Goal: Complete application form

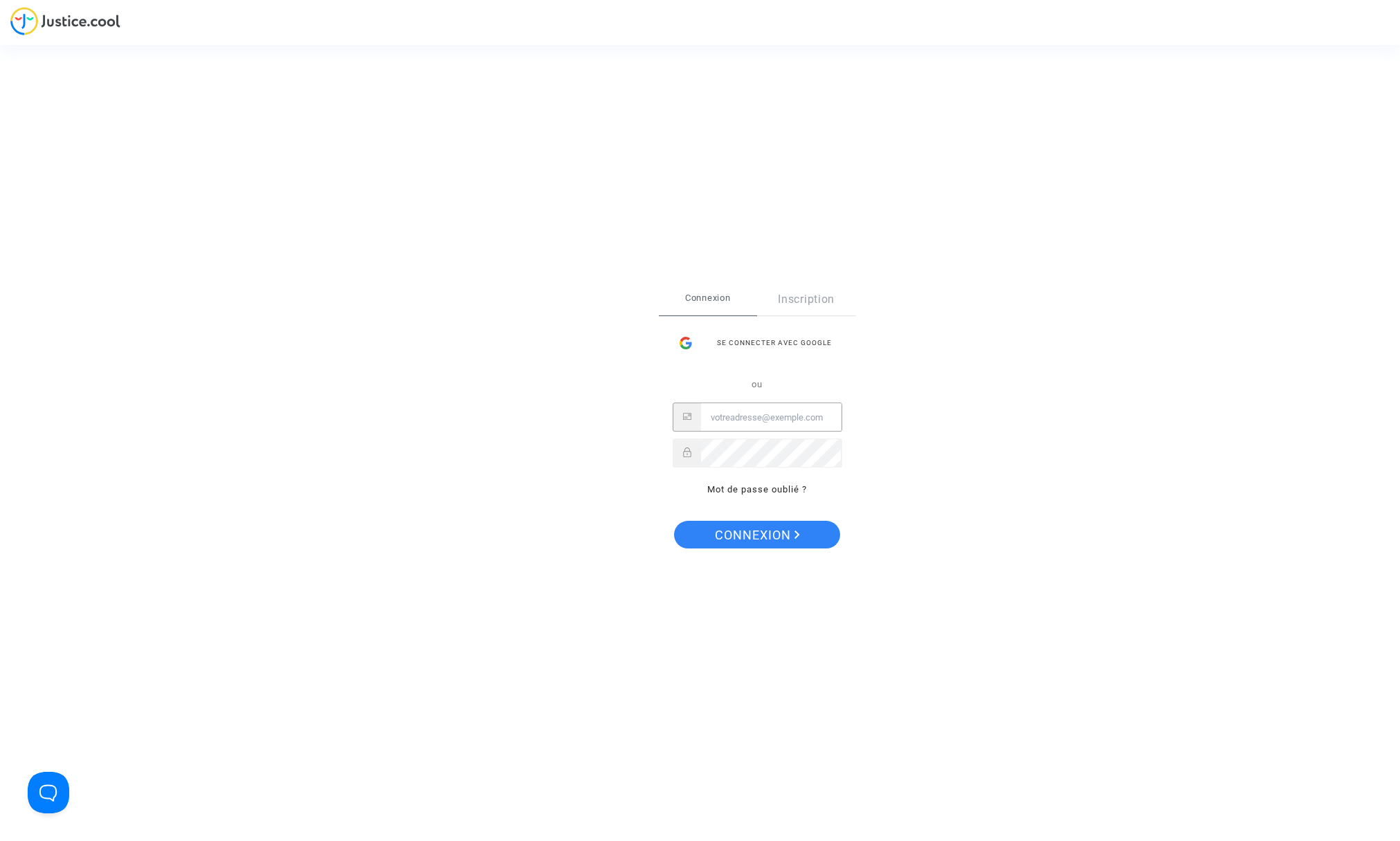
click at [738, 420] on input "Email" at bounding box center [770, 417] width 140 height 28
click at [823, 417] on input "patrickberlanphotographe@sfr.fr" at bounding box center [770, 417] width 140 height 28
type input "patrickberlanphotographe@wanadoo.fr.fr"
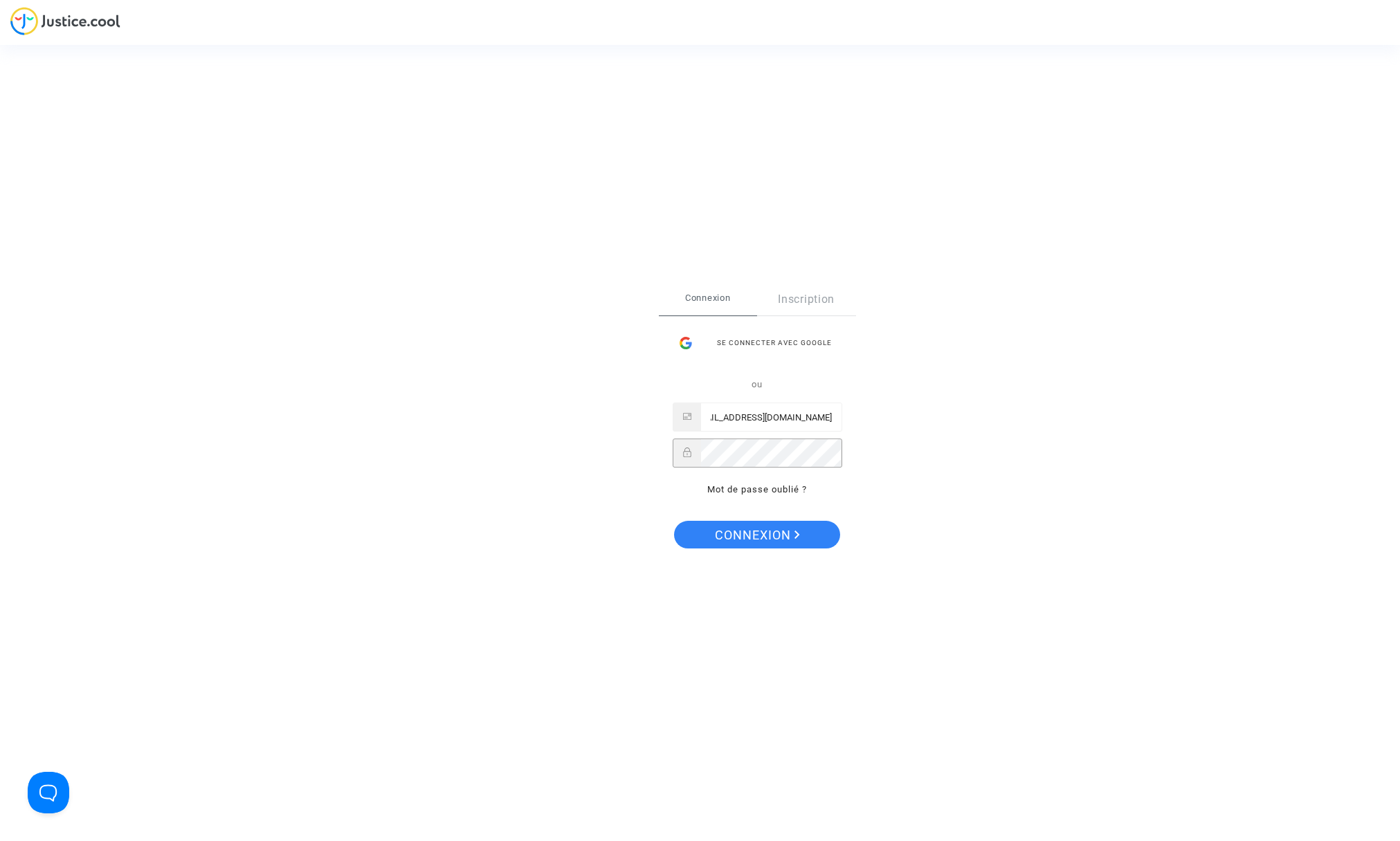
scroll to position [0, 0]
click at [745, 533] on span "Connexion" at bounding box center [757, 535] width 85 height 30
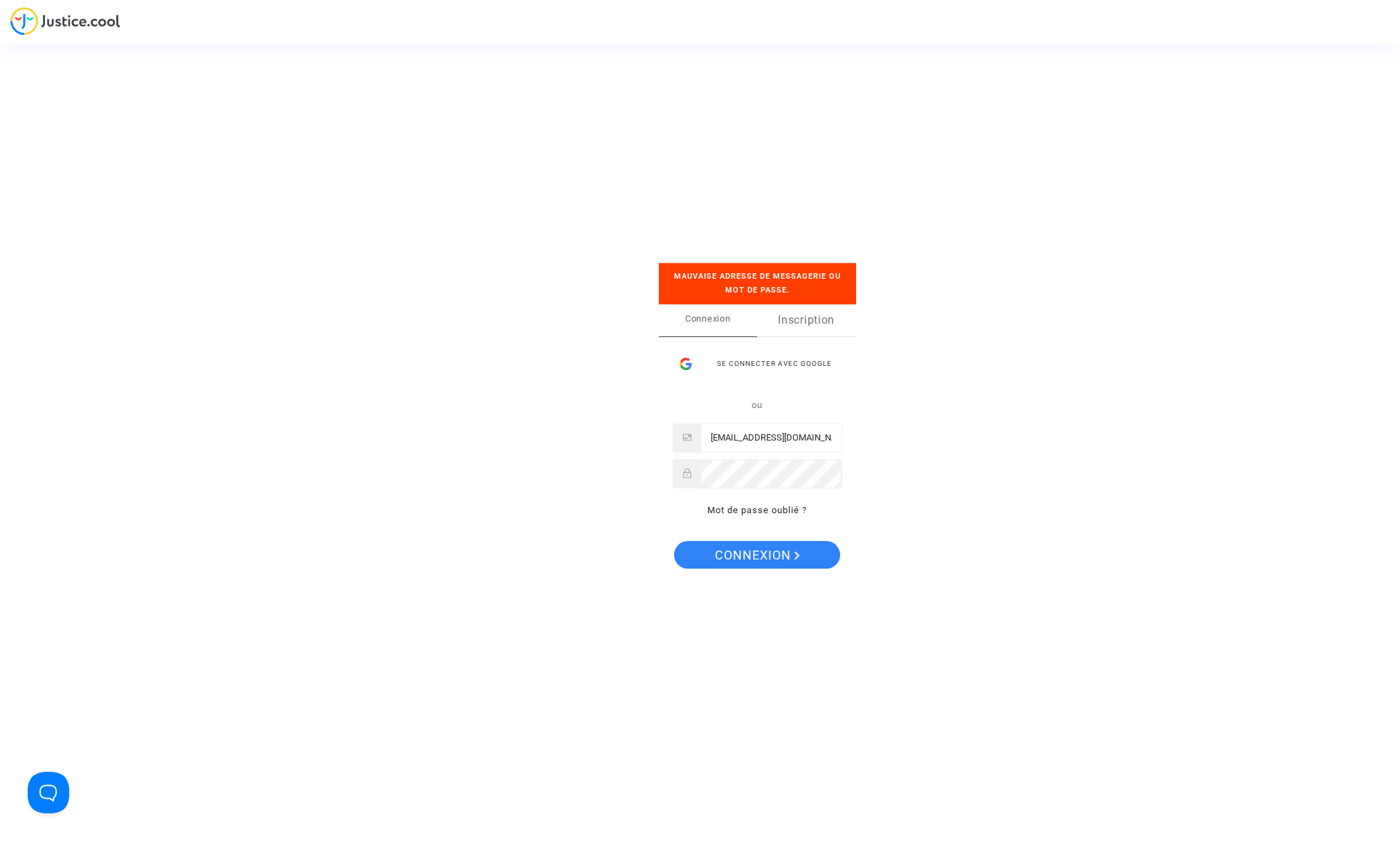
click at [810, 320] on link "Inscription" at bounding box center [807, 320] width 99 height 31
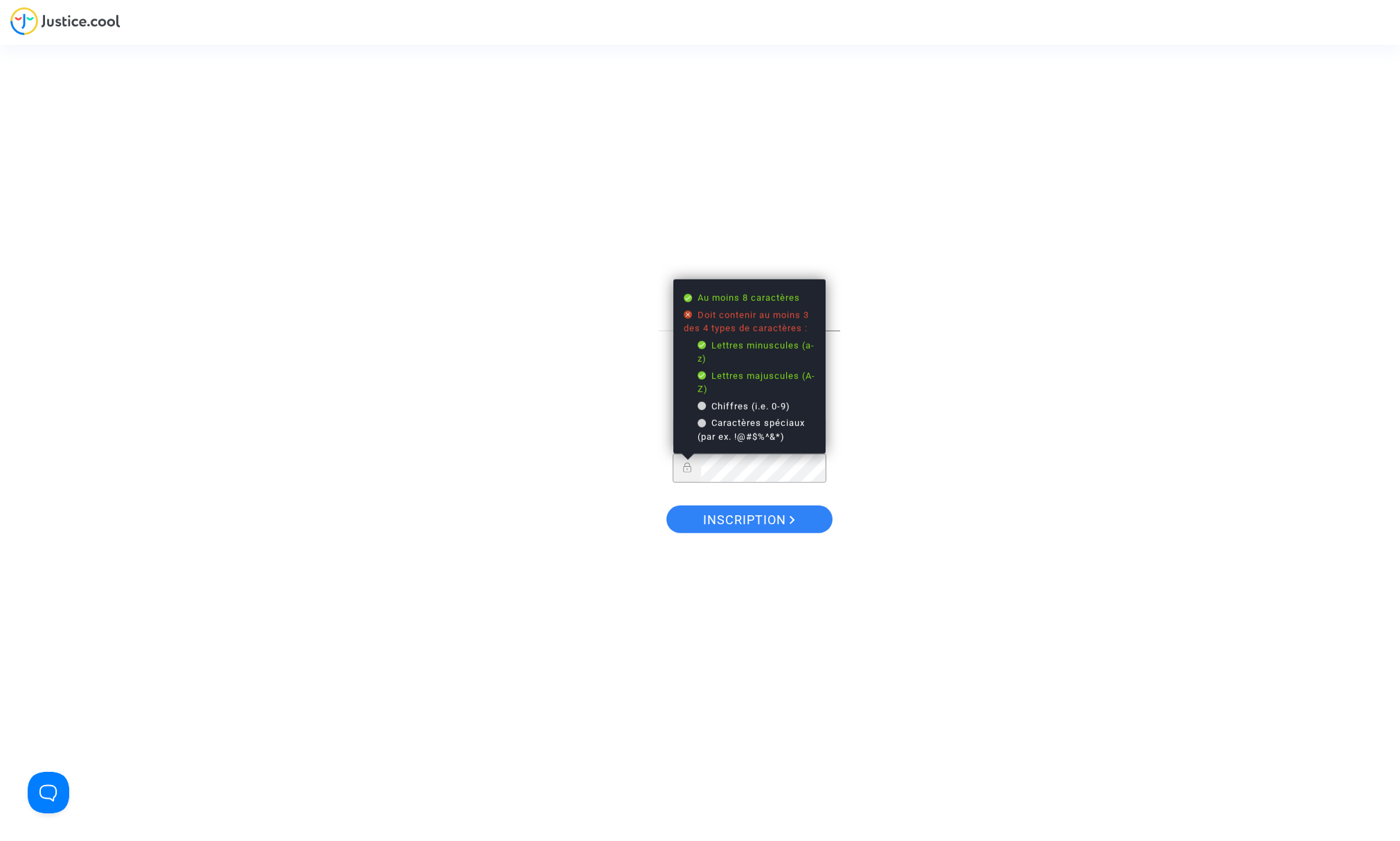
click at [661, 471] on div "Connexion Inscription S’inscrire avec Google ou patrickberlanphotographe@wanado…" at bounding box center [750, 398] width 181 height 198
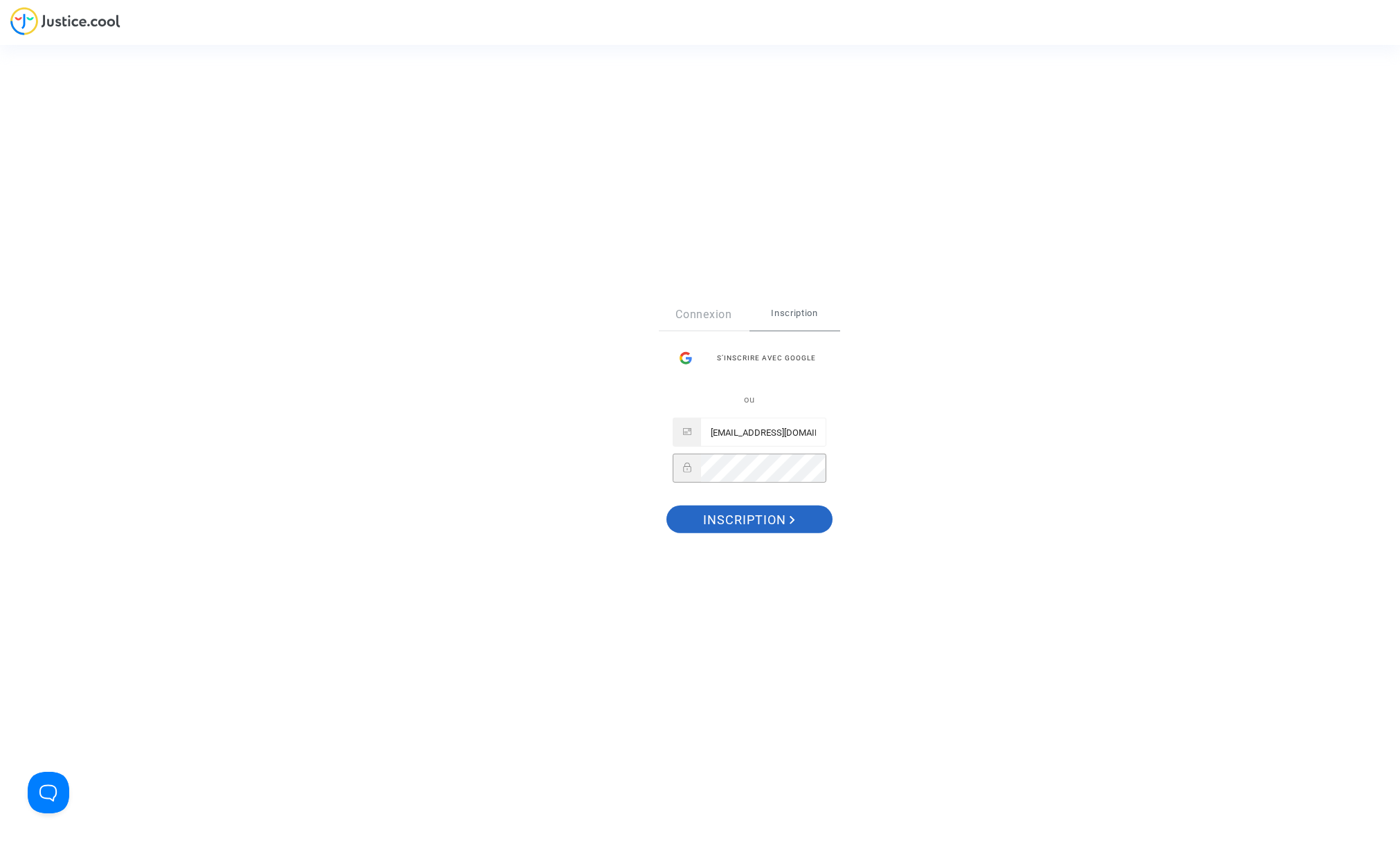
click at [747, 521] on span "Inscription" at bounding box center [749, 520] width 92 height 30
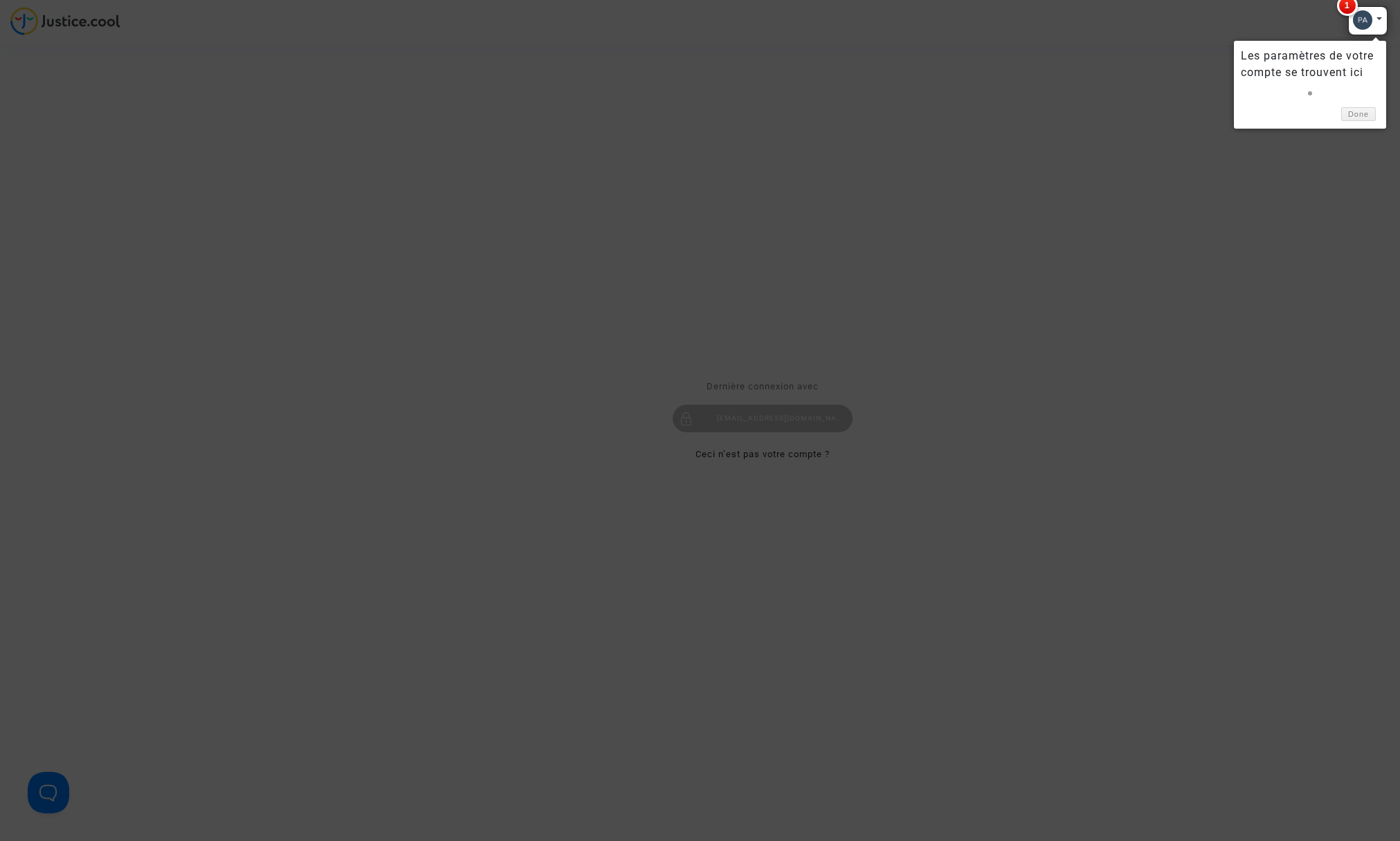
click at [1348, 8] on span "1" at bounding box center [1348, 6] width 21 height 21
click at [1378, 16] on div at bounding box center [1367, 21] width 39 height 30
click at [1364, 21] on div at bounding box center [1367, 21] width 39 height 30
click at [1357, 115] on link "Done" at bounding box center [1358, 114] width 34 height 14
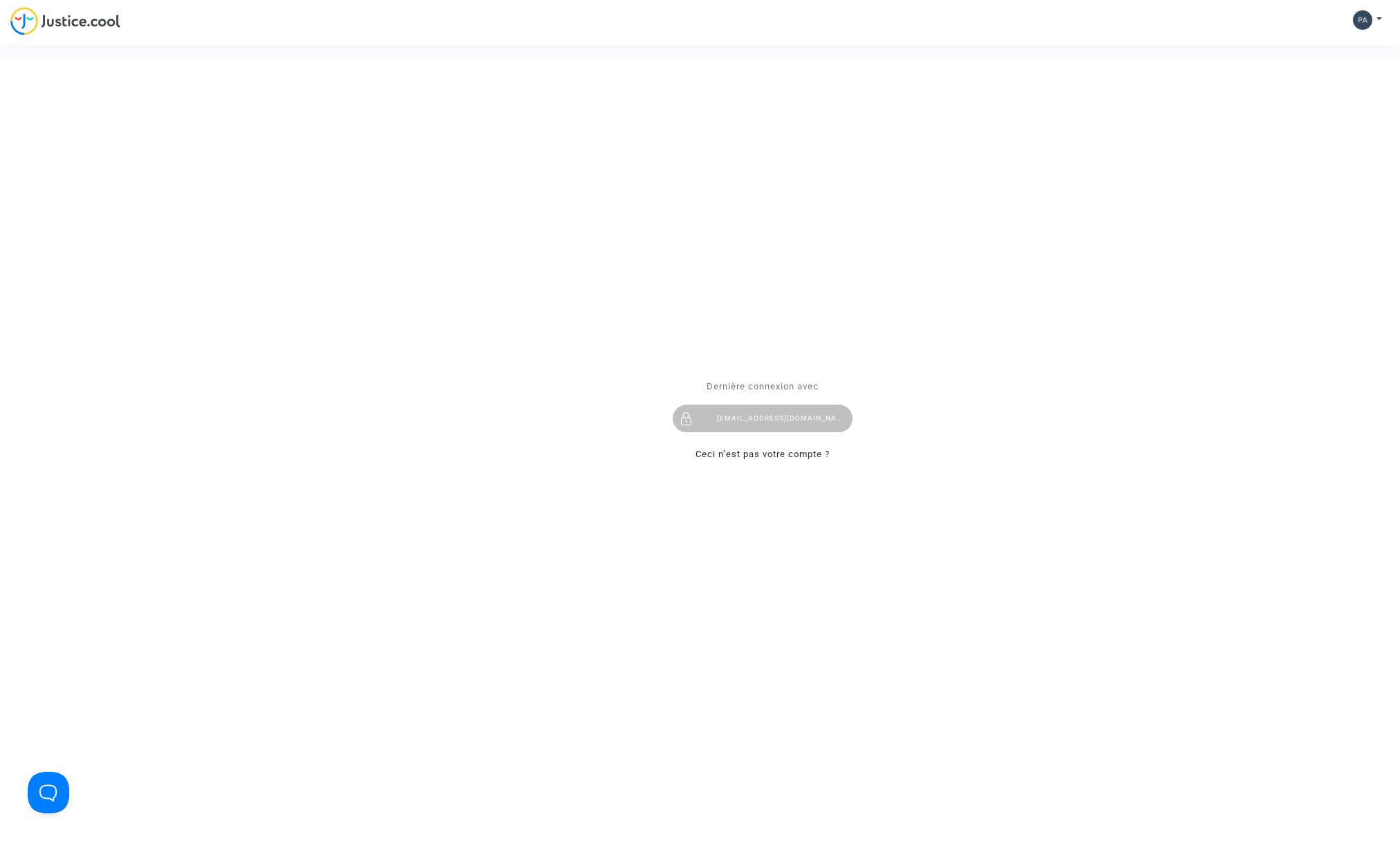
click at [775, 419] on div "patrickberlanphotographe@wanadoo.fr.fr" at bounding box center [762, 419] width 180 height 28
click at [776, 426] on div "Dernière connexion avec patrickberlanphotographe@wanadoo.fr.fr Ceci n’est pas v…" at bounding box center [763, 421] width 208 height 112
click at [772, 419] on div "patrickberlanphotographe@wanadoo.fr.fr" at bounding box center [762, 419] width 180 height 28
click at [1360, 20] on div "Se connecter Dernière connexion avec patrickberlanphotographe@wanadoo.fr.fr Cec…" at bounding box center [700, 420] width 1400 height 841
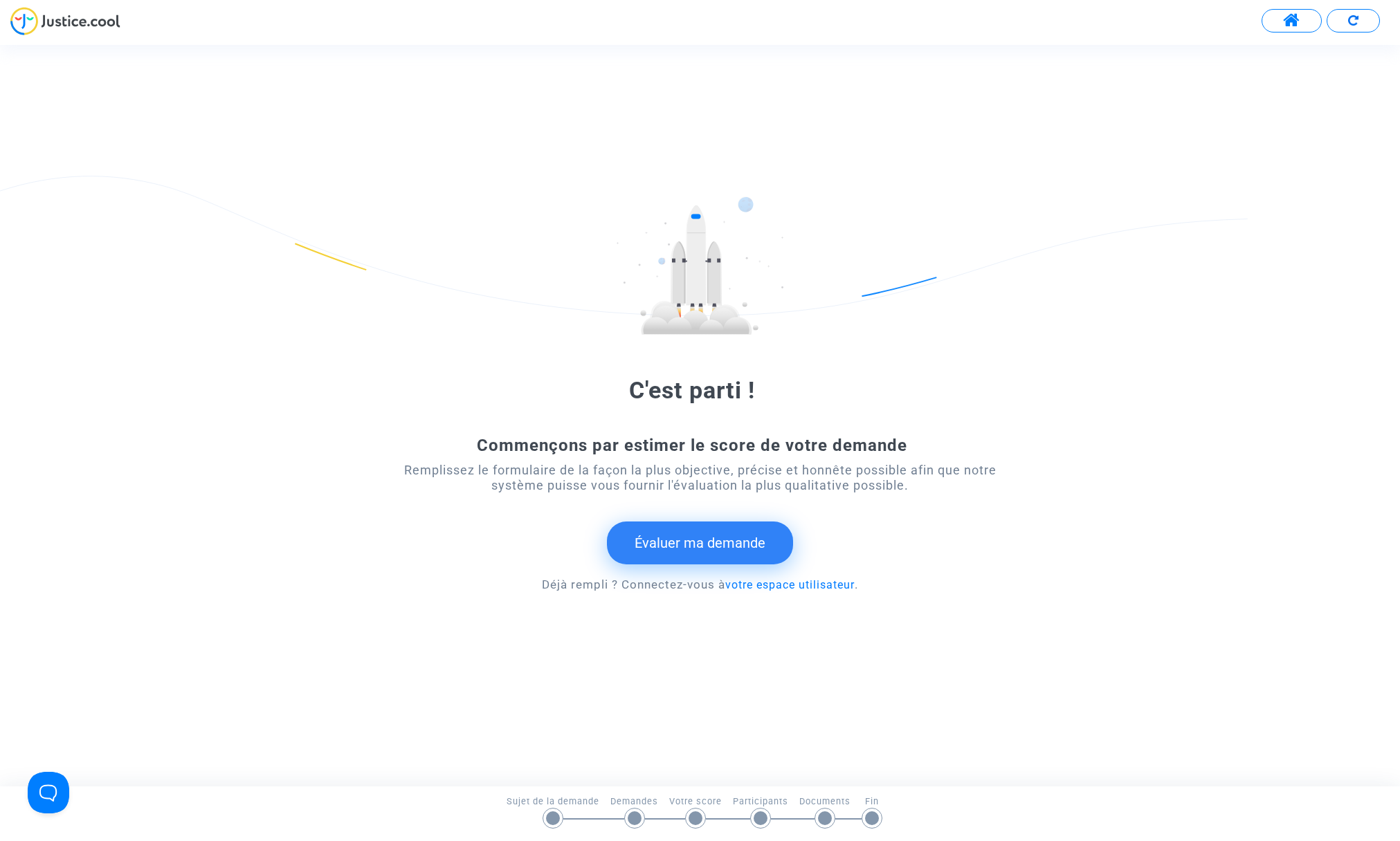
click at [692, 543] on button "Évaluer ma demande" at bounding box center [699, 543] width 186 height 43
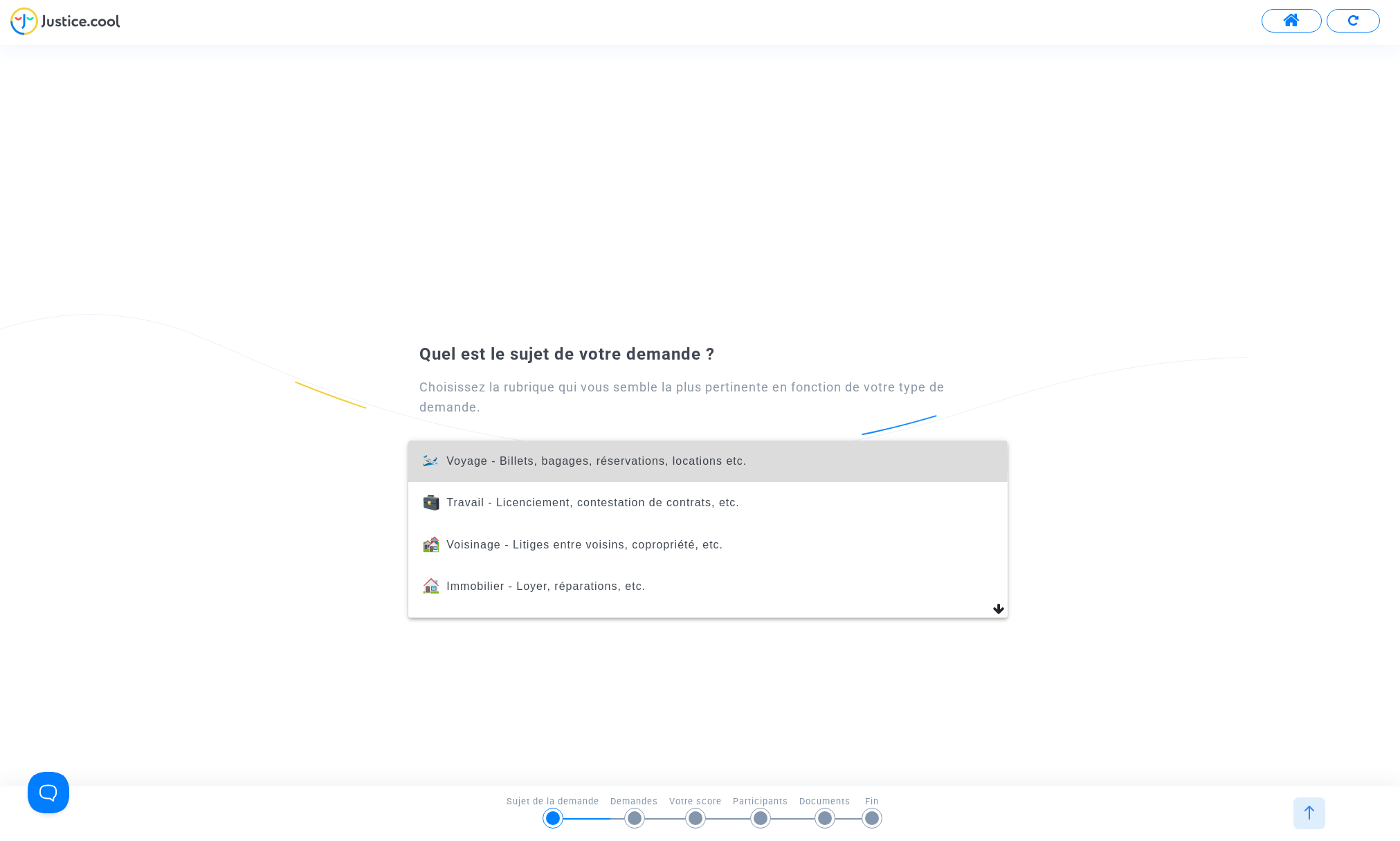
click at [515, 460] on span "Voyage - Billets, bagages, réservations, locations etc." at bounding box center [596, 461] width 300 height 11
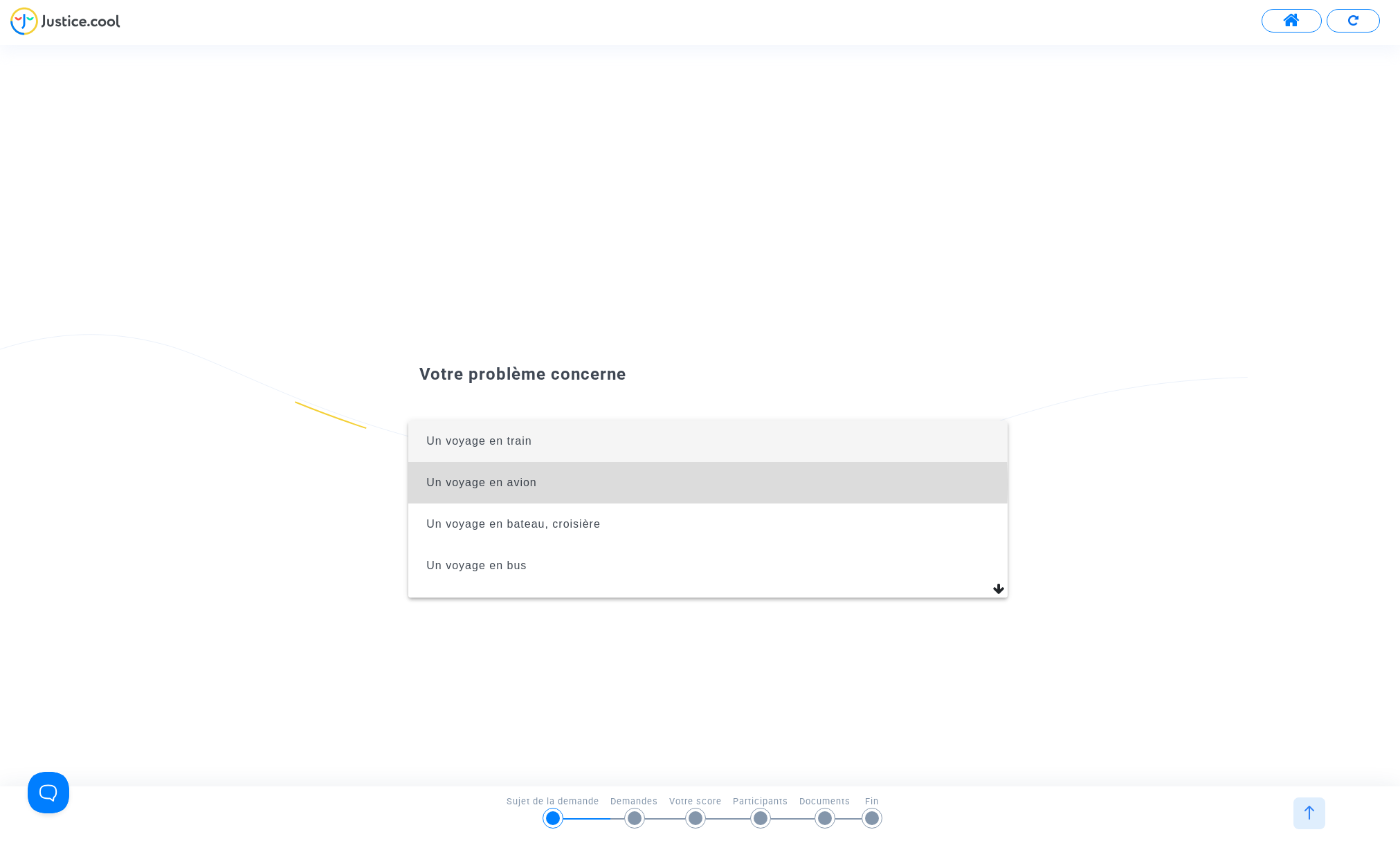
click at [502, 485] on span "Un voyage en avion" at bounding box center [482, 483] width 110 height 11
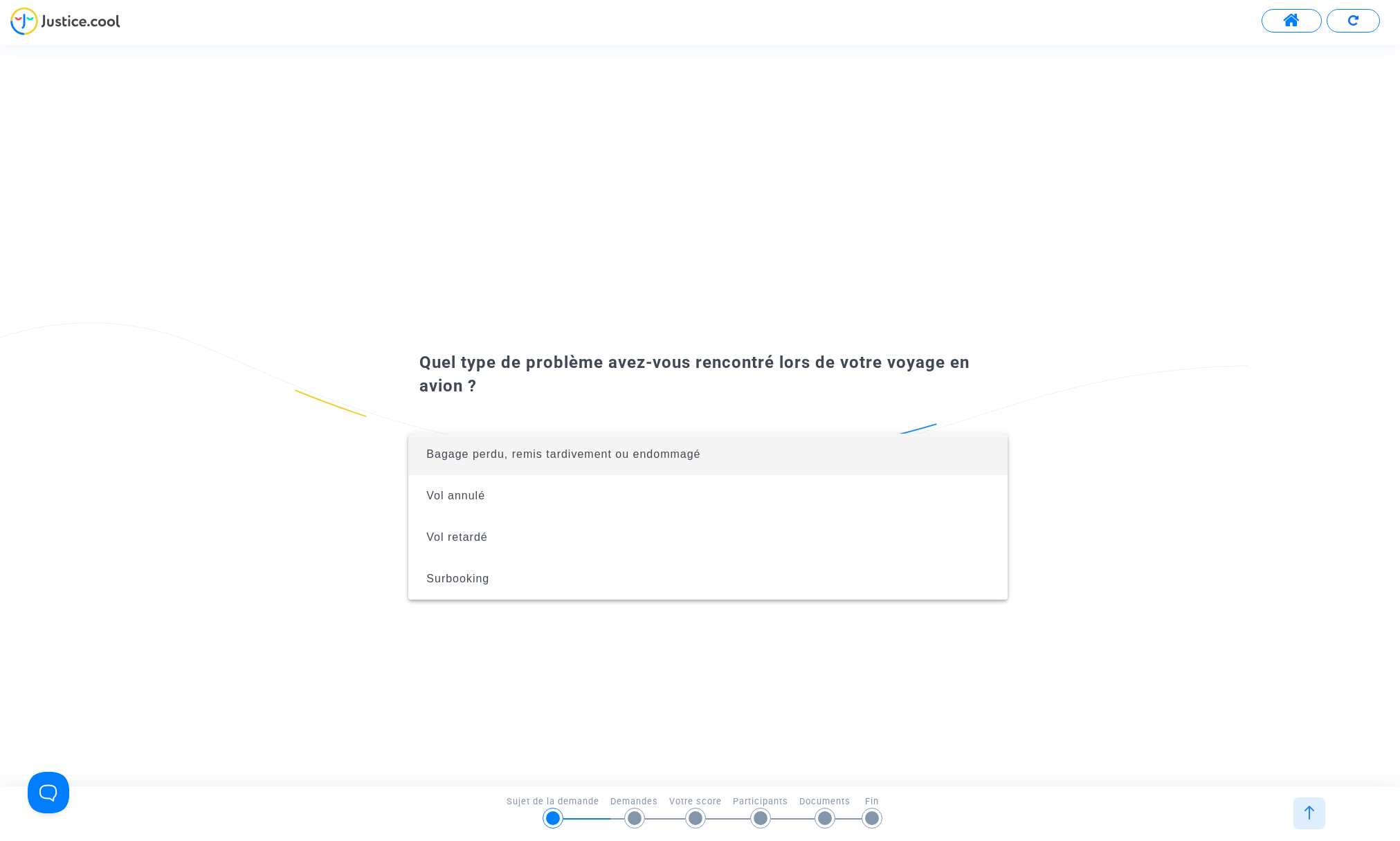
click at [634, 814] on div at bounding box center [700, 420] width 1400 height 841
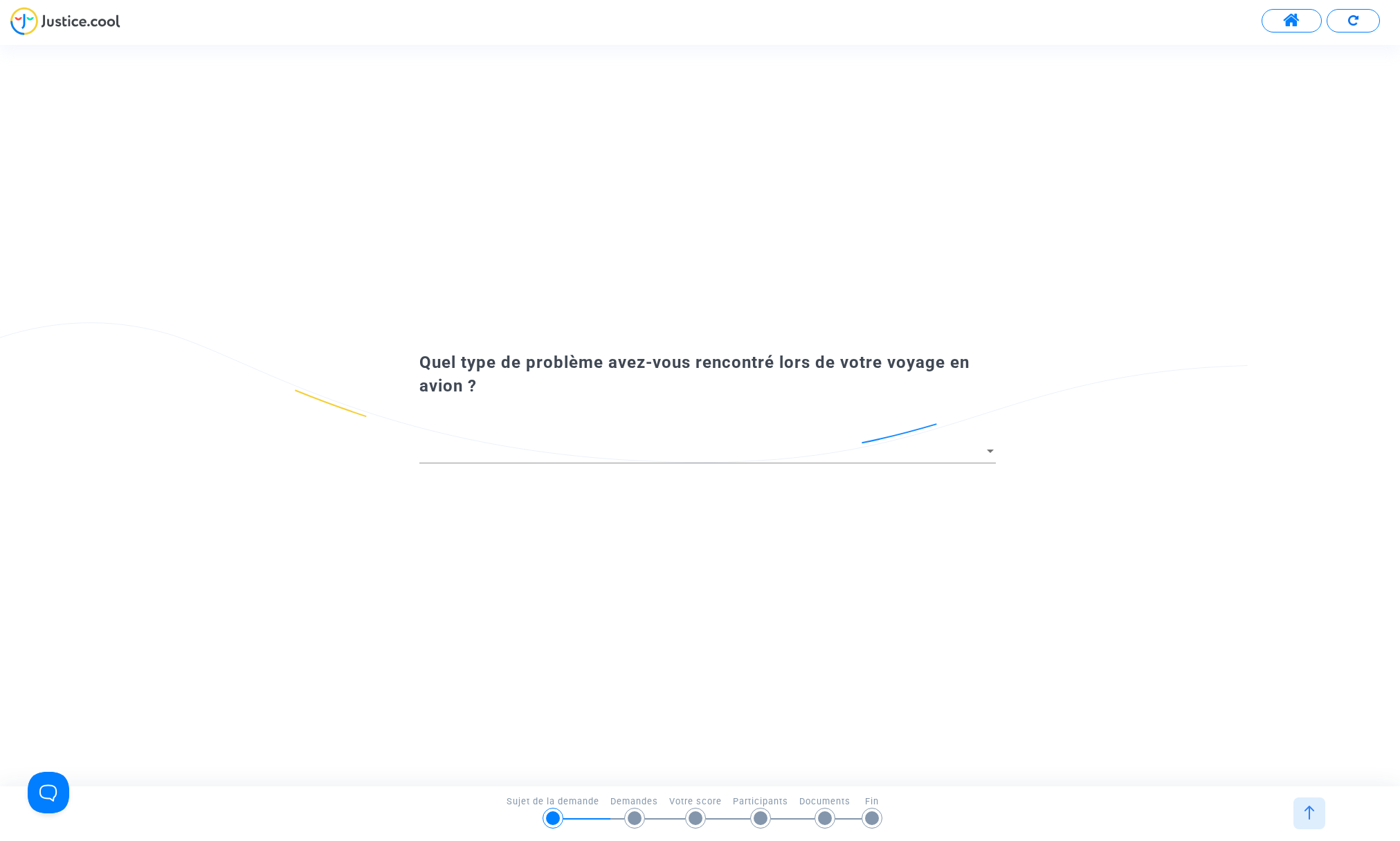
click at [543, 438] on div at bounding box center [707, 446] width 576 height 35
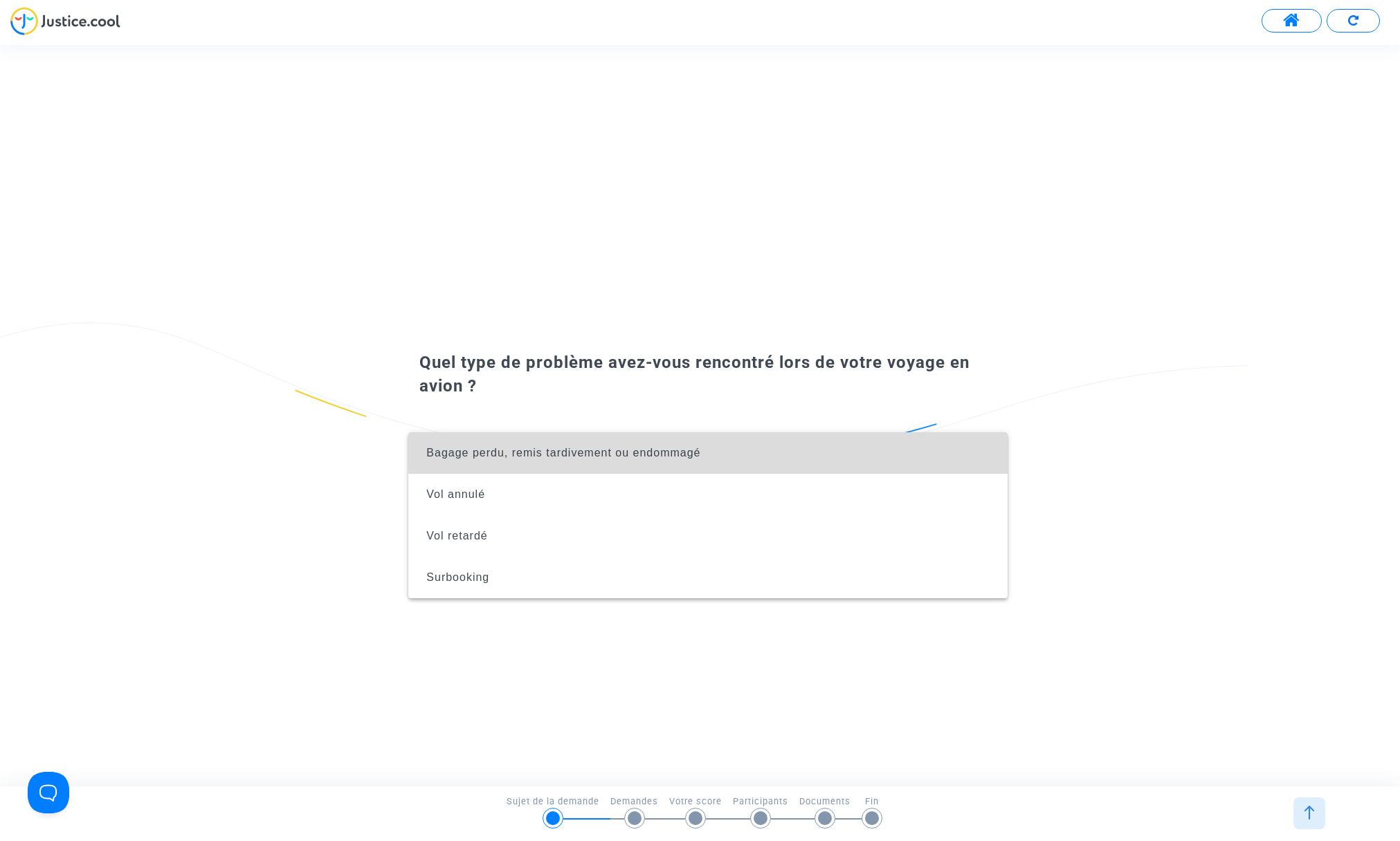
click at [728, 448] on span "Bagage perdu, remis tardivement ou endommagé" at bounding box center [707, 453] width 576 height 42
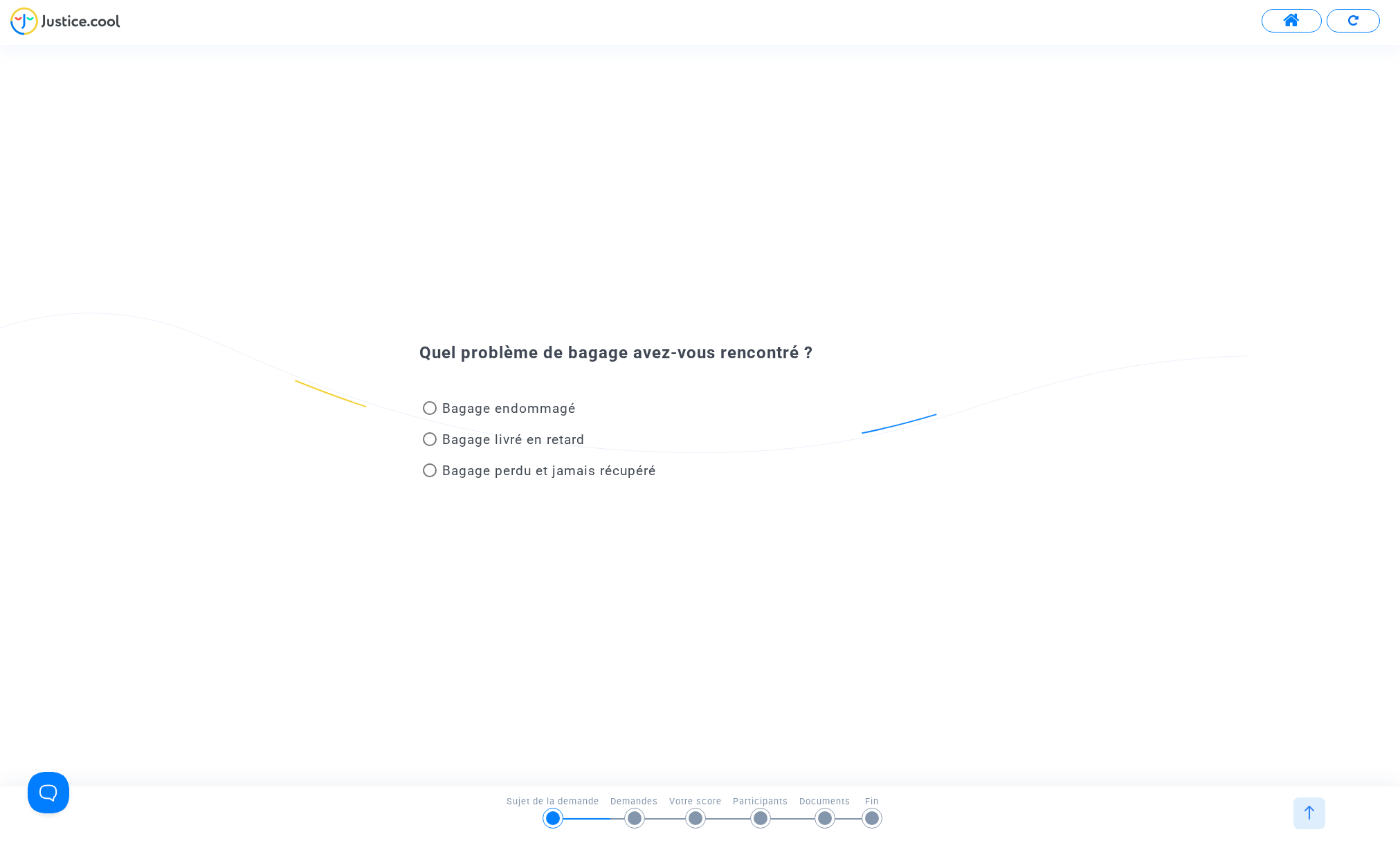
click at [510, 548] on div "Quel problème de bagage avez-vous rencontré ? Bagage endommagé Bagage livré en …" at bounding box center [700, 415] width 1400 height 741
drag, startPoint x: 495, startPoint y: 519, endPoint x: 519, endPoint y: 511, distance: 25.3
click at [495, 519] on div "Quel problème de bagage avez-vous rencontré ? Bagage endommagé Bagage livré en …" at bounding box center [700, 415] width 1400 height 741
click at [51, 787] on button "Open Beacon popover" at bounding box center [46, 791] width 42 height 42
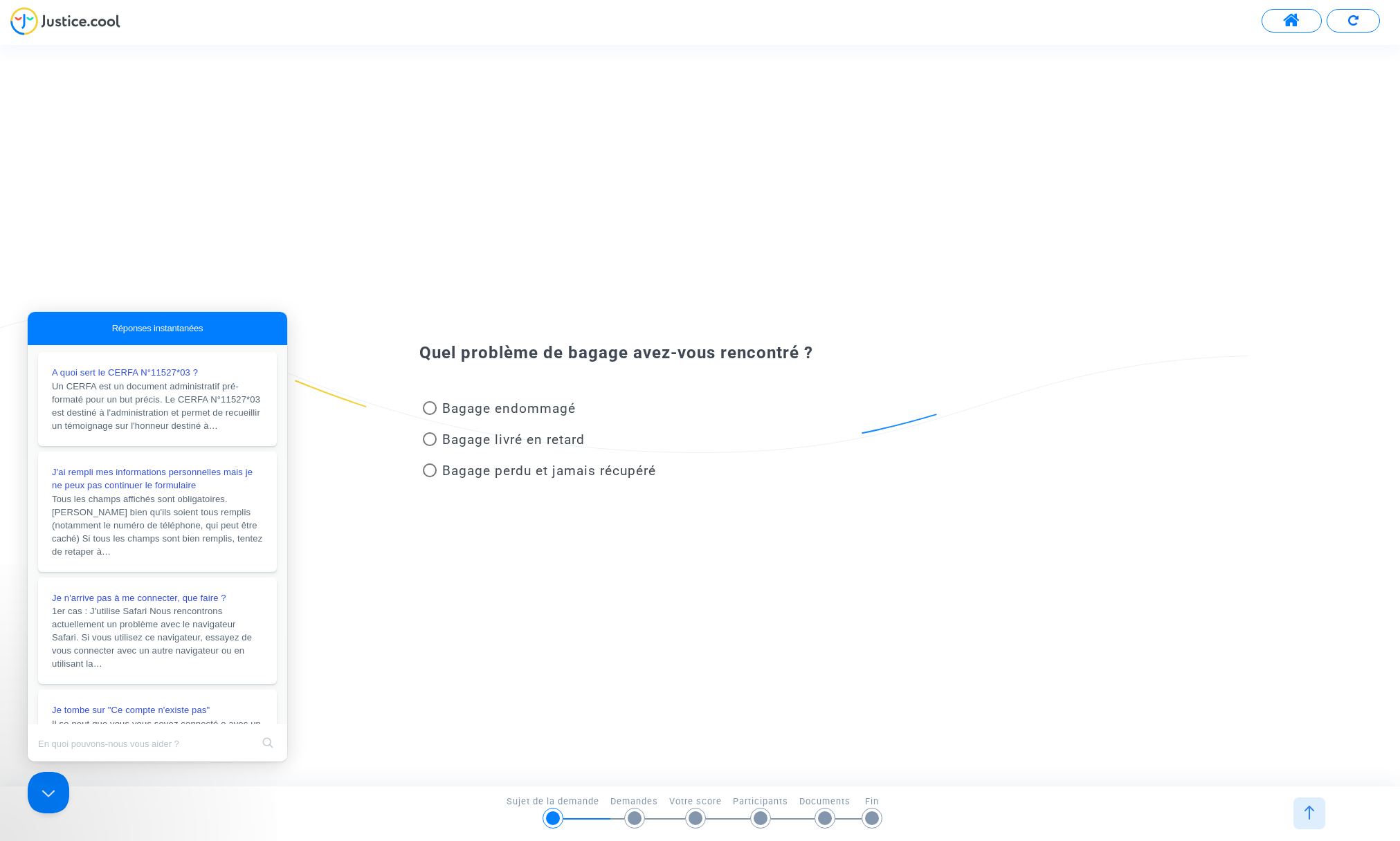
click at [613, 134] on div "Quel problème de bagage avez-vous rencontré ? Bagage endommagé Bagage livré en …" at bounding box center [700, 415] width 1400 height 741
click at [1284, 18] on span at bounding box center [1291, 20] width 17 height 18
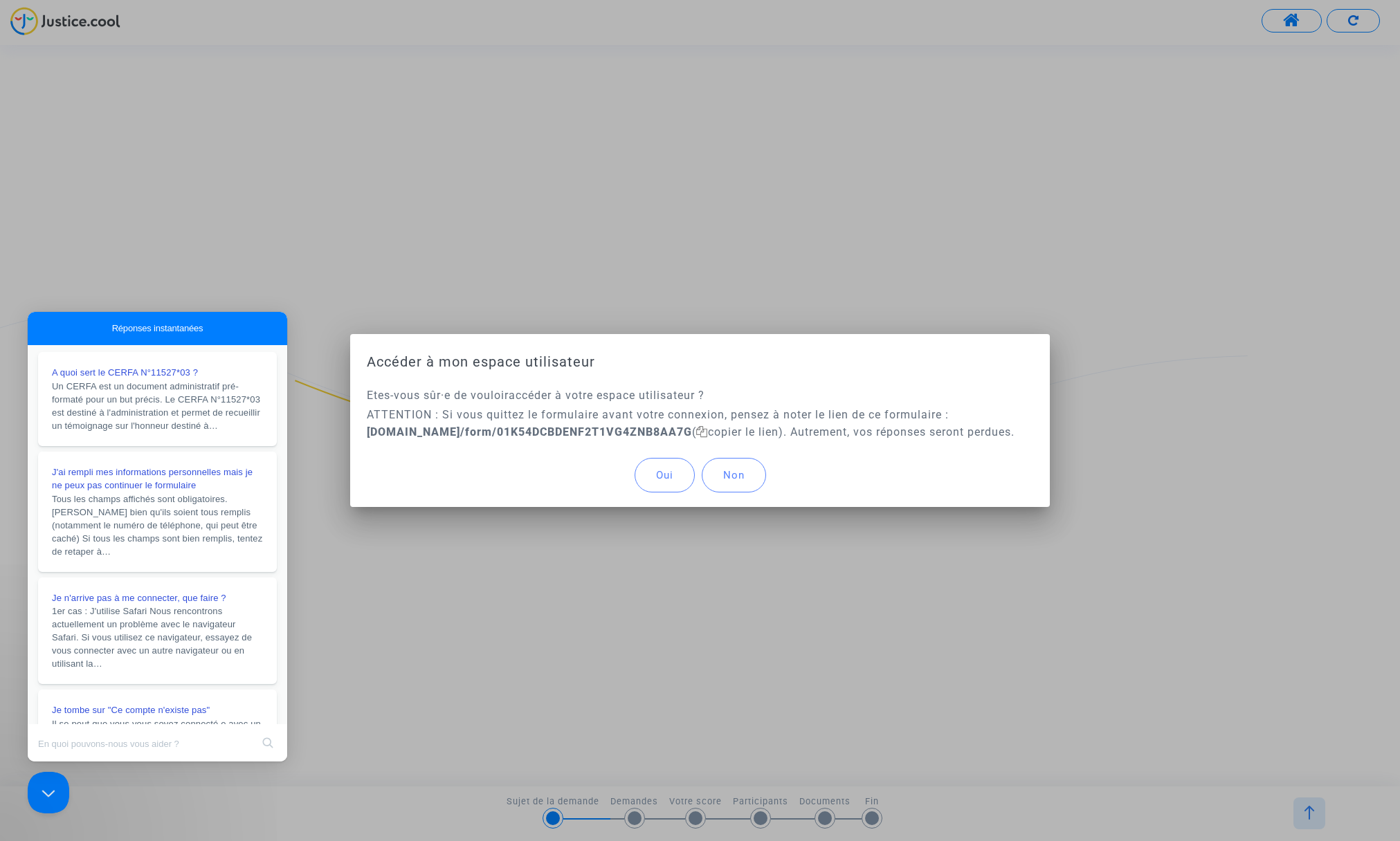
click at [224, 197] on div at bounding box center [700, 420] width 1400 height 841
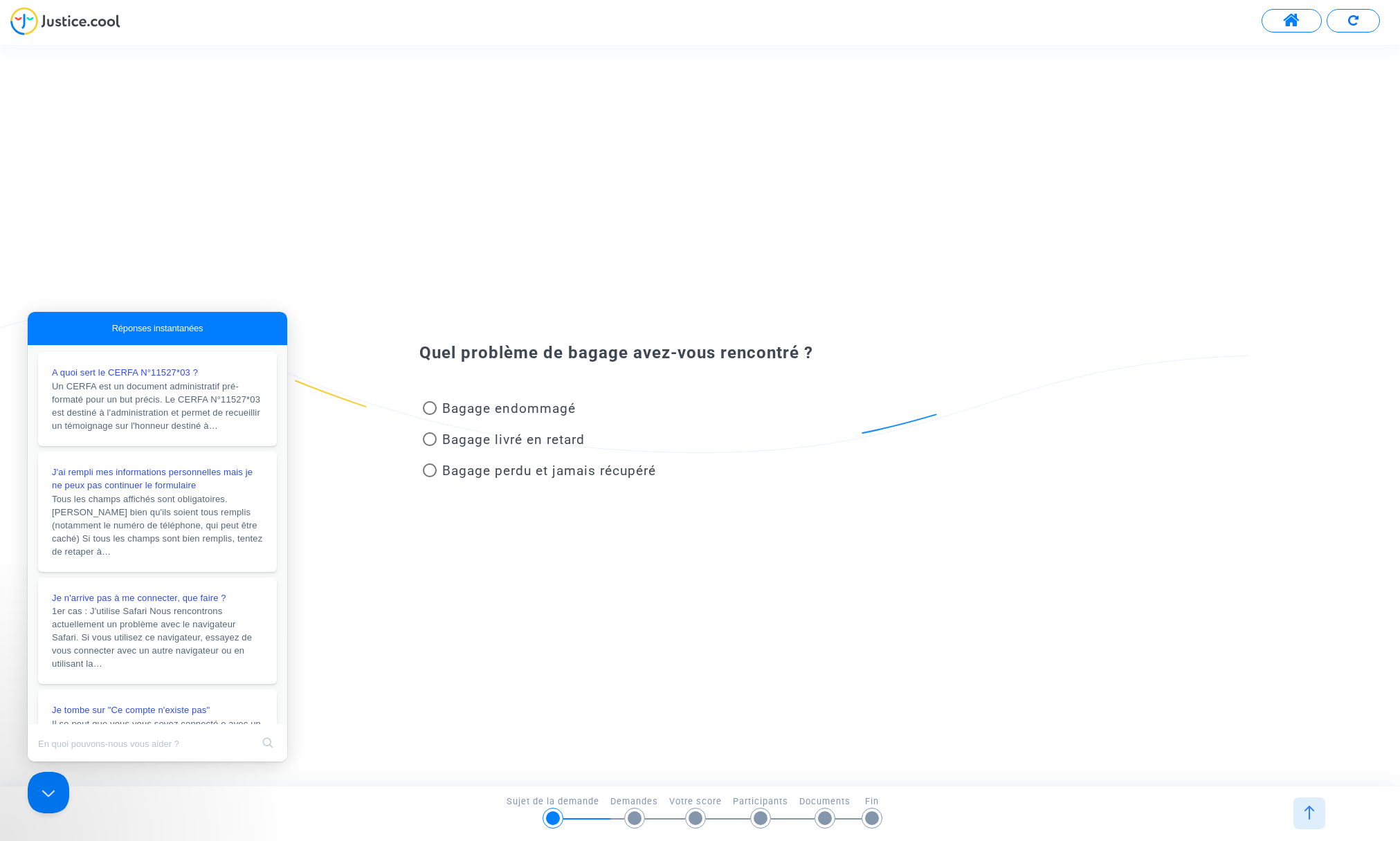
click at [130, 327] on span "Réponses instantanées" at bounding box center [158, 329] width 91 height 14
click at [154, 322] on span "Réponses instantanées" at bounding box center [158, 329] width 91 height 14
click at [45, 791] on button "Close Beacon popover" at bounding box center [46, 791] width 42 height 42
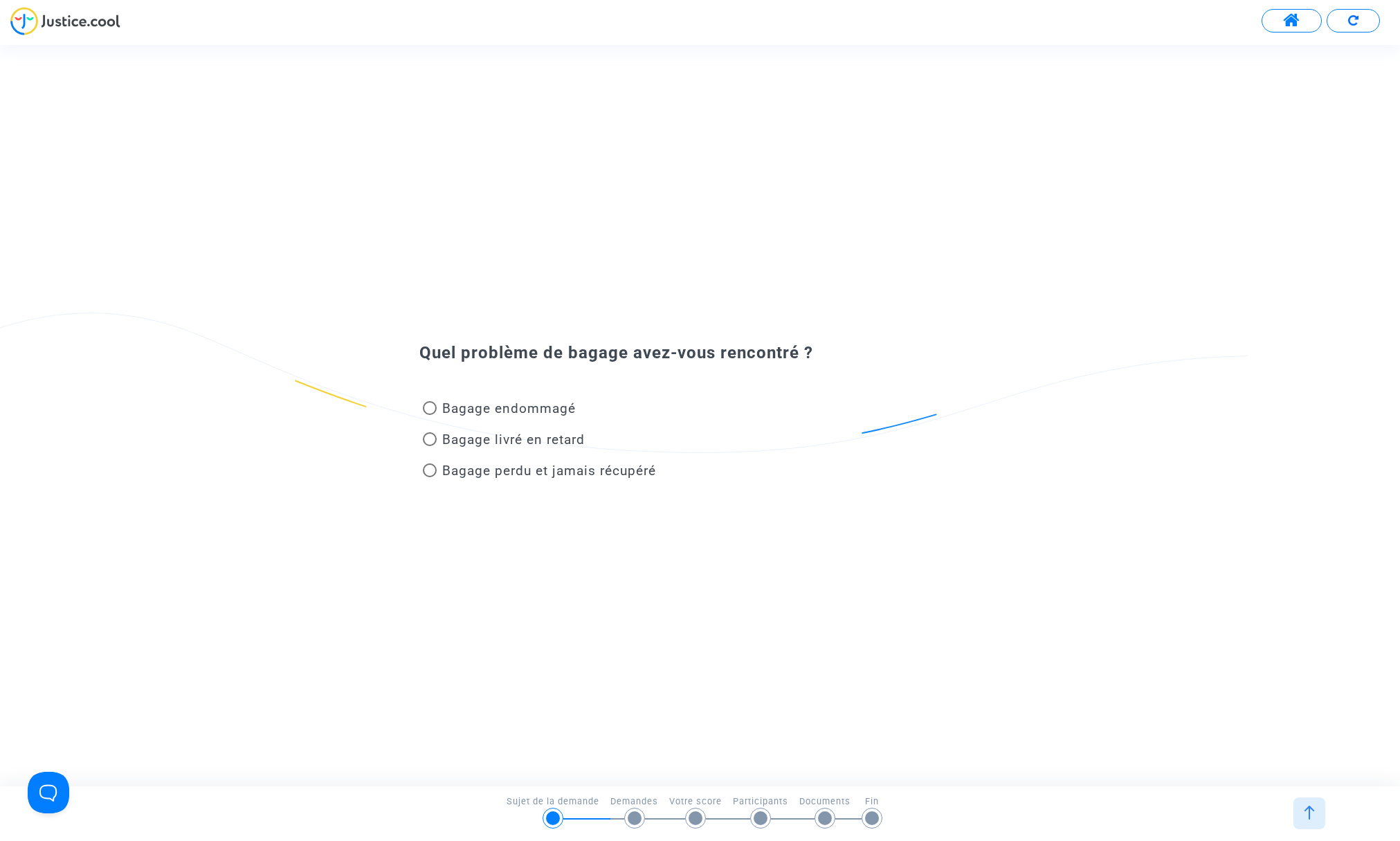
click at [879, 431] on div "Bagage livré en retard" at bounding box center [657, 442] width 497 height 31
click at [882, 428] on div "Bagage livré en retard" at bounding box center [657, 442] width 497 height 31
click at [1352, 19] on img at bounding box center [1352, 20] width 10 height 10
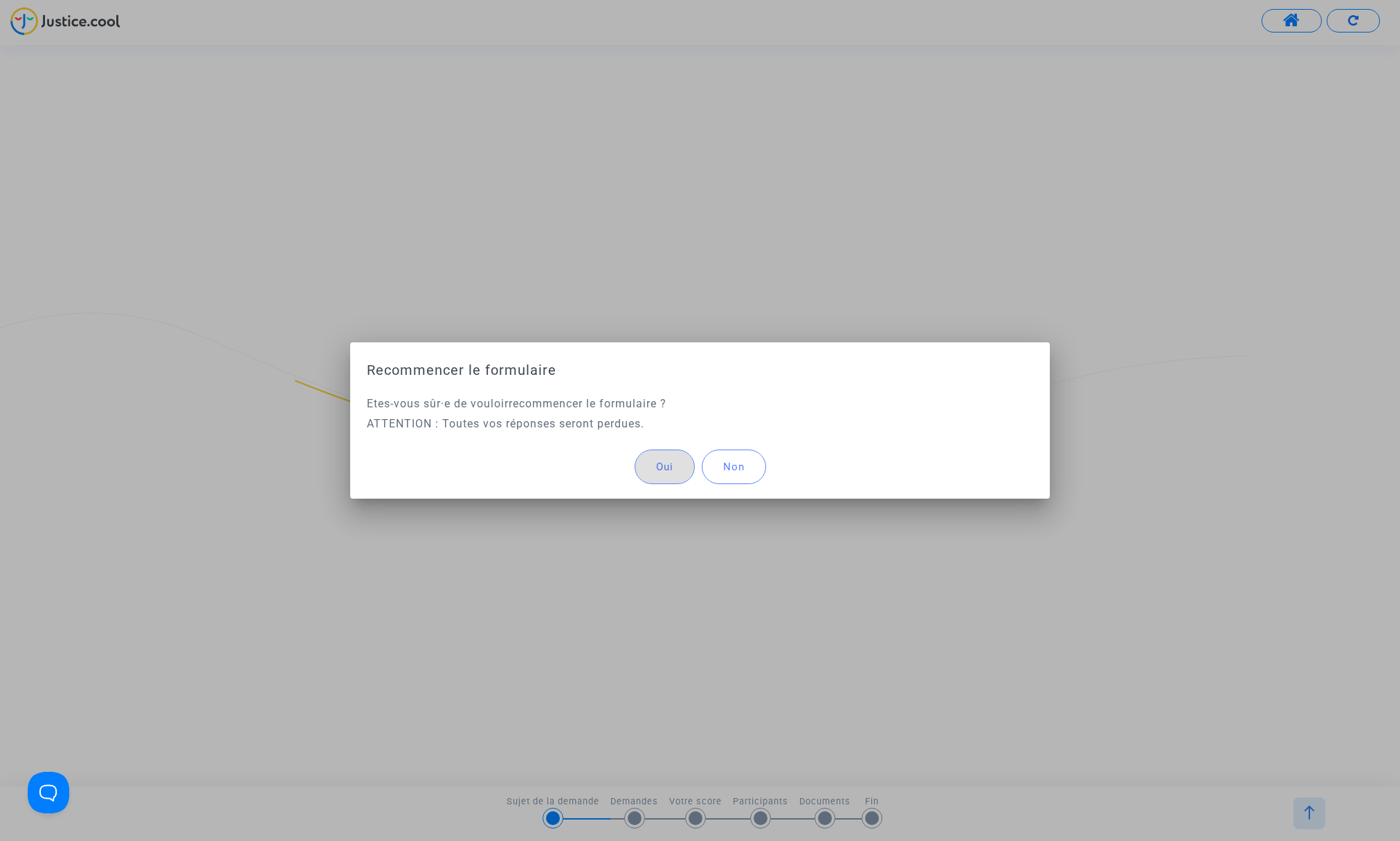
click at [1351, 19] on div at bounding box center [700, 420] width 1400 height 841
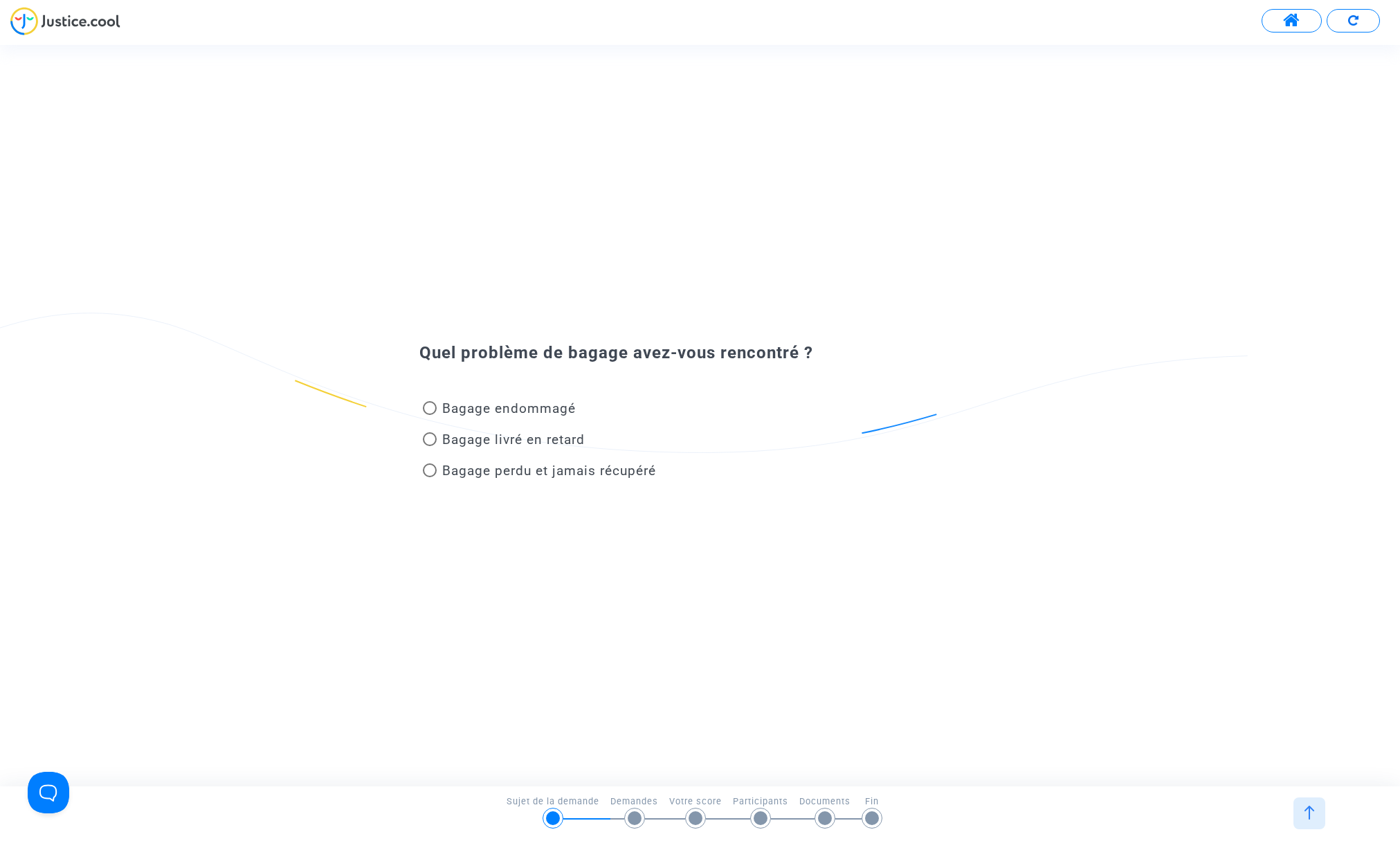
click at [1351, 19] on img at bounding box center [1352, 20] width 10 height 10
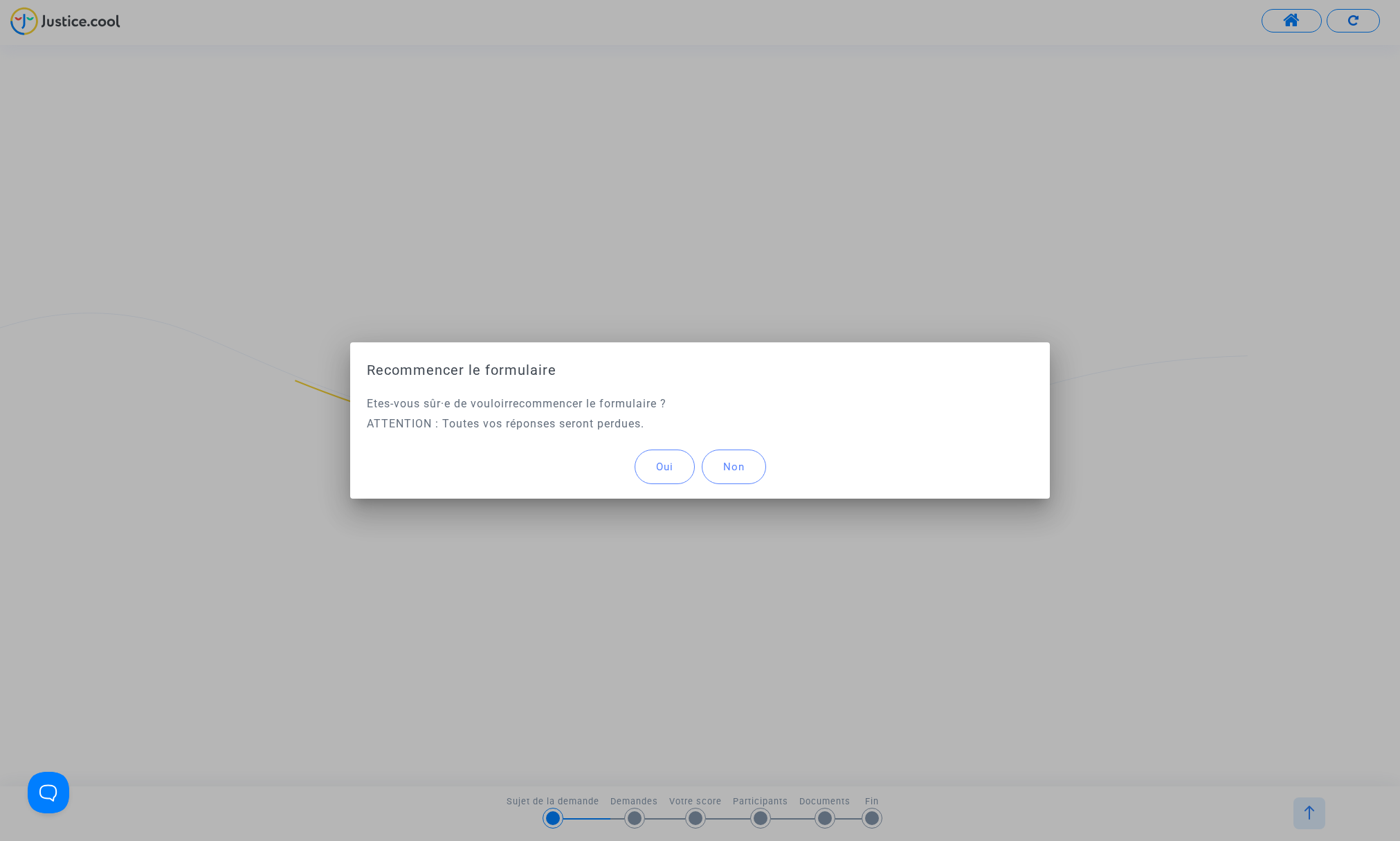
drag, startPoint x: 662, startPoint y: 472, endPoint x: 653, endPoint y: 474, distance: 9.2
click at [664, 471] on span "Oui" at bounding box center [665, 467] width 17 height 12
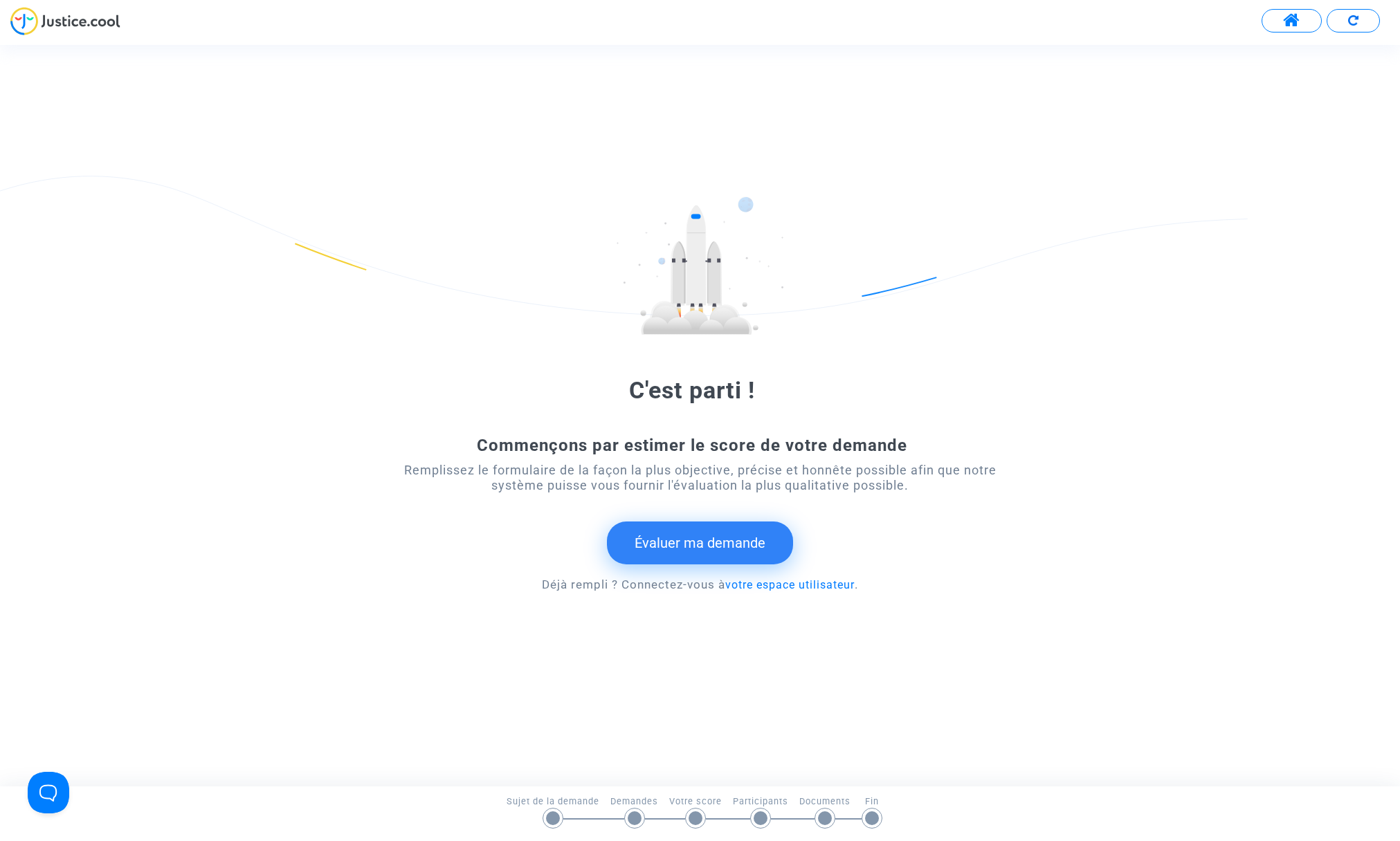
click at [687, 538] on button "Évaluer ma demande" at bounding box center [699, 543] width 186 height 43
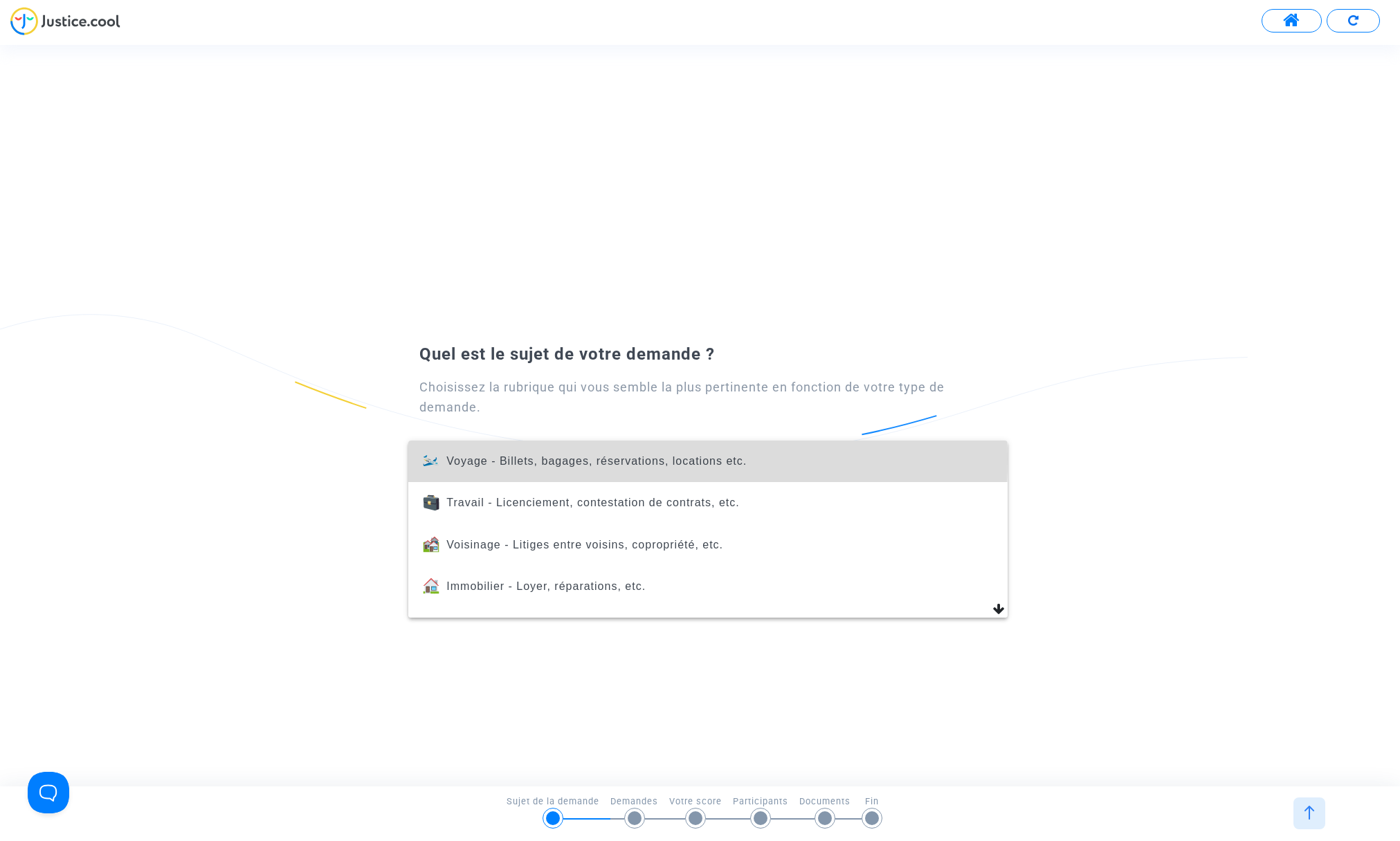
click at [468, 459] on span "Voyage - Billets, bagages, réservations, locations etc." at bounding box center [596, 461] width 300 height 11
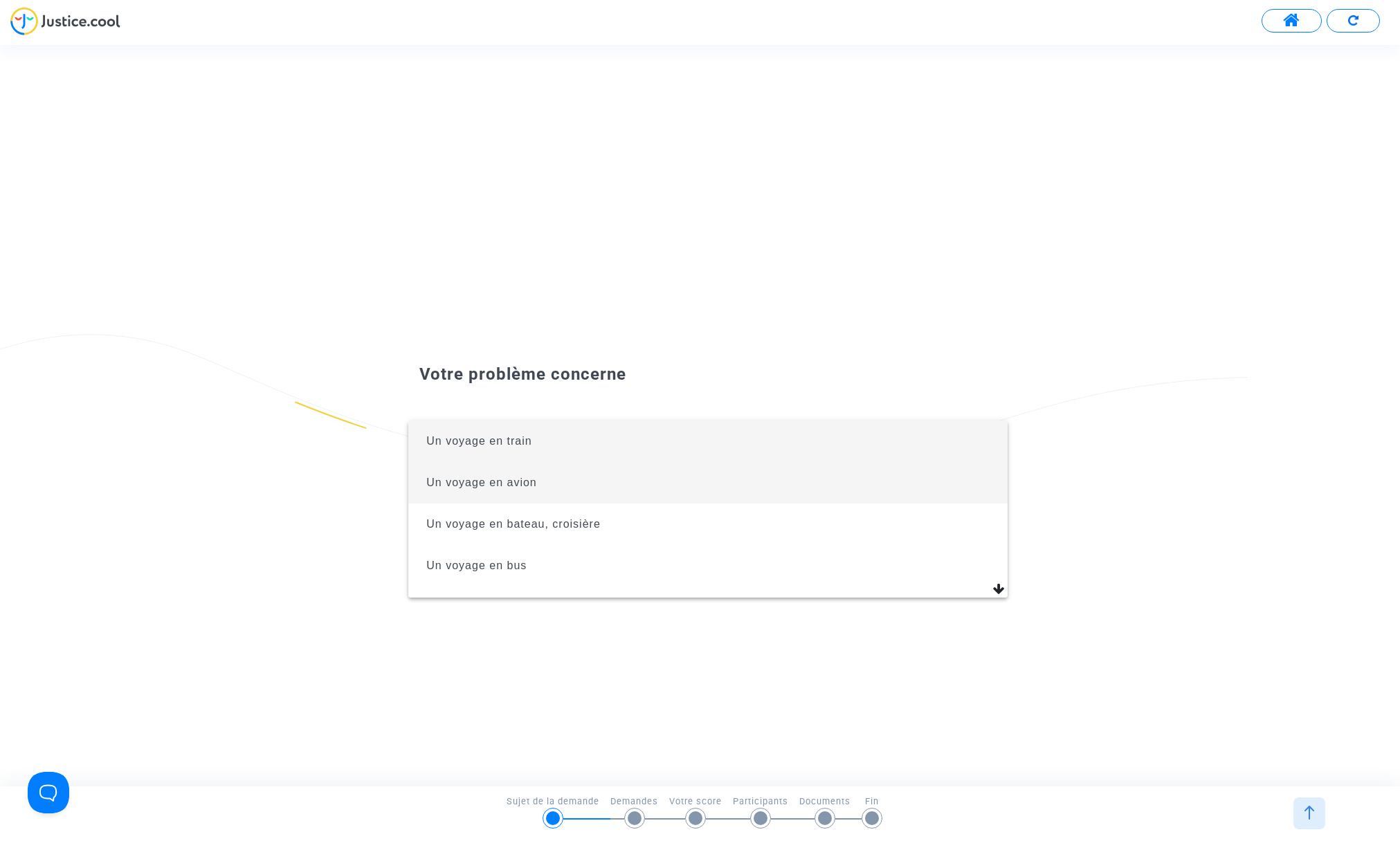
click at [490, 490] on span "Un voyage en avion" at bounding box center [707, 483] width 576 height 42
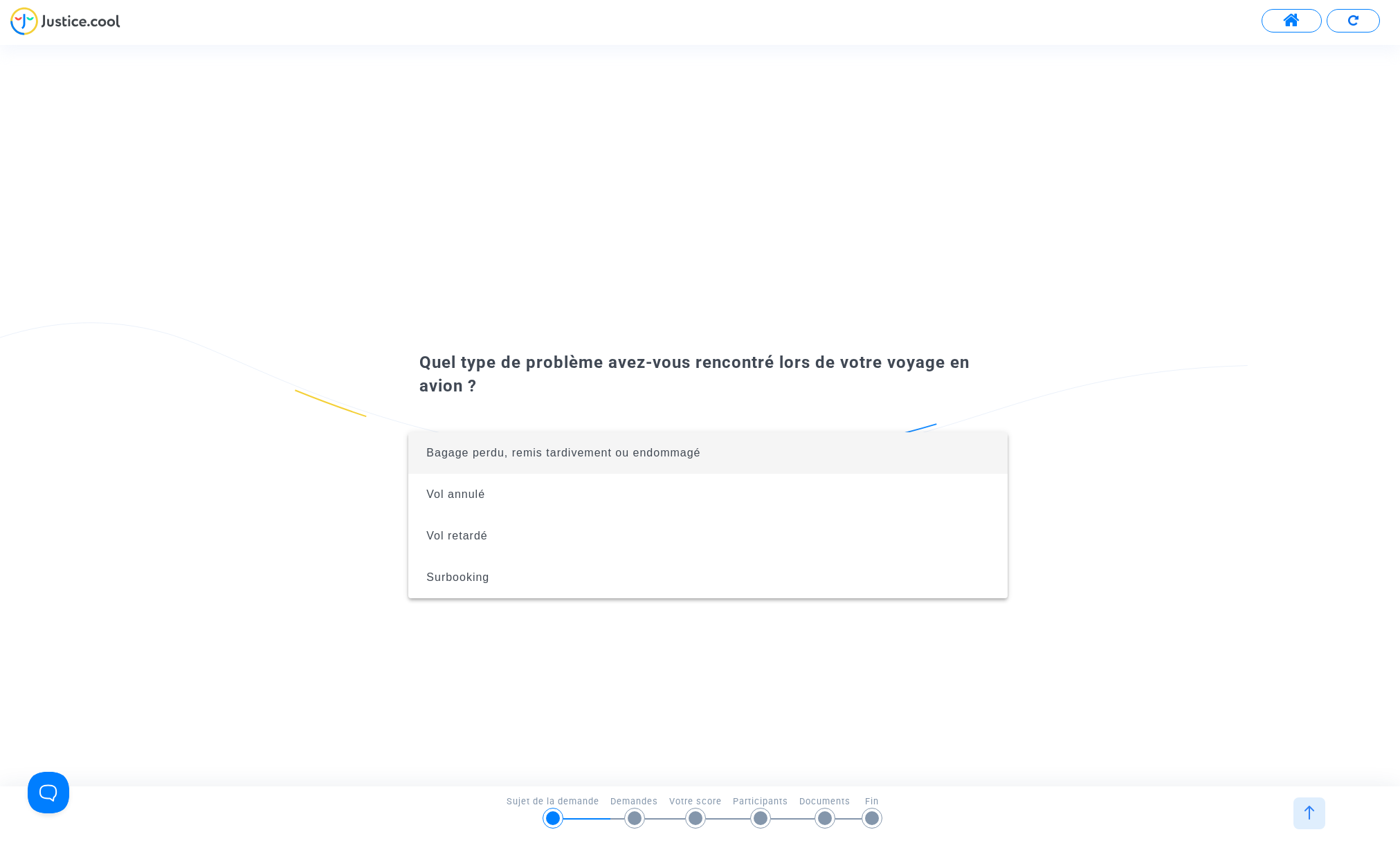
click at [633, 816] on div at bounding box center [700, 420] width 1400 height 841
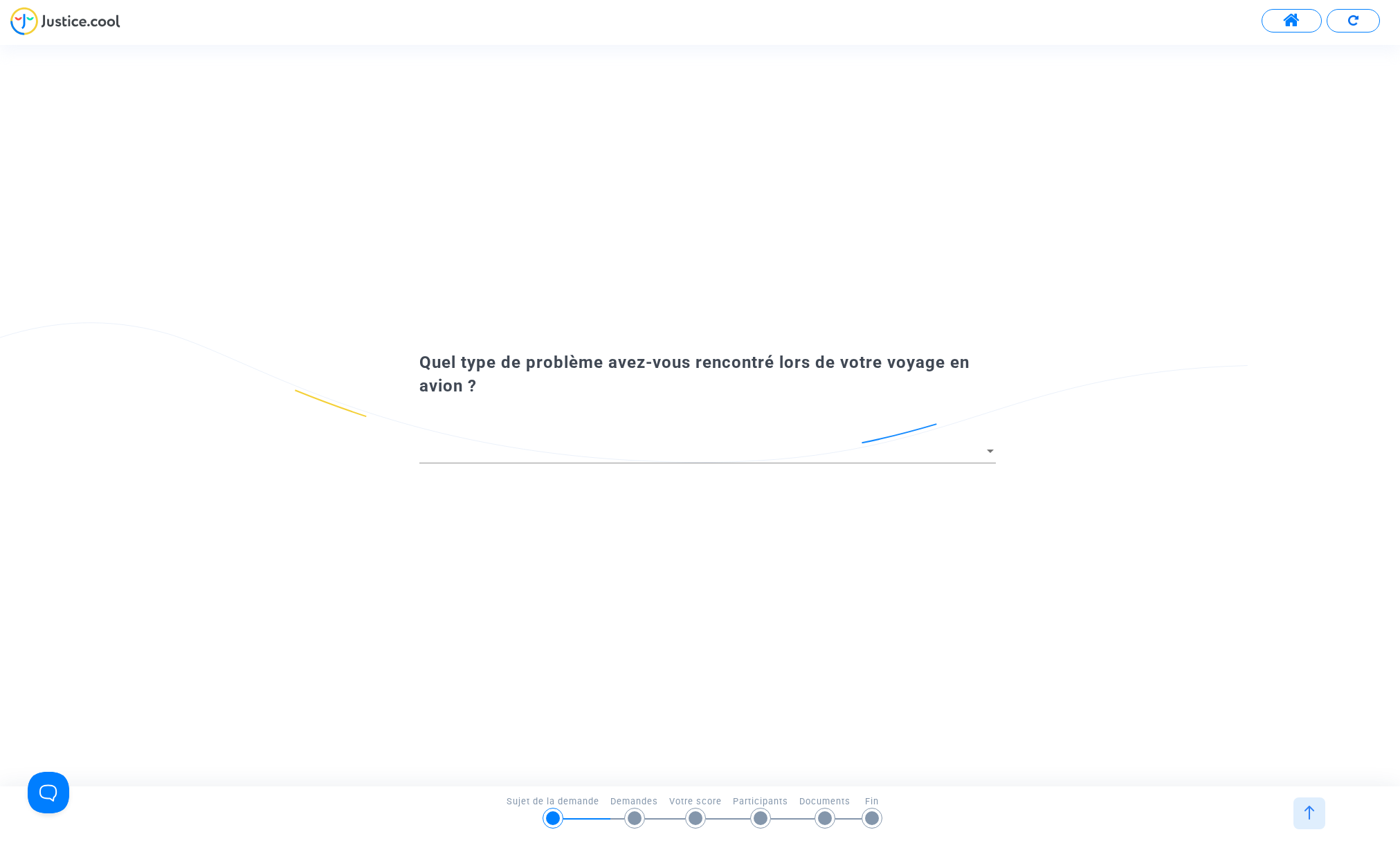
click at [990, 451] on div at bounding box center [990, 451] width 7 height 4
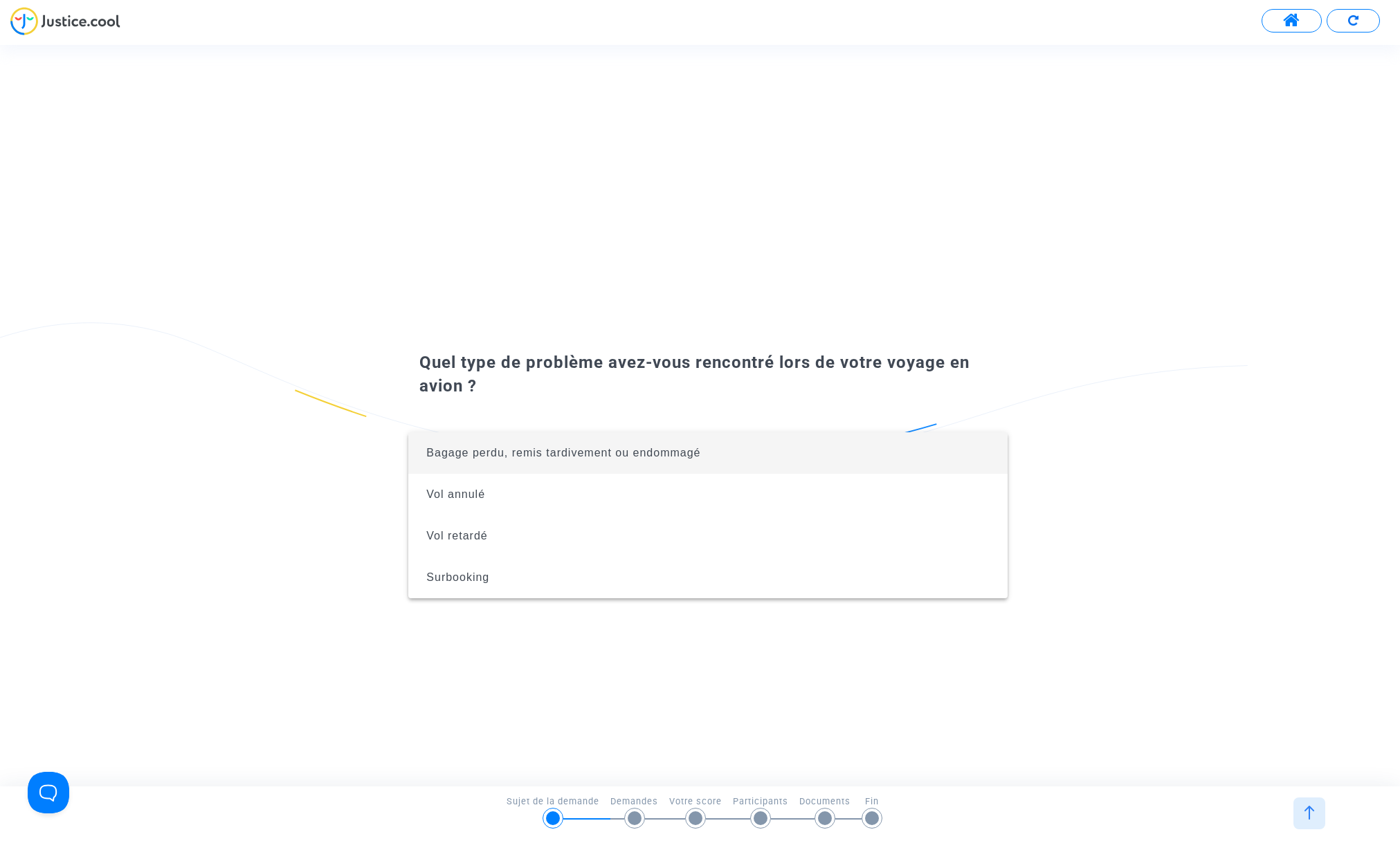
click at [993, 444] on span "Bagage perdu, remis tardivement ou endommagé" at bounding box center [707, 453] width 576 height 42
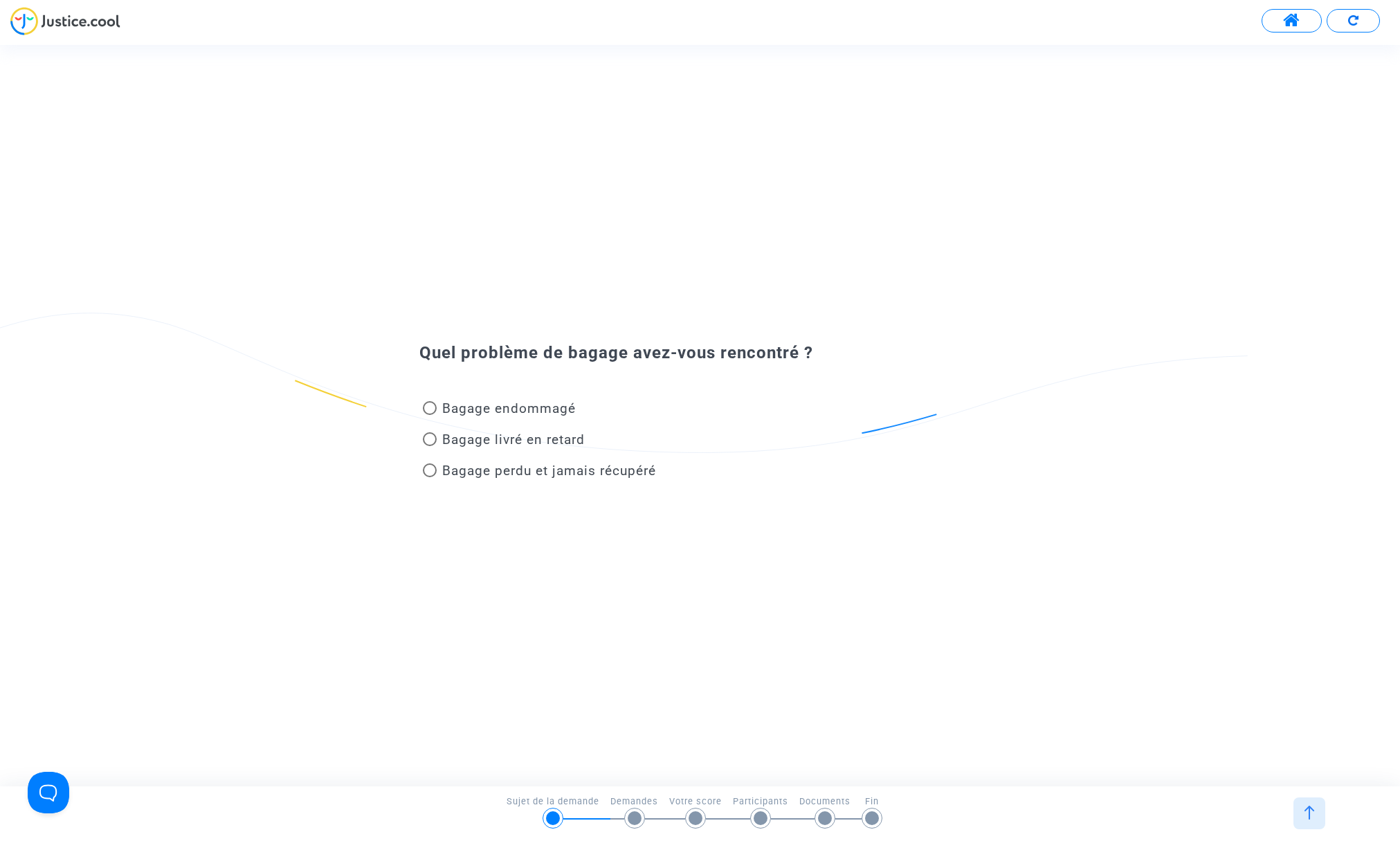
click at [636, 820] on div at bounding box center [634, 818] width 14 height 14
drag, startPoint x: 913, startPoint y: 418, endPoint x: 626, endPoint y: 432, distance: 287.3
click at [619, 434] on mat-radio-group "Bagage endommagé Bagage livré en retard Bagage perdu et jamais récupéré" at bounding box center [707, 443] width 576 height 93
click at [790, 515] on div "Quel problème de bagage avez-vous rencontré ? Bagage endommagé Bagage livré en …" at bounding box center [700, 415] width 1400 height 206
click at [1368, 21] on button at bounding box center [1353, 20] width 53 height 24
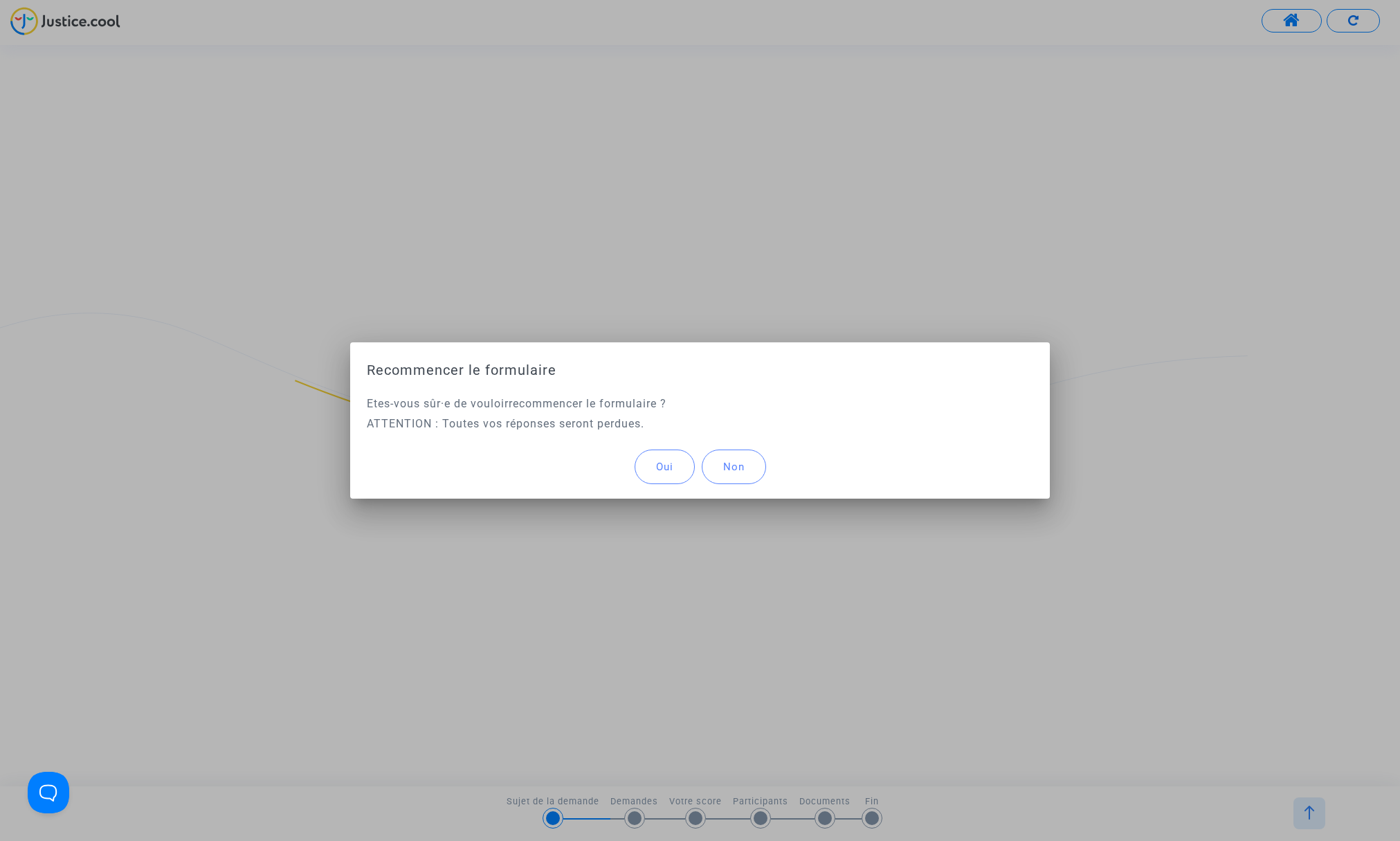
click at [665, 469] on span "Oui" at bounding box center [665, 467] width 17 height 12
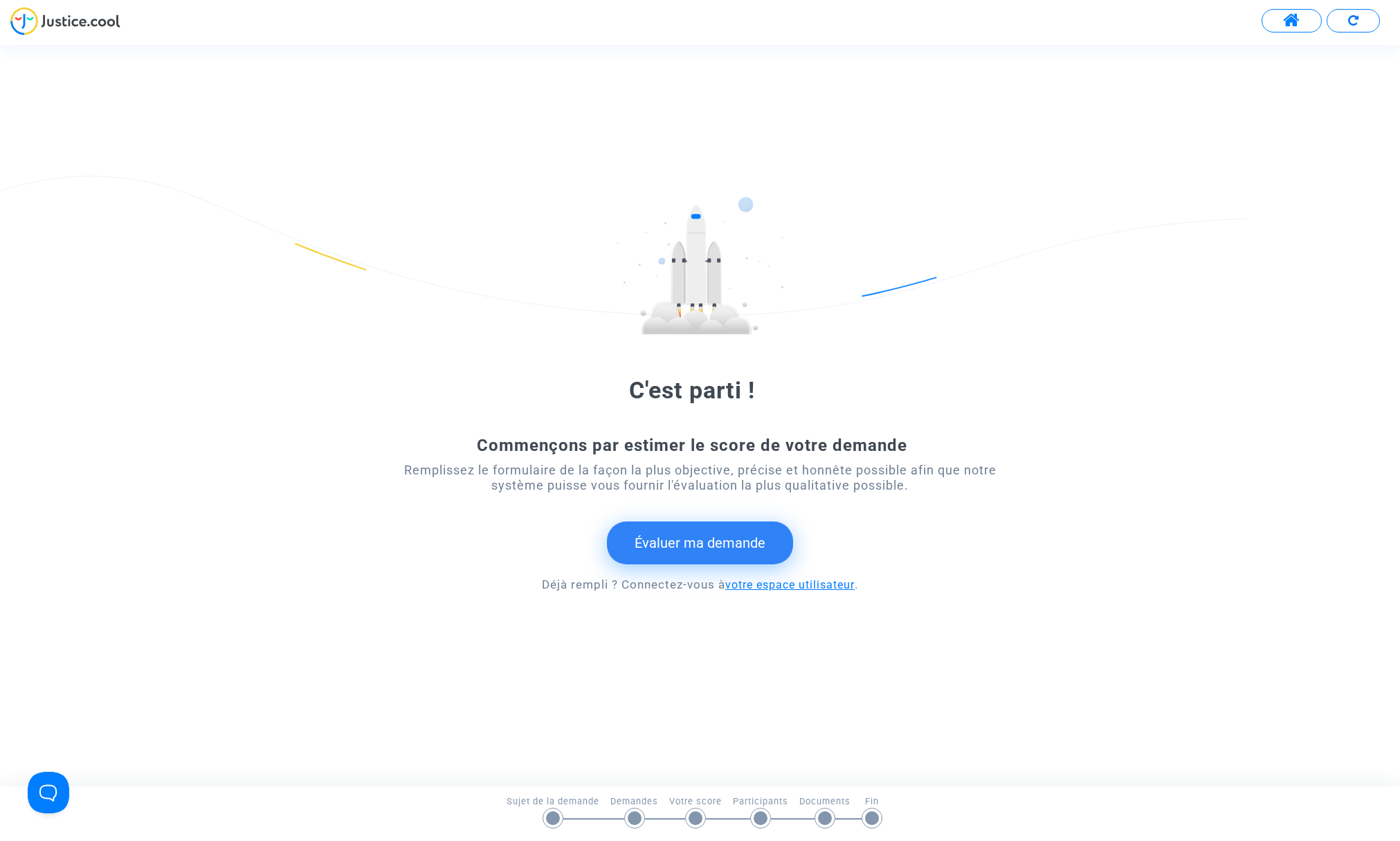
click at [786, 585] on link "votre espace utilisateur" at bounding box center [790, 585] width 130 height 13
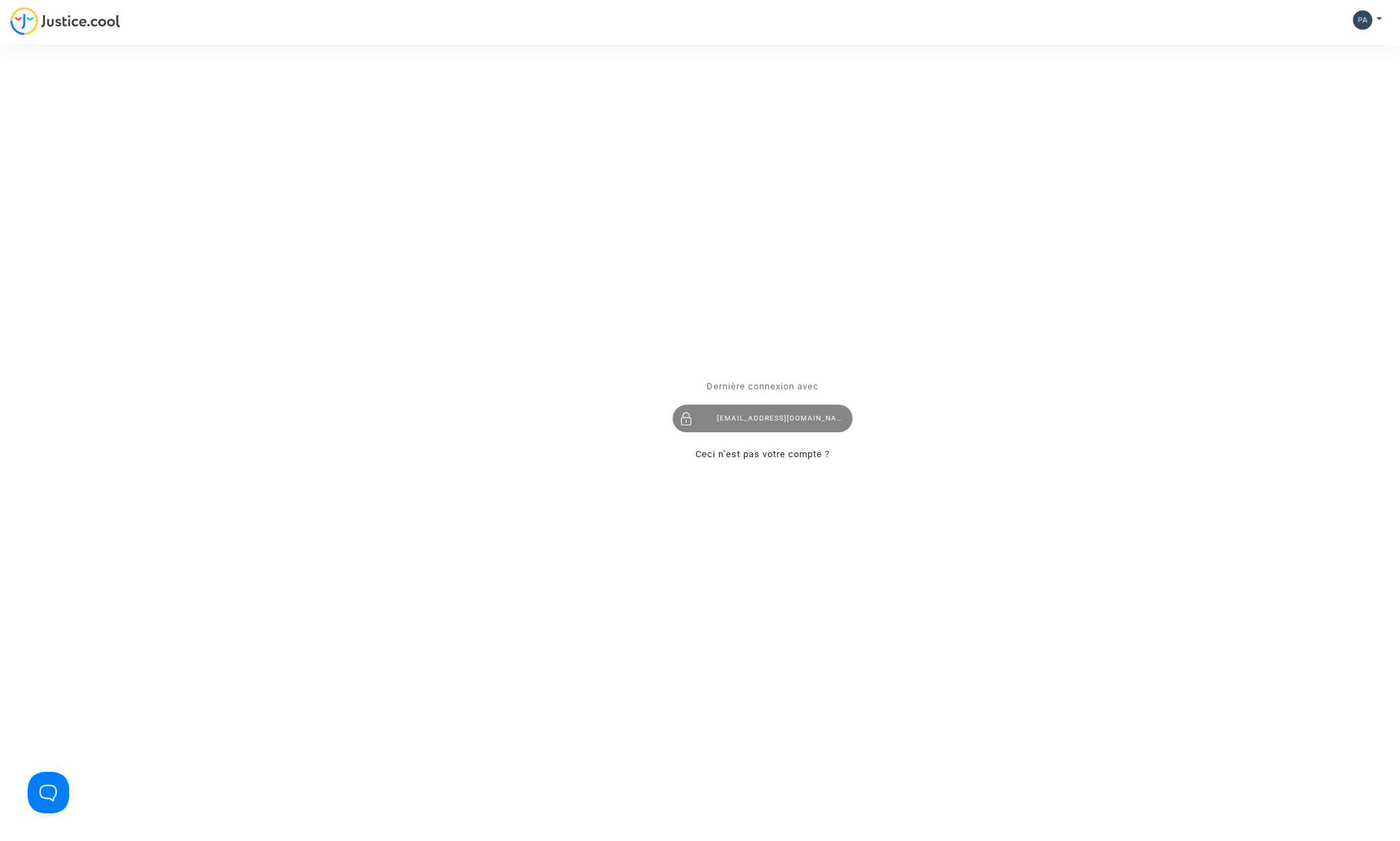
click at [765, 417] on div "[EMAIL_ADDRESS][DOMAIN_NAME]" at bounding box center [762, 419] width 180 height 28
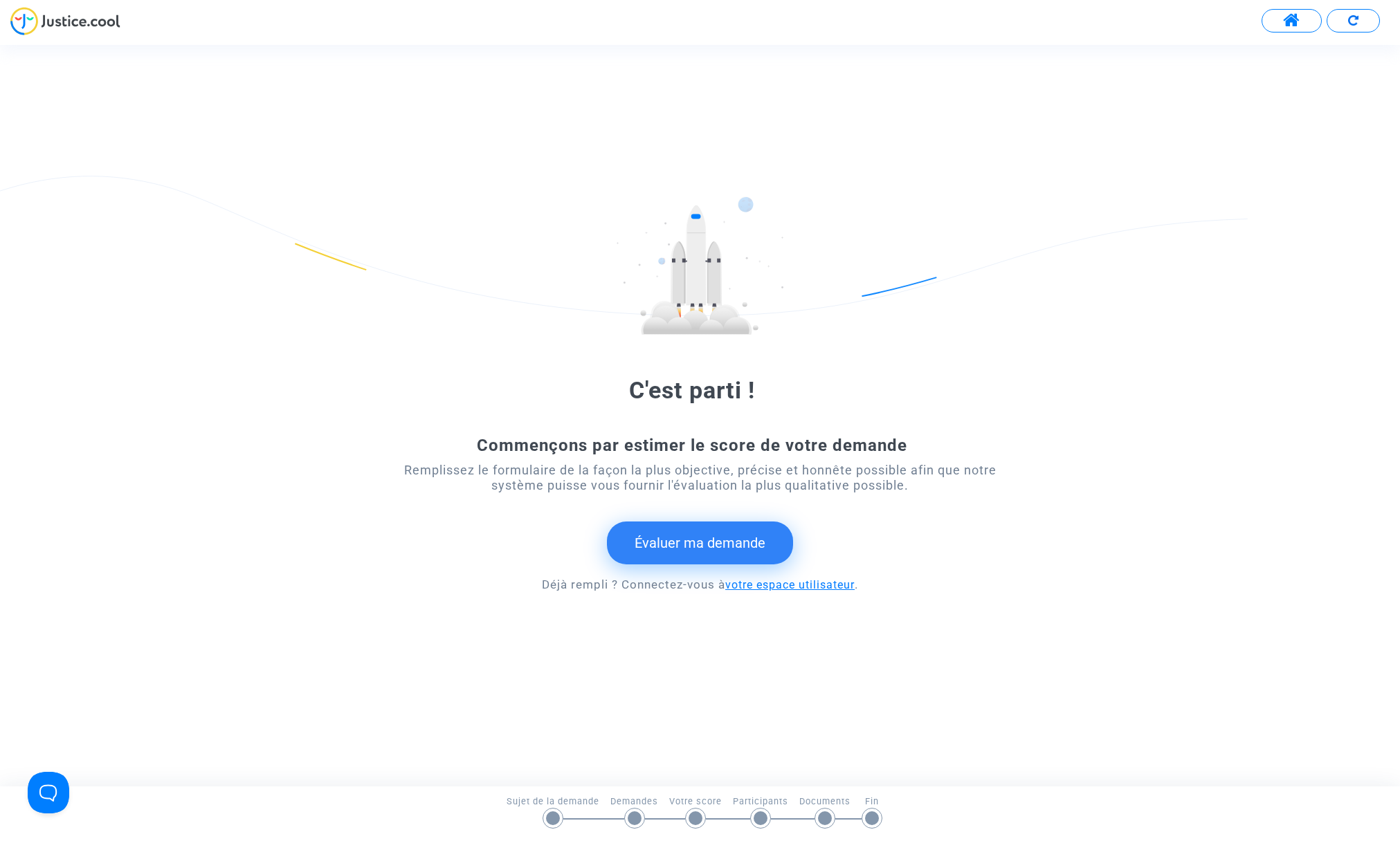
click at [802, 580] on link "votre espace utilisateur" at bounding box center [790, 585] width 130 height 13
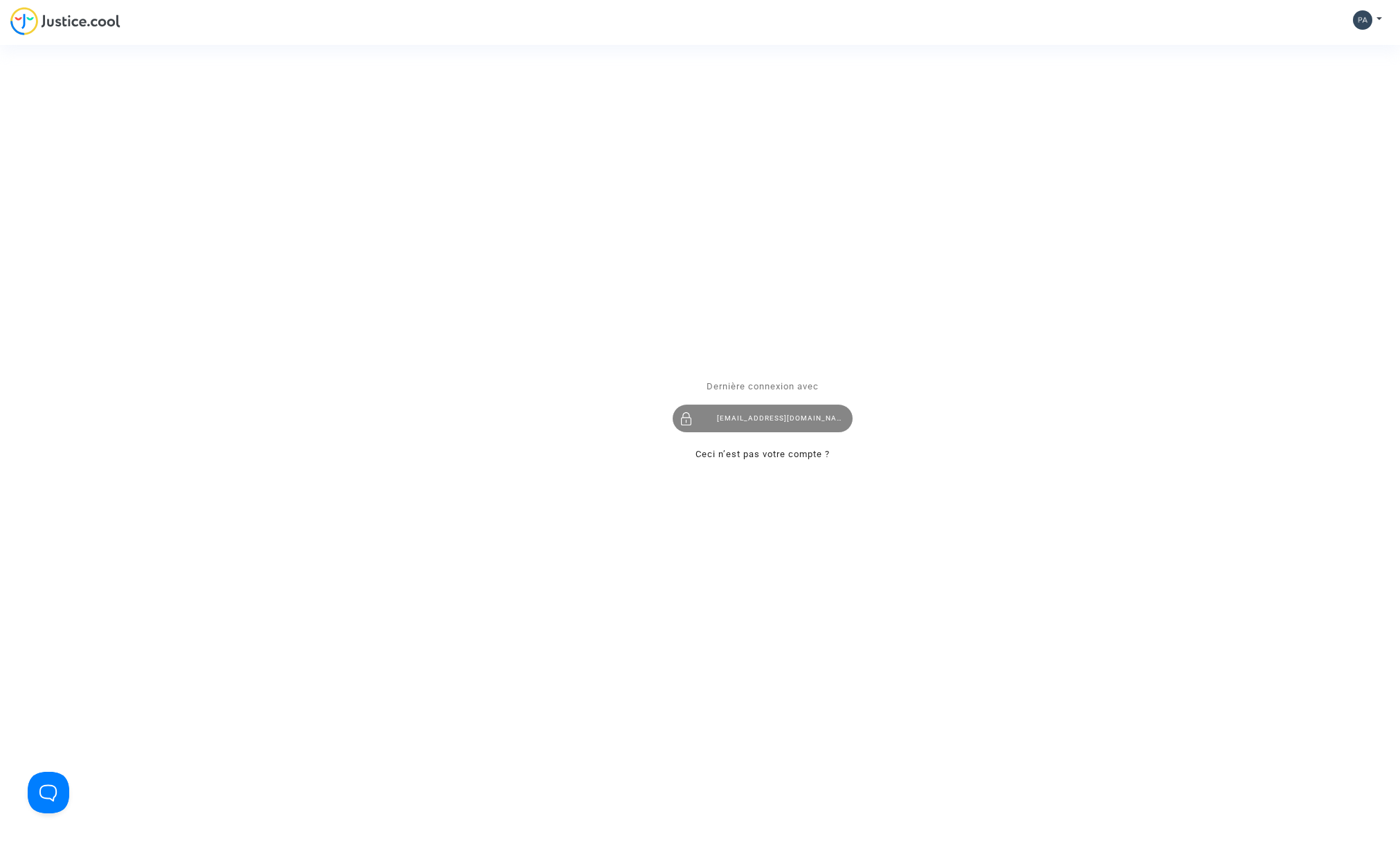
click at [765, 417] on div "[EMAIL_ADDRESS][DOMAIN_NAME]" at bounding box center [762, 419] width 180 height 28
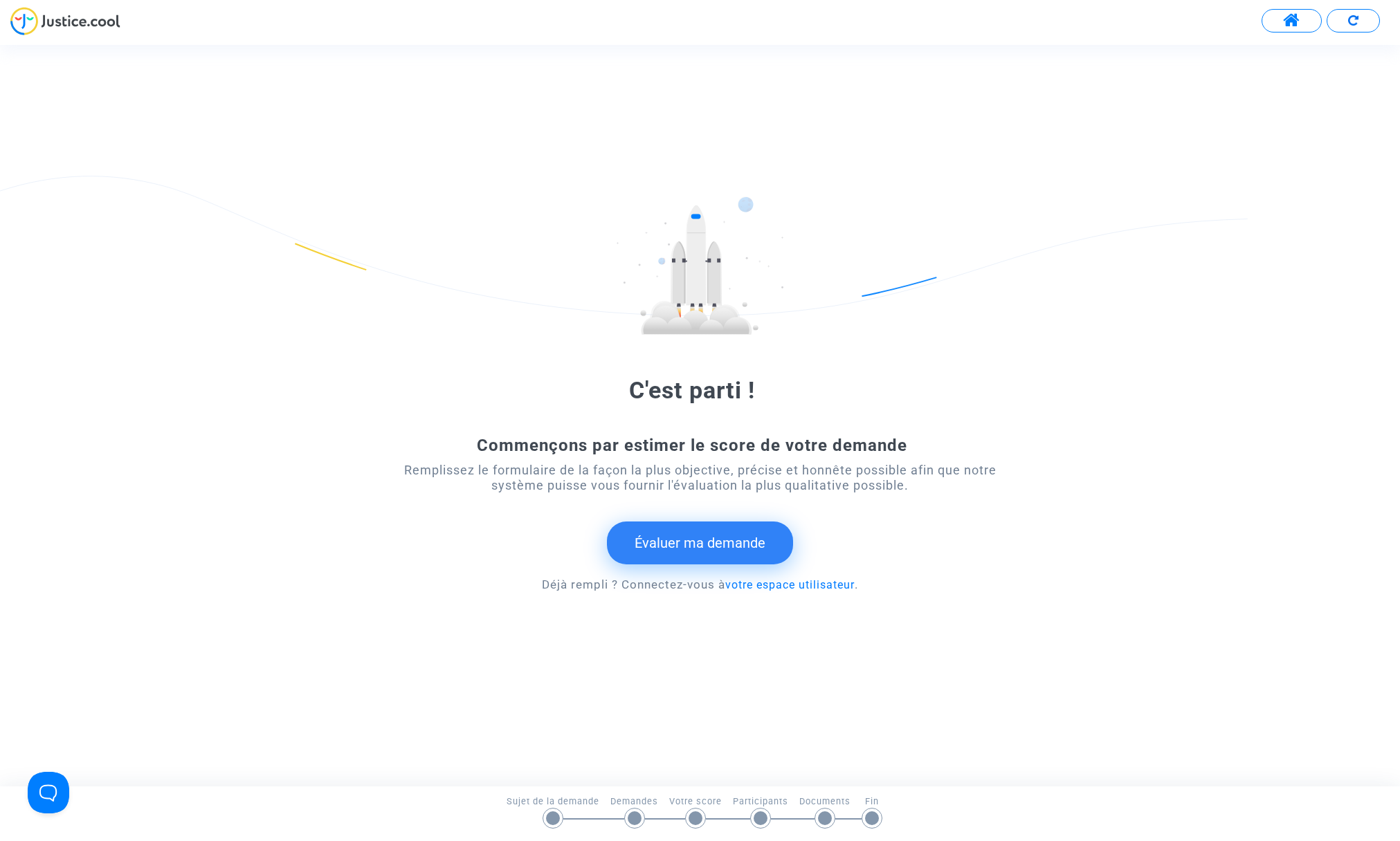
click at [678, 547] on button "Évaluer ma demande" at bounding box center [699, 543] width 186 height 43
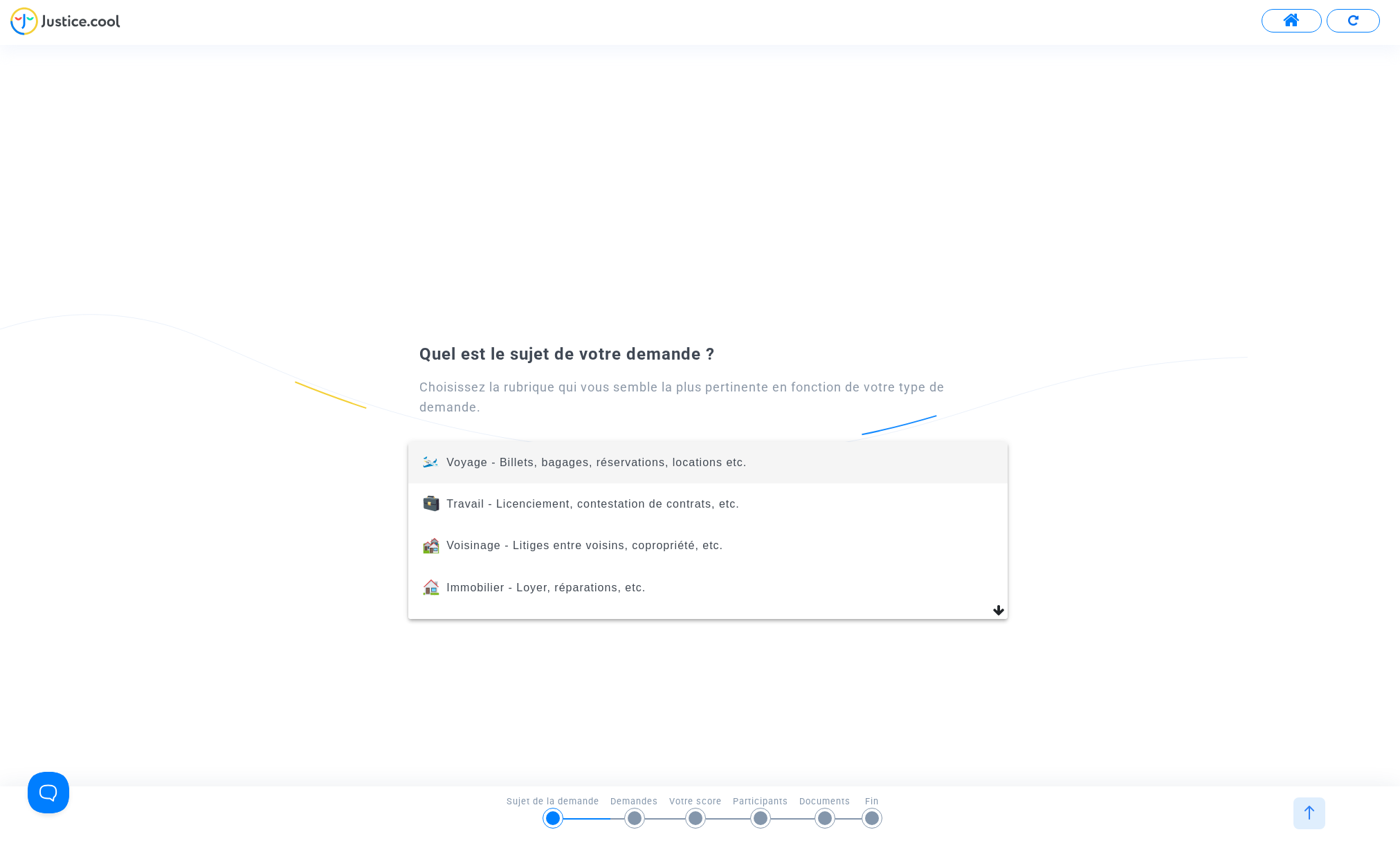
click at [637, 463] on span "Voyage - Billets, bagages, réservations, locations etc." at bounding box center [596, 463] width 300 height 11
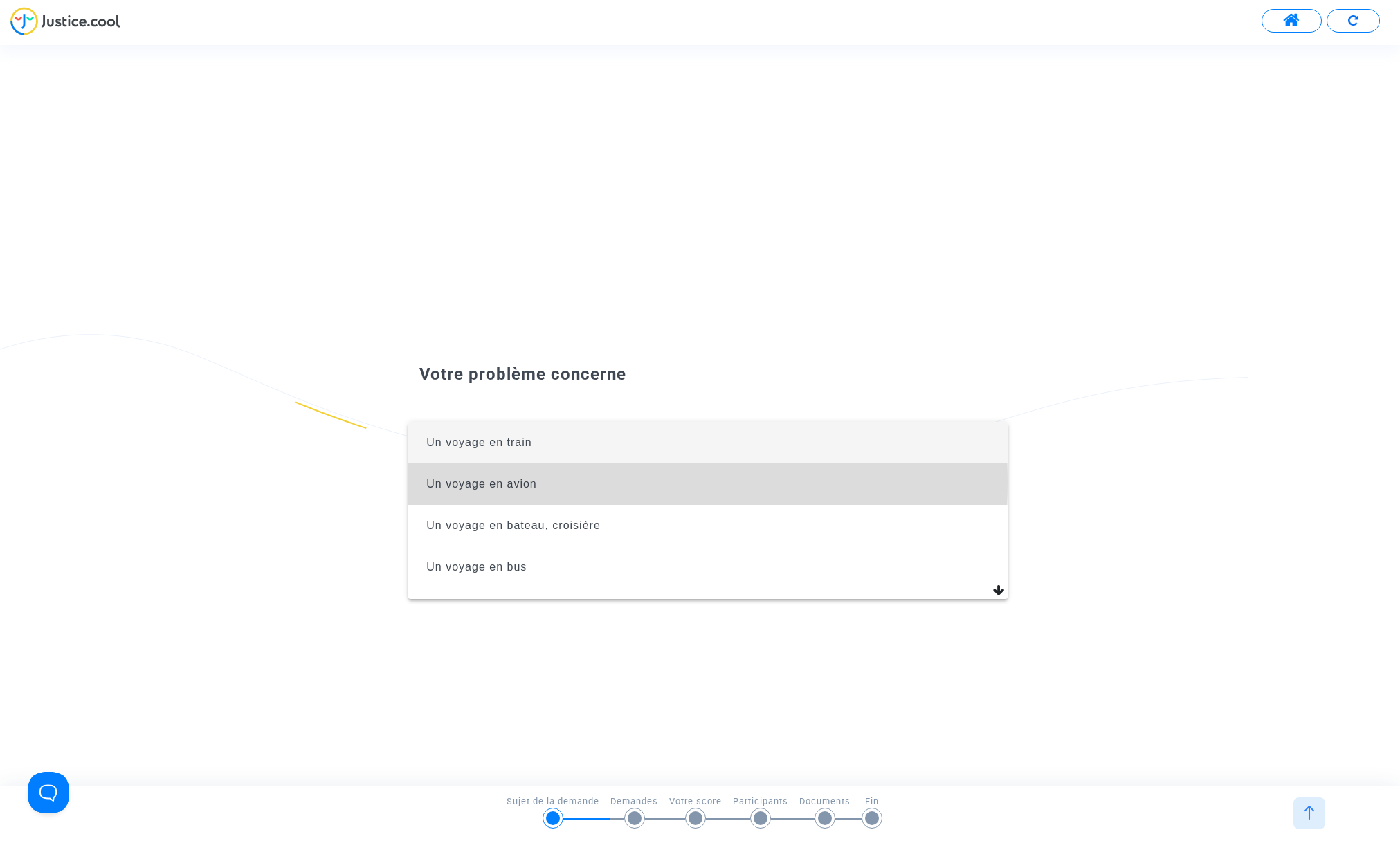
click at [471, 482] on span "Un voyage en avion" at bounding box center [482, 484] width 110 height 11
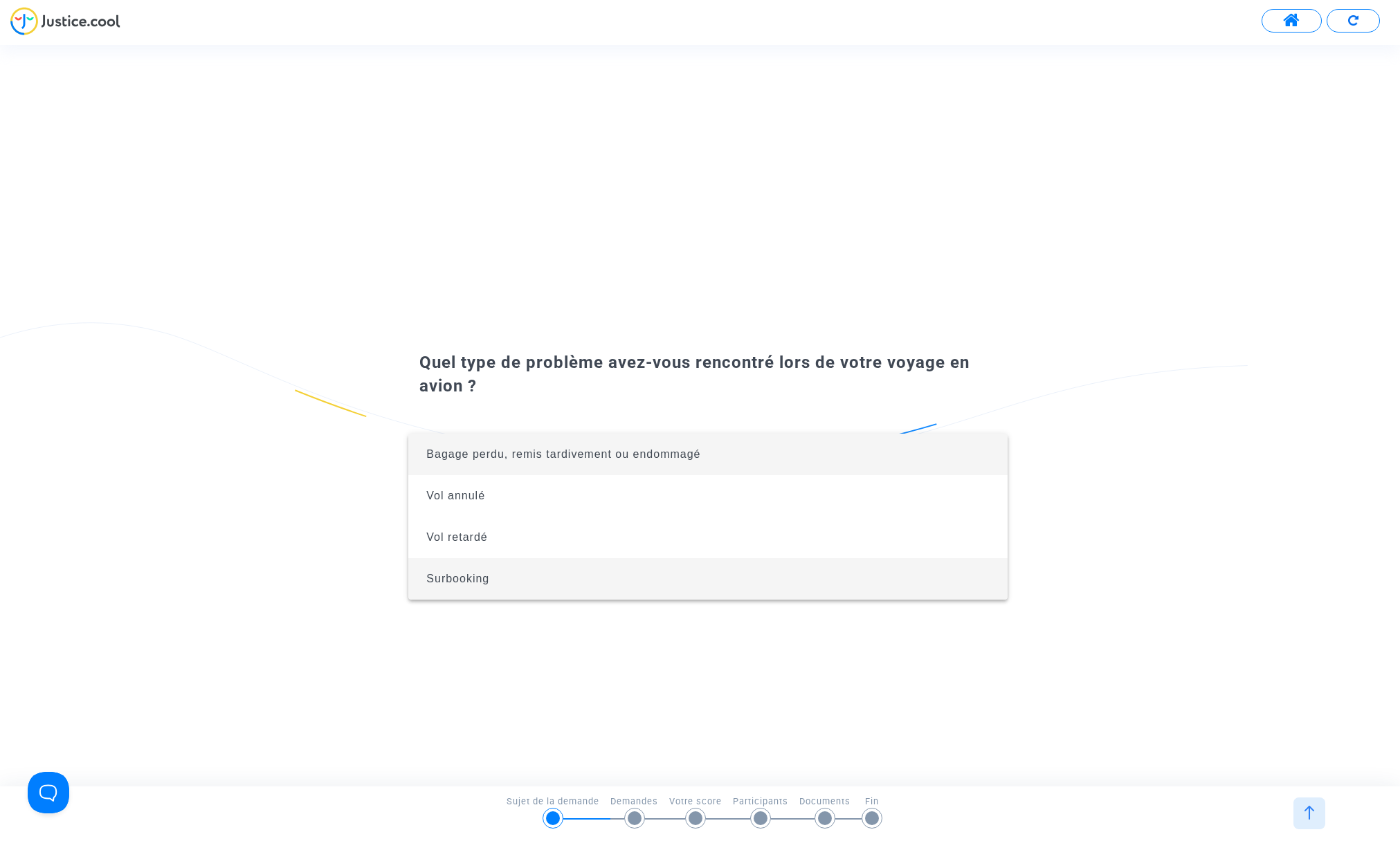
click at [896, 578] on span "Surbooking" at bounding box center [707, 579] width 576 height 42
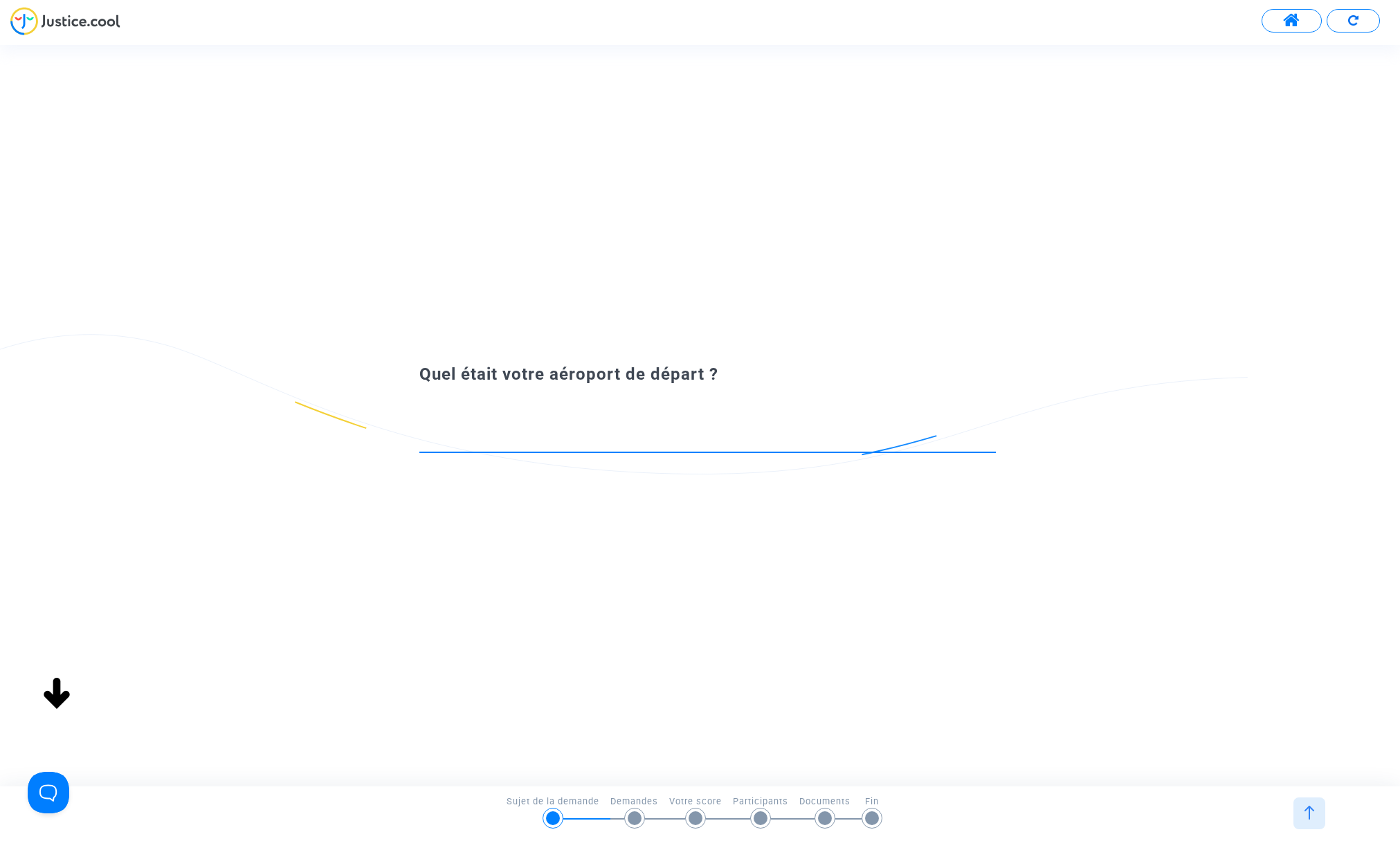
click at [485, 427] on div at bounding box center [707, 434] width 576 height 35
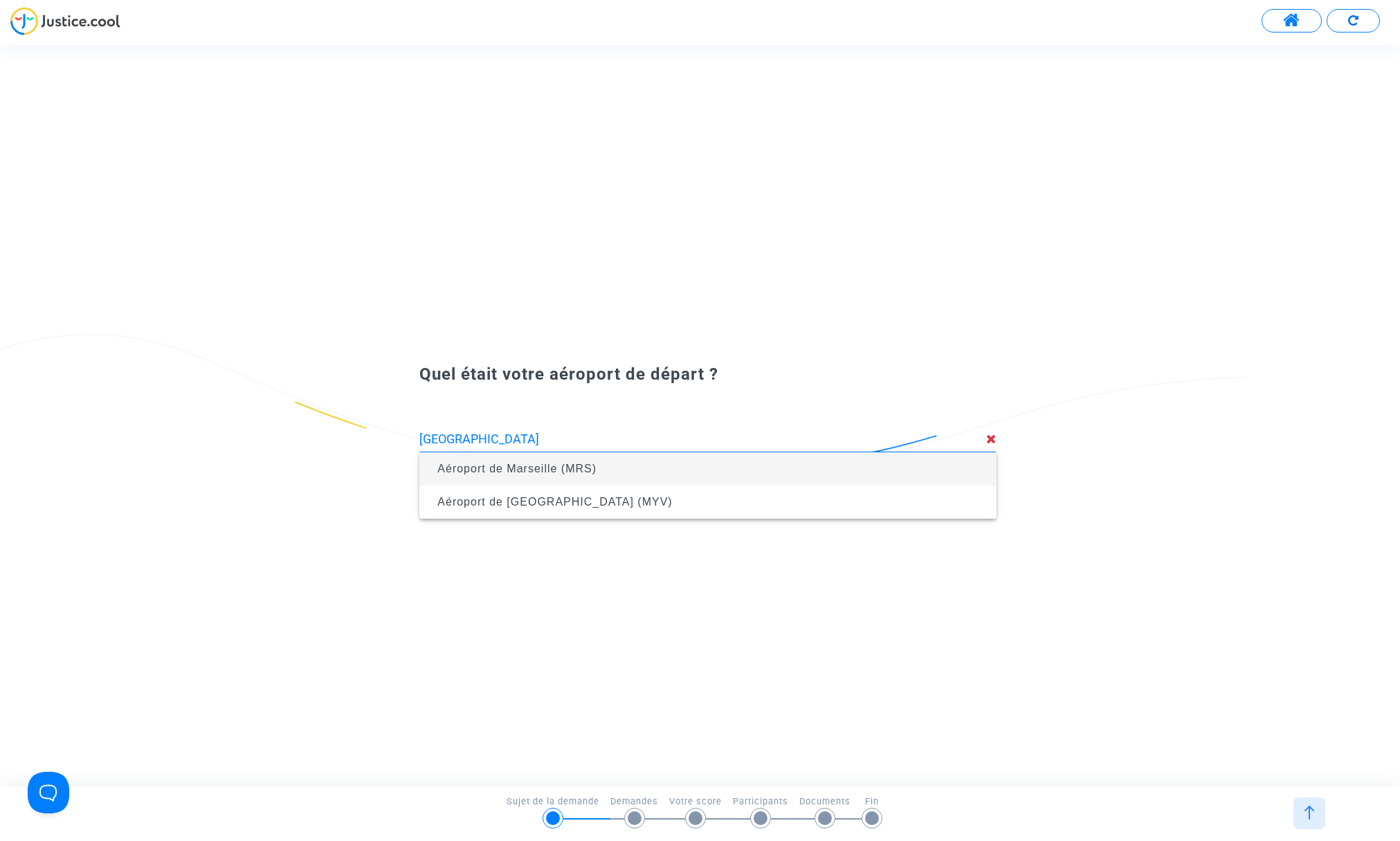
click at [495, 465] on span "Aéroport de Marseille (MRS)" at bounding box center [516, 469] width 159 height 11
type input "Aéroport de Marseille (MRS)"
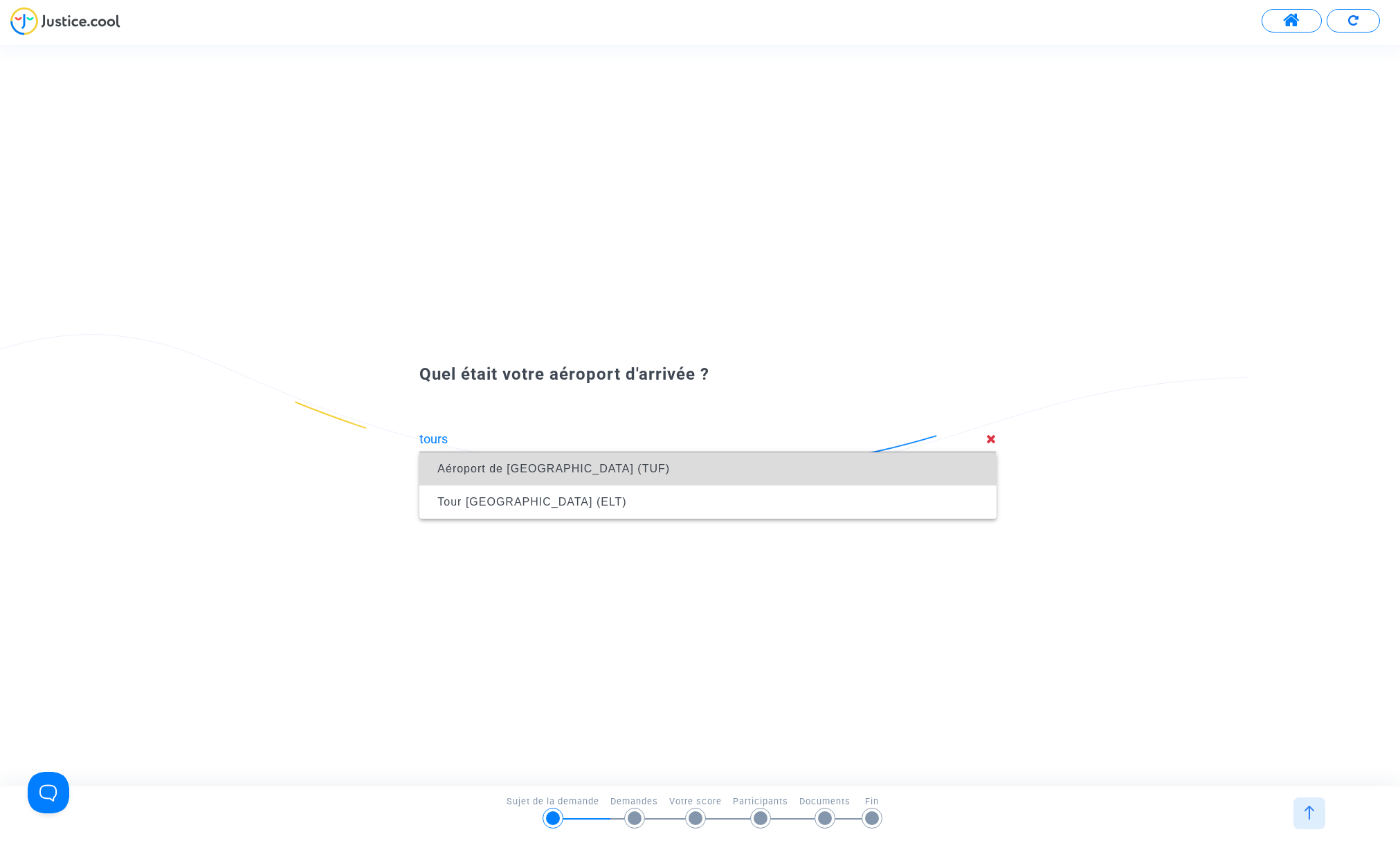
click at [520, 471] on span "Aéroport de [GEOGRAPHIC_DATA] (TUF)" at bounding box center [553, 469] width 232 height 11
type input "Aéroport de [GEOGRAPHIC_DATA] (TUF)"
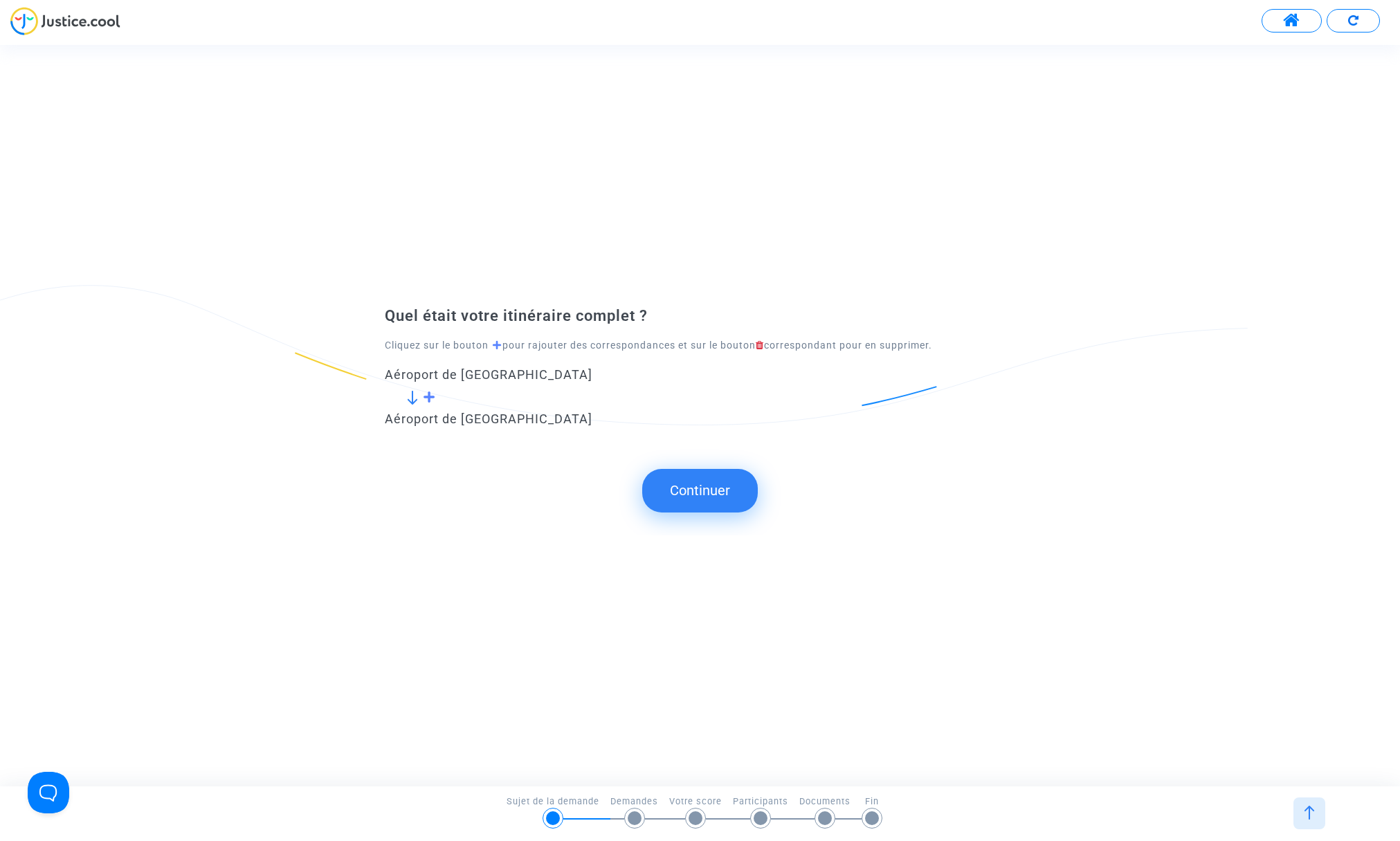
click at [710, 491] on button "Continuer" at bounding box center [699, 491] width 115 height 43
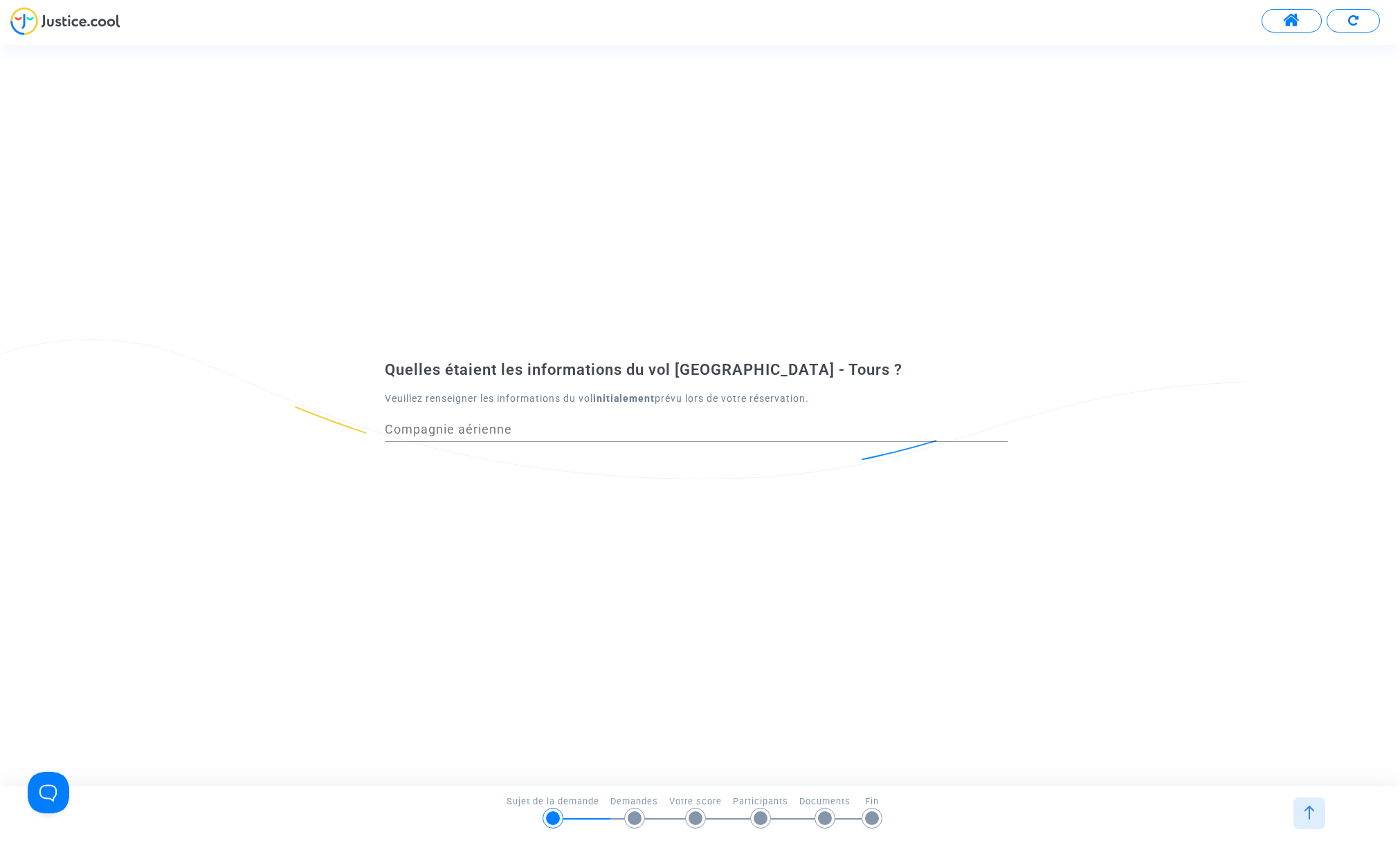
click at [454, 431] on input "Compagnie aérienne" at bounding box center [696, 430] width 623 height 14
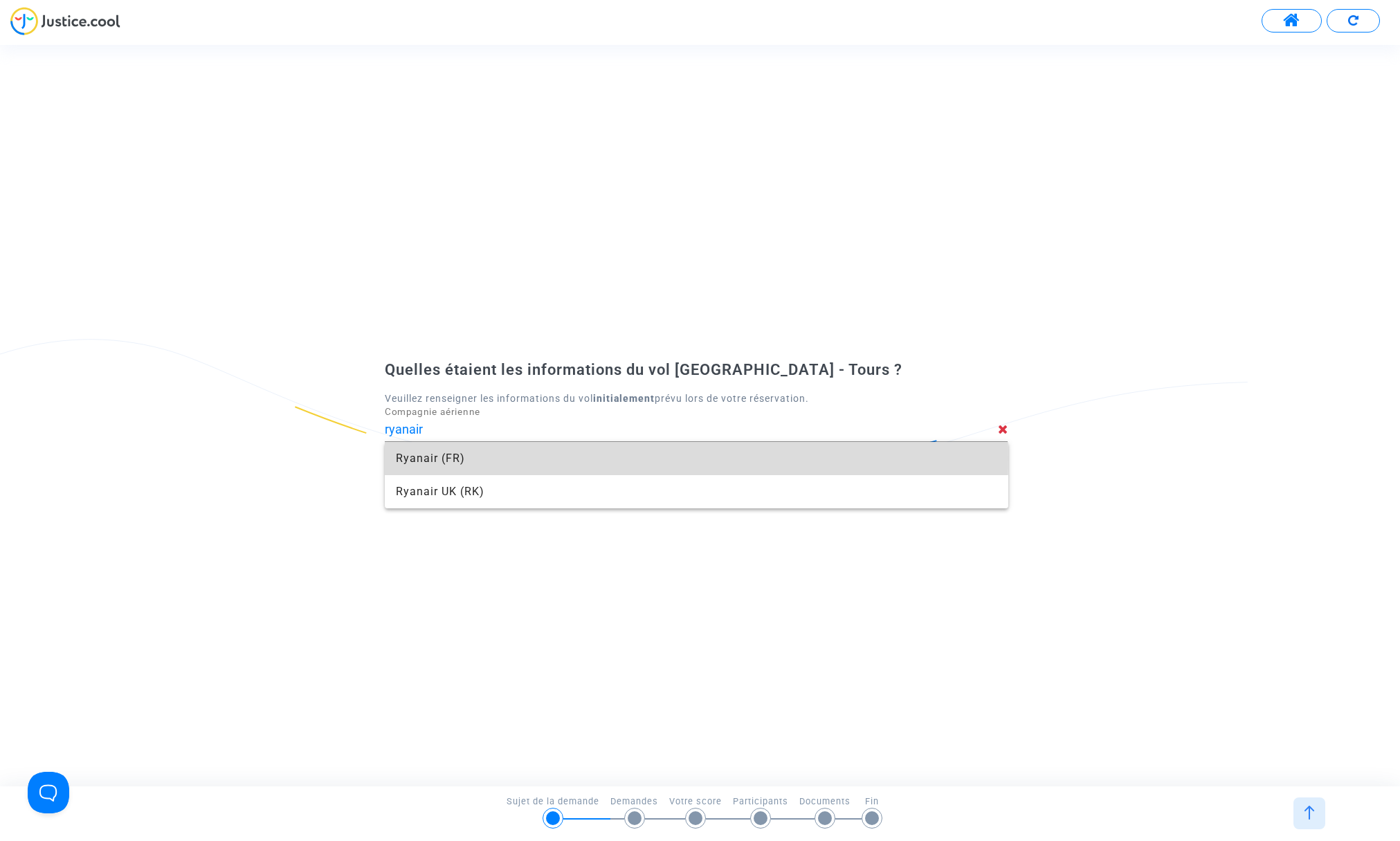
click at [453, 458] on span "Ryanair (FR)" at bounding box center [696, 458] width 601 height 33
type input "Ryanair"
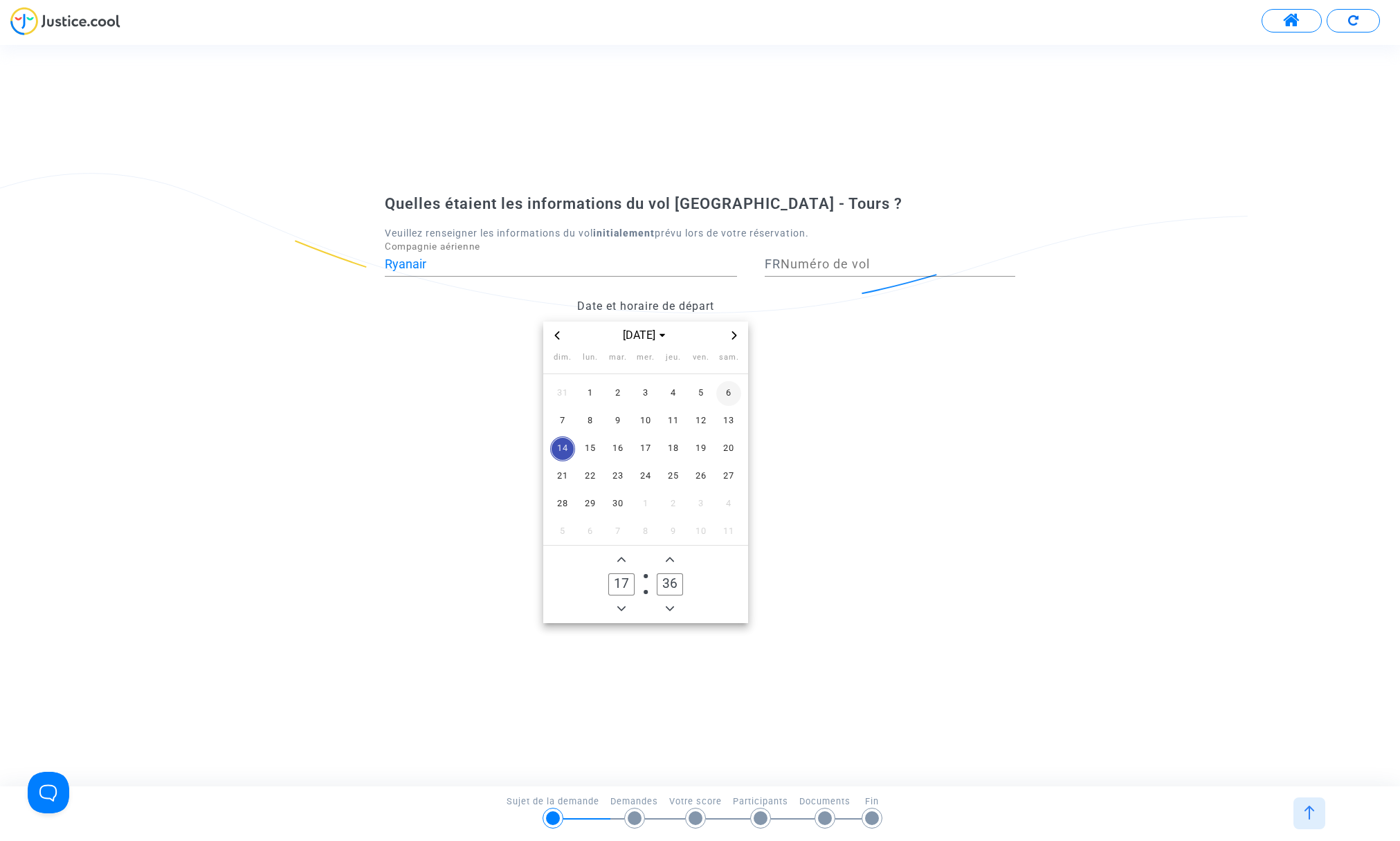
click at [728, 391] on span "6" at bounding box center [729, 393] width 25 height 25
click at [624, 606] on icon "Minus a hour" at bounding box center [621, 609] width 9 height 9
type input "15"
click at [673, 560] on icon "Add a minute" at bounding box center [670, 559] width 9 height 9
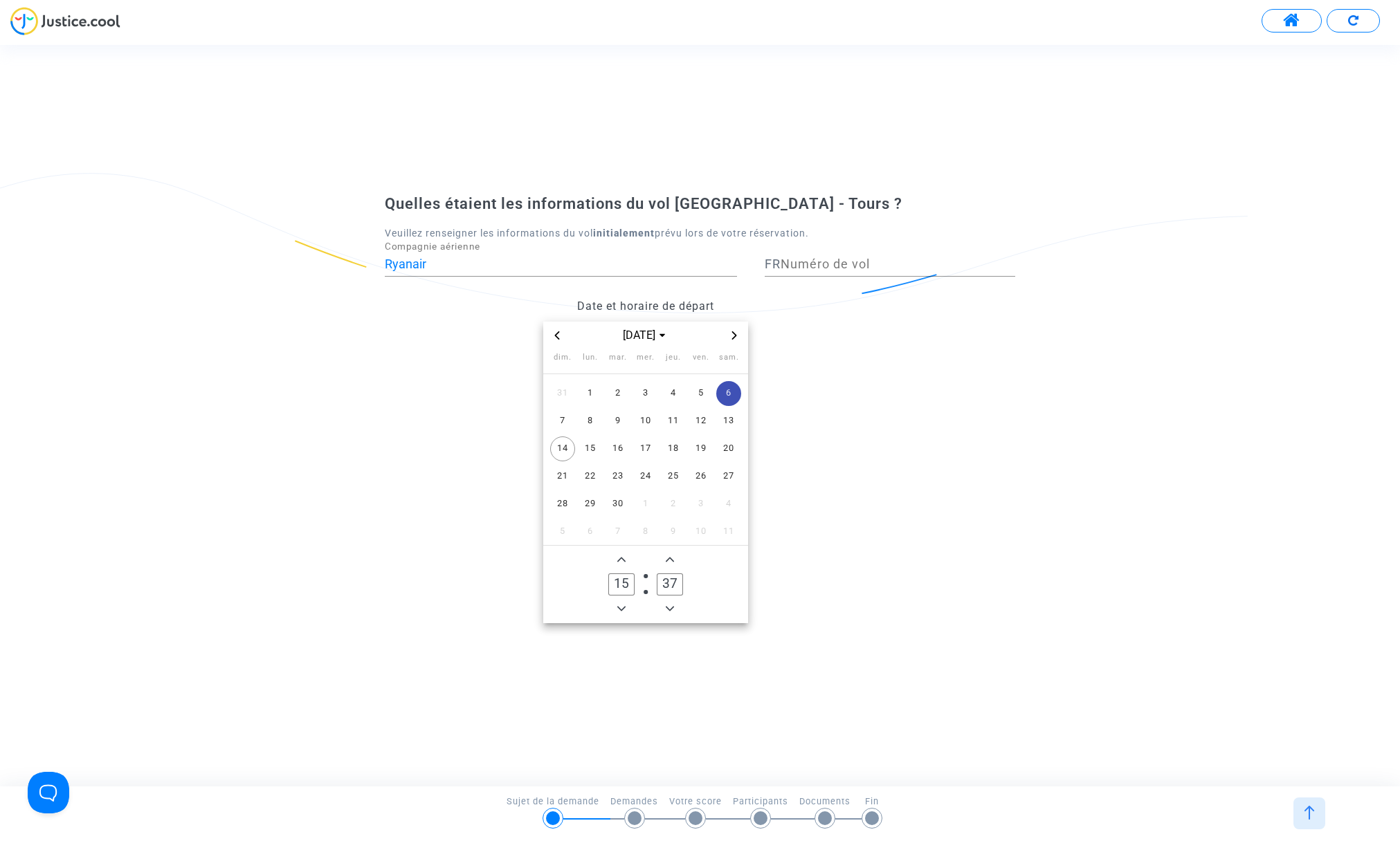
click at [673, 559] on icon "Add a minute" at bounding box center [670, 559] width 9 height 9
type input "40"
click at [847, 267] on input "Numéro de vol" at bounding box center [898, 264] width 234 height 14
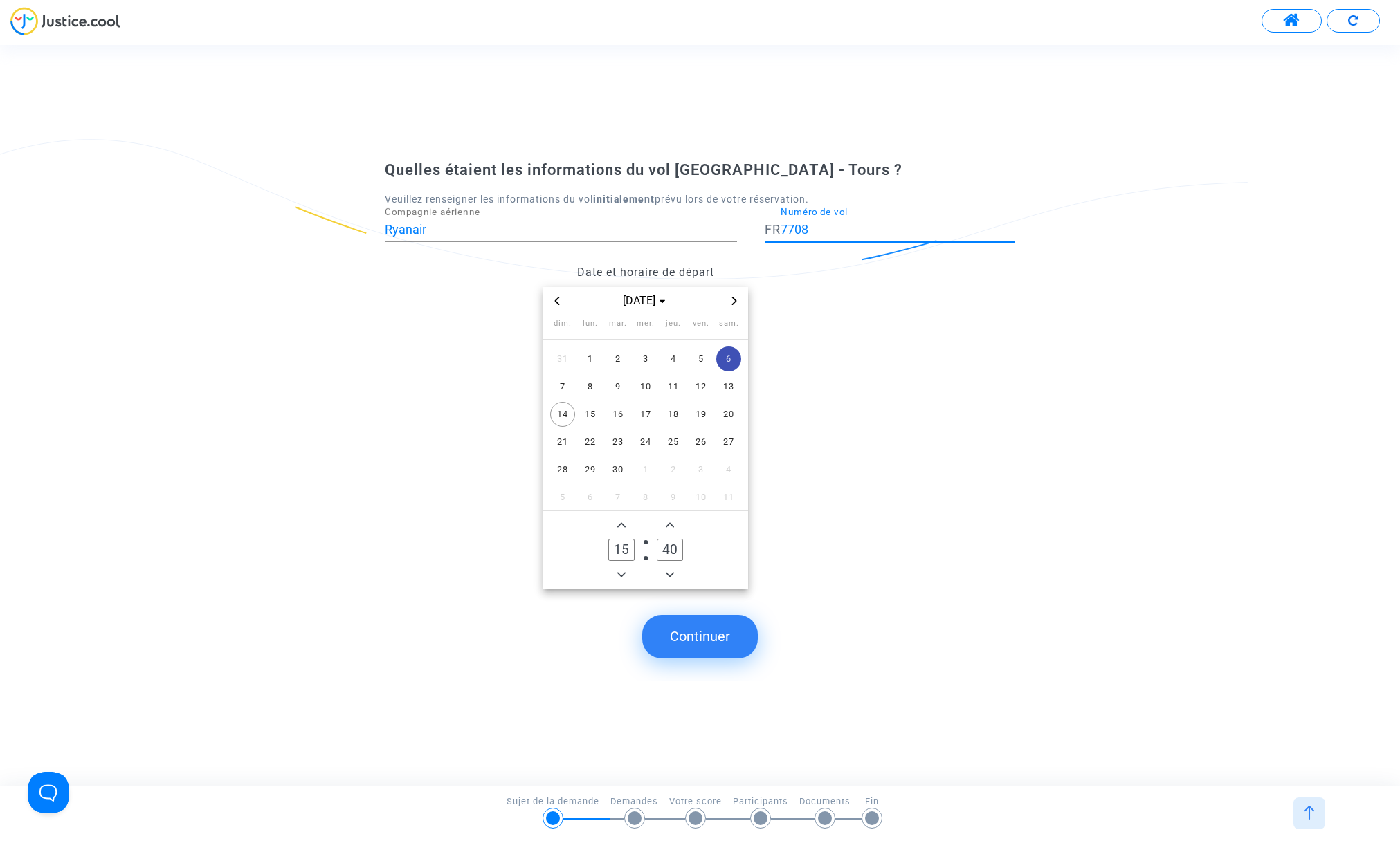
type input "7708"
click at [705, 640] on button "Continuer" at bounding box center [699, 636] width 115 height 43
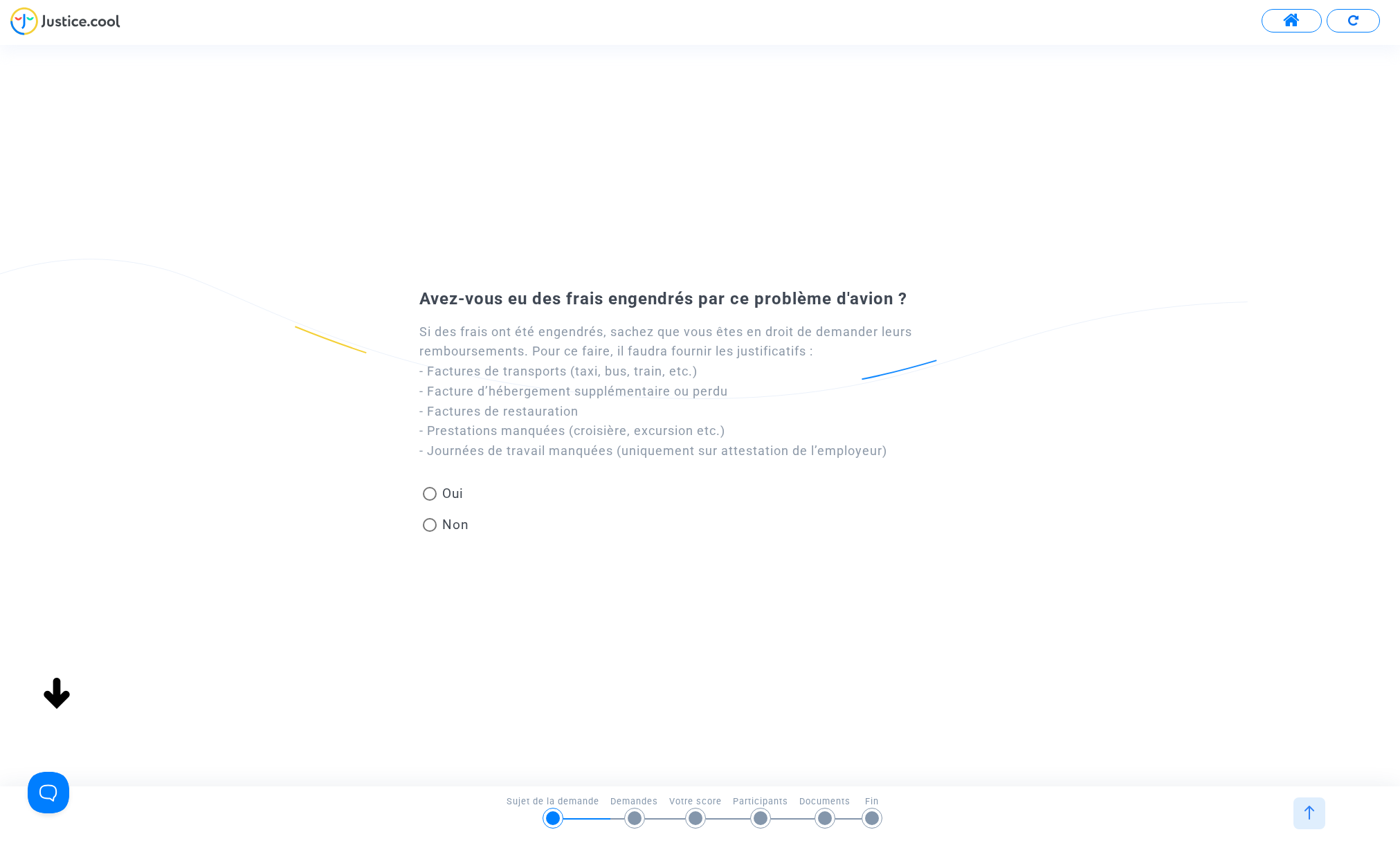
click at [429, 491] on span at bounding box center [430, 493] width 14 height 14
click at [429, 501] on input "Oui" at bounding box center [429, 501] width 1 height 1
radio input "true"
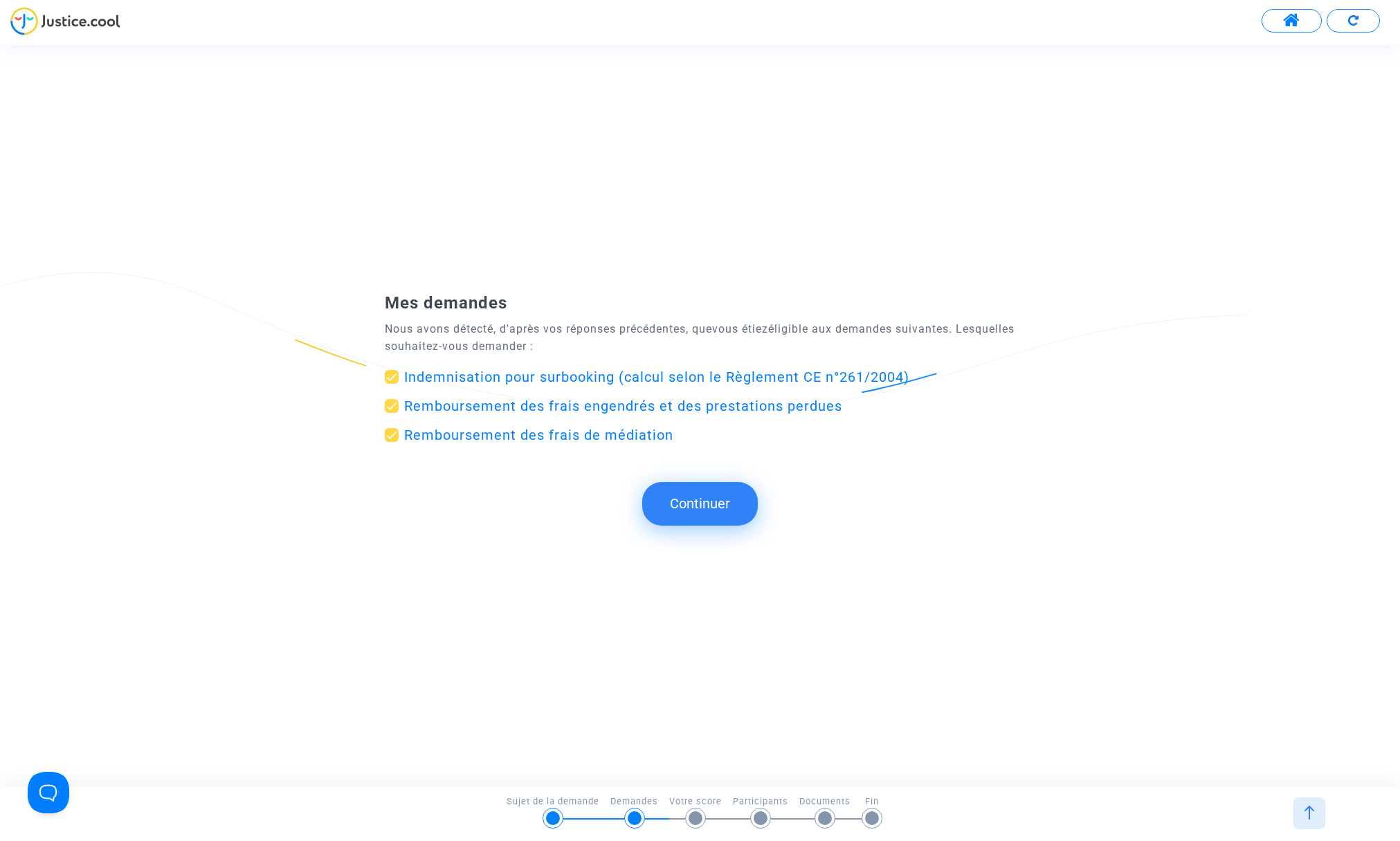
click at [682, 502] on button "Continuer" at bounding box center [699, 503] width 115 height 43
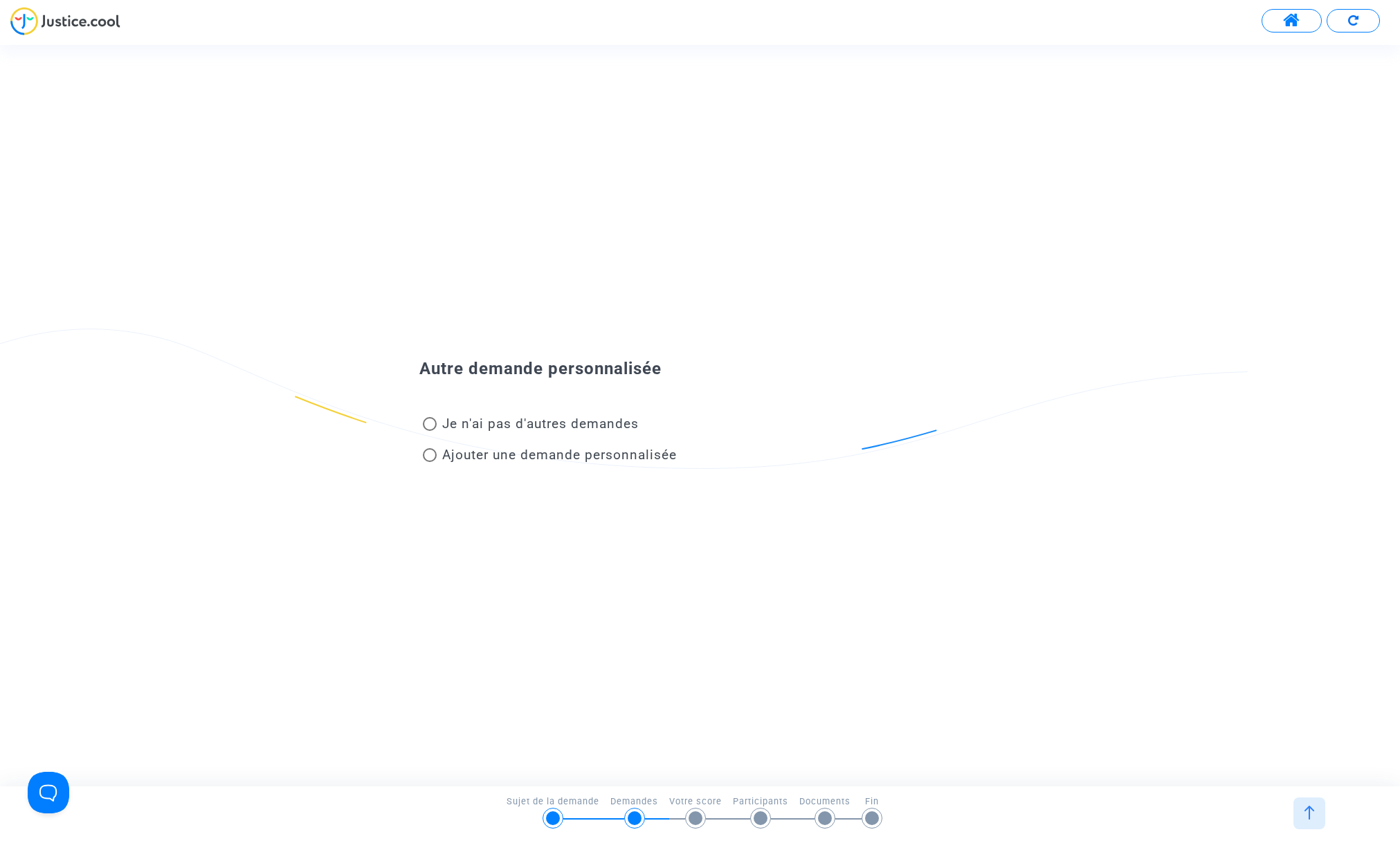
click at [431, 454] on span at bounding box center [430, 455] width 14 height 14
click at [430, 462] on input "Ajouter une demande personnalisée" at bounding box center [429, 462] width 1 height 1
radio input "true"
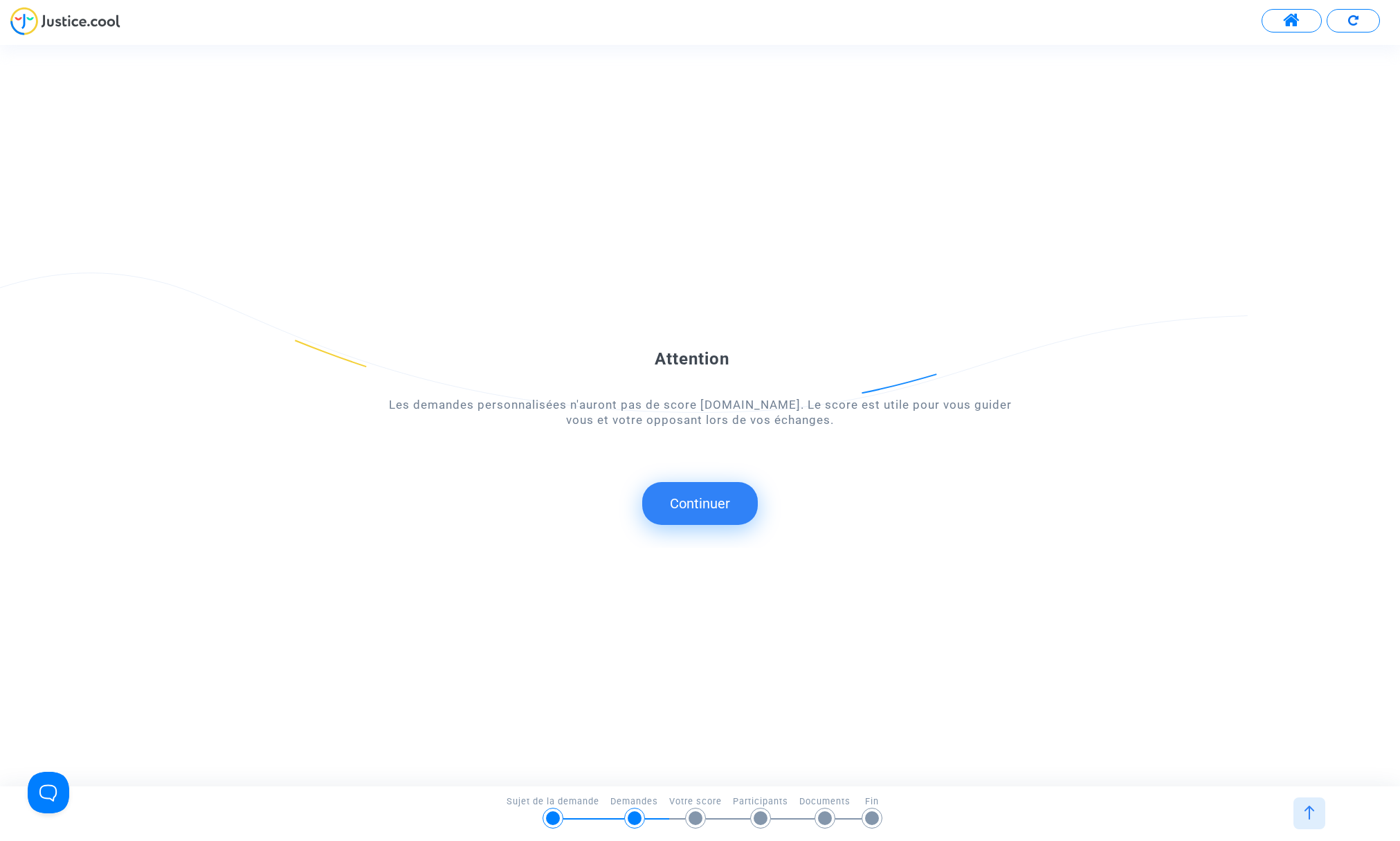
click at [694, 504] on button "Continuer" at bounding box center [699, 503] width 115 height 43
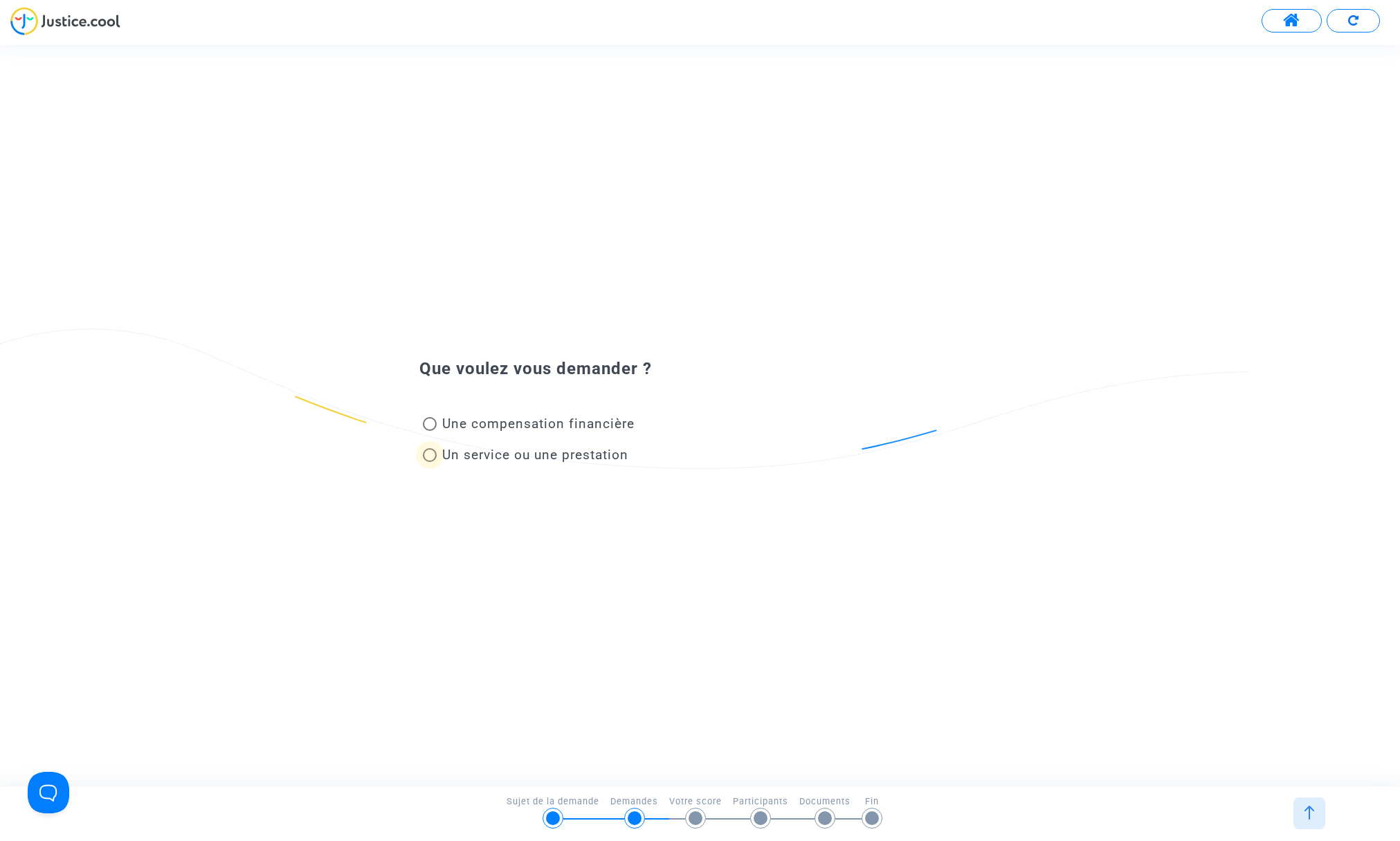
click at [523, 456] on span "Un service ou une prestation" at bounding box center [534, 454] width 186 height 16
click at [430, 462] on input "Un service ou une prestation" at bounding box center [429, 462] width 1 height 1
radio input "true"
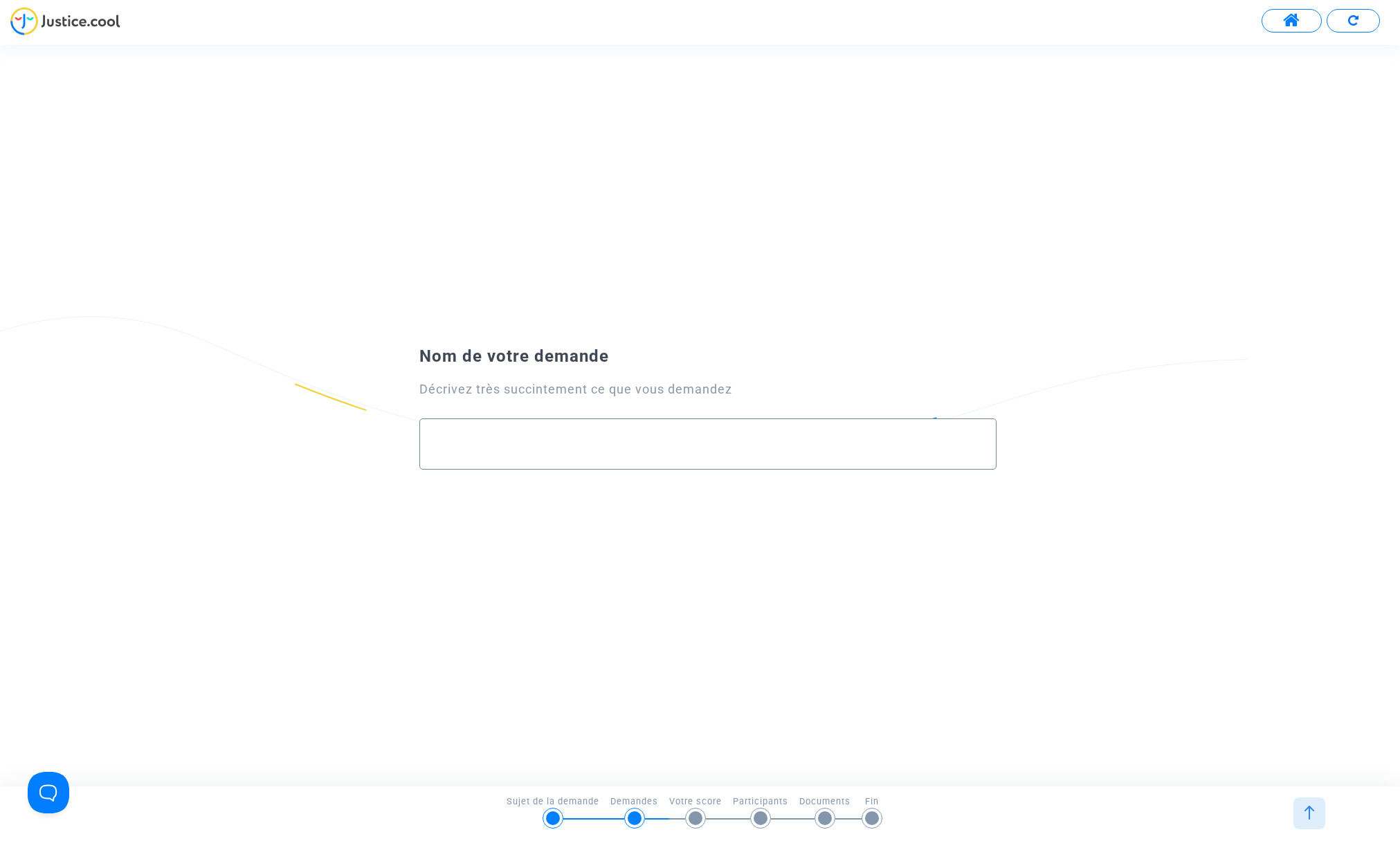
click at [586, 437] on input "text" at bounding box center [708, 444] width 548 height 16
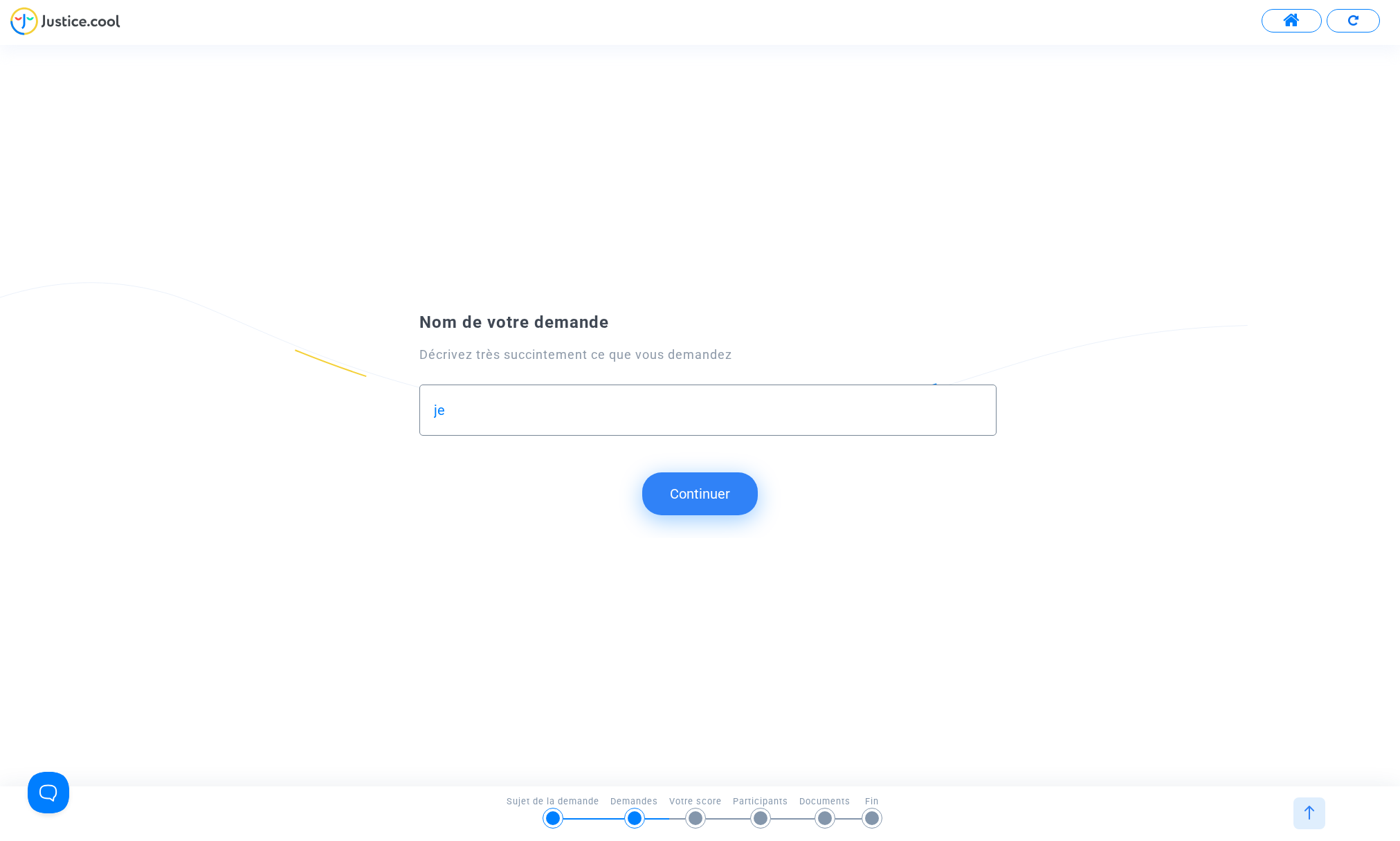
type input "j"
drag, startPoint x: 955, startPoint y: 410, endPoint x: 940, endPoint y: 411, distance: 15.0
click at [940, 411] on input "ryanair ne m'a pas envoyer de carte d'embarquement à l'aller et au retour donc …" at bounding box center [708, 410] width 548 height 16
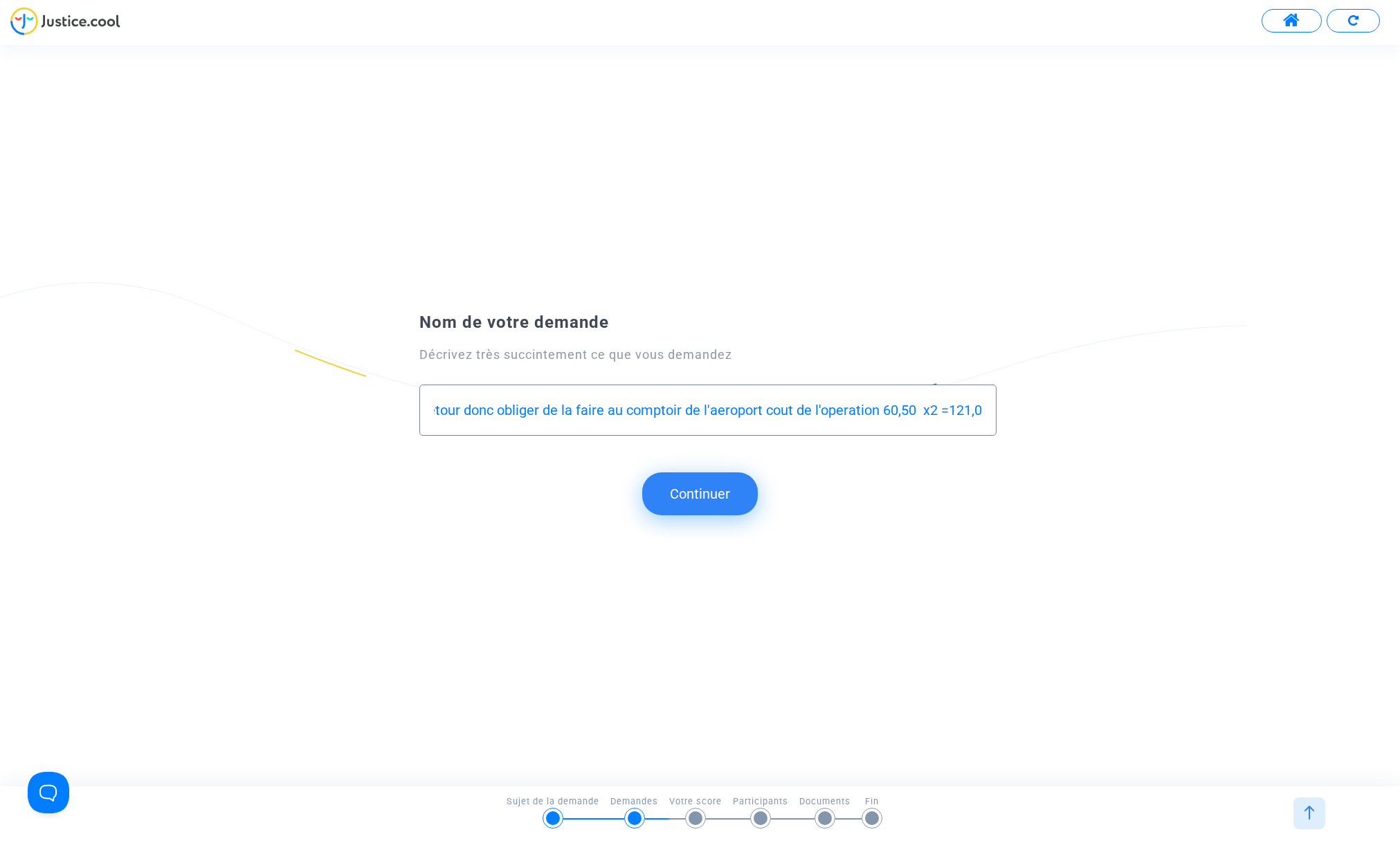
type input "ryanair ne m'a pas envoyer de carte d'embarquement à l'aller et au retour donc …"
click at [1117, 538] on div "Nom de votre demande Décrivez très succintement ce que vous demandez ryanair ne…" at bounding box center [700, 415] width 1400 height 247
drag, startPoint x: 768, startPoint y: 410, endPoint x: 992, endPoint y: 454, distance: 228.3
click at [1077, 421] on div "Nom de votre demande Décrivez très succintement ce que vous demandez ryanair ne…" at bounding box center [700, 381] width 1400 height 157
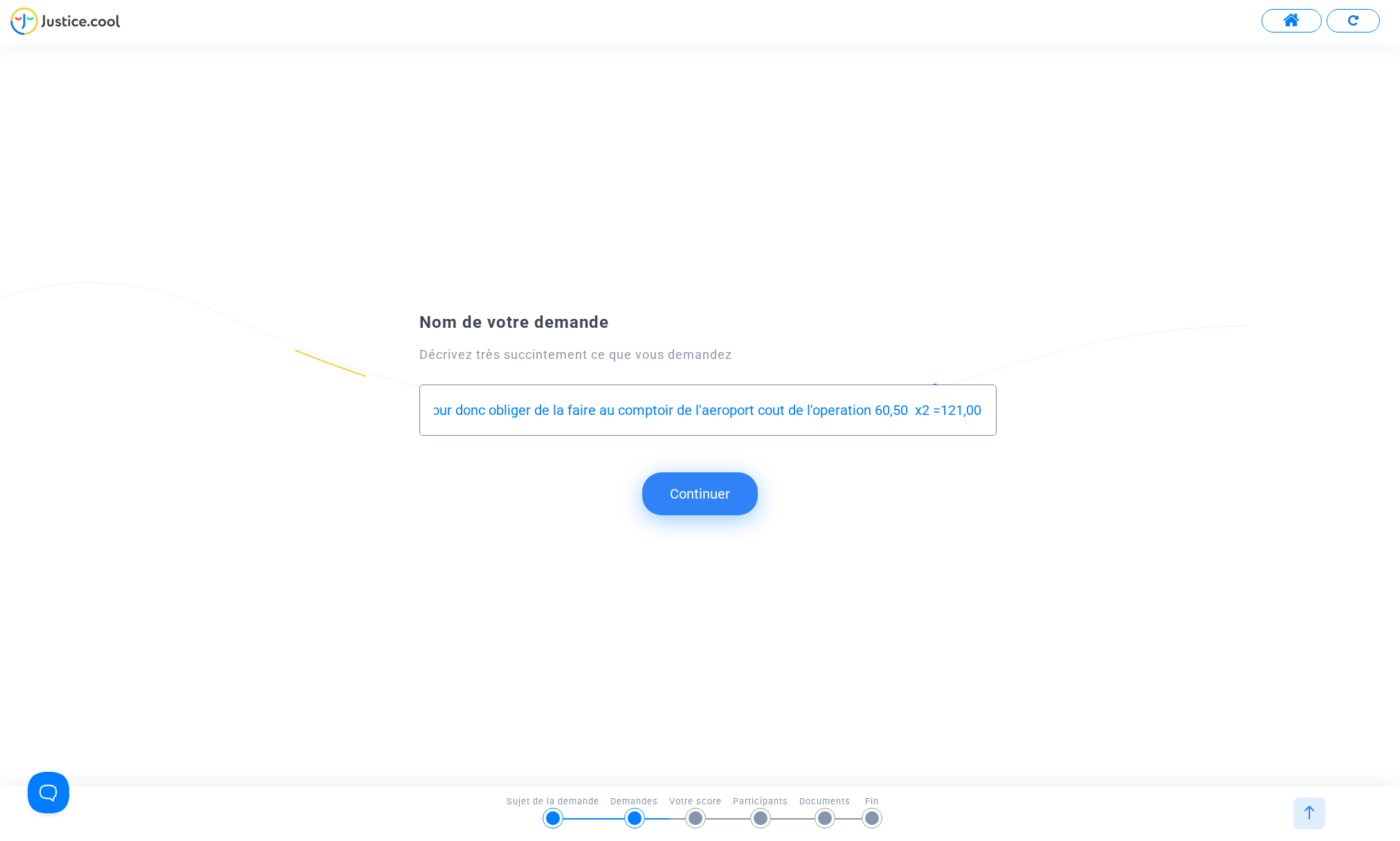
scroll to position [0, 0]
click at [948, 490] on submit-question "Continuer" at bounding box center [700, 493] width 1400 height 43
click at [713, 494] on button "Continuer" at bounding box center [699, 493] width 115 height 43
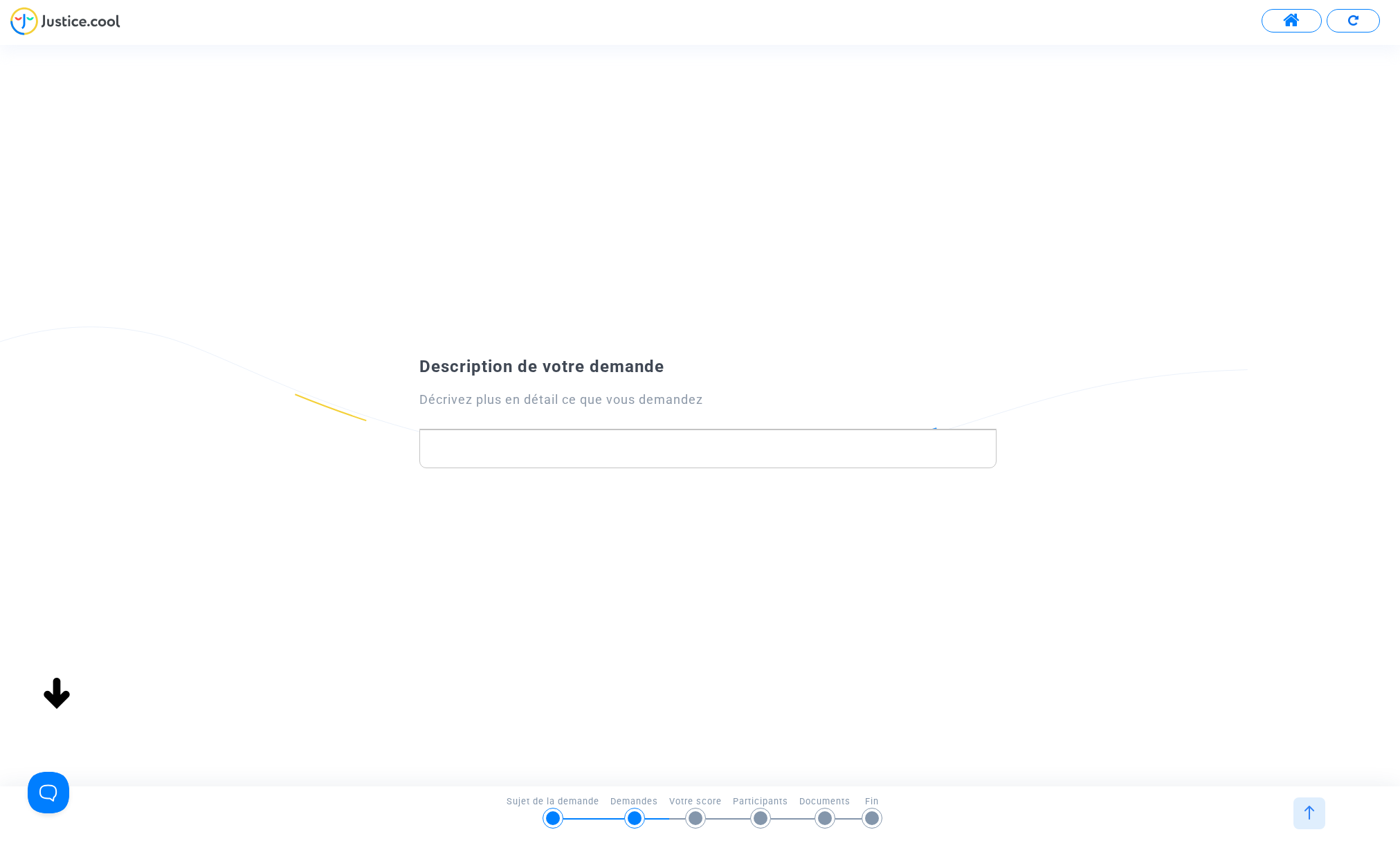
click at [592, 451] on p "Rich Text Editor, main" at bounding box center [708, 450] width 562 height 17
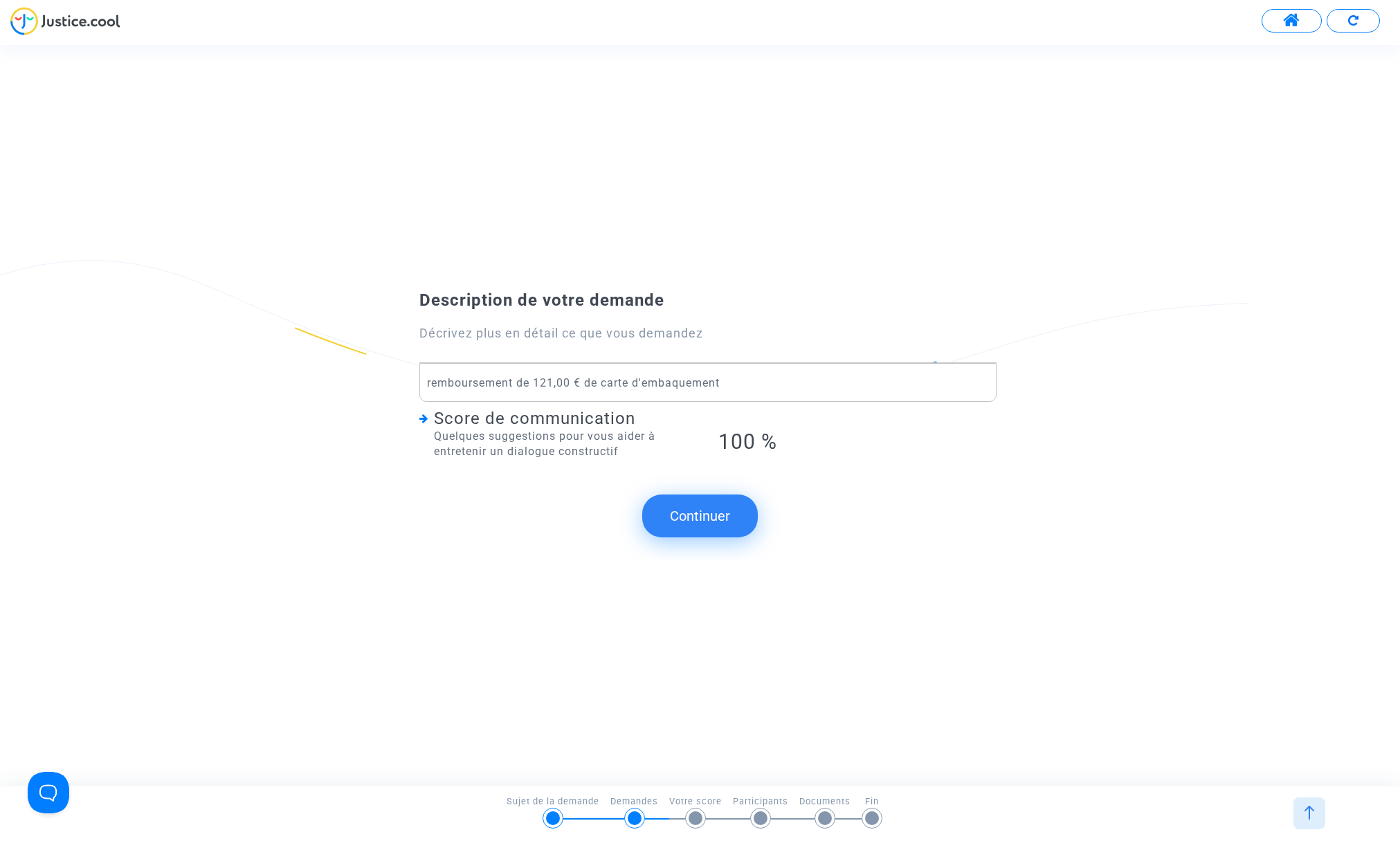
click at [695, 511] on button "Continuer" at bounding box center [699, 515] width 115 height 43
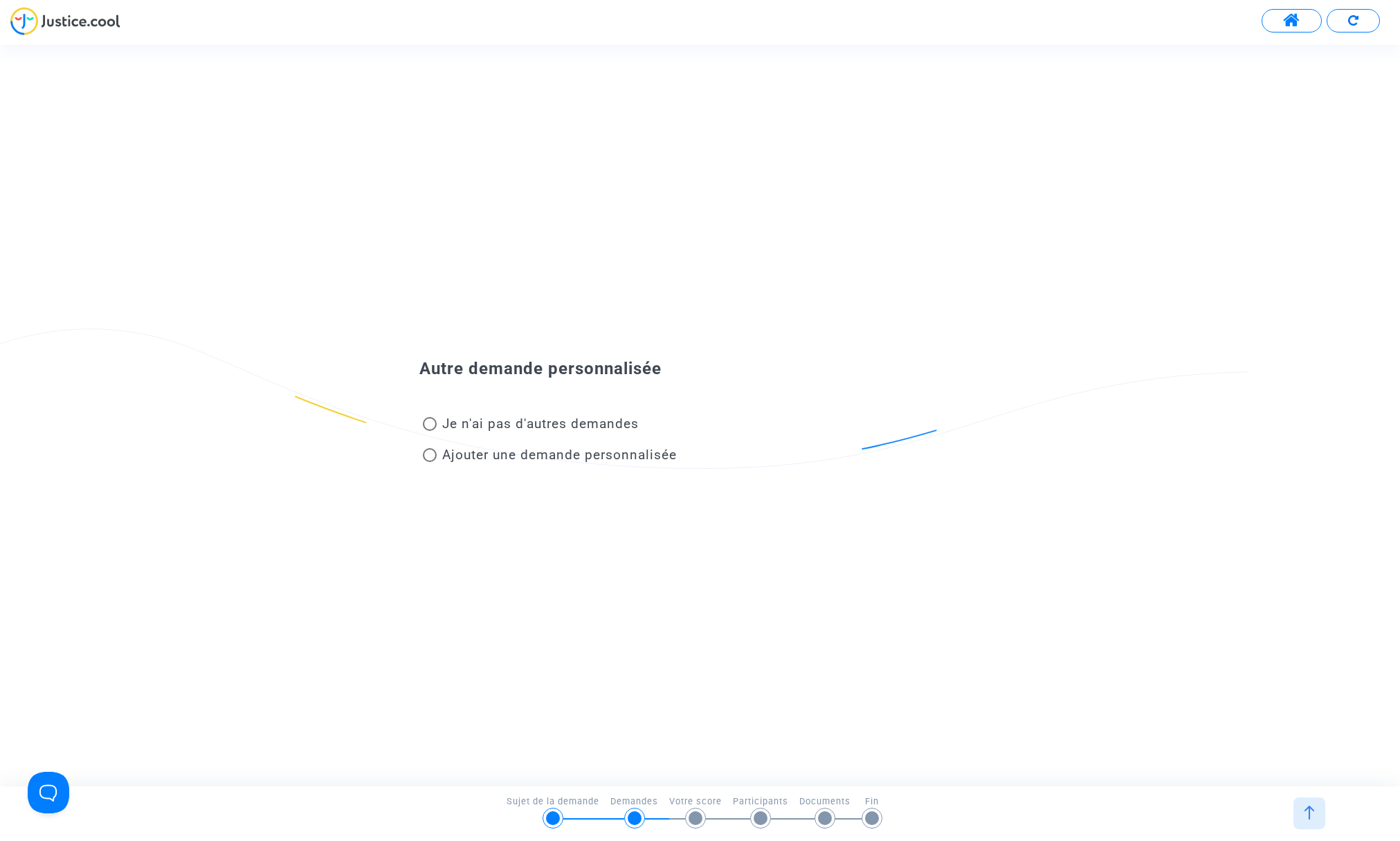
click at [430, 421] on span at bounding box center [430, 424] width 14 height 14
click at [430, 431] on input "Je n'ai pas d'autres demandes" at bounding box center [429, 431] width 1 height 1
radio input "true"
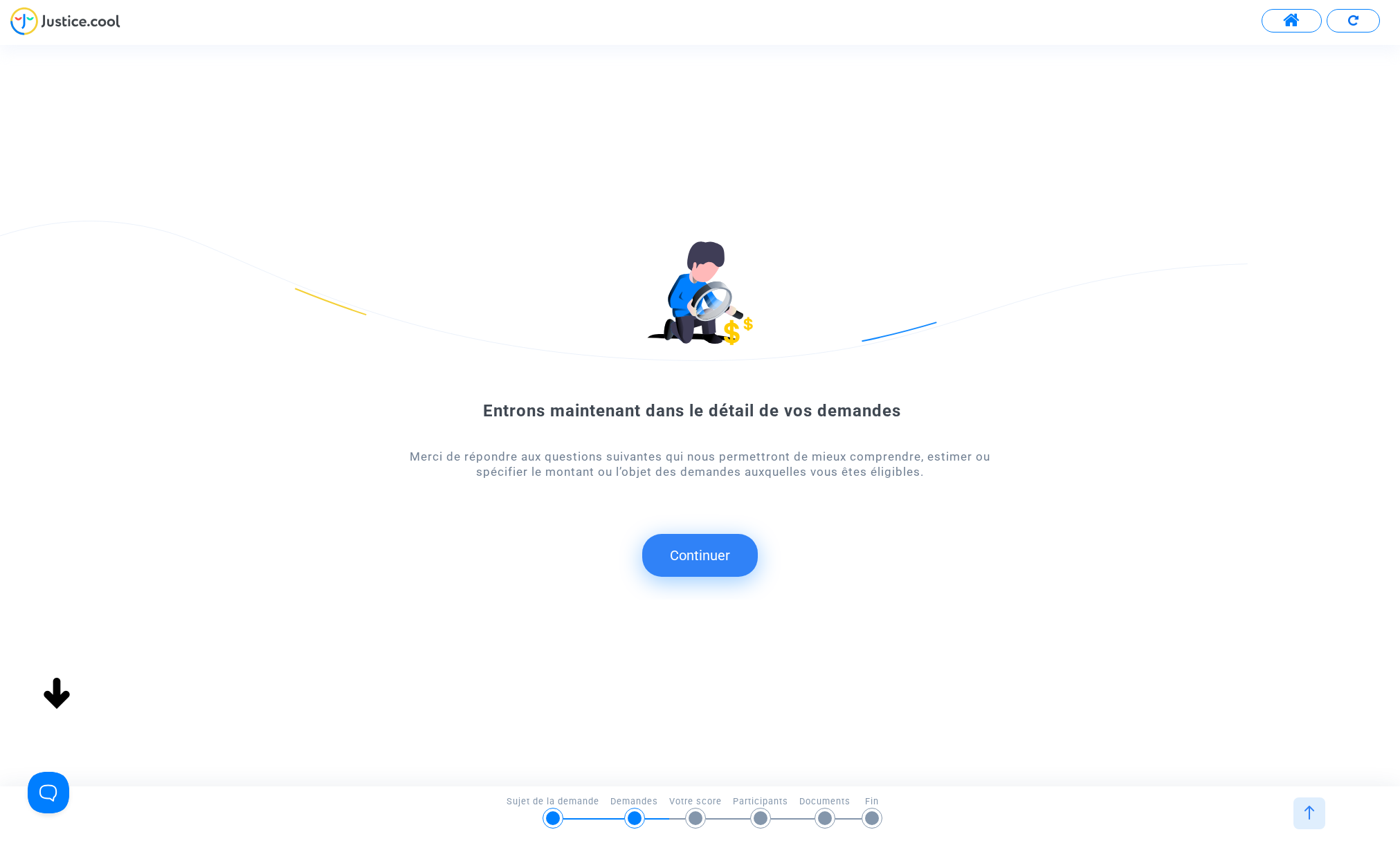
click at [696, 554] on button "Continuer" at bounding box center [699, 555] width 115 height 43
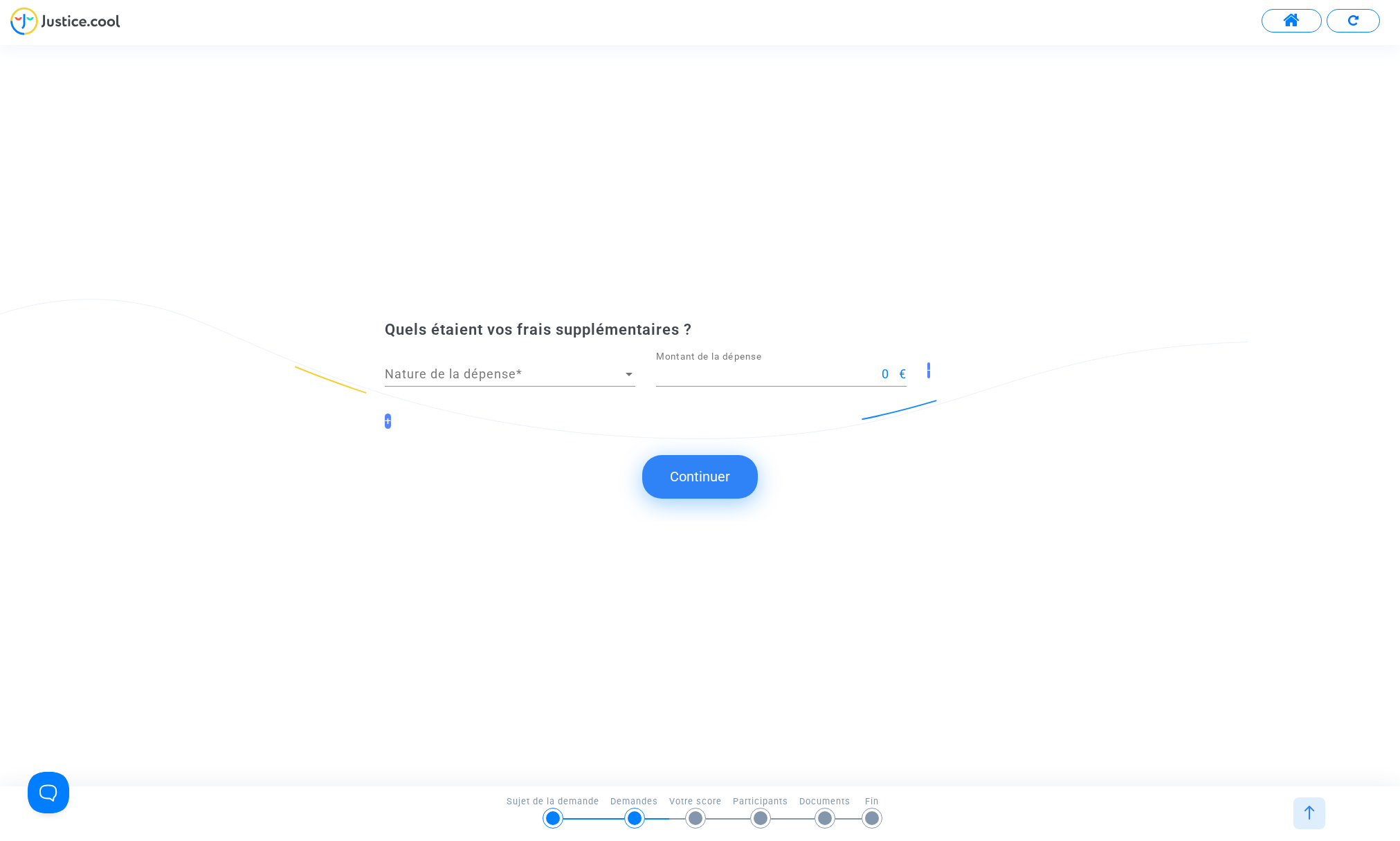
click at [628, 373] on div at bounding box center [629, 375] width 7 height 4
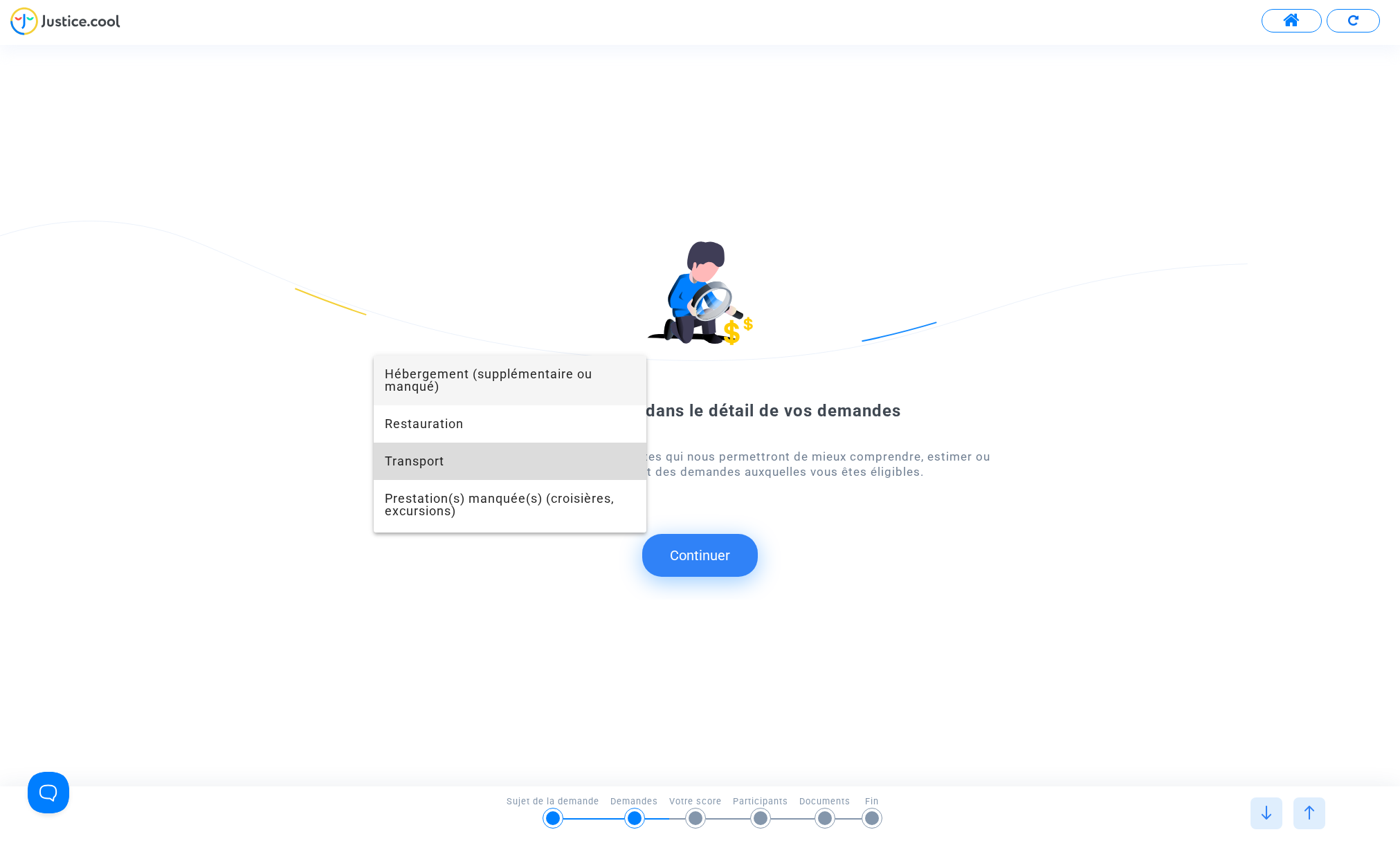
click at [417, 459] on span "Transport" at bounding box center [510, 461] width 250 height 37
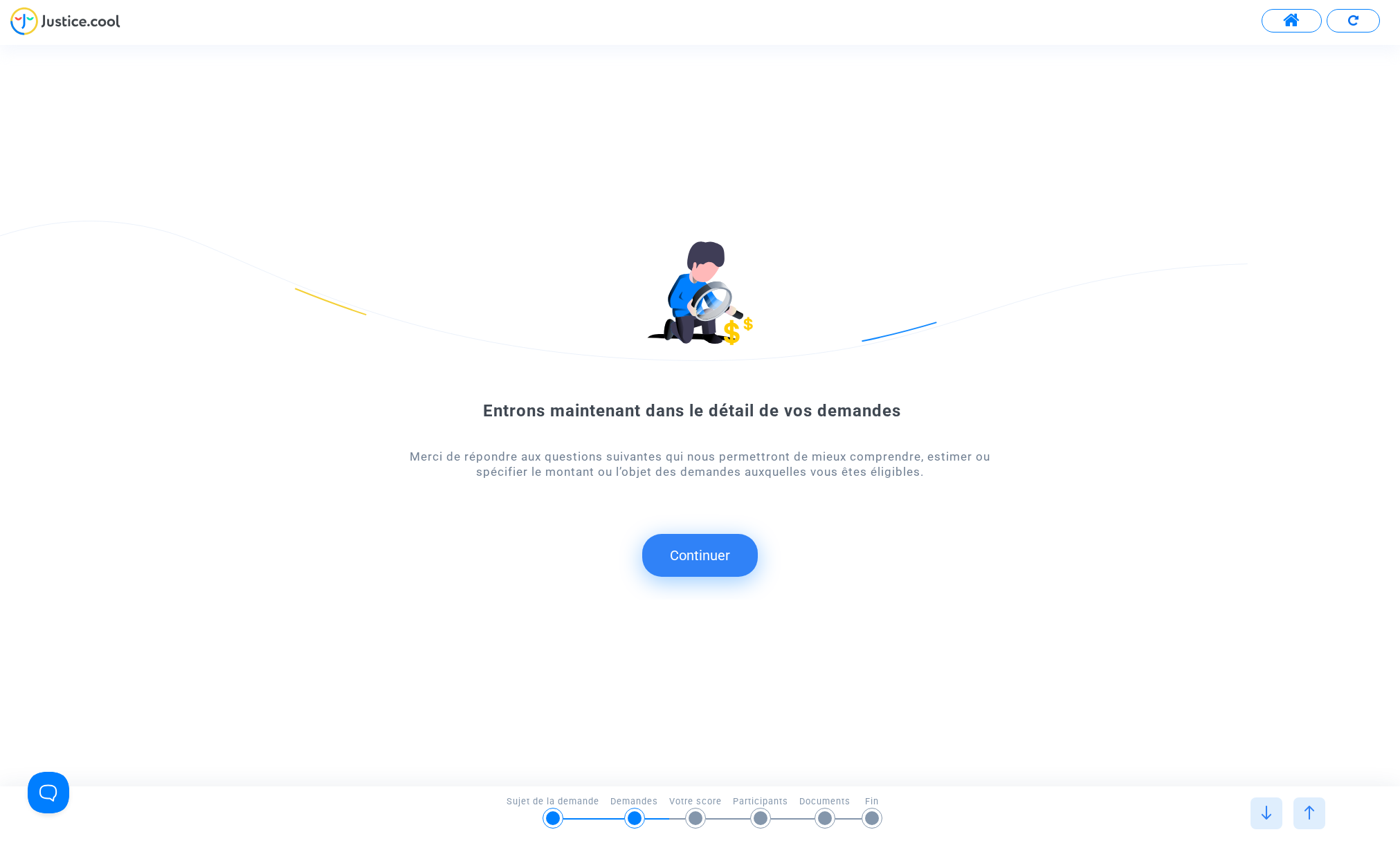
click at [702, 552] on button "Continuer" at bounding box center [699, 555] width 115 height 43
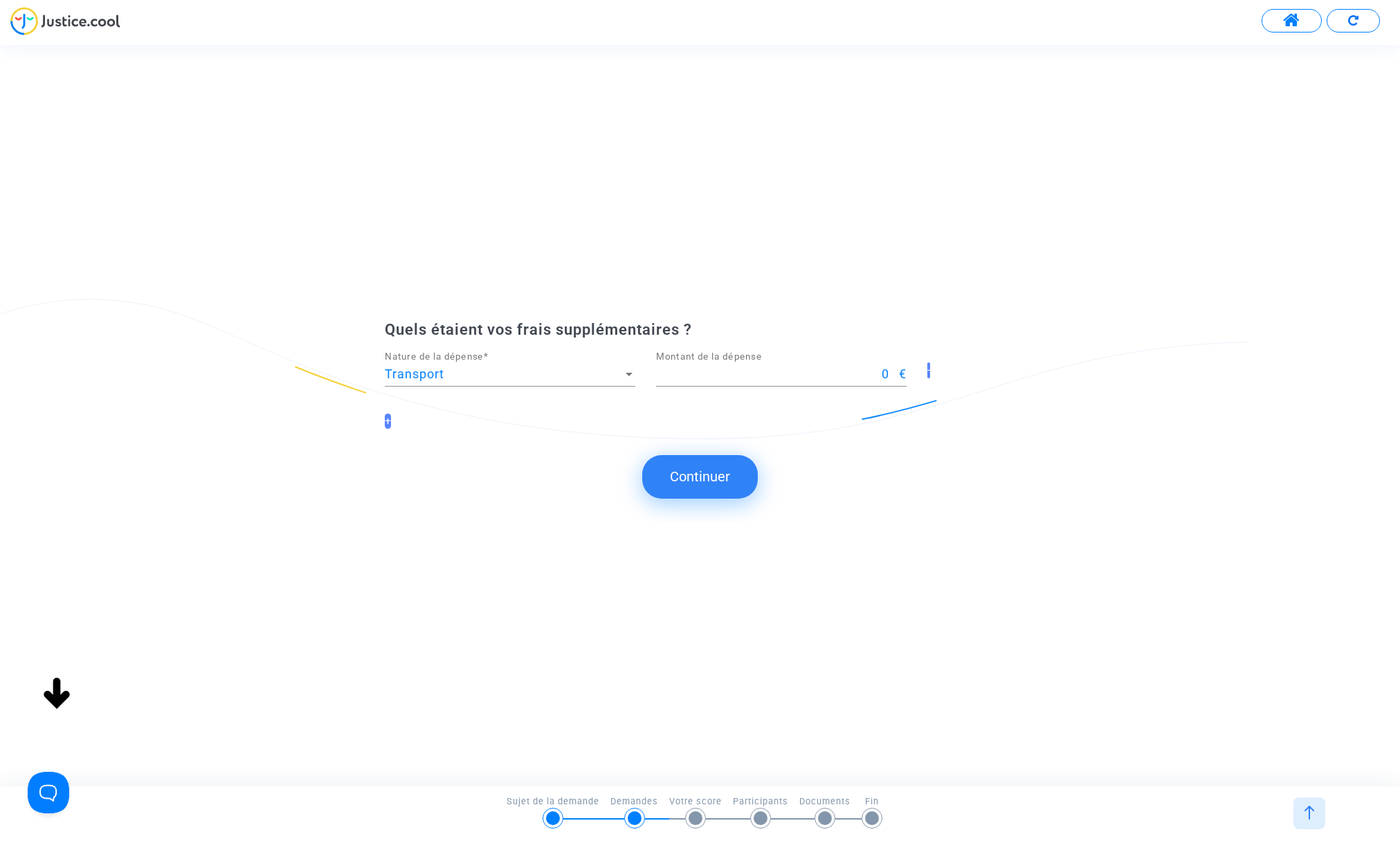
click at [762, 370] on input "0" at bounding box center [777, 374] width 243 height 14
click at [704, 377] on input "121.00" at bounding box center [777, 374] width 243 height 14
click at [704, 376] on input "121.00" at bounding box center [777, 374] width 243 height 14
type input "121.00"
click at [707, 471] on button "Continuer" at bounding box center [699, 476] width 115 height 43
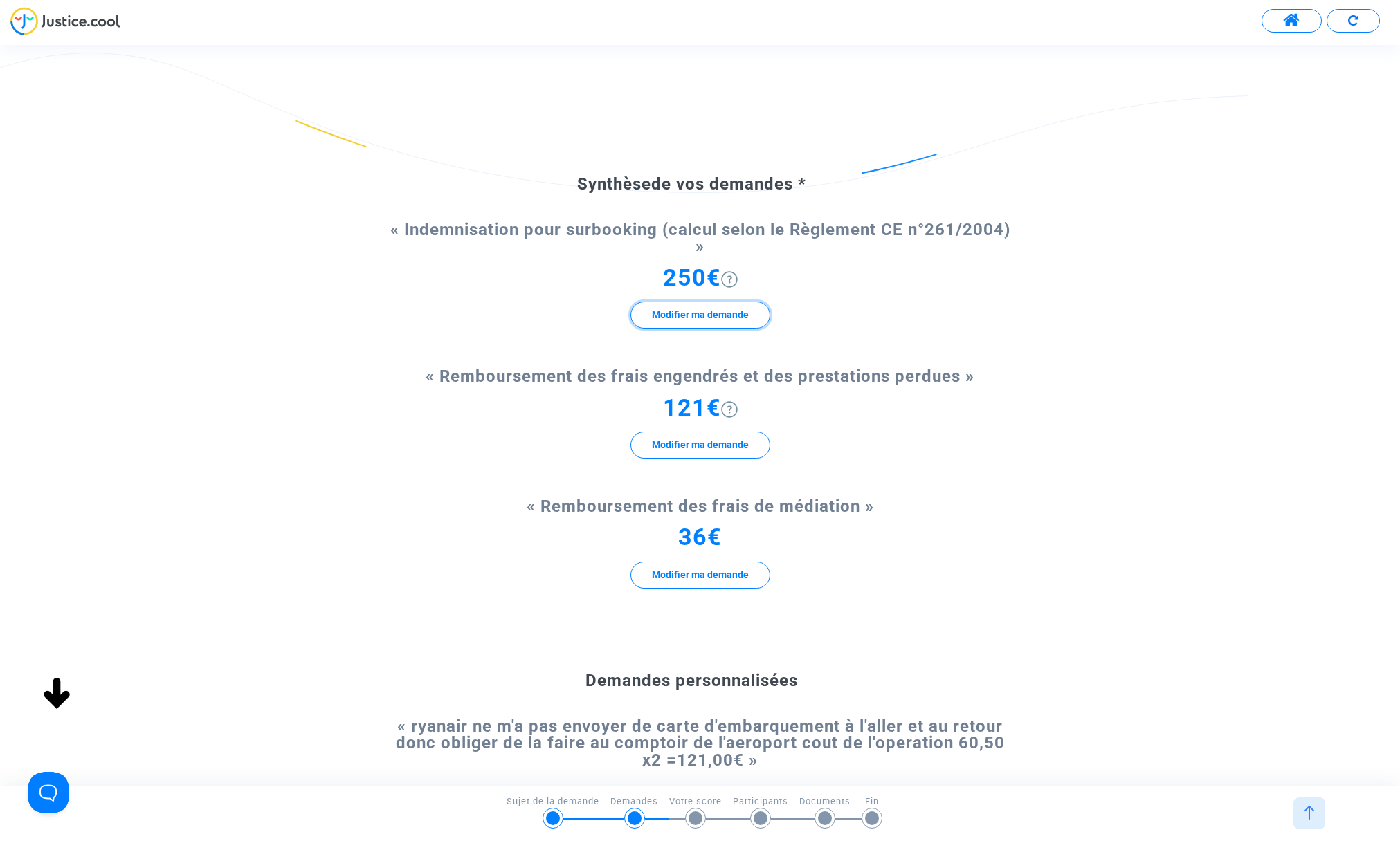
click at [702, 316] on button "Modifier ma demande" at bounding box center [700, 315] width 140 height 27
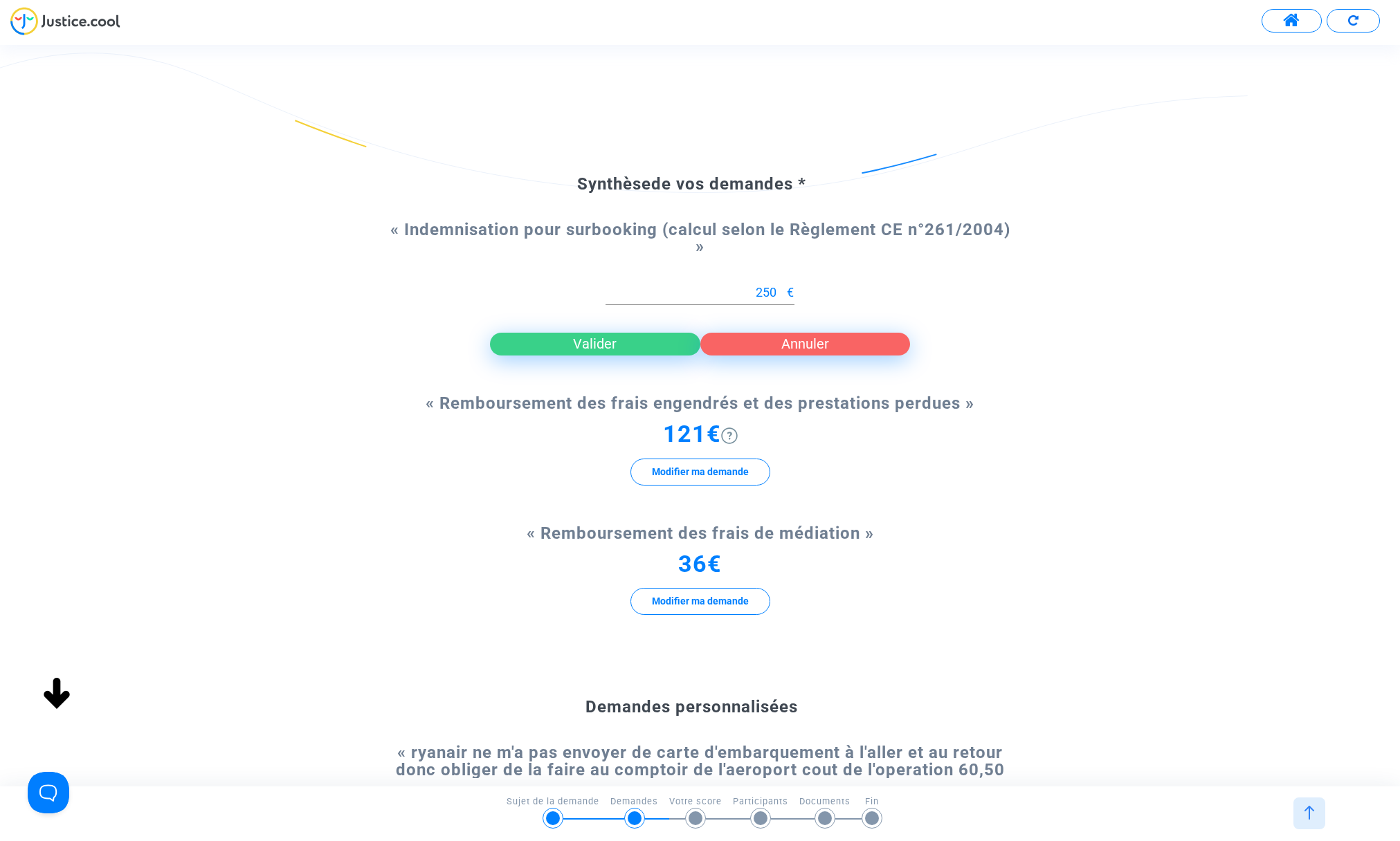
click at [601, 343] on button "Valider" at bounding box center [594, 343] width 210 height 22
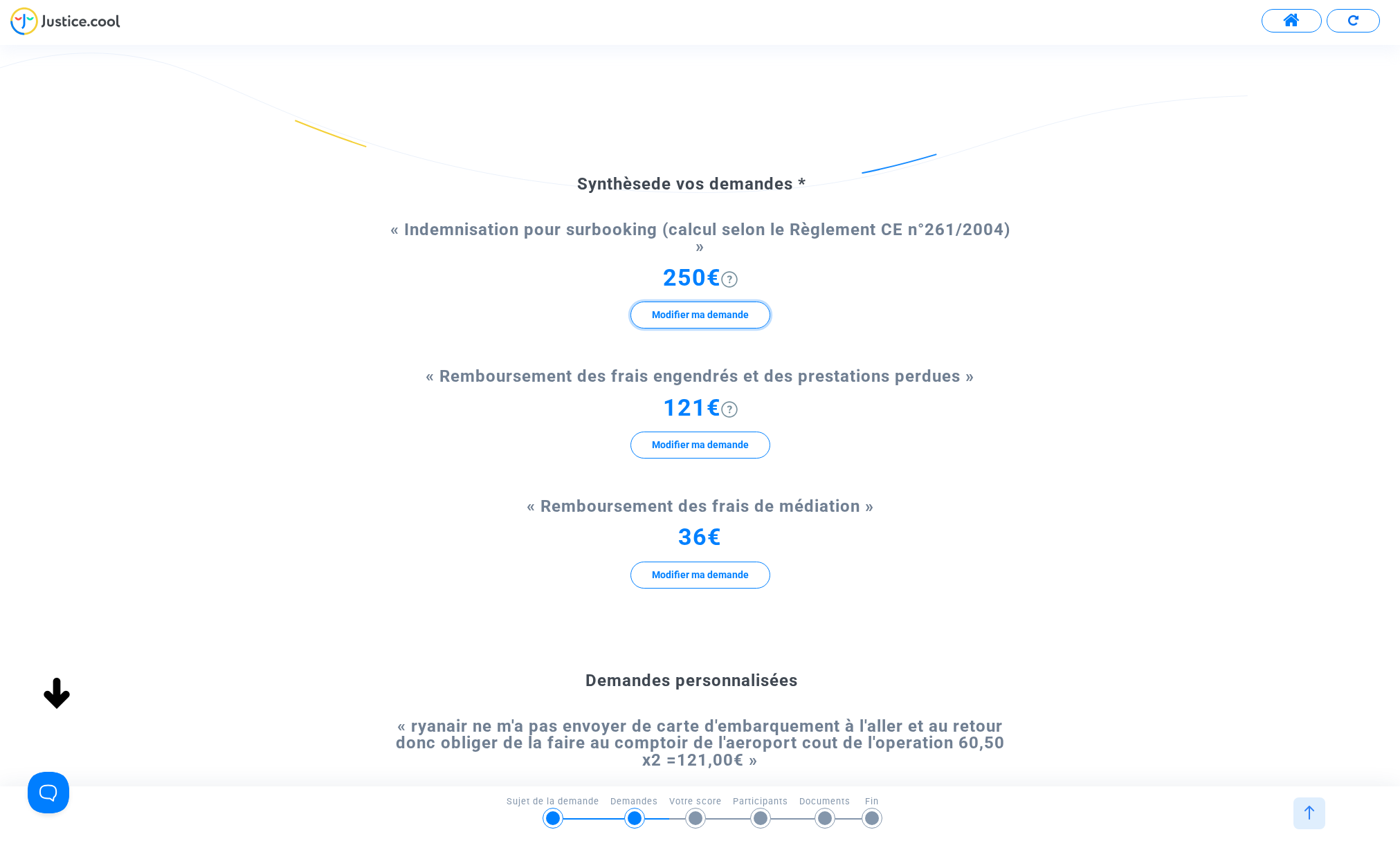
click at [688, 310] on button "Modifier ma demande" at bounding box center [700, 315] width 140 height 27
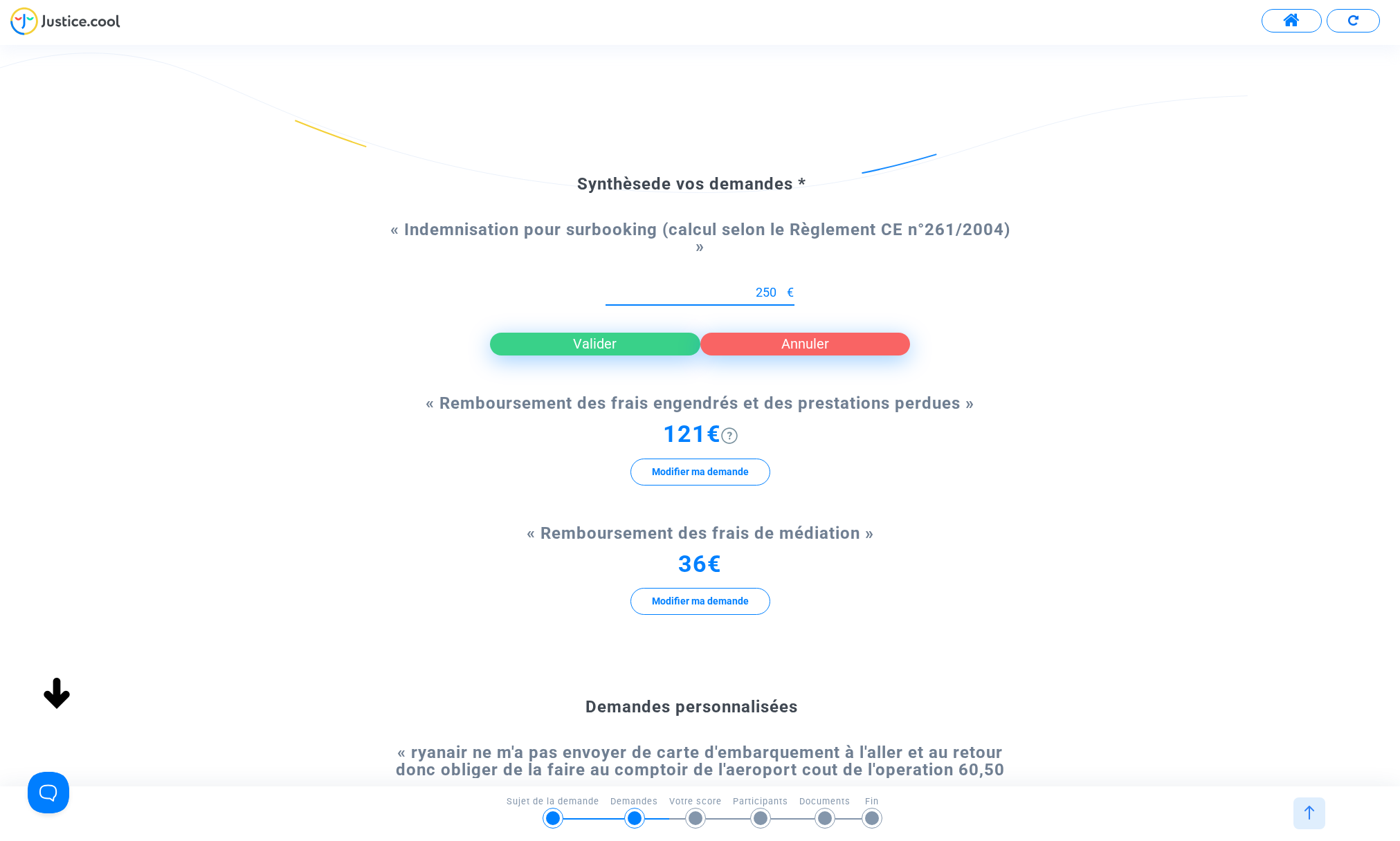
drag, startPoint x: 773, startPoint y: 292, endPoint x: 738, endPoint y: 290, distance: 35.1
click at [738, 290] on input "250" at bounding box center [696, 292] width 181 height 14
type input "0"
click at [616, 337] on button "Valider" at bounding box center [594, 343] width 210 height 22
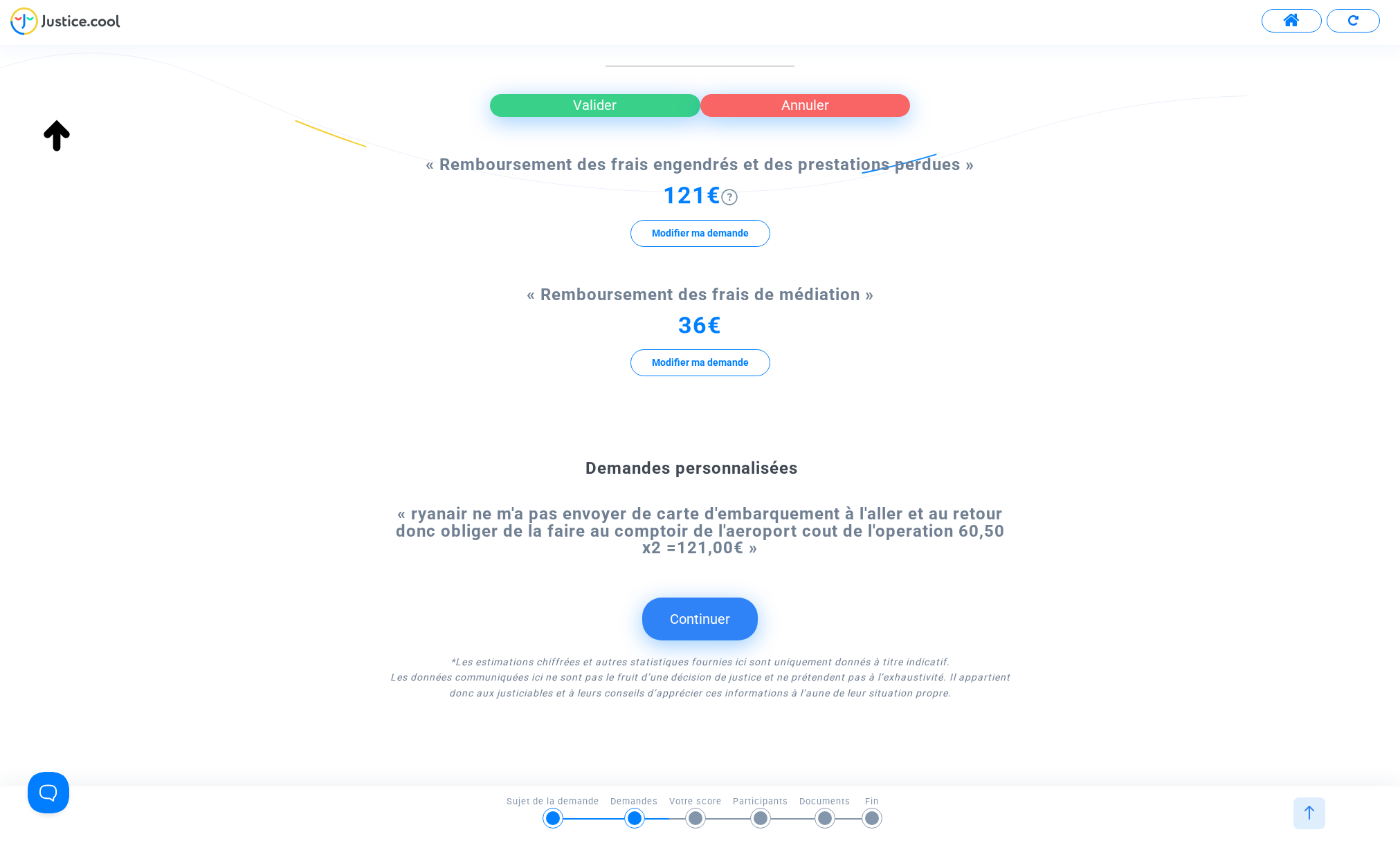
scroll to position [244, 0]
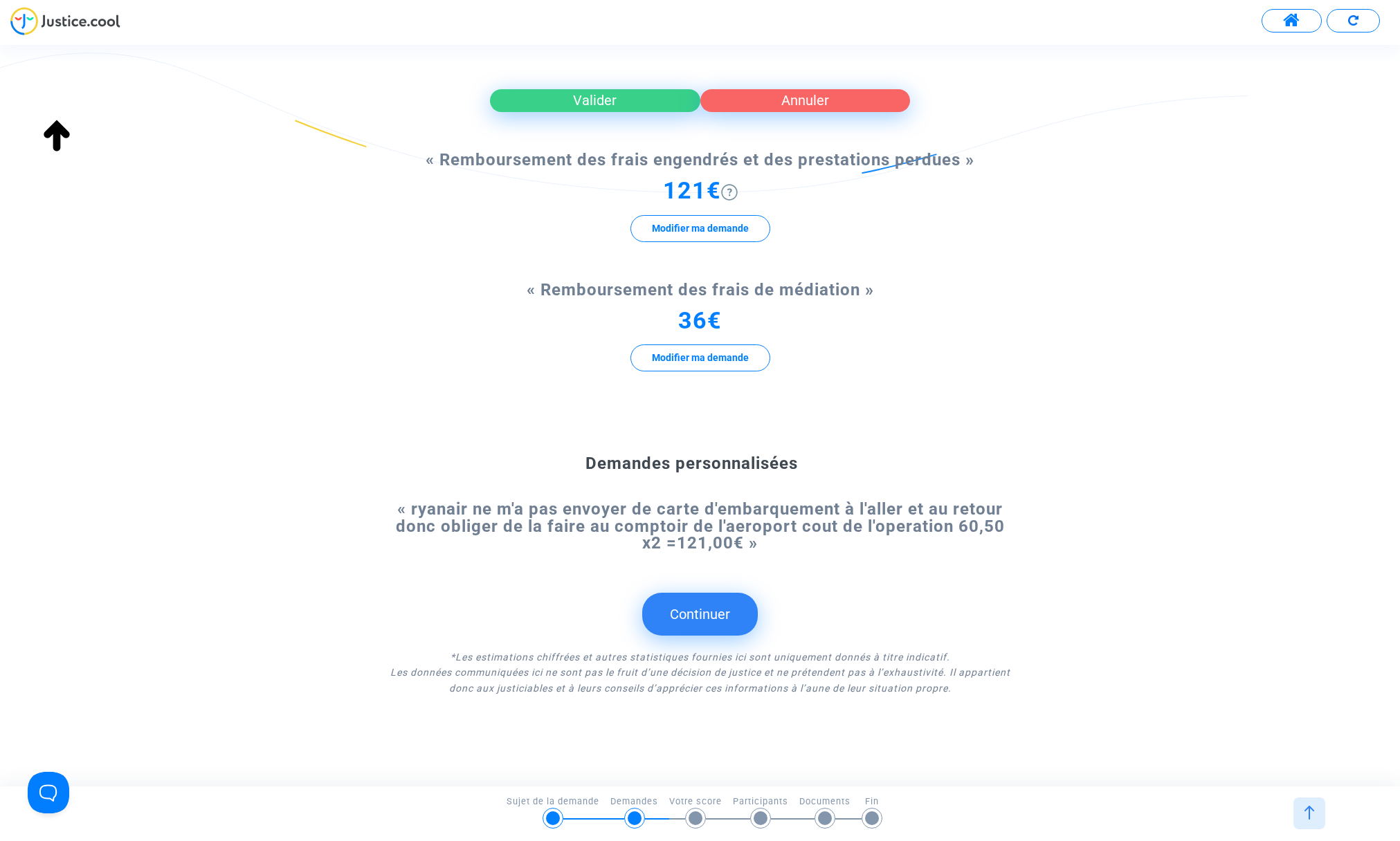
click at [704, 610] on button "Continuer" at bounding box center [699, 614] width 115 height 43
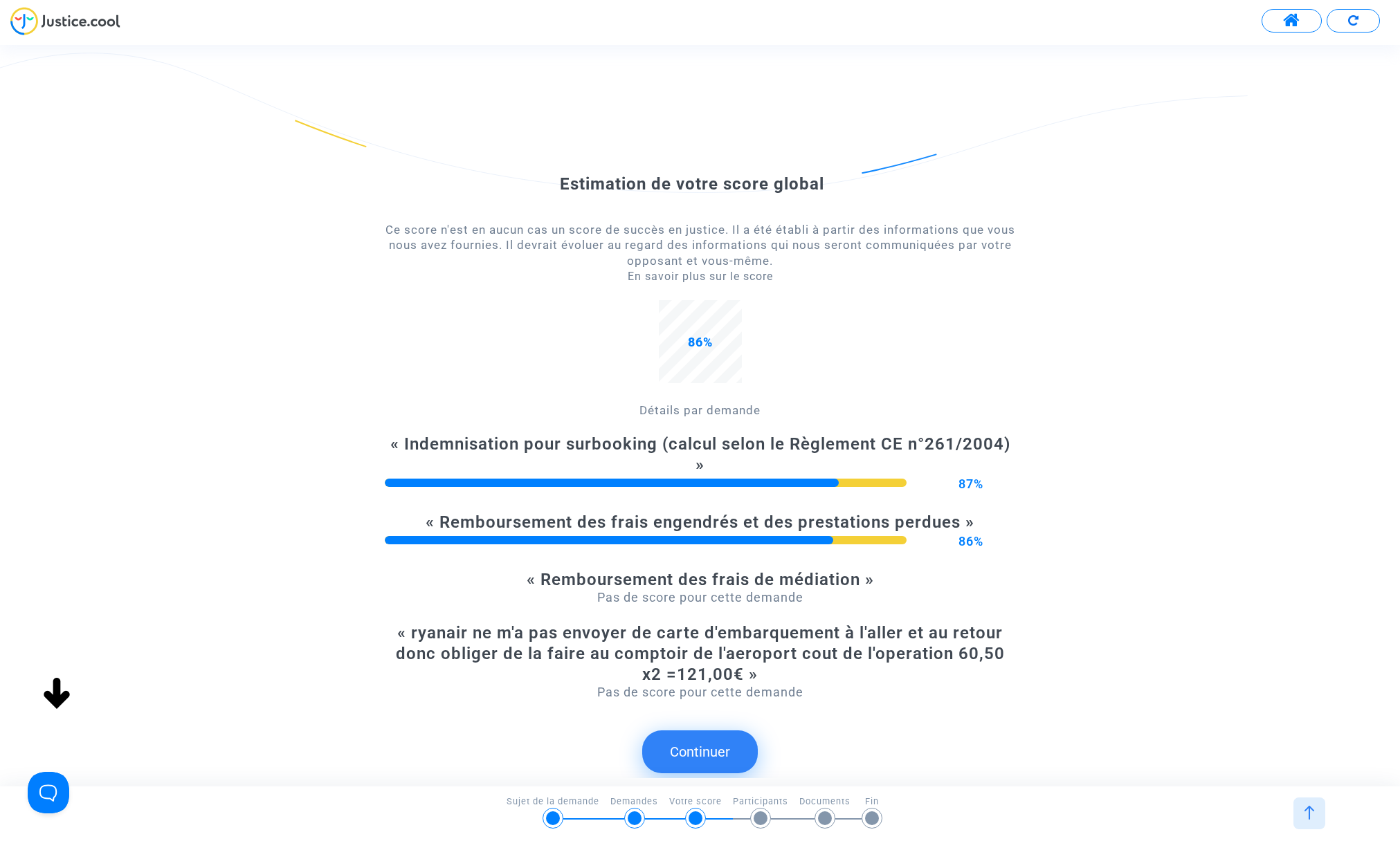
click at [711, 751] on button "Continuer" at bounding box center [699, 751] width 115 height 43
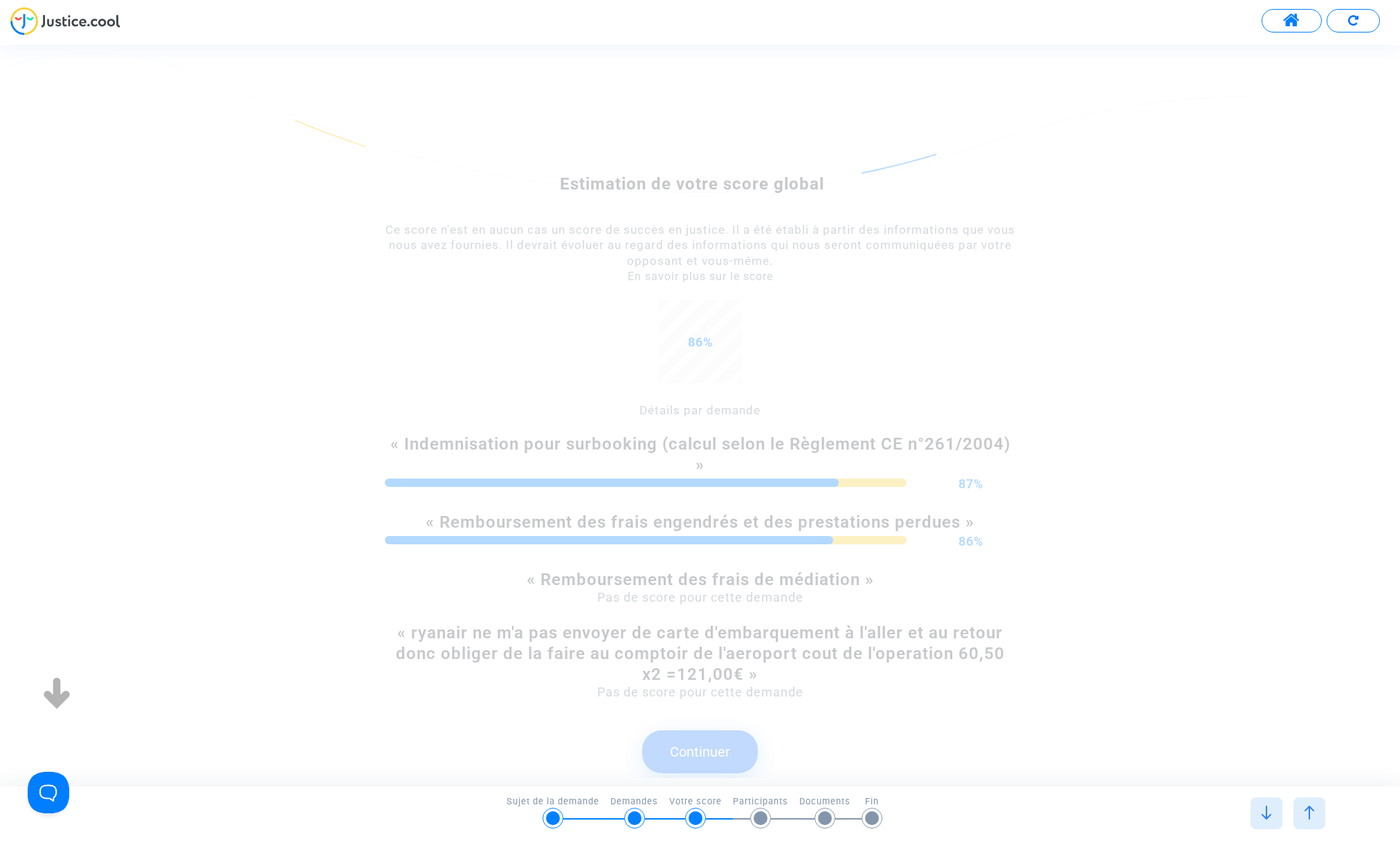
scroll to position [0, 0]
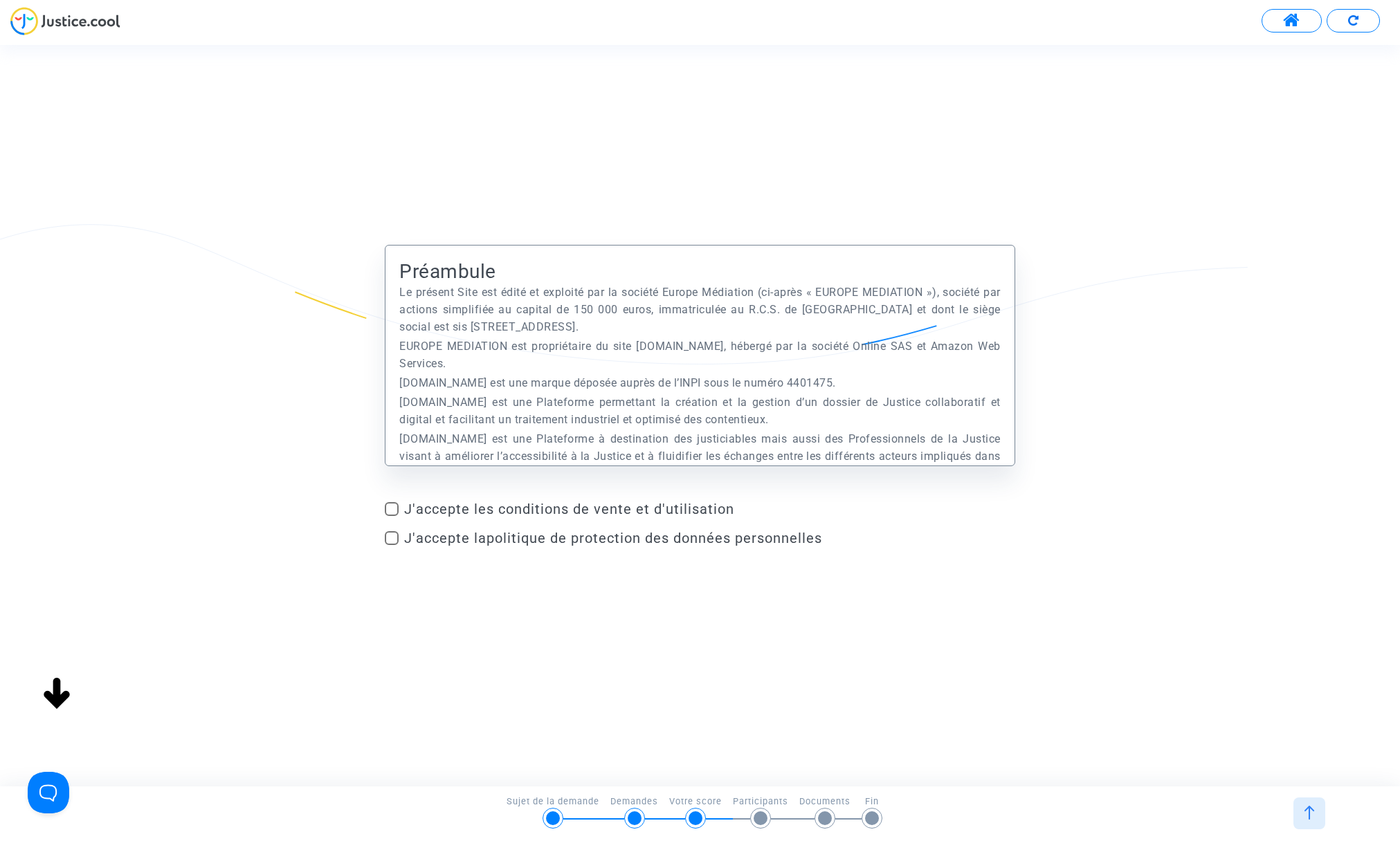
click at [393, 510] on span at bounding box center [391, 509] width 14 height 14
click at [391, 516] on input "J'accepte les conditions de vente et d'utilisation" at bounding box center [391, 516] width 1 height 1
checkbox input "true"
click at [391, 541] on span at bounding box center [391, 538] width 14 height 14
click at [391, 546] on input "J'accepte la politique de protection des données personnelles" at bounding box center [391, 546] width 1 height 1
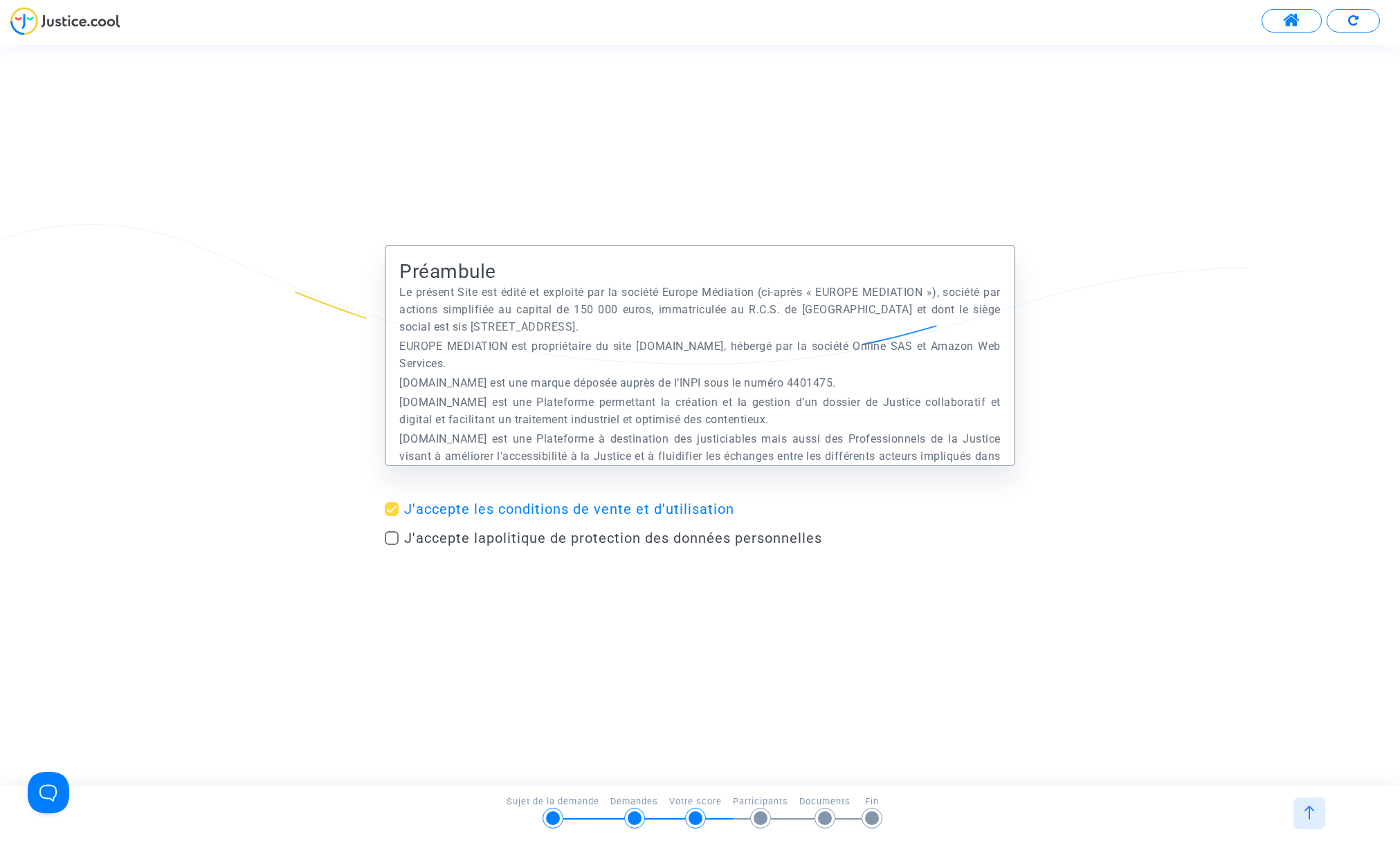
checkbox input "true"
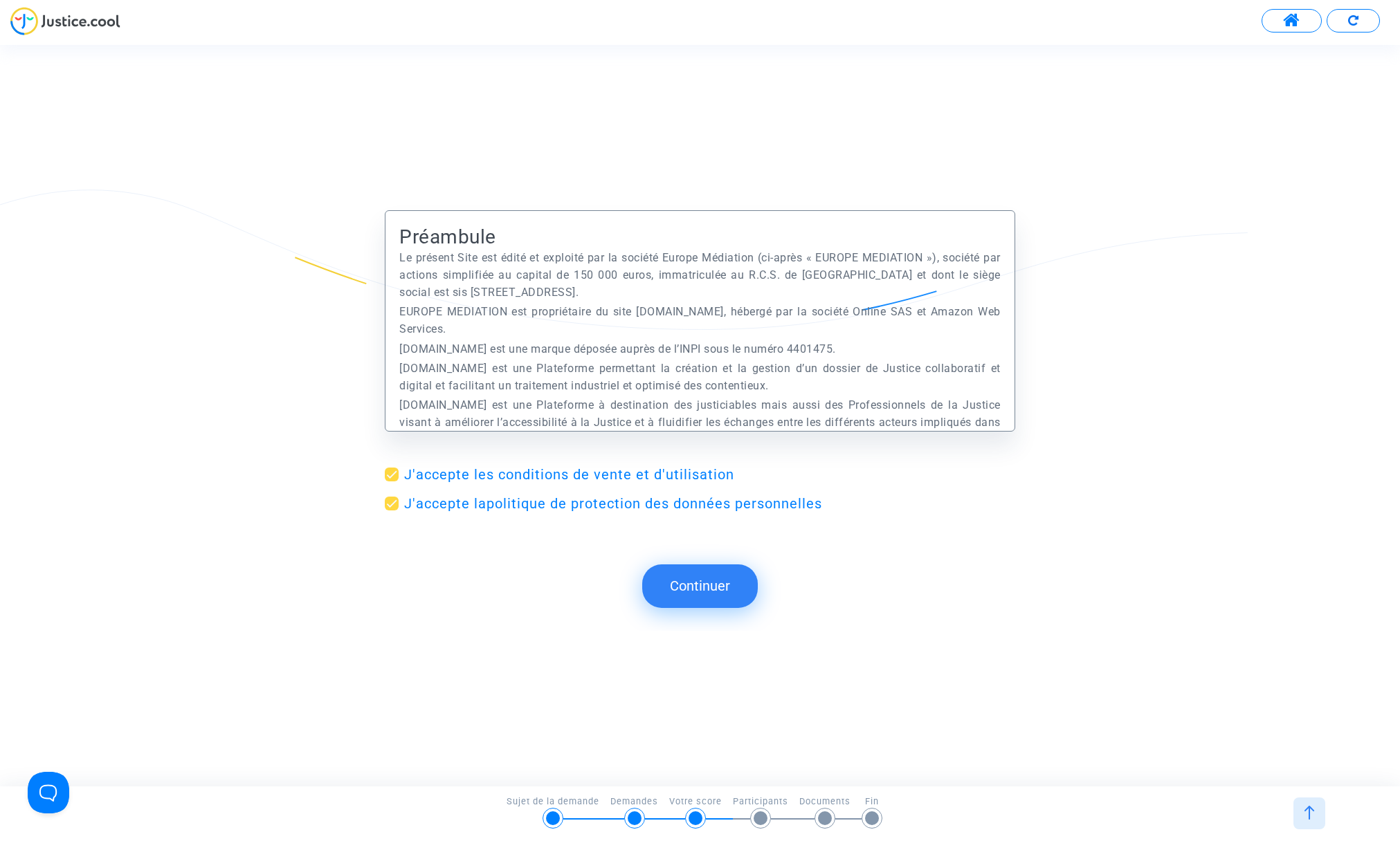
drag, startPoint x: 702, startPoint y: 588, endPoint x: 732, endPoint y: 587, distance: 30.0
click at [702, 588] on button "Continuer" at bounding box center [699, 586] width 115 height 43
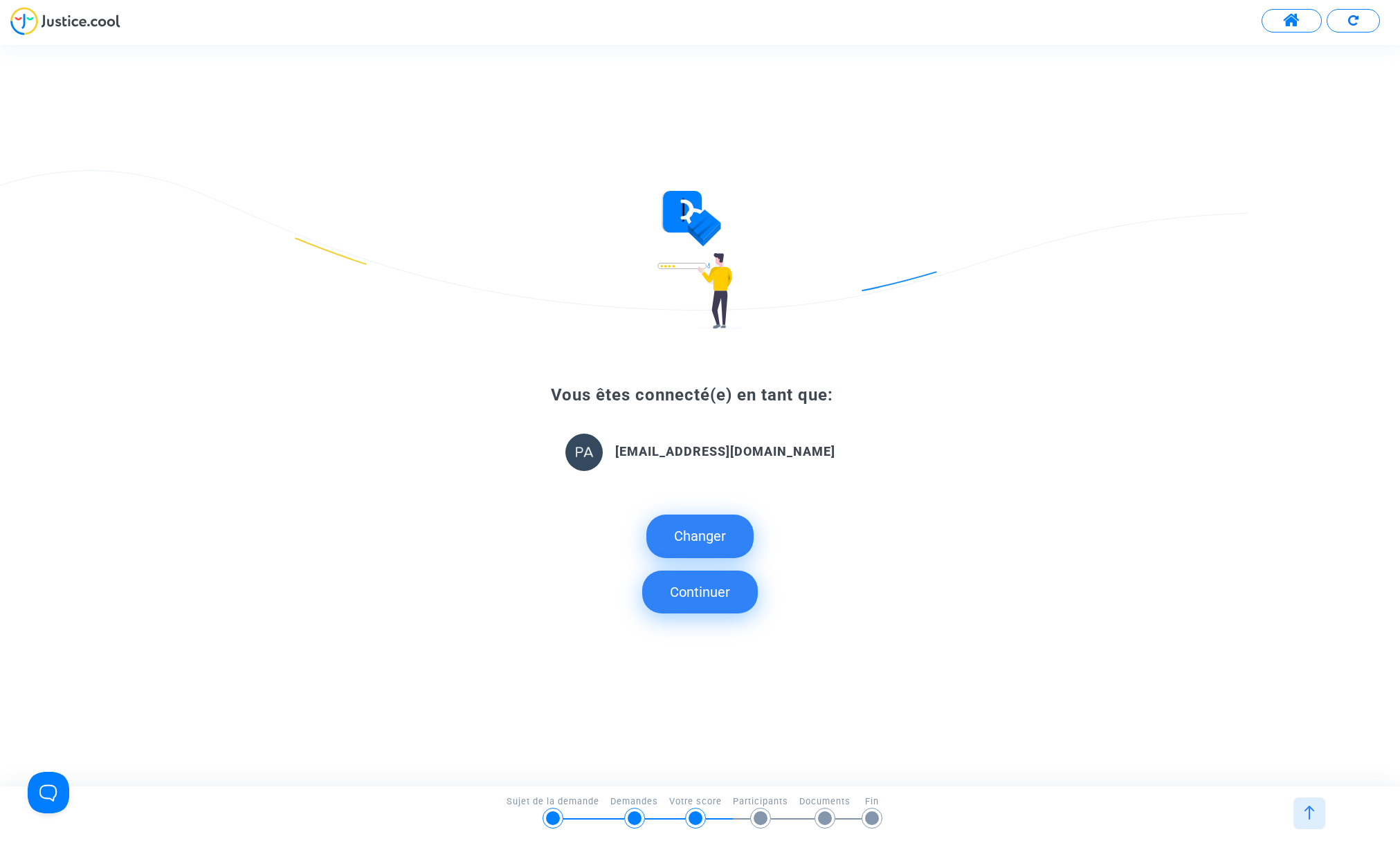
click at [706, 594] on button "Continuer" at bounding box center [699, 591] width 115 height 43
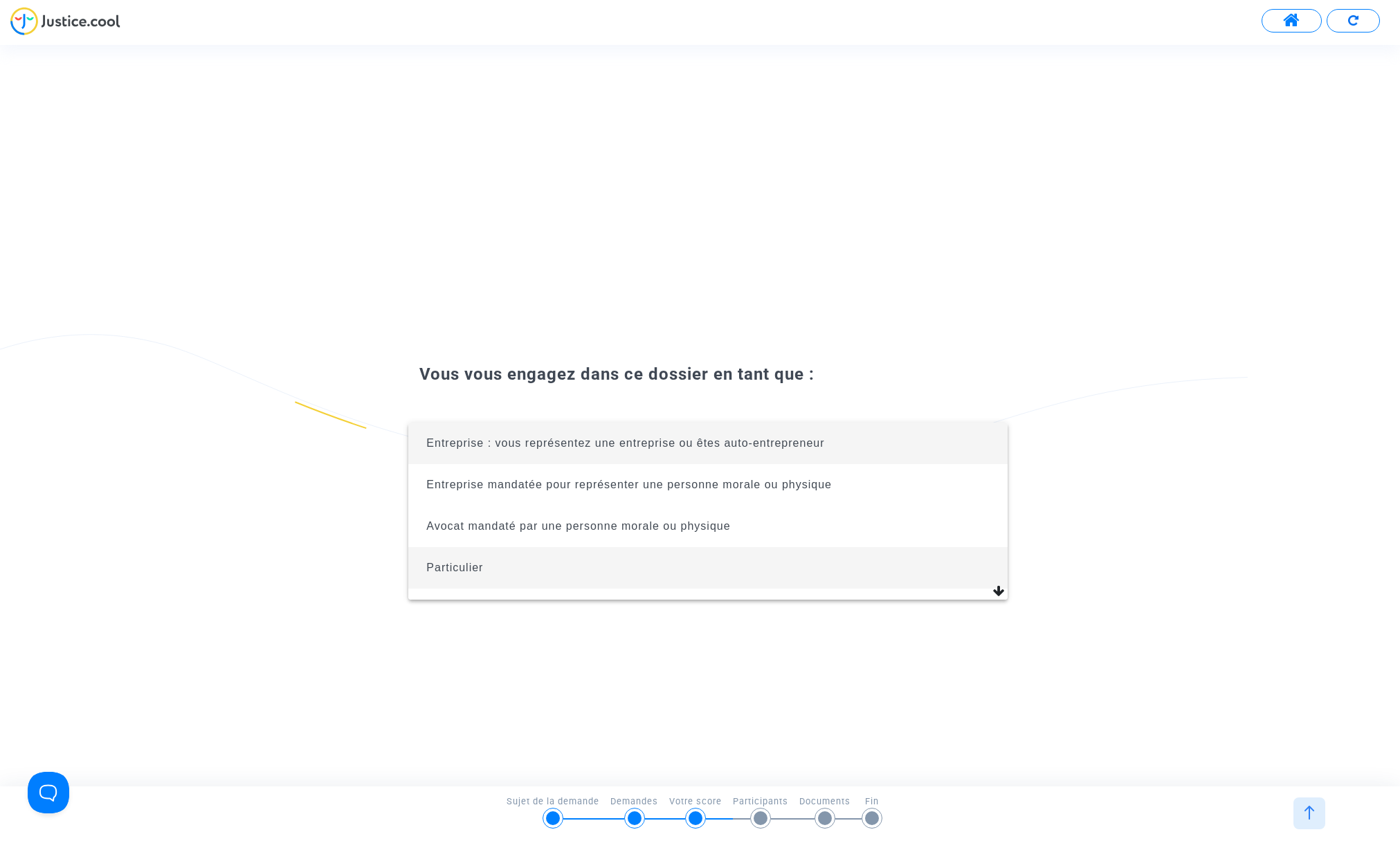
click at [494, 573] on span "Particulier" at bounding box center [707, 569] width 576 height 42
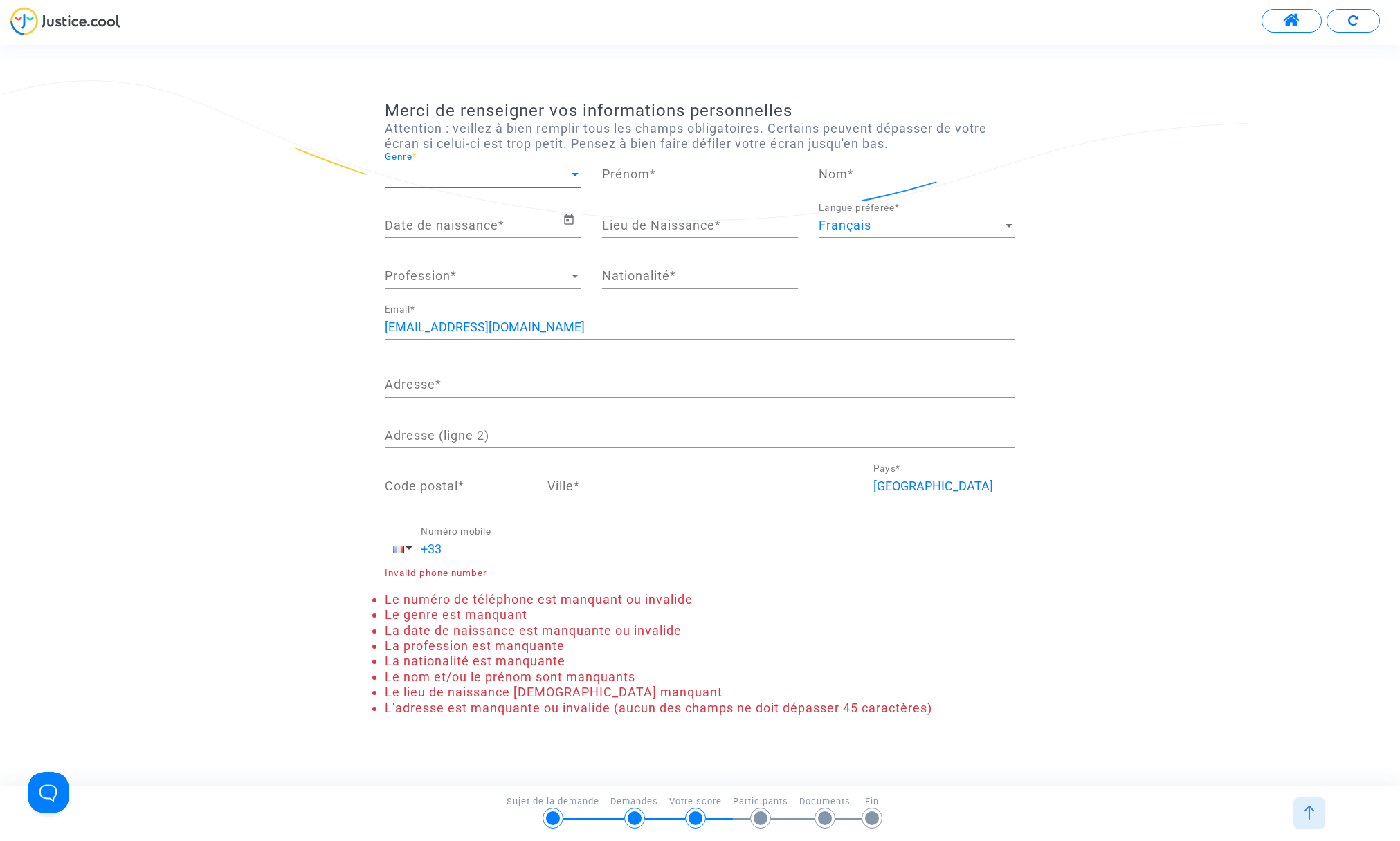
click at [506, 173] on span "Genre" at bounding box center [476, 174] width 184 height 14
drag, startPoint x: 415, startPoint y: 215, endPoint x: 467, endPoint y: 211, distance: 52.2
click at [415, 215] on span "Monsieur" at bounding box center [483, 211] width 196 height 37
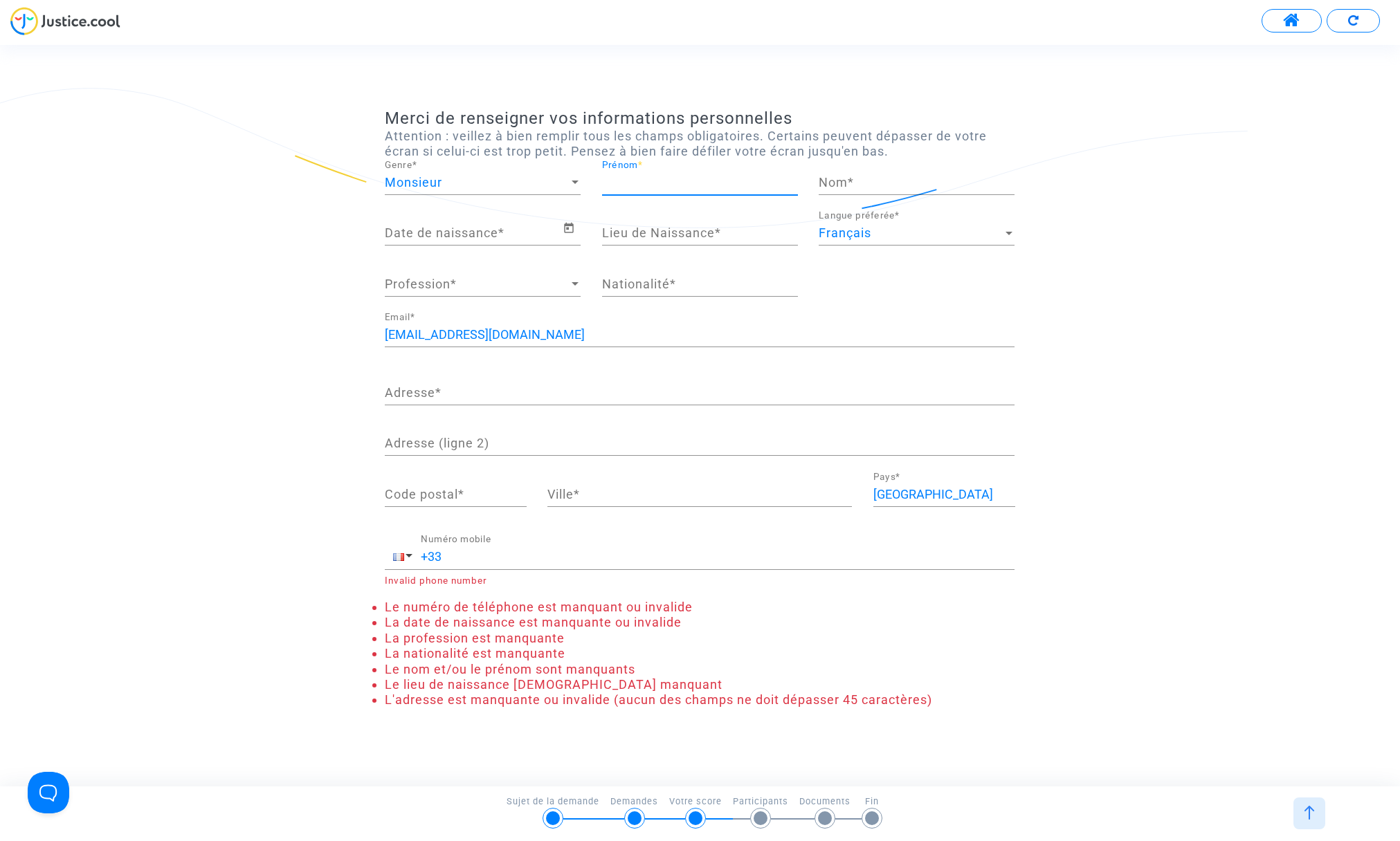
drag, startPoint x: 667, startPoint y: 179, endPoint x: 674, endPoint y: 181, distance: 7.3
click at [667, 179] on input "Prénom *" at bounding box center [700, 183] width 196 height 14
type input "[PERSON_NAME]"
type input "Berlan"
type input "Fréjus"
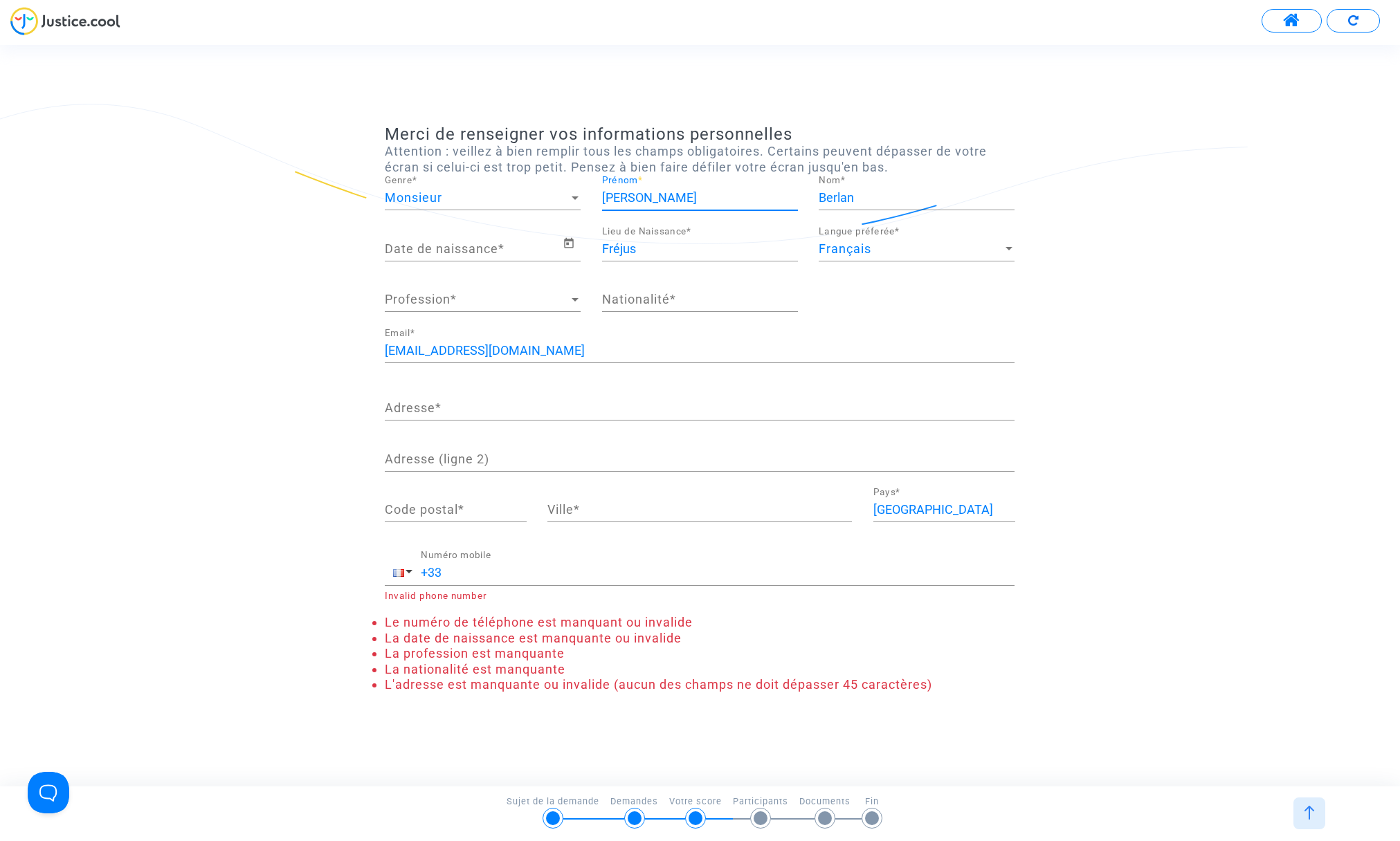
click at [412, 243] on input "Date de naissance *" at bounding box center [473, 249] width 177 height 14
click at [569, 244] on icon "Open calendar" at bounding box center [569, 243] width 12 height 16
click at [574, 290] on button "Next month" at bounding box center [571, 290] width 28 height 28
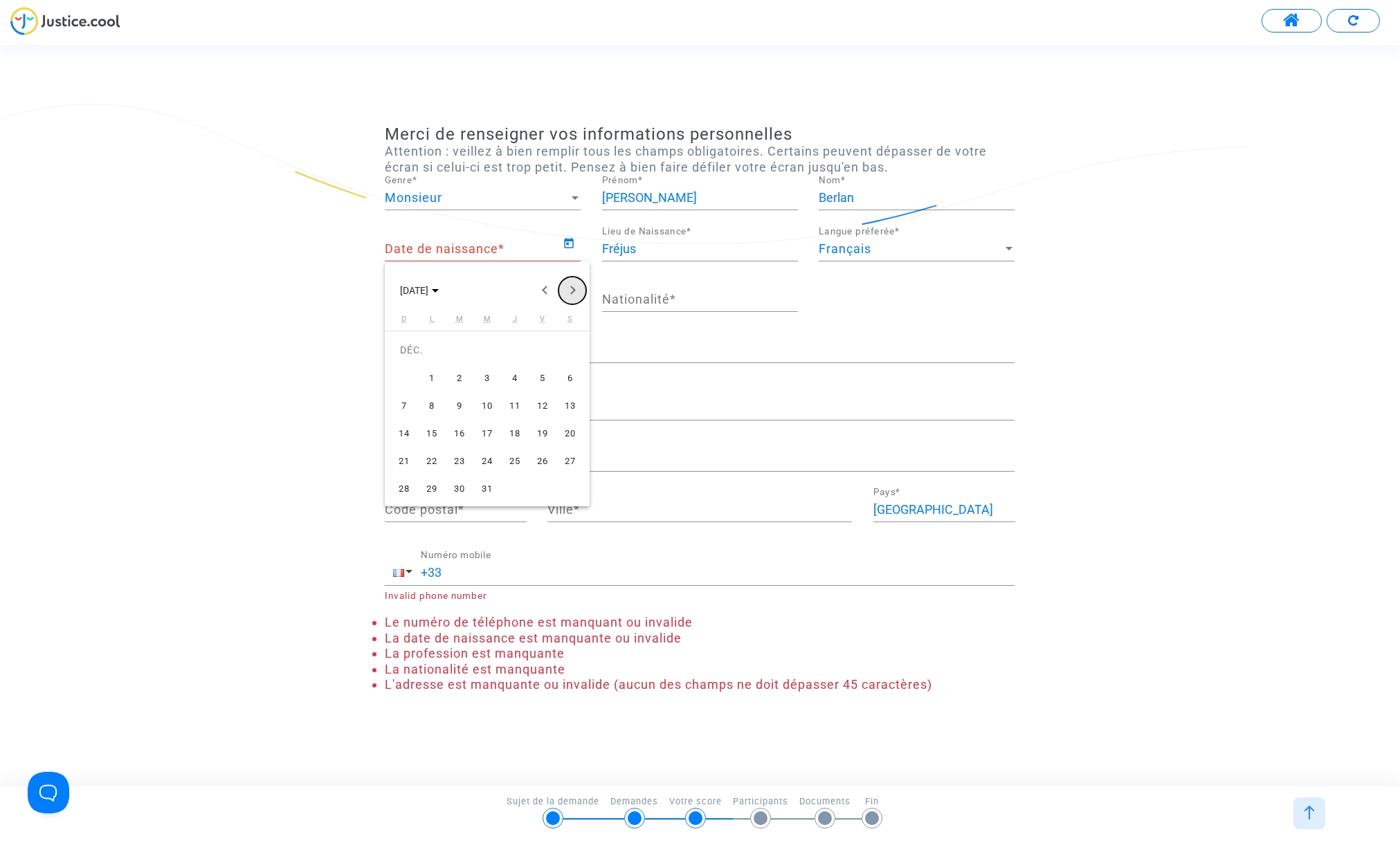
click at [574, 290] on button "Next month" at bounding box center [571, 290] width 28 height 28
click at [539, 289] on button "Previous month" at bounding box center [544, 290] width 28 height 28
click at [406, 429] on div "14" at bounding box center [404, 433] width 25 height 25
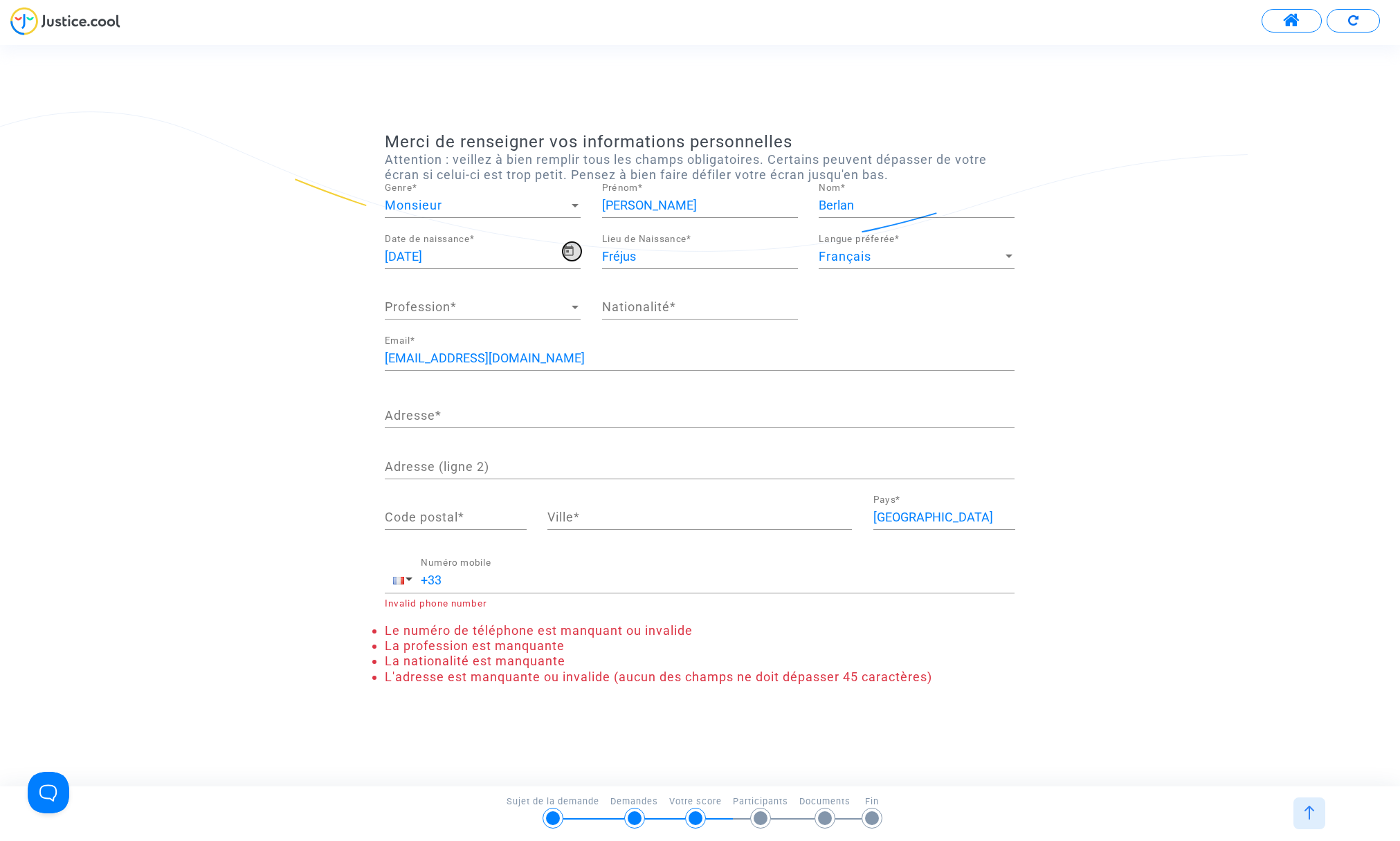
click at [566, 247] on icon "Open calendar" at bounding box center [569, 250] width 10 height 10
click at [439, 297] on polygon "Choose month and year" at bounding box center [434, 299] width 7 height 4
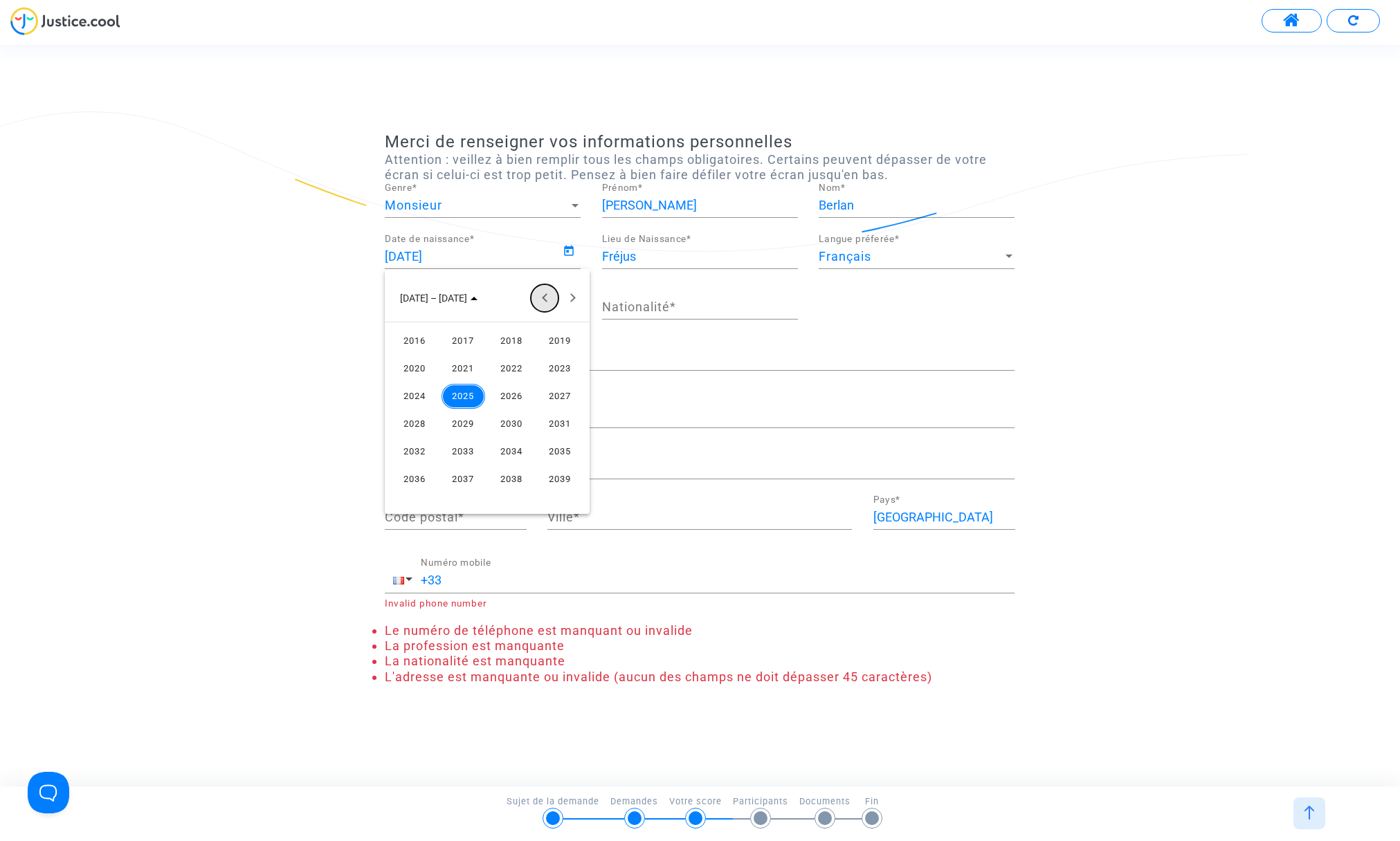
click at [545, 297] on button "Previous 24 years" at bounding box center [544, 298] width 28 height 28
click at [546, 297] on button "Previous 24 years" at bounding box center [544, 298] width 28 height 28
click at [544, 297] on button "Previous 24 years" at bounding box center [544, 298] width 28 height 28
click at [573, 294] on button "Next 24 years" at bounding box center [571, 298] width 28 height 28
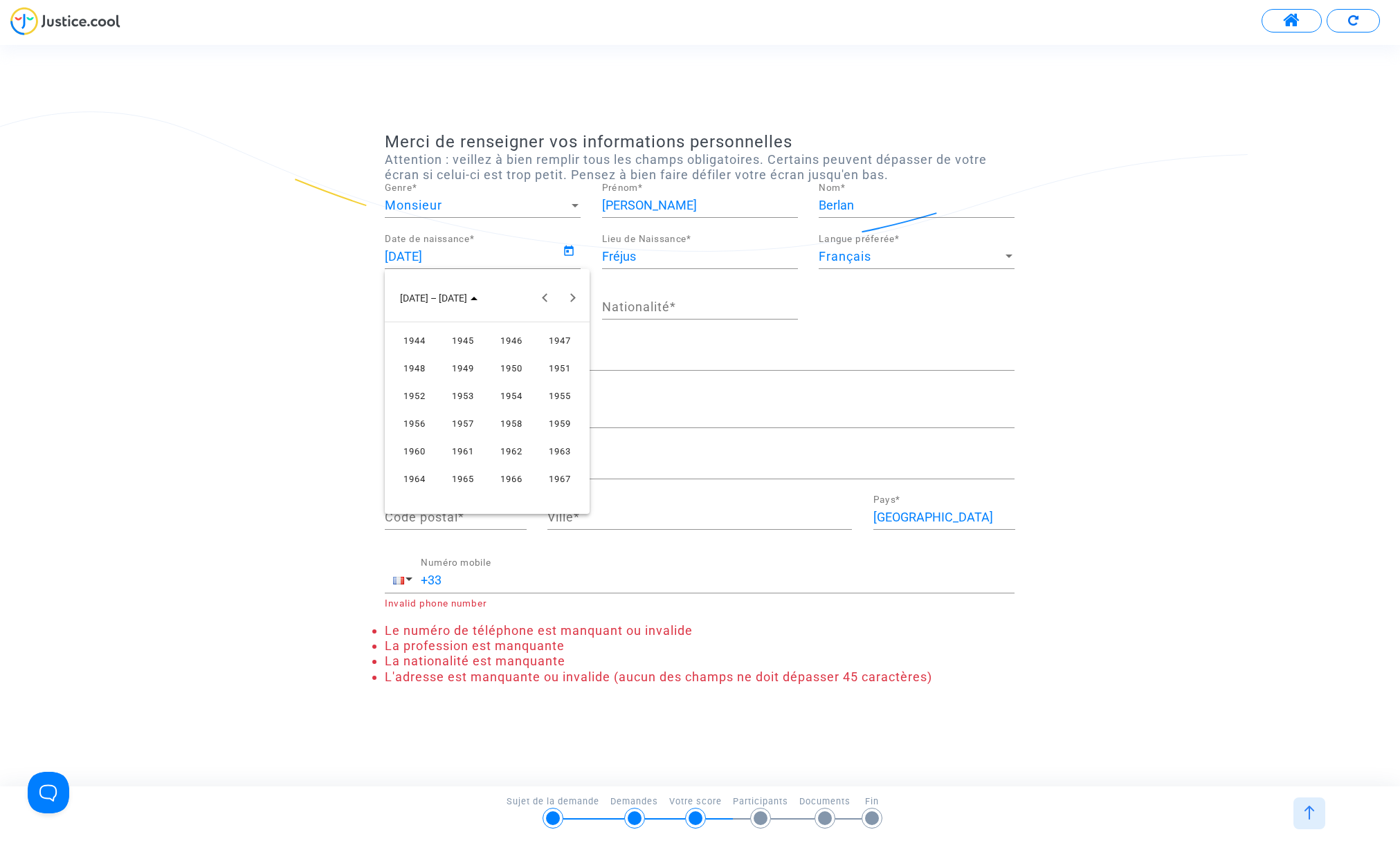
click at [506, 369] on div "1950" at bounding box center [511, 369] width 44 height 25
click at [565, 424] on div "DÉC." at bounding box center [560, 424] width 44 height 25
click at [517, 410] on div "14" at bounding box center [514, 413] width 25 height 25
type input "[DATE]"
click at [477, 295] on div "Profession Profession *" at bounding box center [483, 302] width 196 height 35
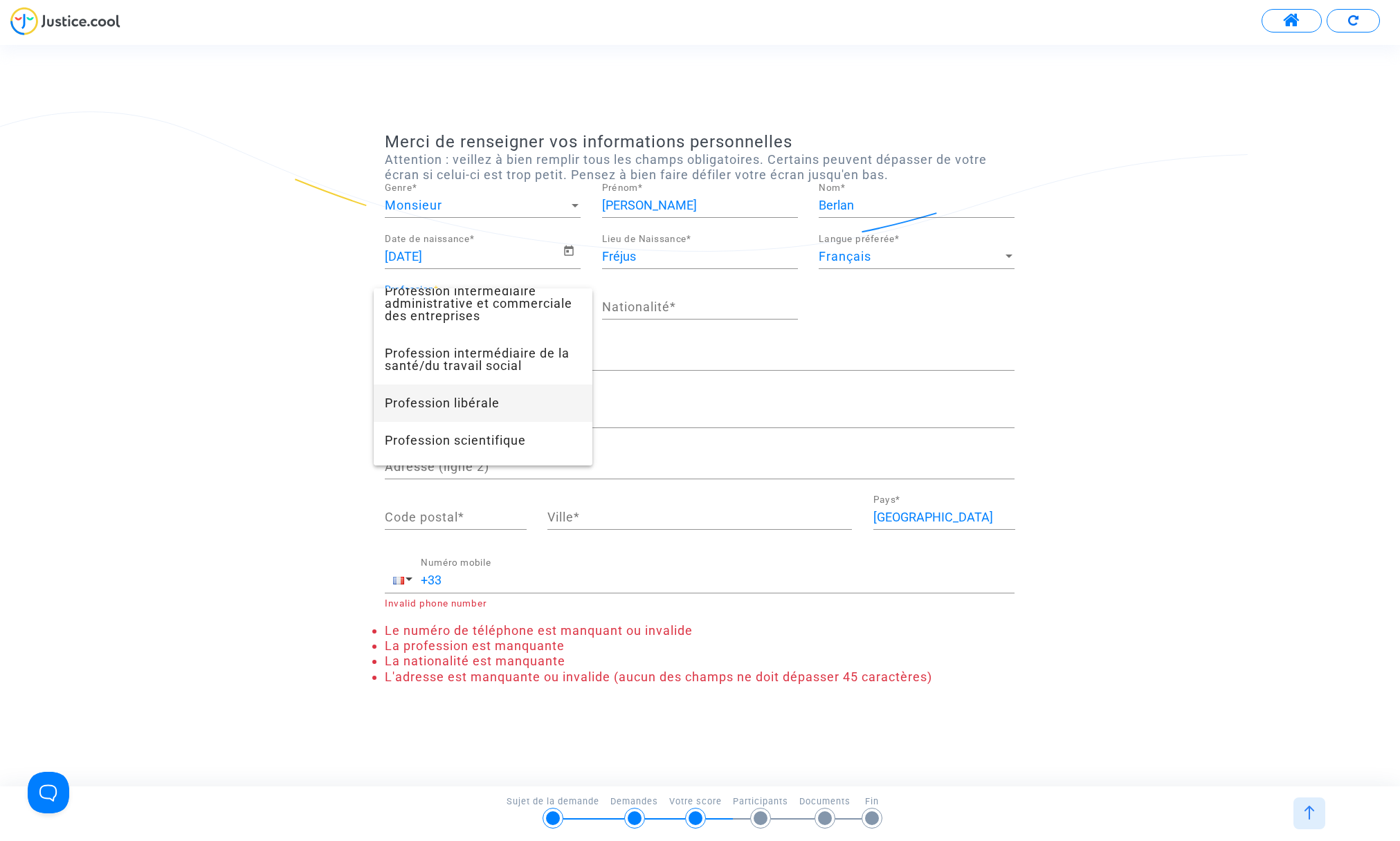
click at [477, 393] on span "Profession libérale" at bounding box center [483, 403] width 196 height 37
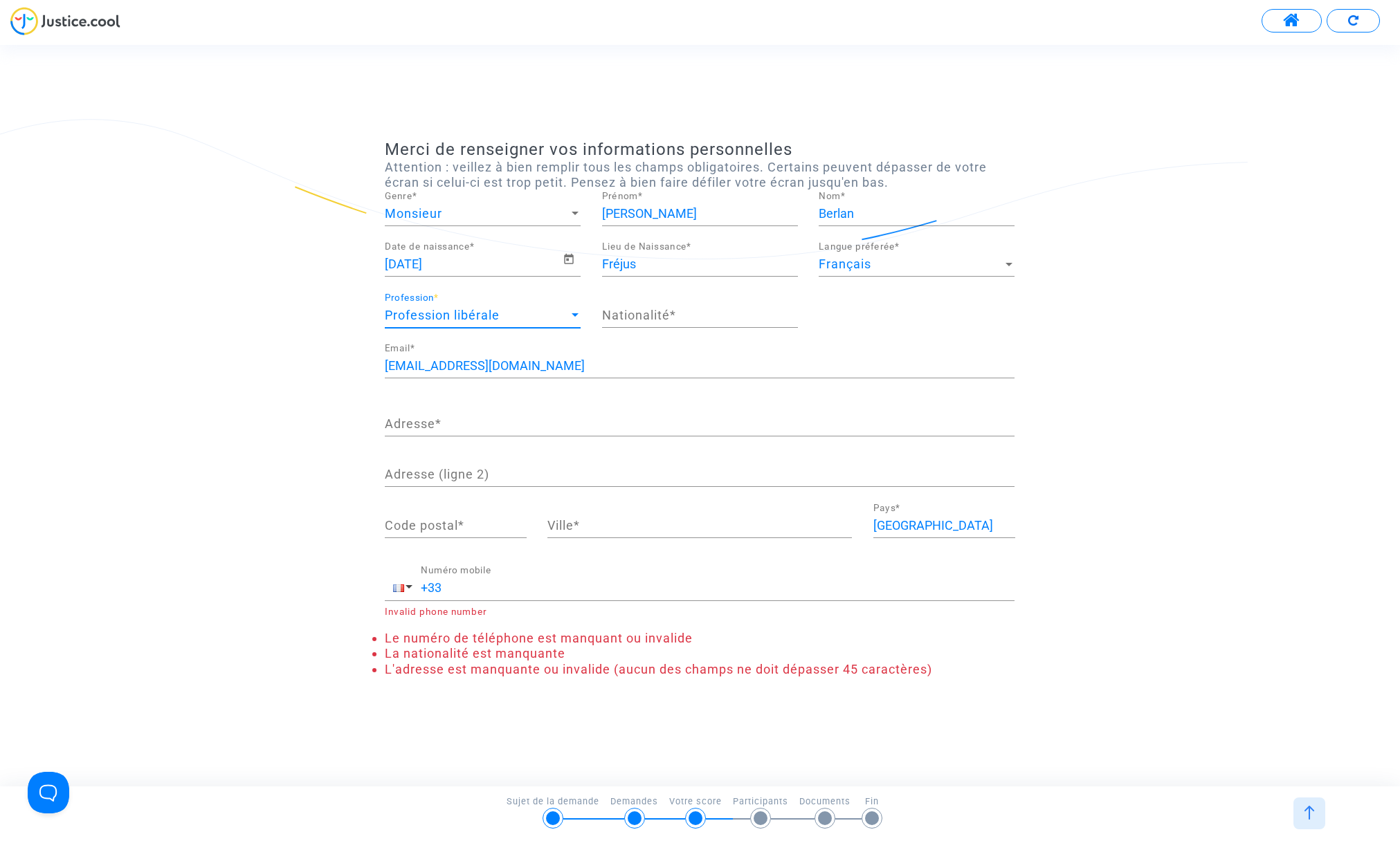
scroll to position [1009, 0]
click at [685, 317] on input "Nationalité *" at bounding box center [700, 315] width 196 height 14
click at [687, 318] on input "Nationalité *" at bounding box center [700, 315] width 196 height 14
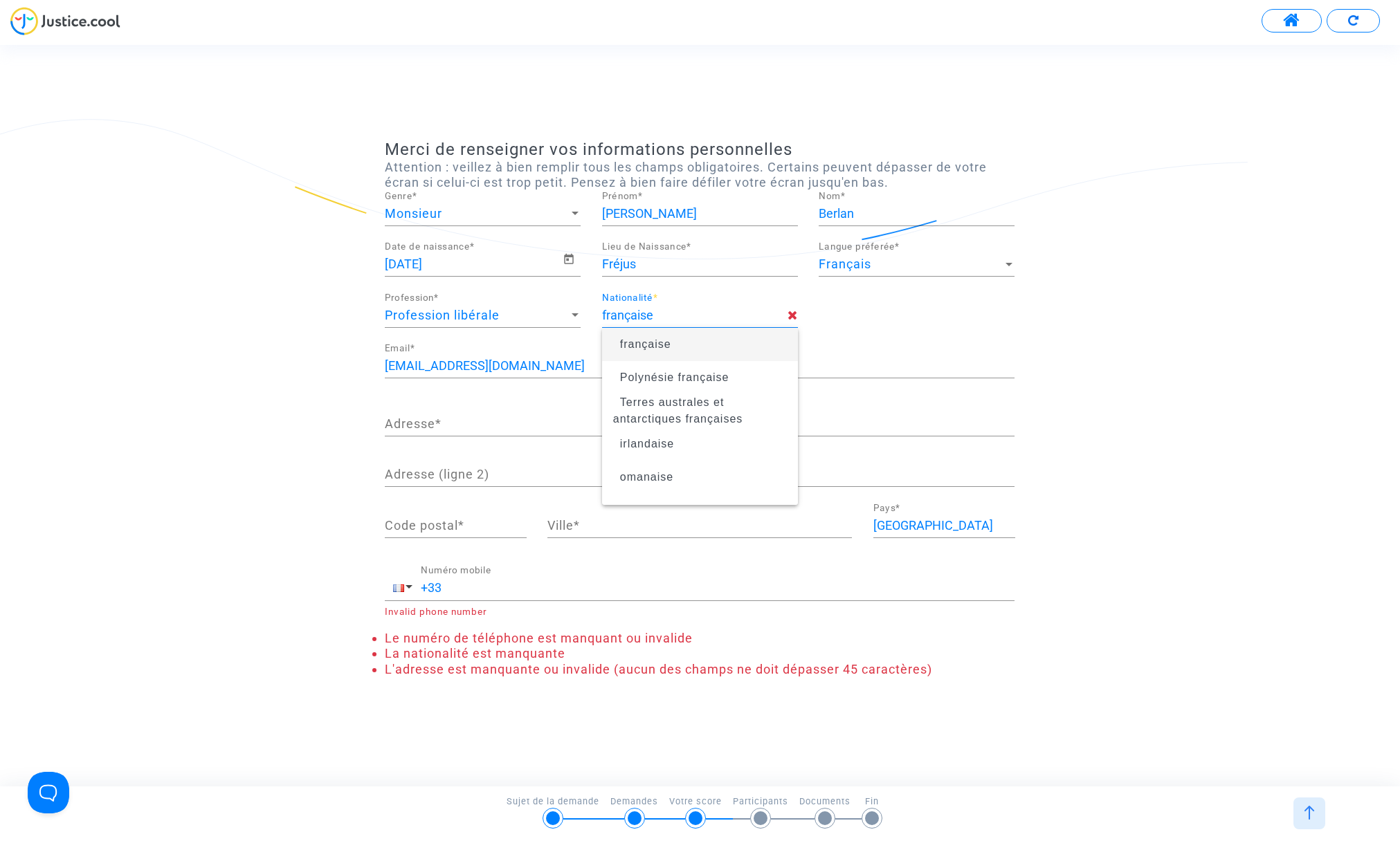
type input "française"
click at [874, 334] on div "[DEMOGRAPHIC_DATA] Date de naissance * [PERSON_NAME] de Naissance * Français La…" at bounding box center [699, 292] width 650 height 102
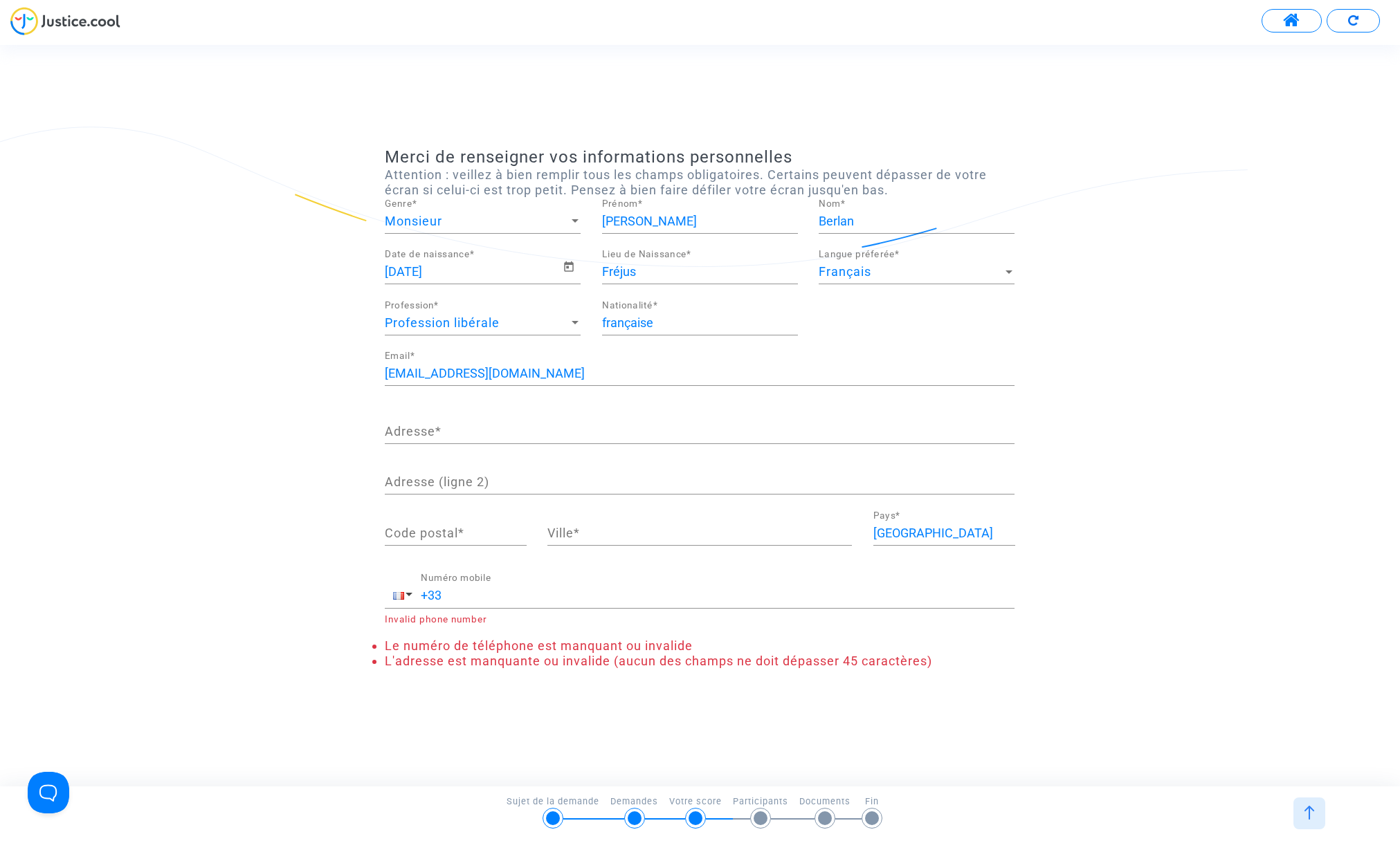
click at [474, 431] on input "Adresse *" at bounding box center [699, 431] width 630 height 14
type input "[STREET_ADDRESS][PERSON_NAME]"
click at [452, 488] on input "Adresse (ligne 2)" at bounding box center [699, 482] width 630 height 14
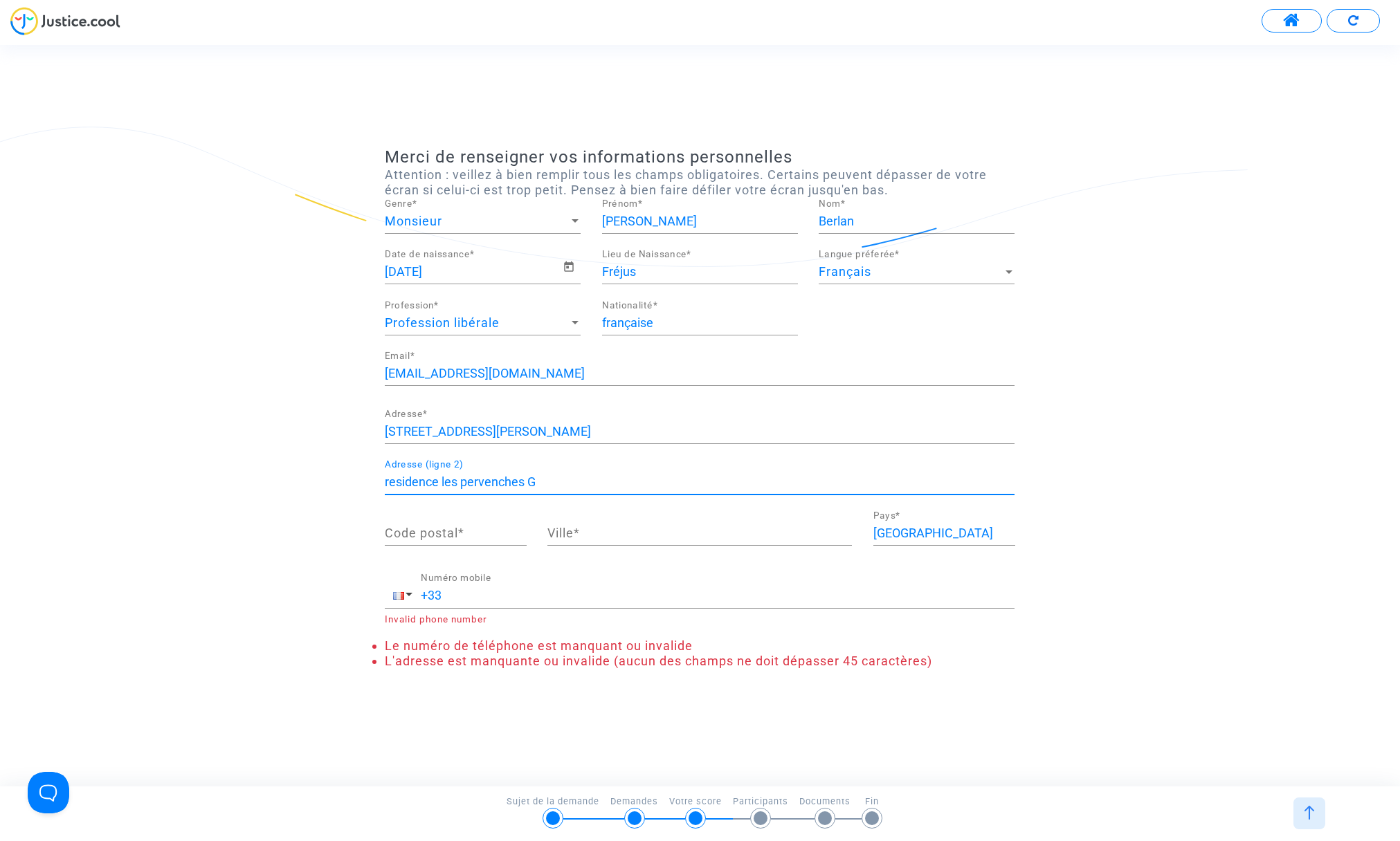
click at [391, 484] on input "residence les pervenches G" at bounding box center [699, 482] width 630 height 14
type input "résidence les pervenches G"
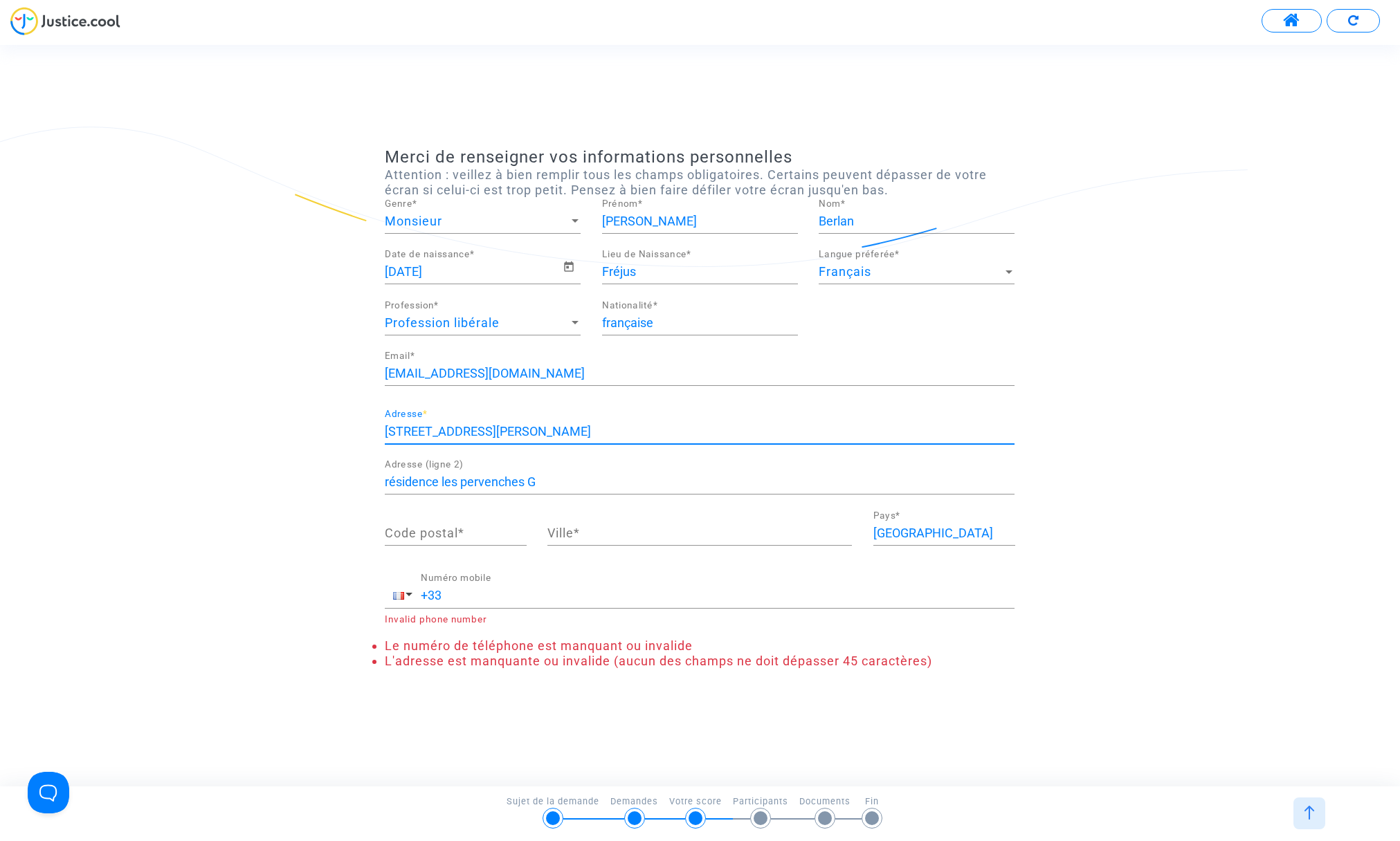
drag, startPoint x: 434, startPoint y: 431, endPoint x: 429, endPoint y: 439, distance: 9.4
click at [434, 431] on input "[STREET_ADDRESS][PERSON_NAME]" at bounding box center [699, 431] width 630 height 14
click at [478, 433] on input "[STREET_ADDRESS][PERSON_NAME]" at bounding box center [699, 431] width 630 height 14
type input "[STREET_ADDRESS][PERSON_NAME]"
click at [465, 538] on input "Code postal *" at bounding box center [455, 533] width 142 height 14
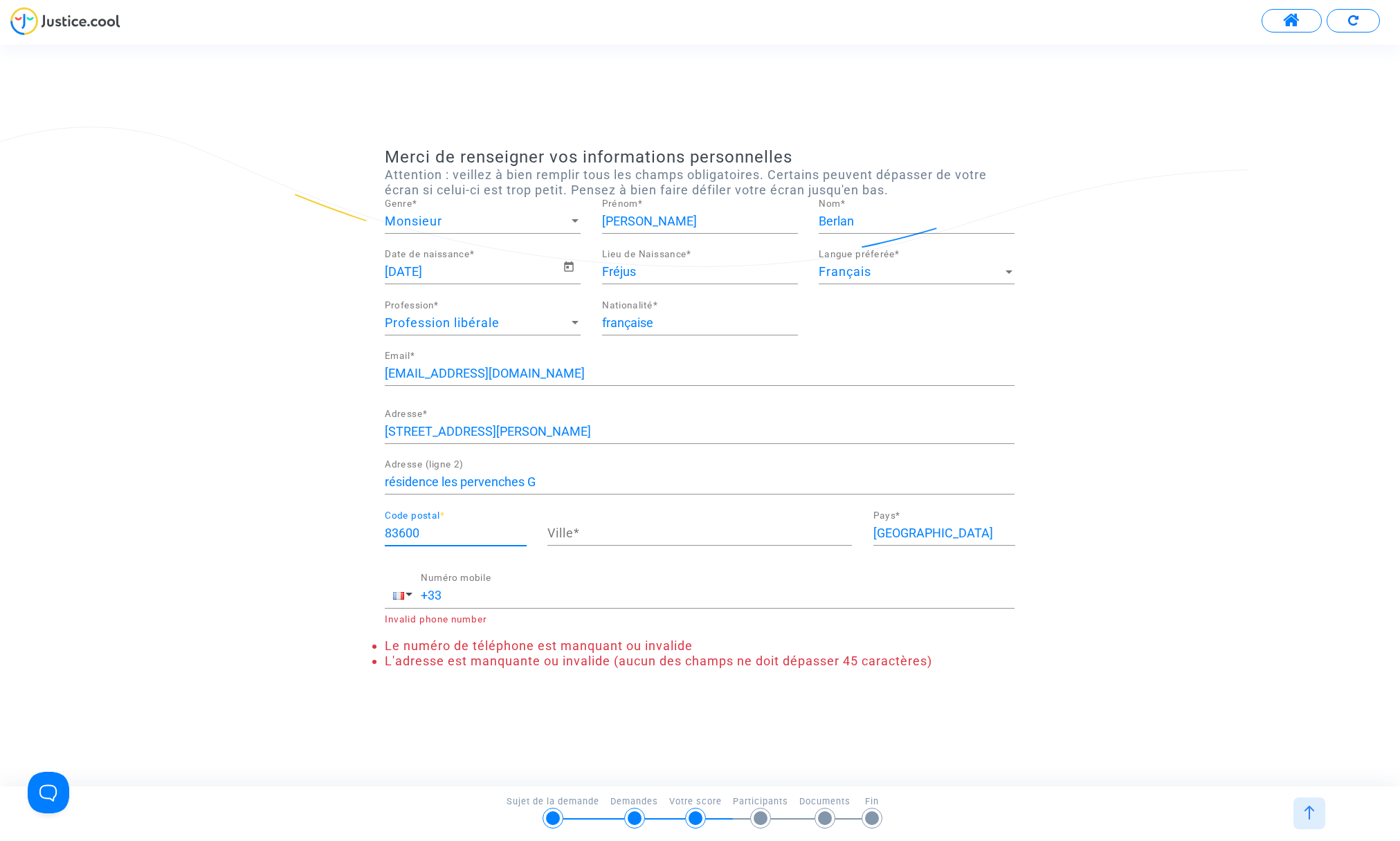
type input "83600"
click at [596, 532] on input "Ville *" at bounding box center [700, 533] width 305 height 14
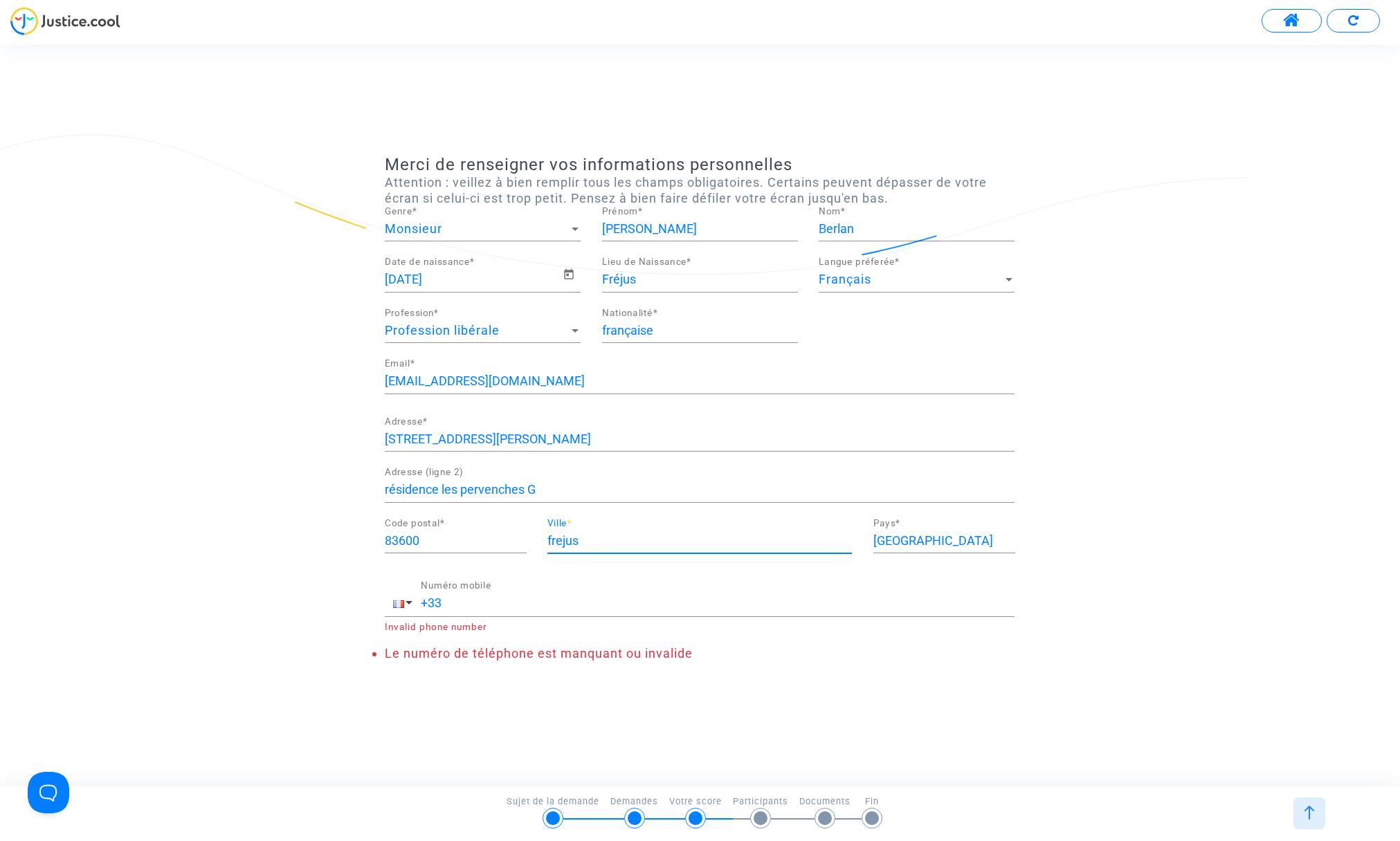
drag, startPoint x: 584, startPoint y: 540, endPoint x: 539, endPoint y: 540, distance: 45.0
click at [539, 540] on div "frejus Ville *" at bounding box center [699, 544] width 325 height 51
type input "FREJUS"
click at [499, 605] on input "+33" at bounding box center [717, 603] width 593 height 14
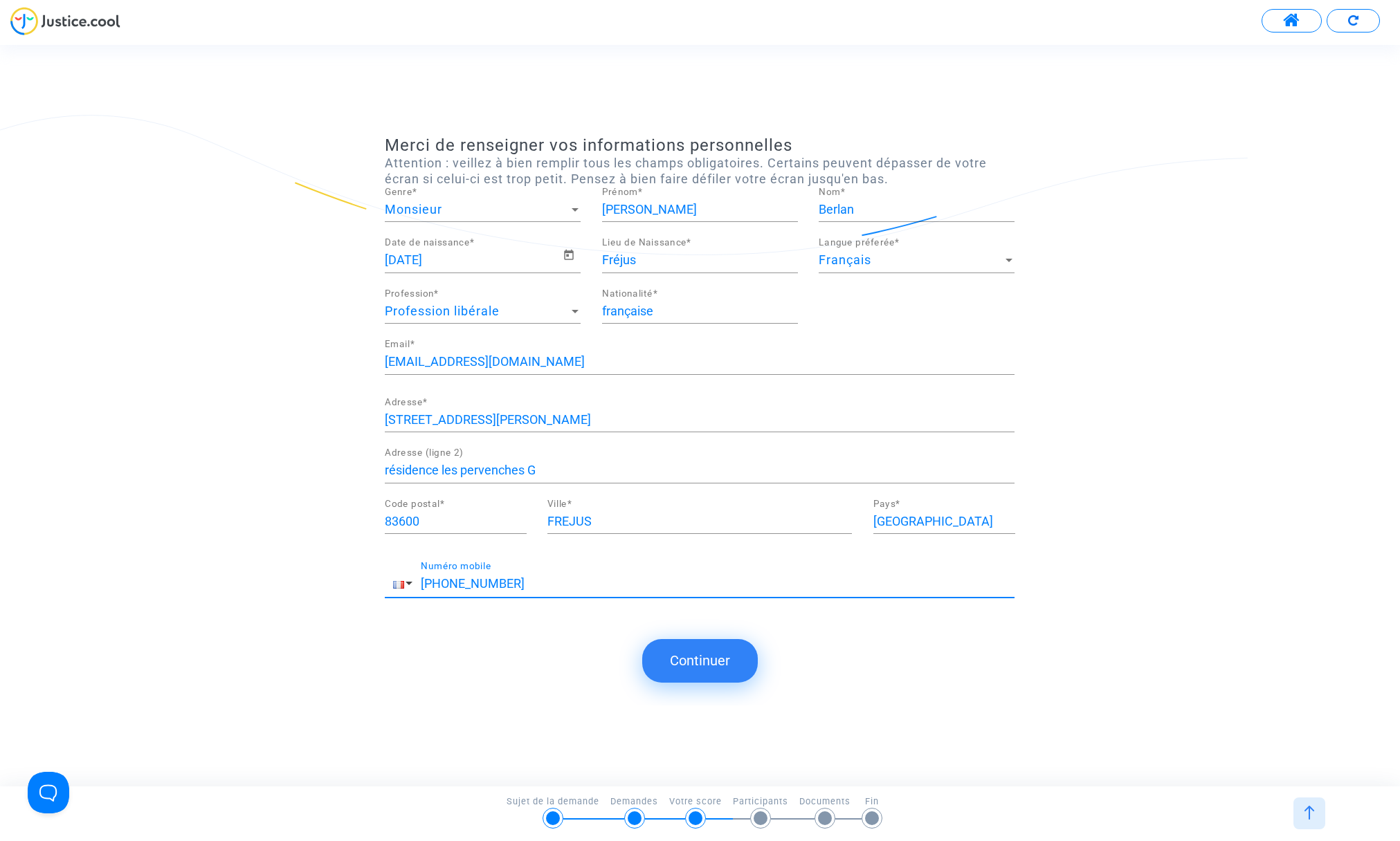
type input "[PHONE_NUMBER]"
click at [690, 655] on button "Continuer" at bounding box center [699, 660] width 115 height 43
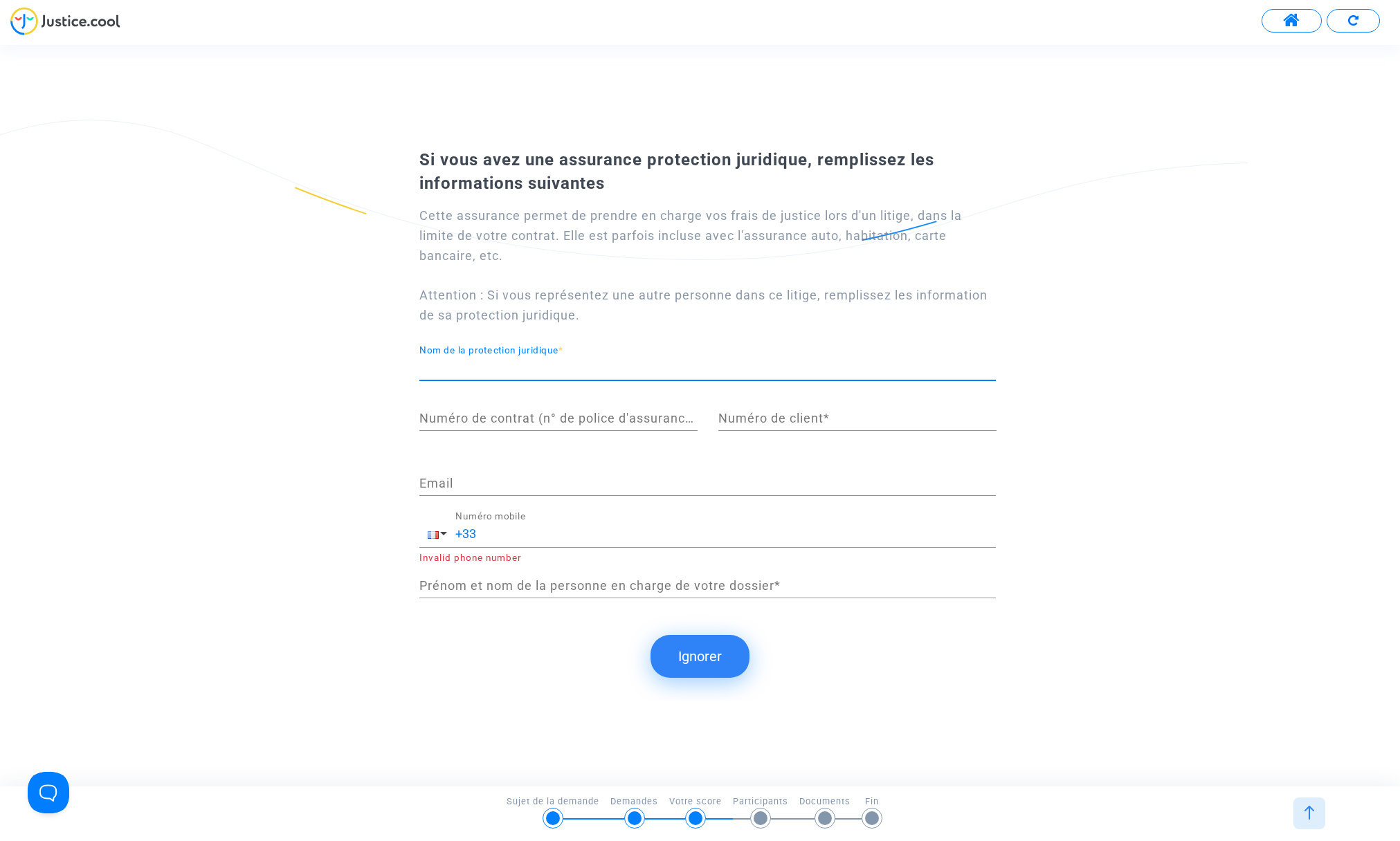
click at [549, 363] on input "Nom de la protection juridique *" at bounding box center [707, 368] width 576 height 14
click at [475, 363] on input "Nom de la protection juridique *" at bounding box center [707, 368] width 576 height 14
type input "CRCAM Provence Cote d'azur"
click at [825, 415] on input "Numéro de client *" at bounding box center [857, 418] width 278 height 14
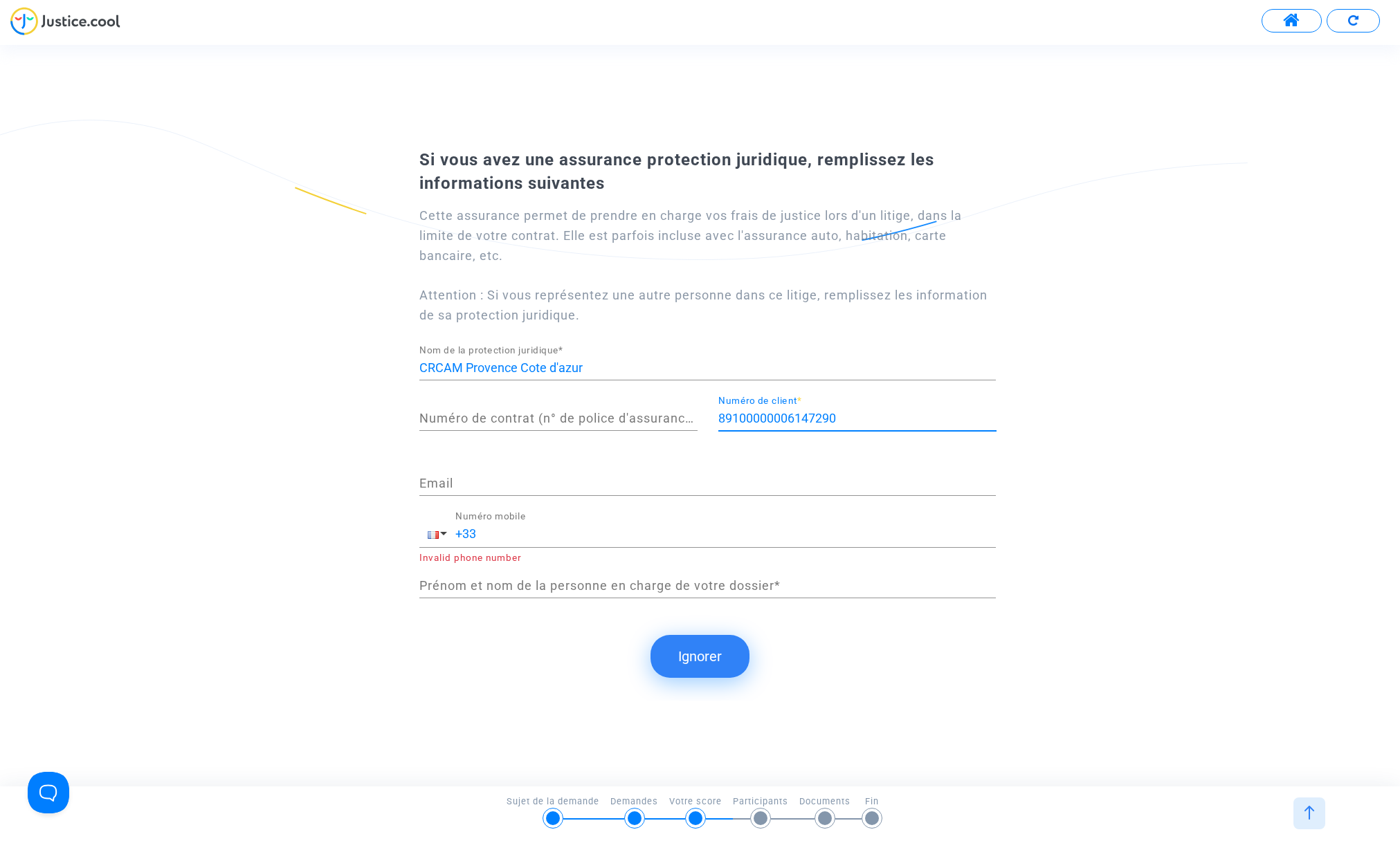
type input "89100000006147290"
click at [494, 416] on input "Numéro de contrat (n° de police d'assurance) *" at bounding box center [558, 418] width 278 height 14
type input "11429689908/000"
click at [480, 484] on input "Email" at bounding box center [707, 484] width 576 height 14
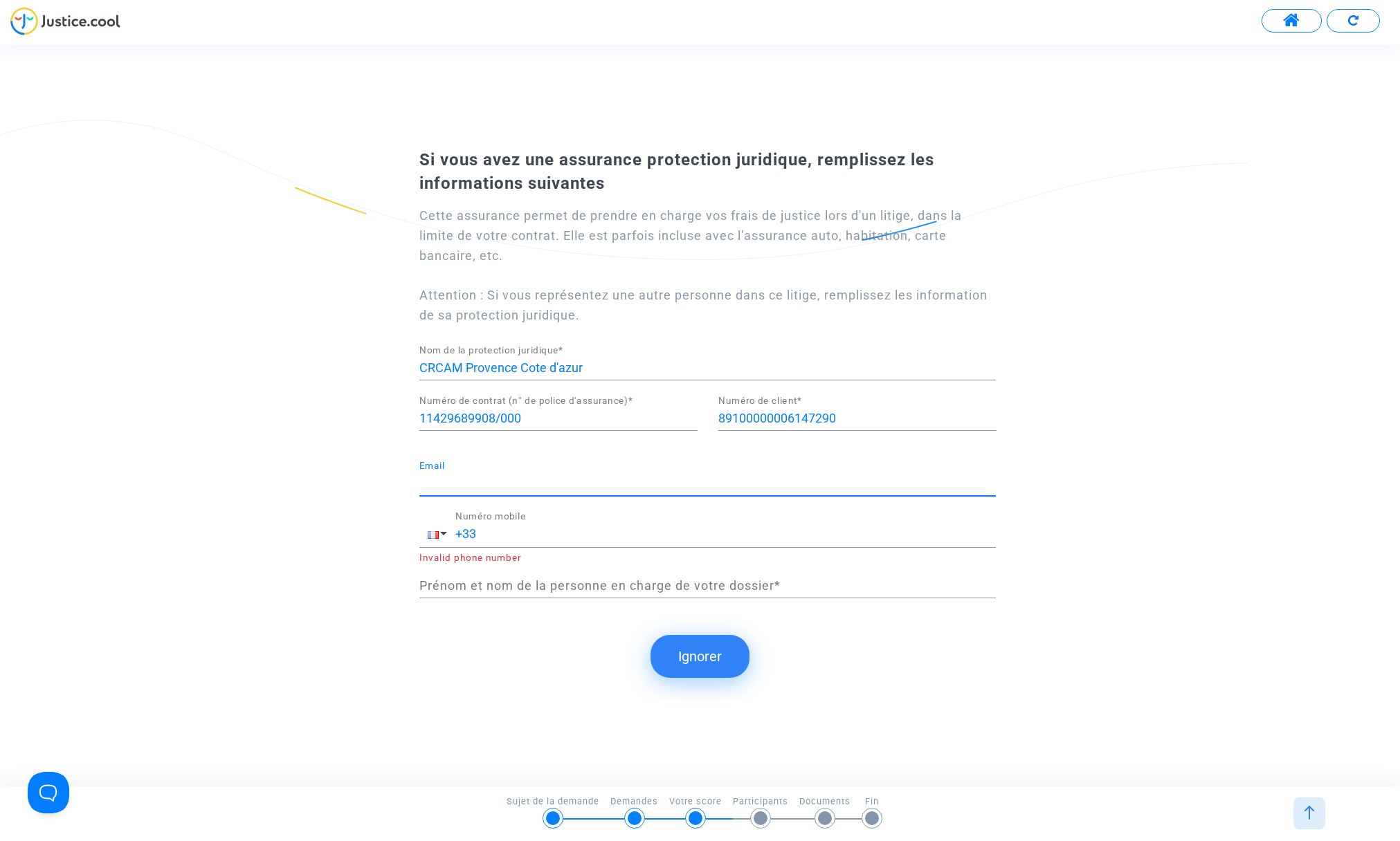
click at [484, 480] on input "Email" at bounding box center [707, 484] width 576 height 14
type input "[EMAIL_ADDRESS][DOMAIN_NAME]"
click at [516, 538] on input "+33" at bounding box center [725, 534] width 540 height 14
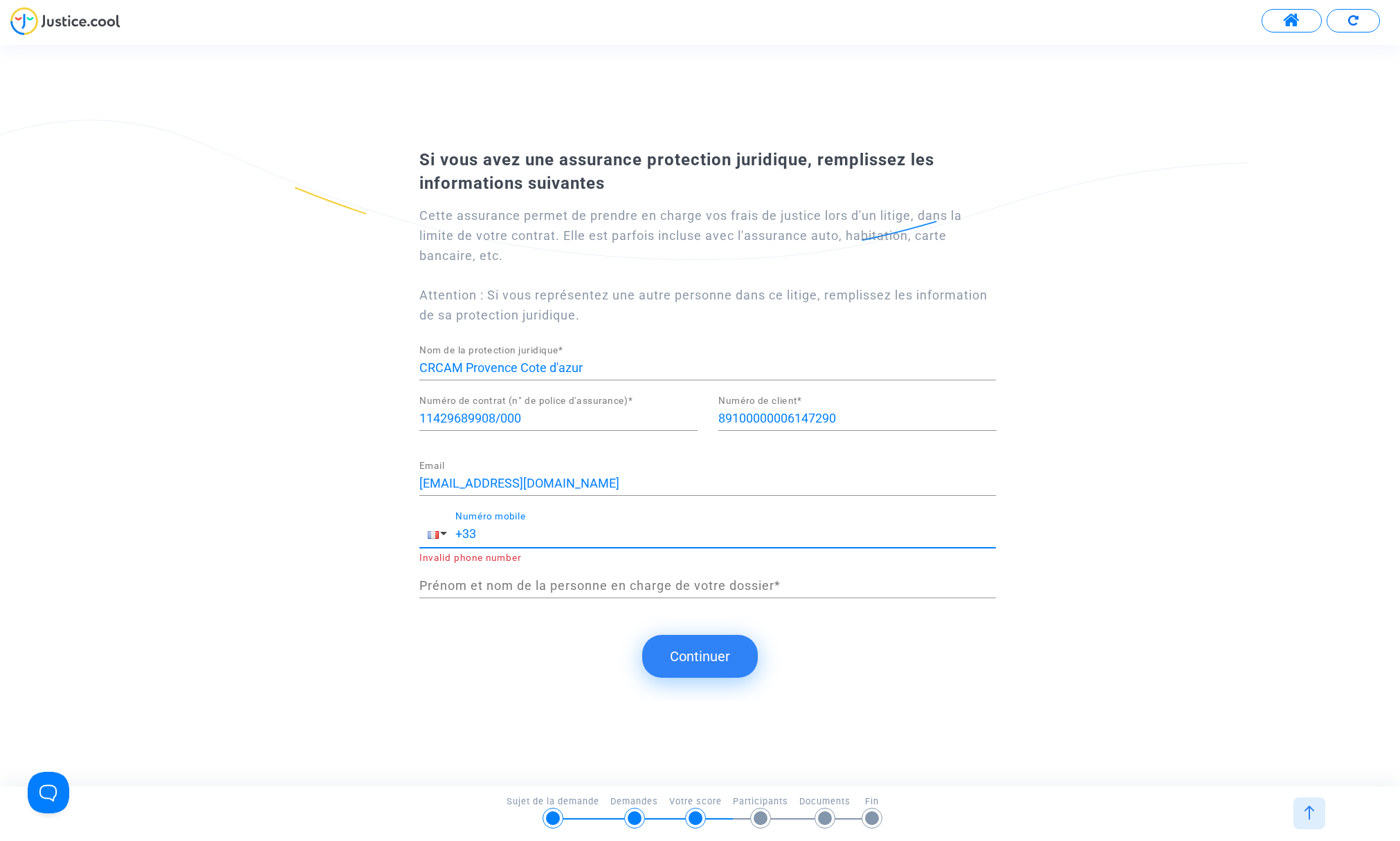
click at [517, 539] on input "+33" at bounding box center [725, 534] width 540 height 14
type input "[PHONE_NUMBER]"
click at [804, 586] on input "Prénom et nom de la personne en charge de votre dossier *" at bounding box center [707, 586] width 576 height 14
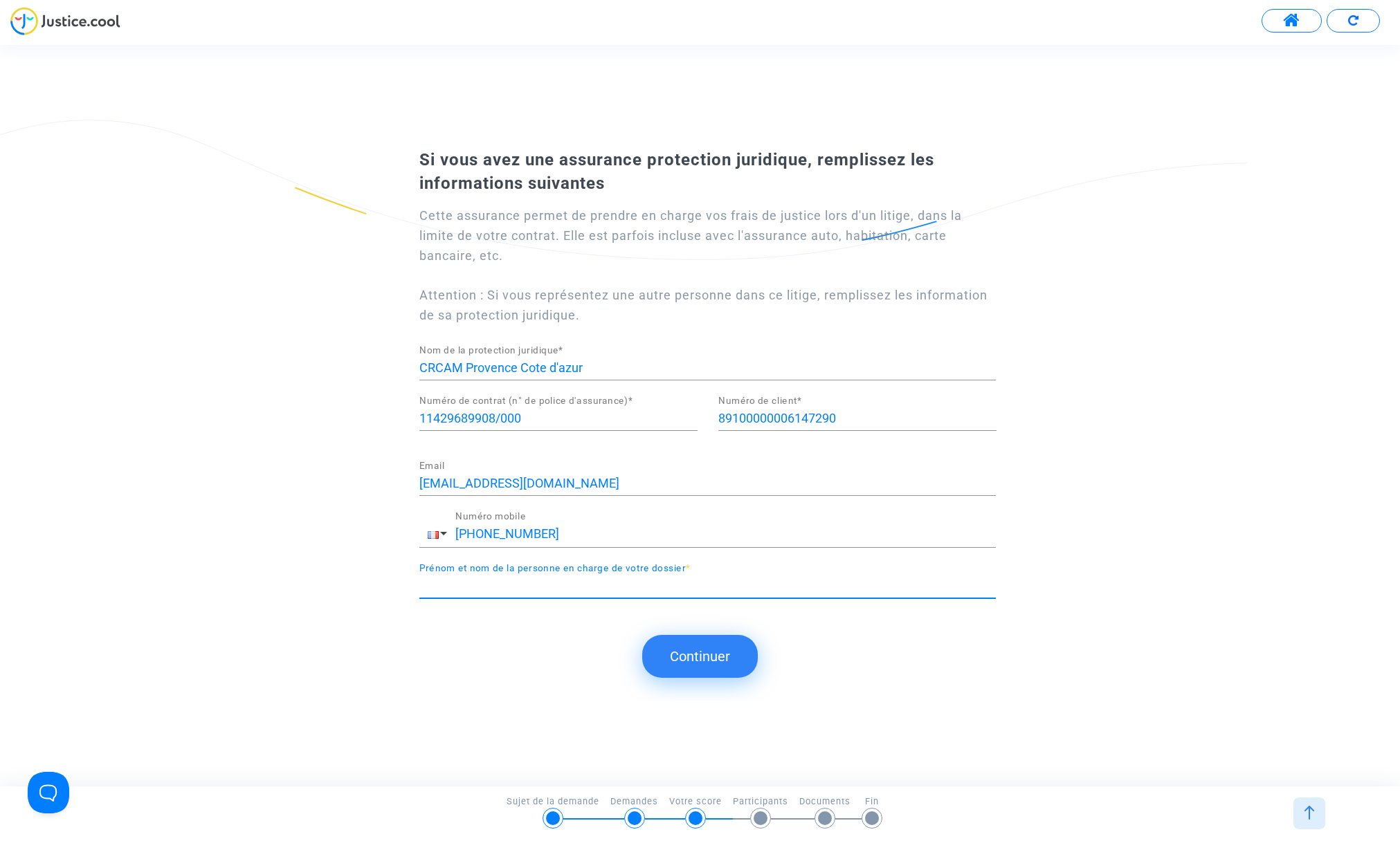
click at [531, 588] on input "Prénom et nom de la personne en charge de votre dossier *" at bounding box center [707, 586] width 576 height 14
type input "[PERSON_NAME]"
click at [697, 657] on button "Continuer" at bounding box center [699, 656] width 115 height 43
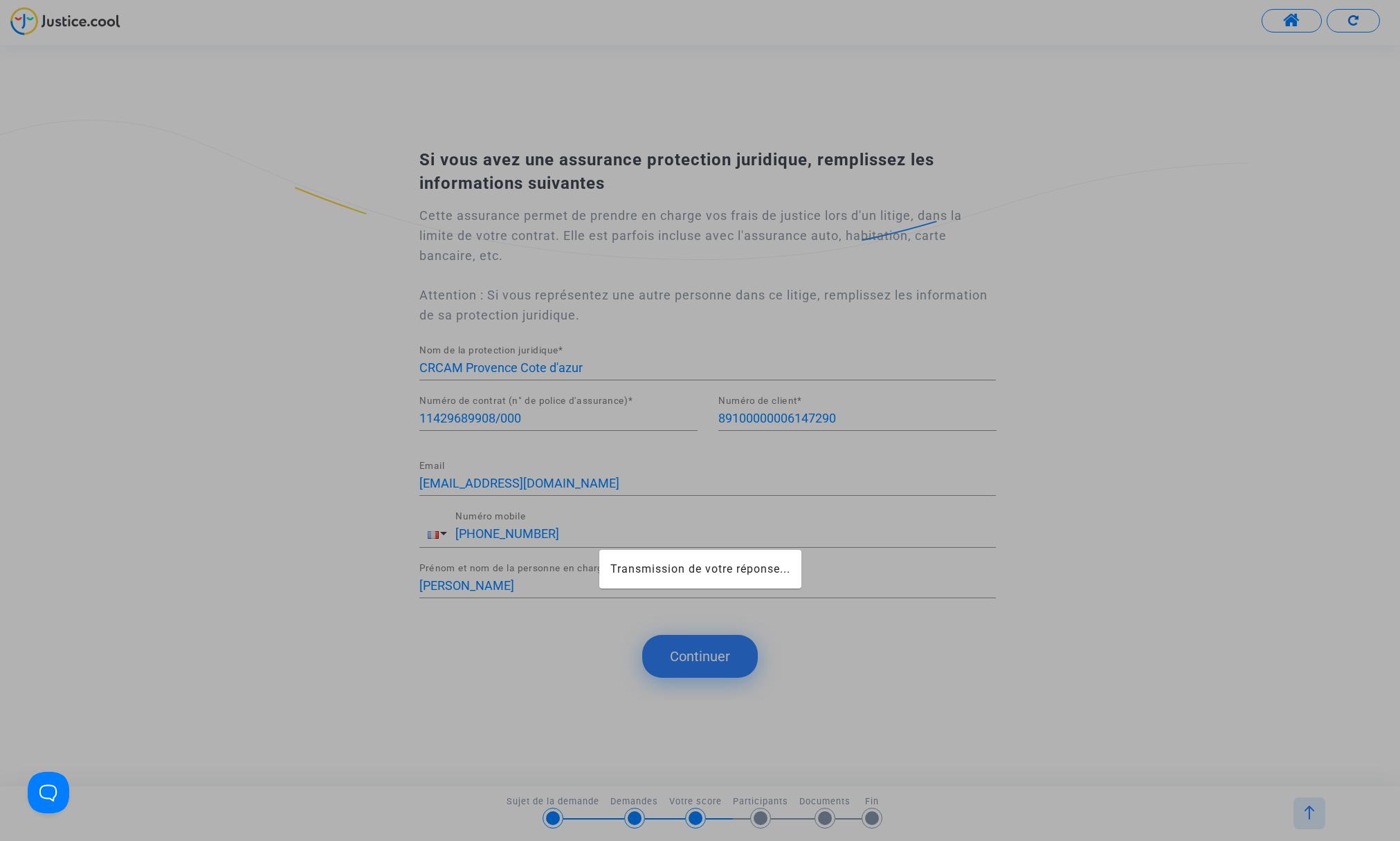
click at [697, 662] on div at bounding box center [700, 420] width 1400 height 841
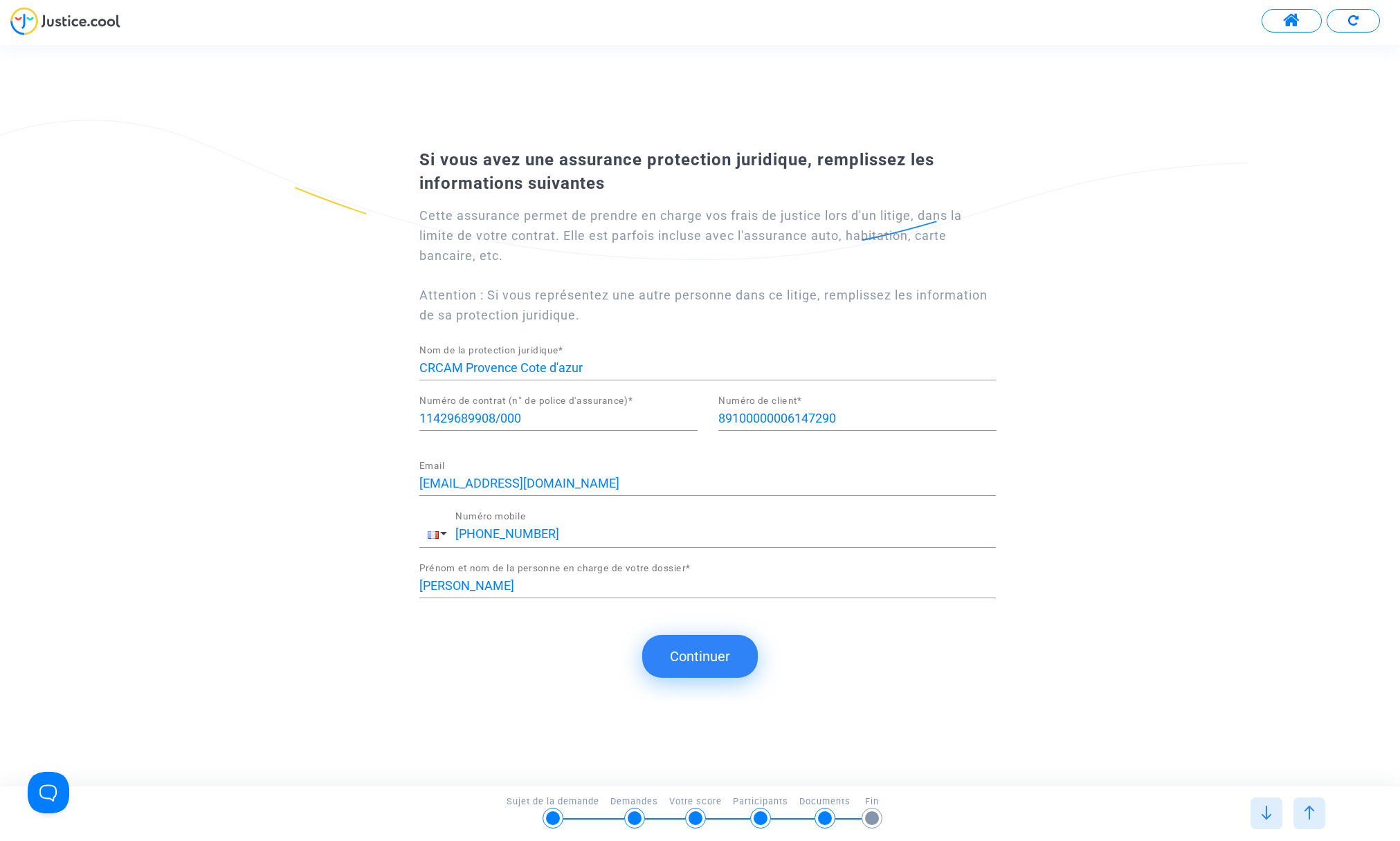
click at [697, 662] on button "Continuer" at bounding box center [699, 656] width 115 height 43
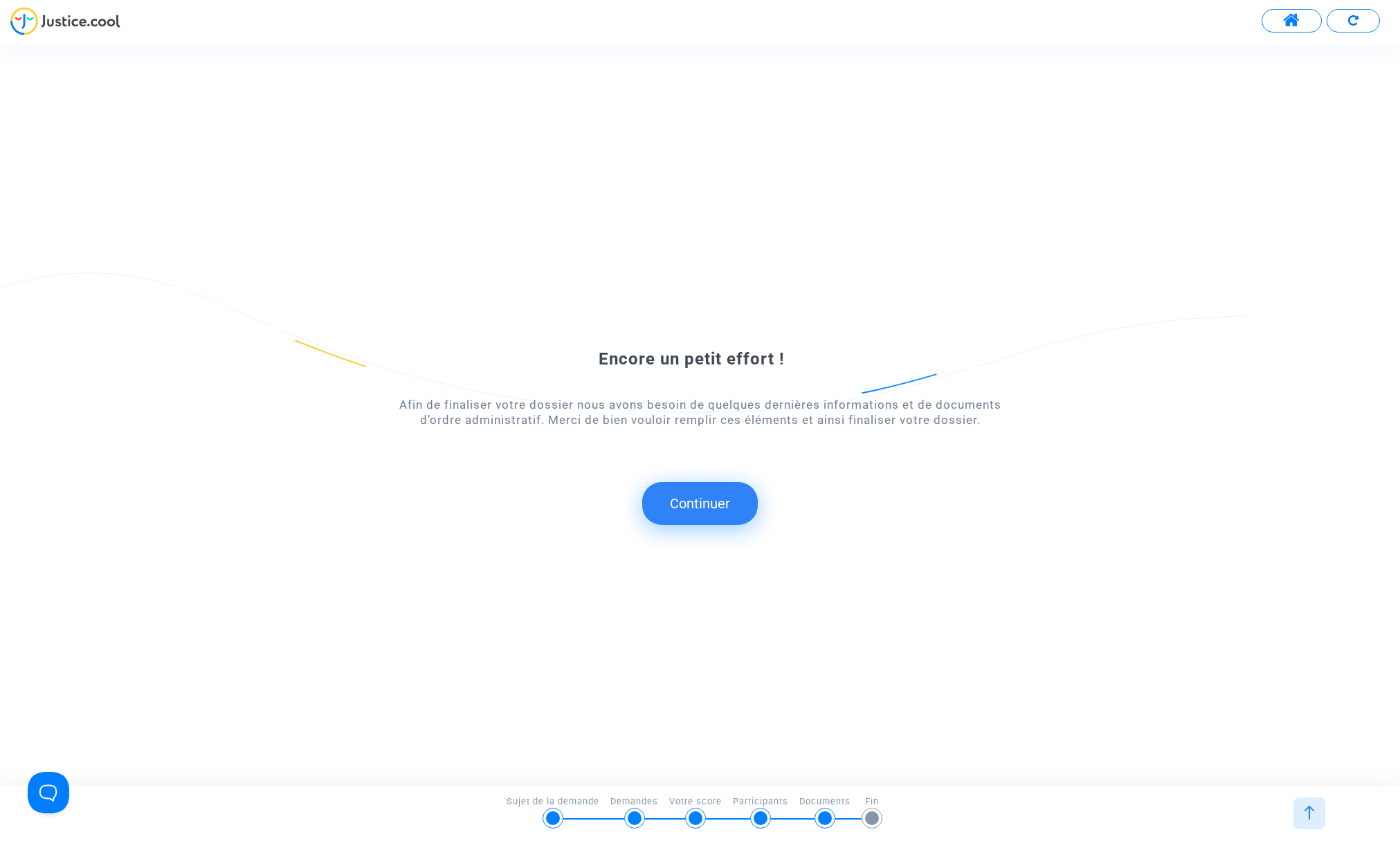
click at [694, 507] on button "Continuer" at bounding box center [699, 503] width 115 height 43
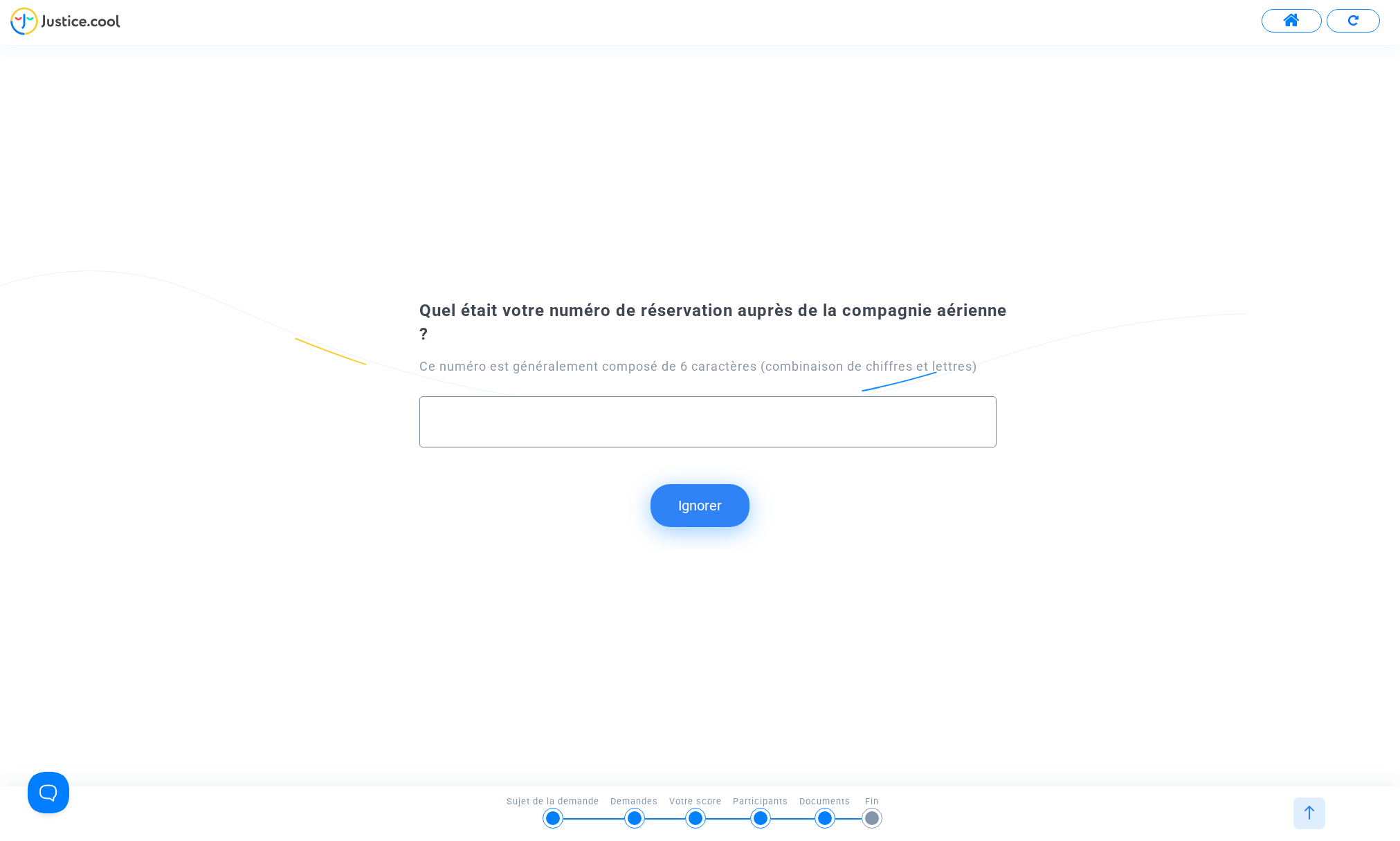
click at [634, 427] on input "text" at bounding box center [708, 422] width 548 height 16
click at [628, 424] on input "text" at bounding box center [708, 422] width 548 height 16
type input "B434VR"
click at [710, 508] on button "Continuer" at bounding box center [699, 506] width 115 height 43
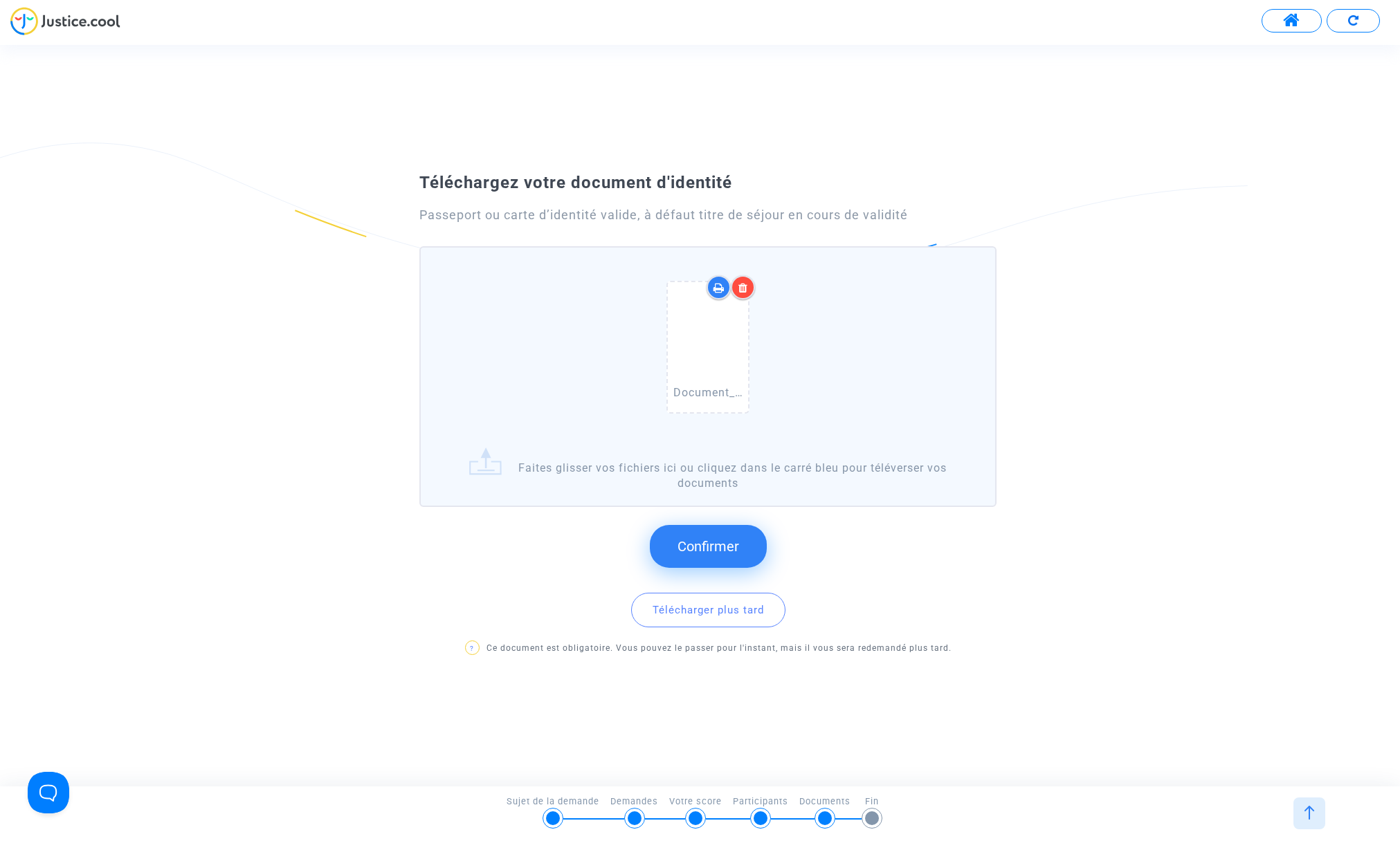
click at [708, 548] on span "Confirmer" at bounding box center [708, 546] width 62 height 16
click at [698, 546] on span "Confirmer" at bounding box center [708, 546] width 62 height 16
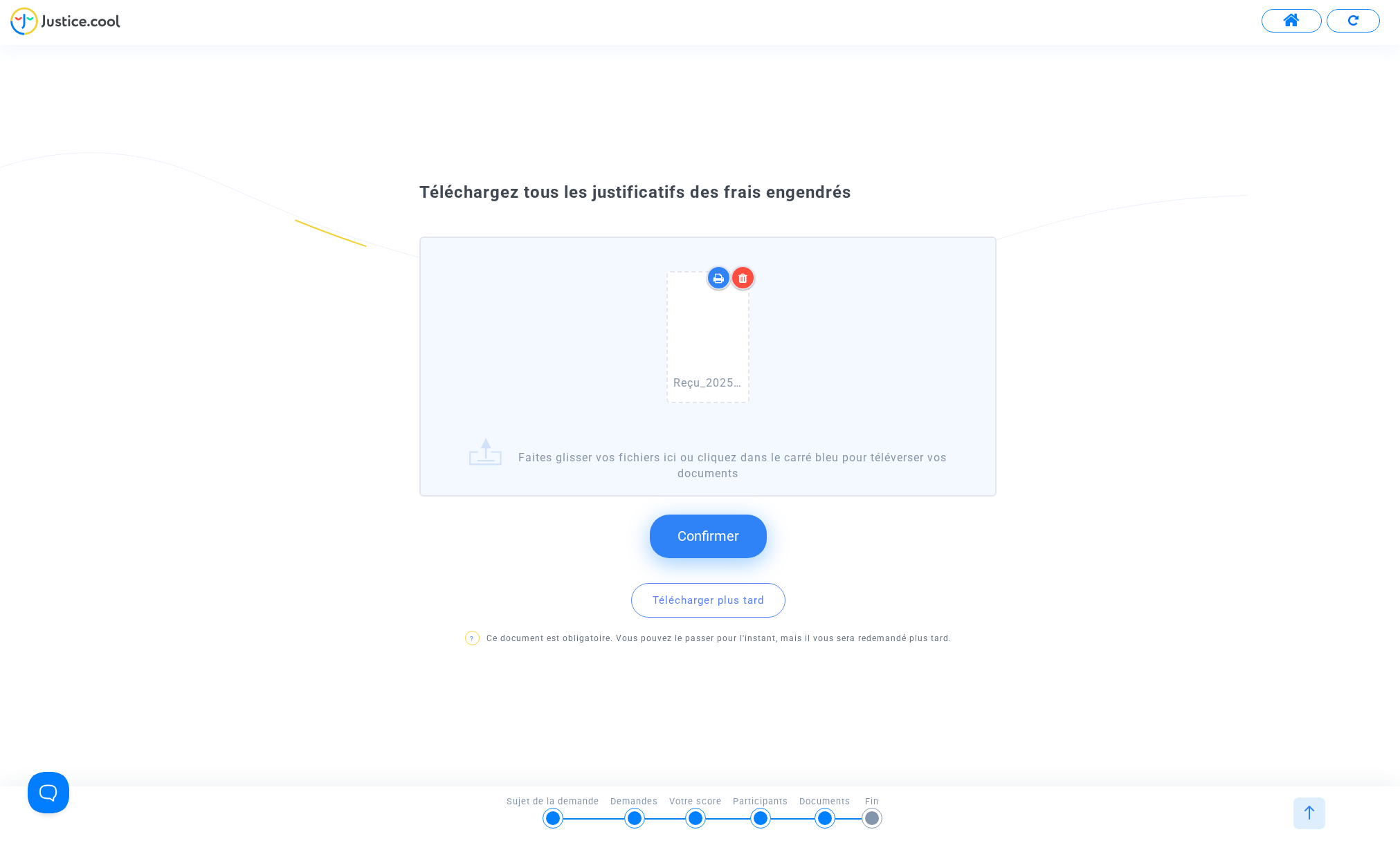
drag, startPoint x: 695, startPoint y: 535, endPoint x: 676, endPoint y: 555, distance: 27.6
click at [695, 535] on span "Confirmer" at bounding box center [708, 535] width 62 height 16
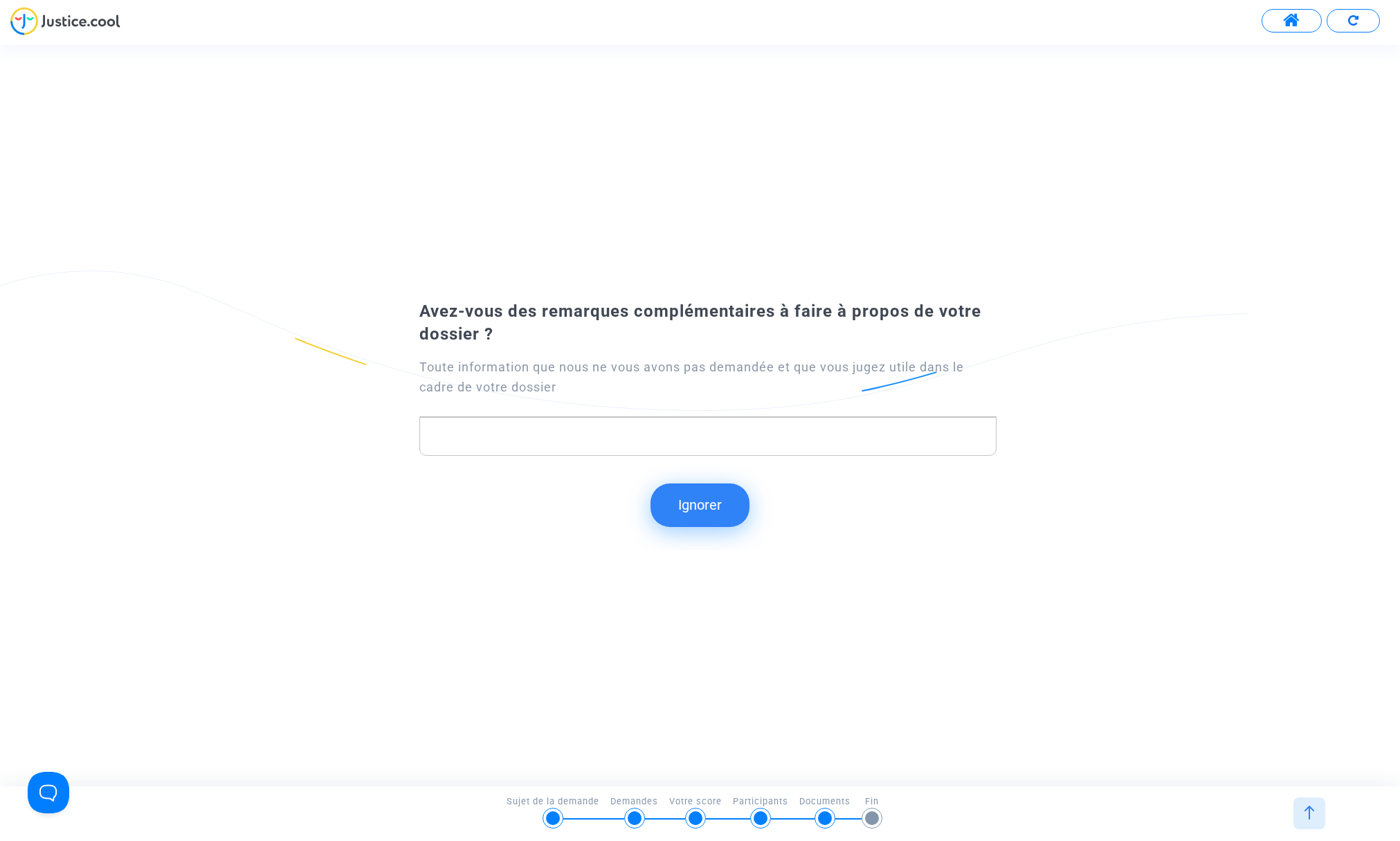
click at [659, 431] on p "Rich Text Editor, main" at bounding box center [708, 437] width 562 height 17
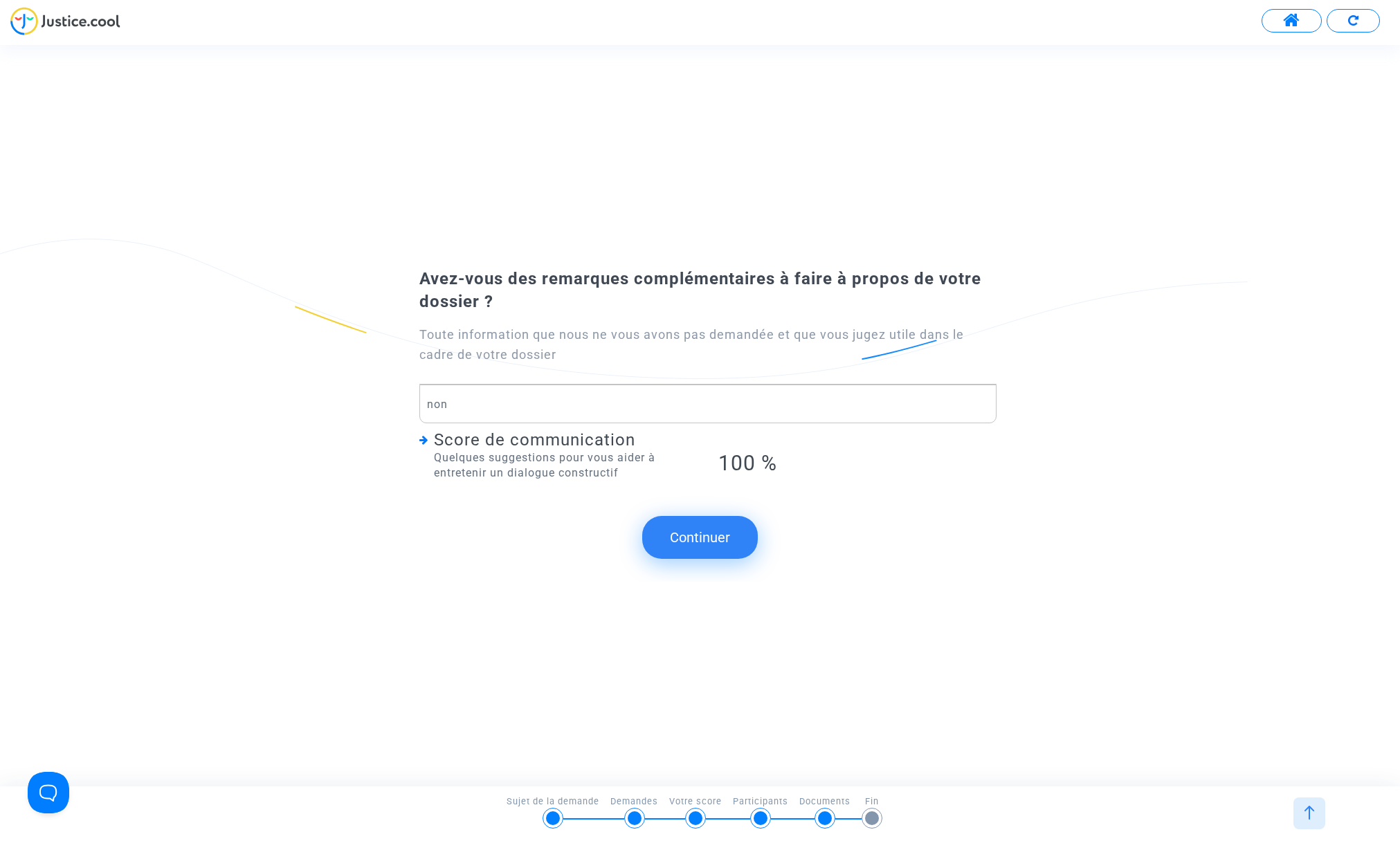
click at [690, 539] on button "Continuer" at bounding box center [699, 537] width 115 height 43
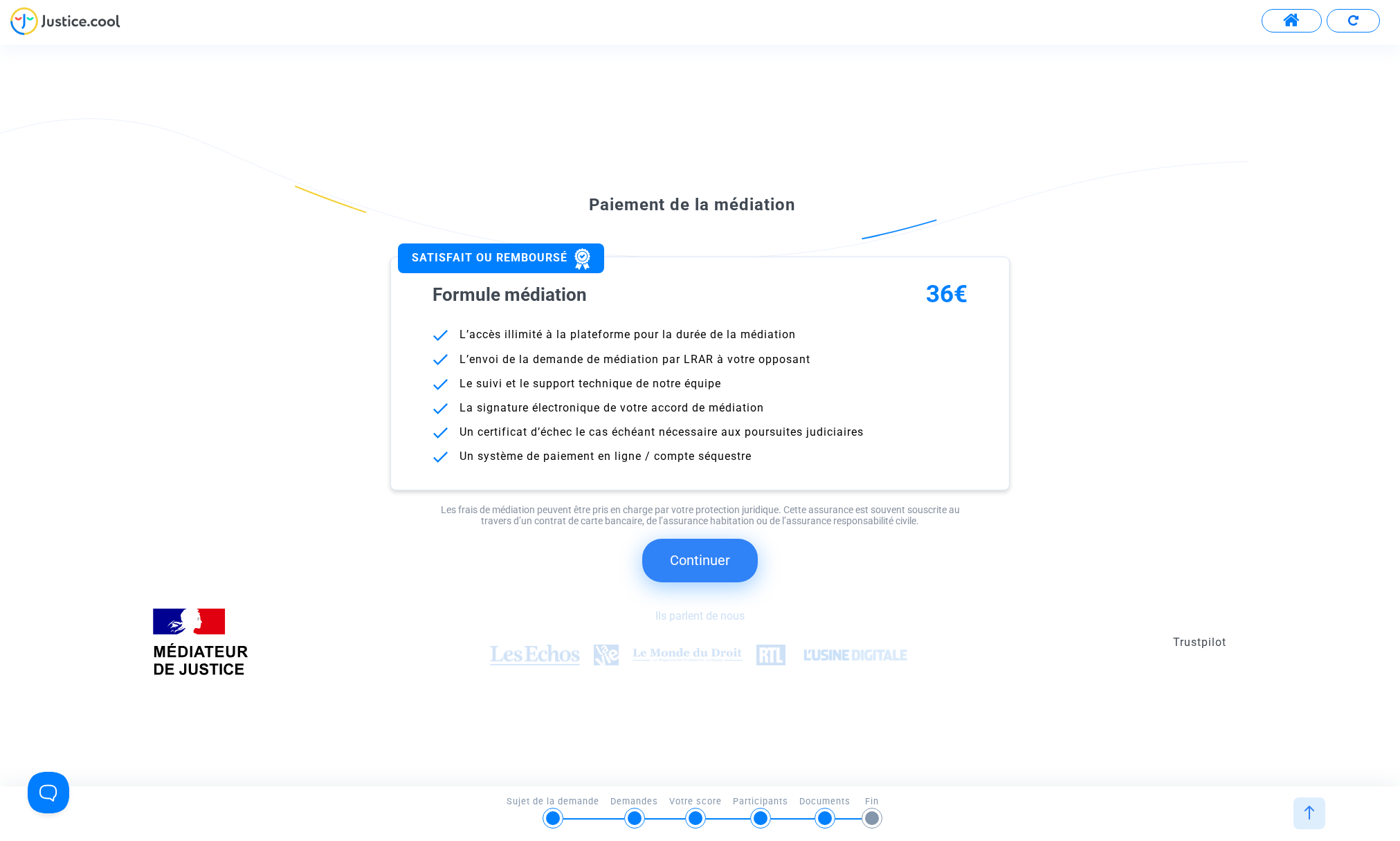
click at [702, 569] on button "Continuer" at bounding box center [699, 560] width 115 height 43
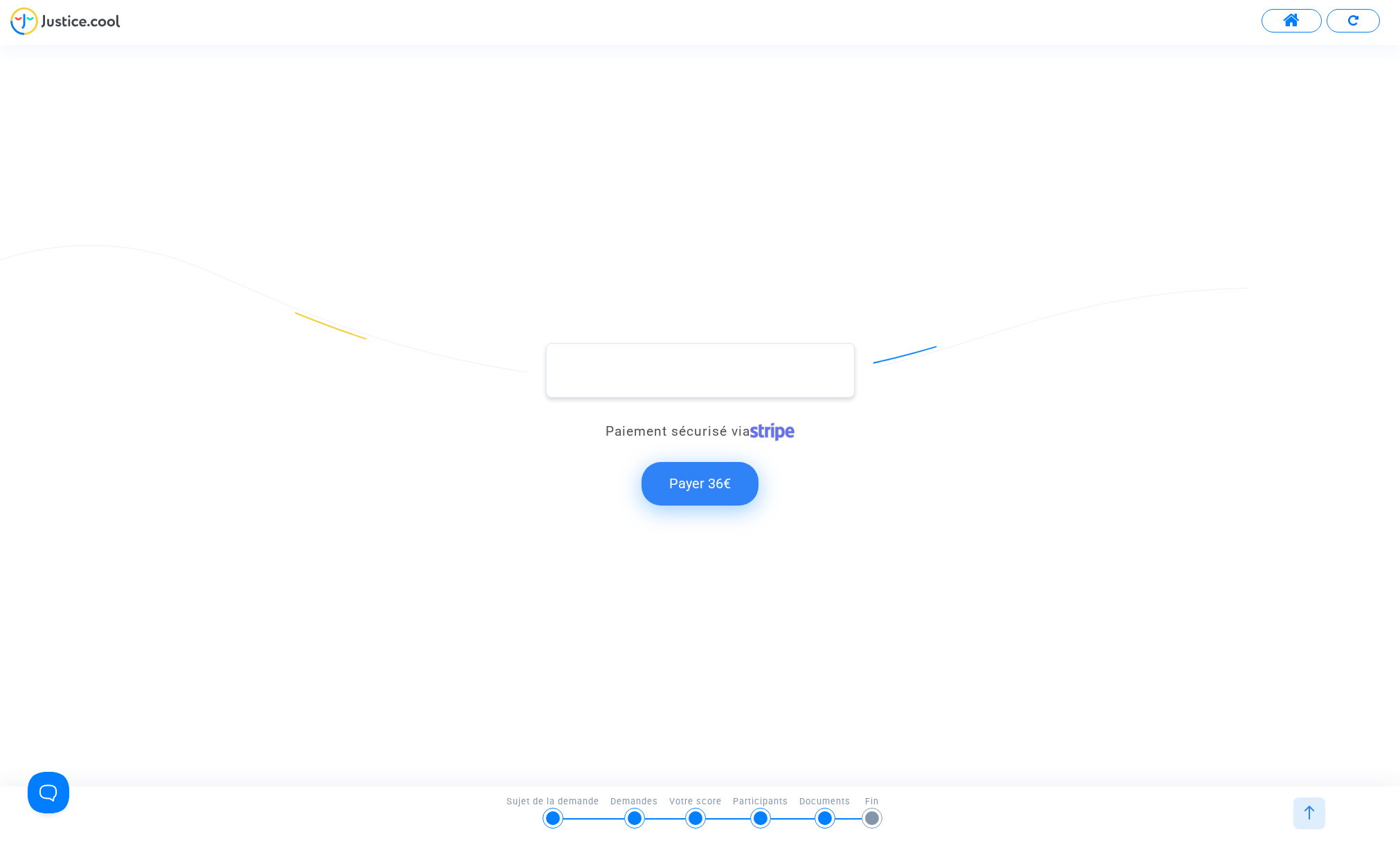
click at [769, 432] on img at bounding box center [772, 432] width 44 height 19
click at [692, 481] on button "Payer 36€" at bounding box center [700, 483] width 117 height 43
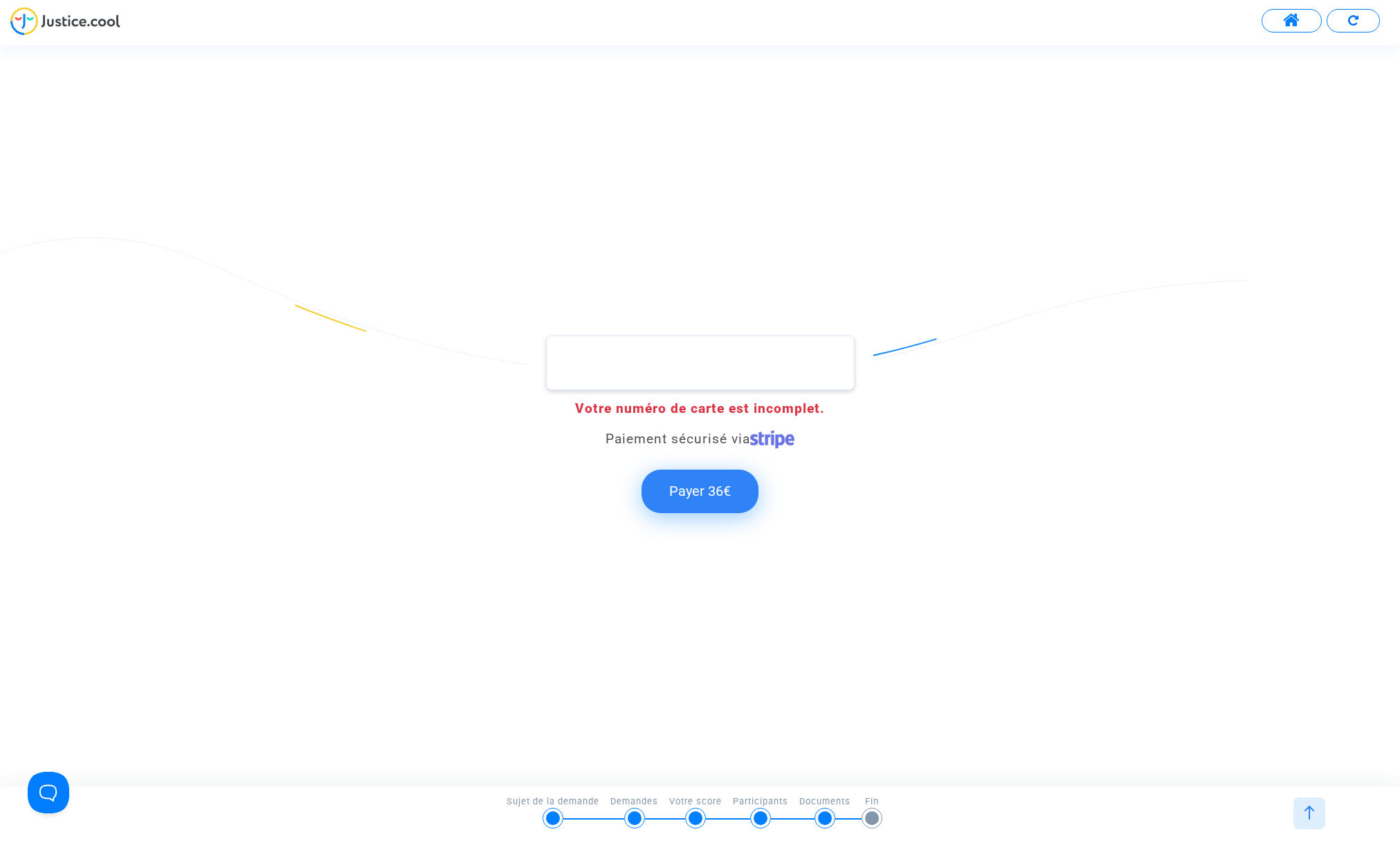
click at [1076, 237] on div "Votre numéro de carte est incomplet. Paiement sécurisé via Payer 36€" at bounding box center [700, 415] width 1400 height 356
click at [686, 488] on button "Payer 36€" at bounding box center [700, 491] width 117 height 43
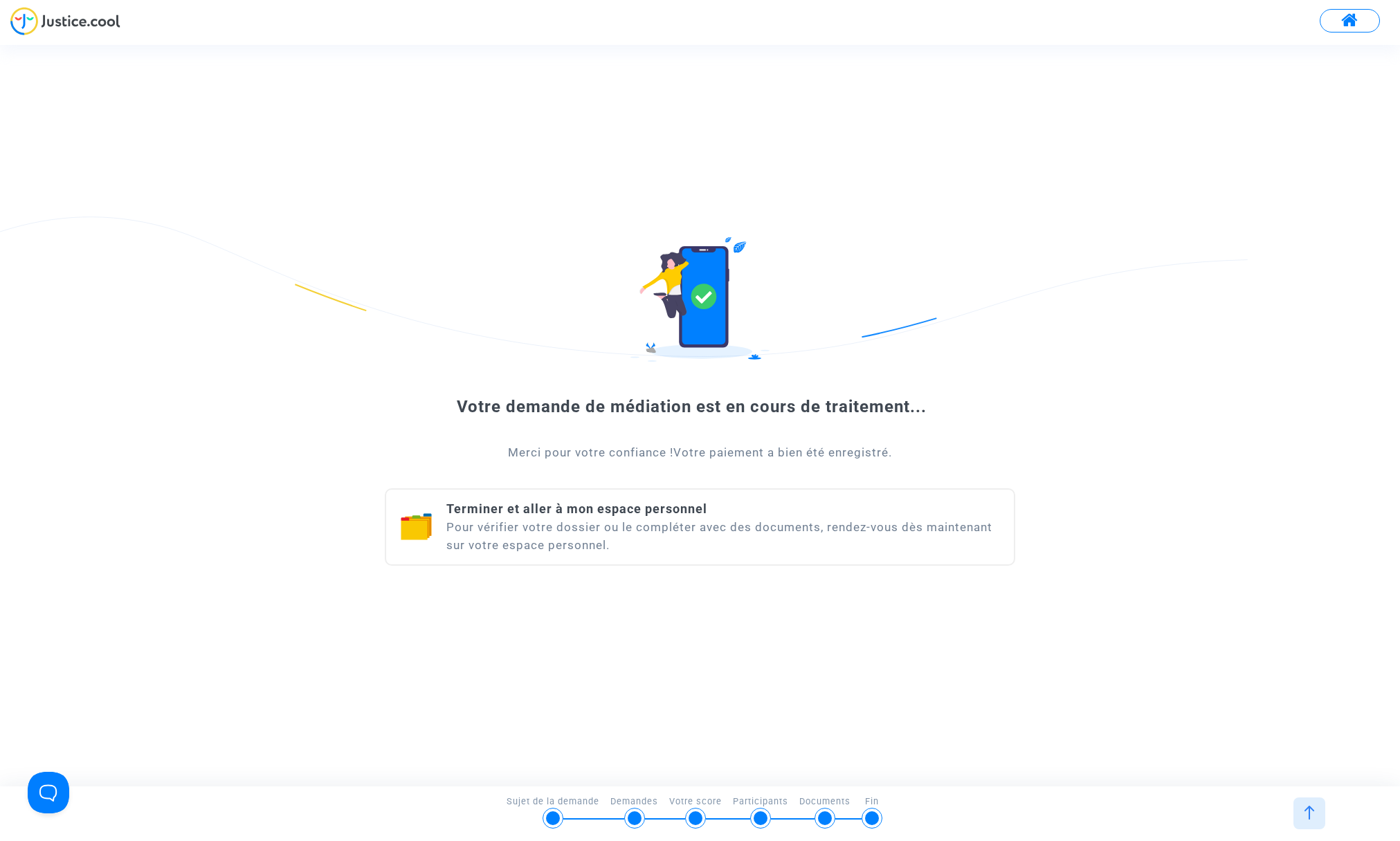
click at [1349, 17] on span at bounding box center [1350, 20] width 17 height 18
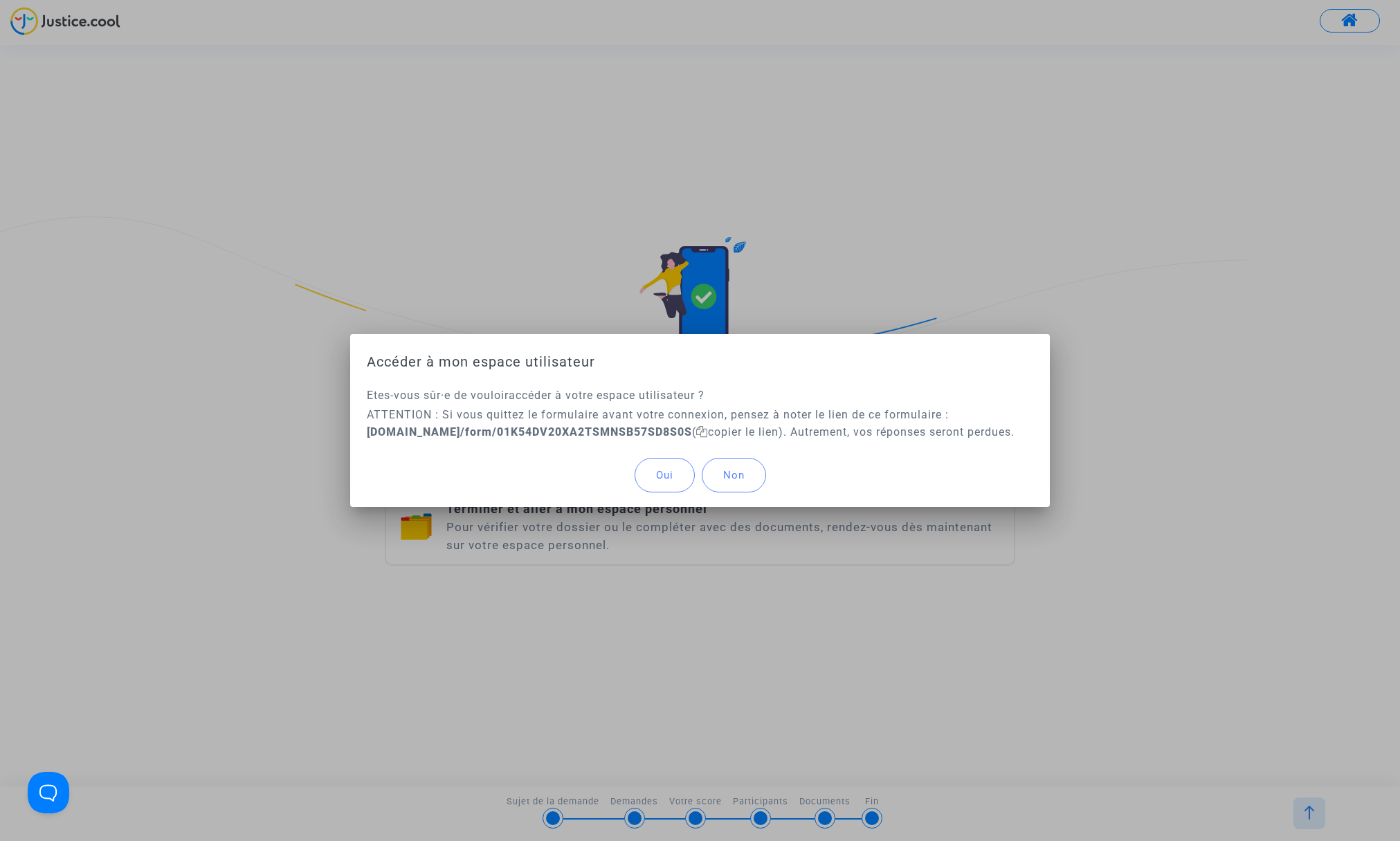
drag, startPoint x: 690, startPoint y: 432, endPoint x: 390, endPoint y: 439, distance: 300.1
click at [355, 435] on div "Etes-vous sûr·e de vouloir accéder à votre espace utilisateur ? ATTENTION : Si …" at bounding box center [700, 415] width 700 height 57
click at [658, 472] on span "Oui" at bounding box center [665, 475] width 17 height 12
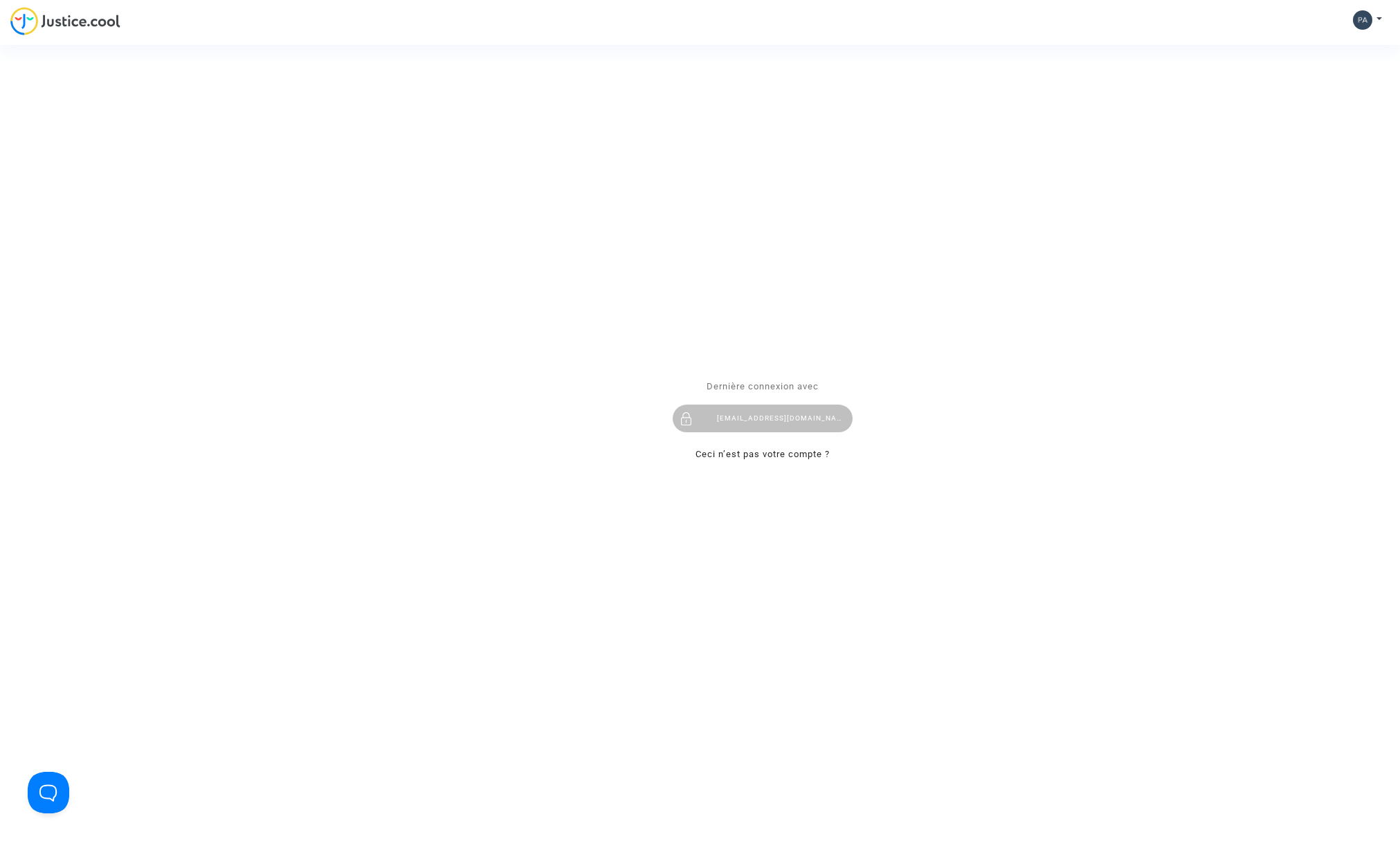
click at [1378, 17] on div "Se connecter Dernière connexion avec [EMAIL_ADDRESS][DOMAIN_NAME] Ceci n’est pa…" at bounding box center [700, 420] width 1400 height 841
click at [1364, 19] on div "Se connecter Dernière connexion avec [EMAIL_ADDRESS][DOMAIN_NAME] Ceci n’est pa…" at bounding box center [700, 420] width 1400 height 841
click at [771, 420] on div "[EMAIL_ADDRESS][DOMAIN_NAME]" at bounding box center [762, 419] width 180 height 28
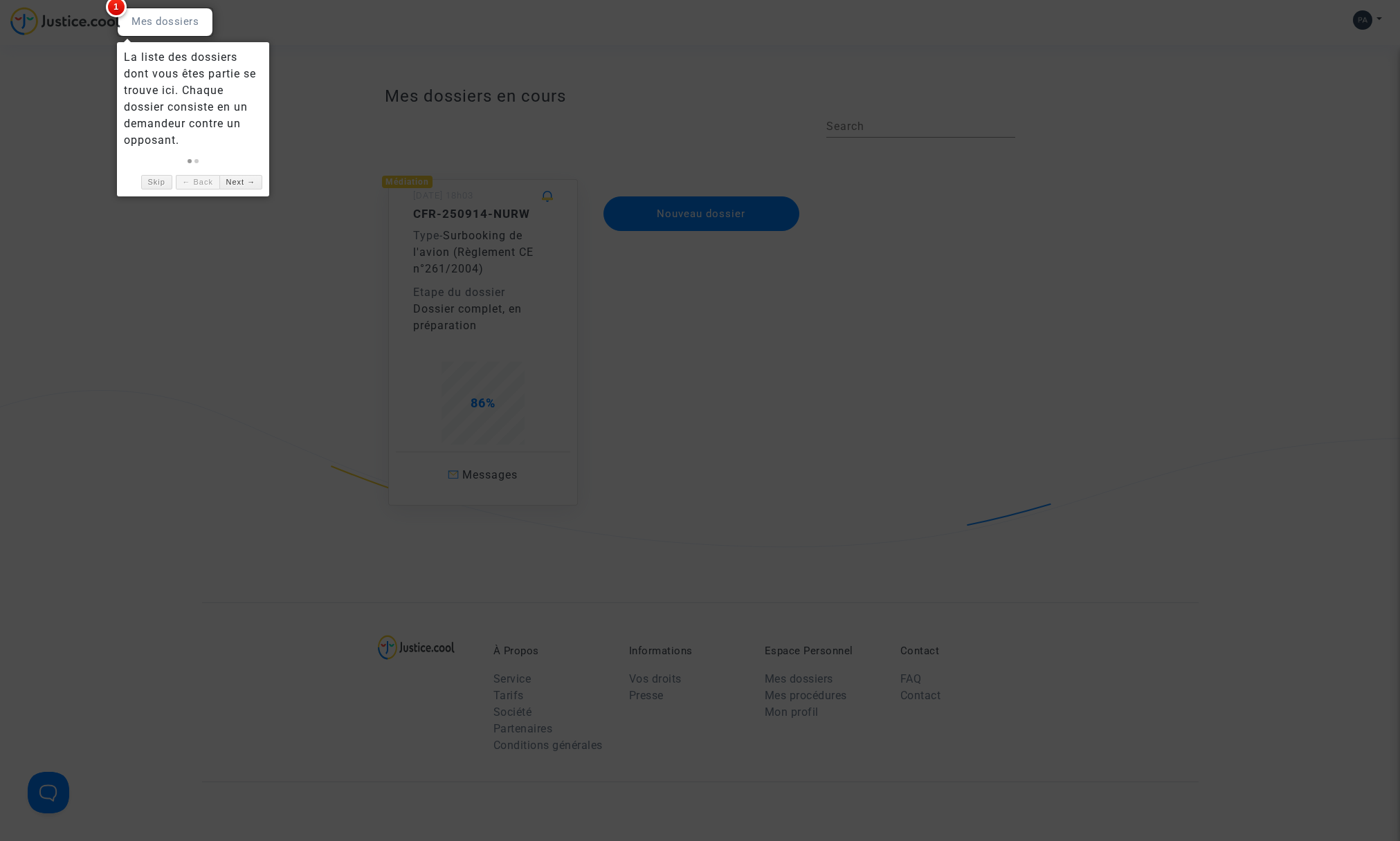
click at [118, 9] on span "1" at bounding box center [116, 7] width 21 height 21
click at [143, 18] on div at bounding box center [165, 22] width 96 height 30
click at [216, 244] on div at bounding box center [700, 420] width 1400 height 841
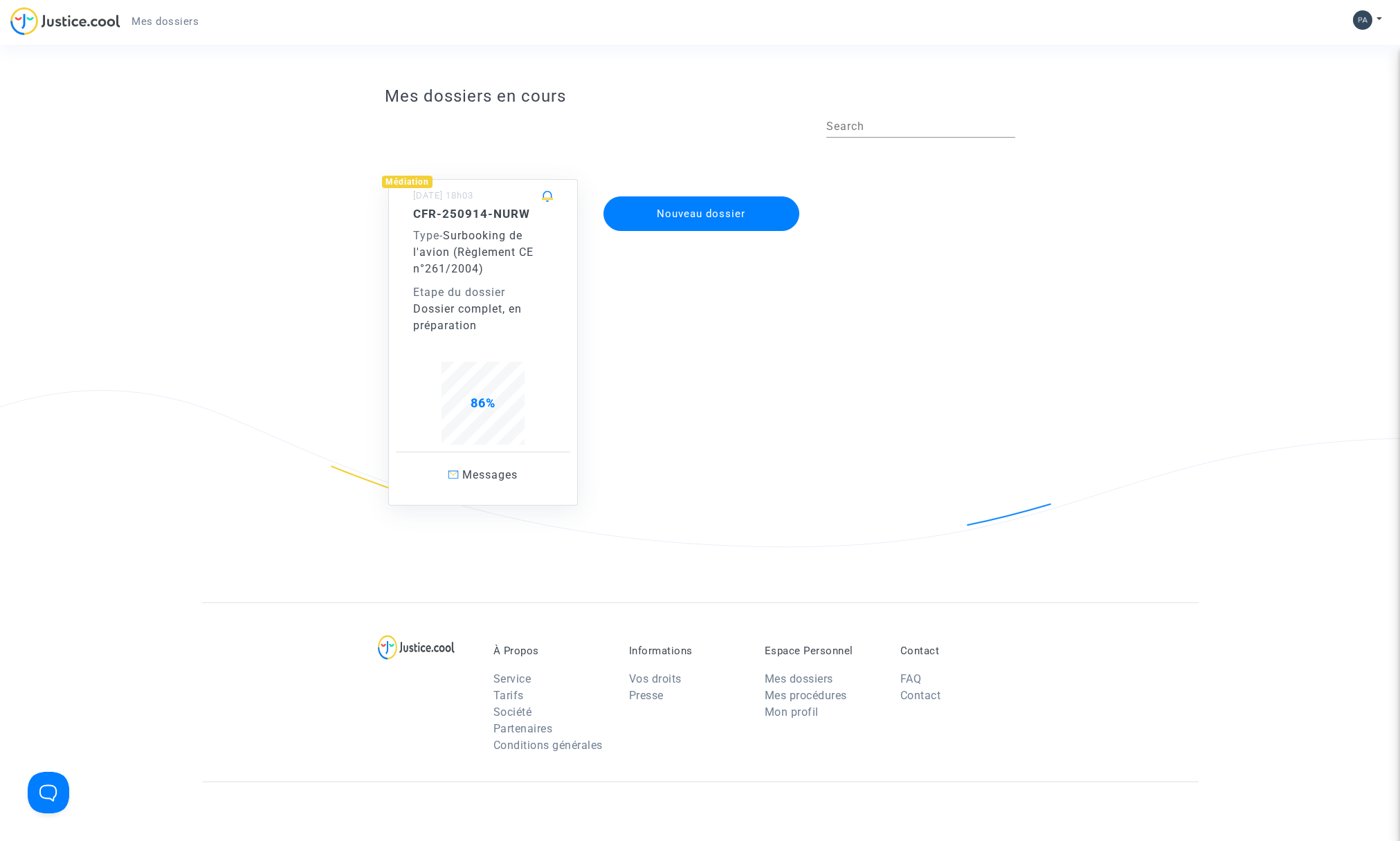
click at [482, 409] on span "86%" at bounding box center [483, 403] width 25 height 14
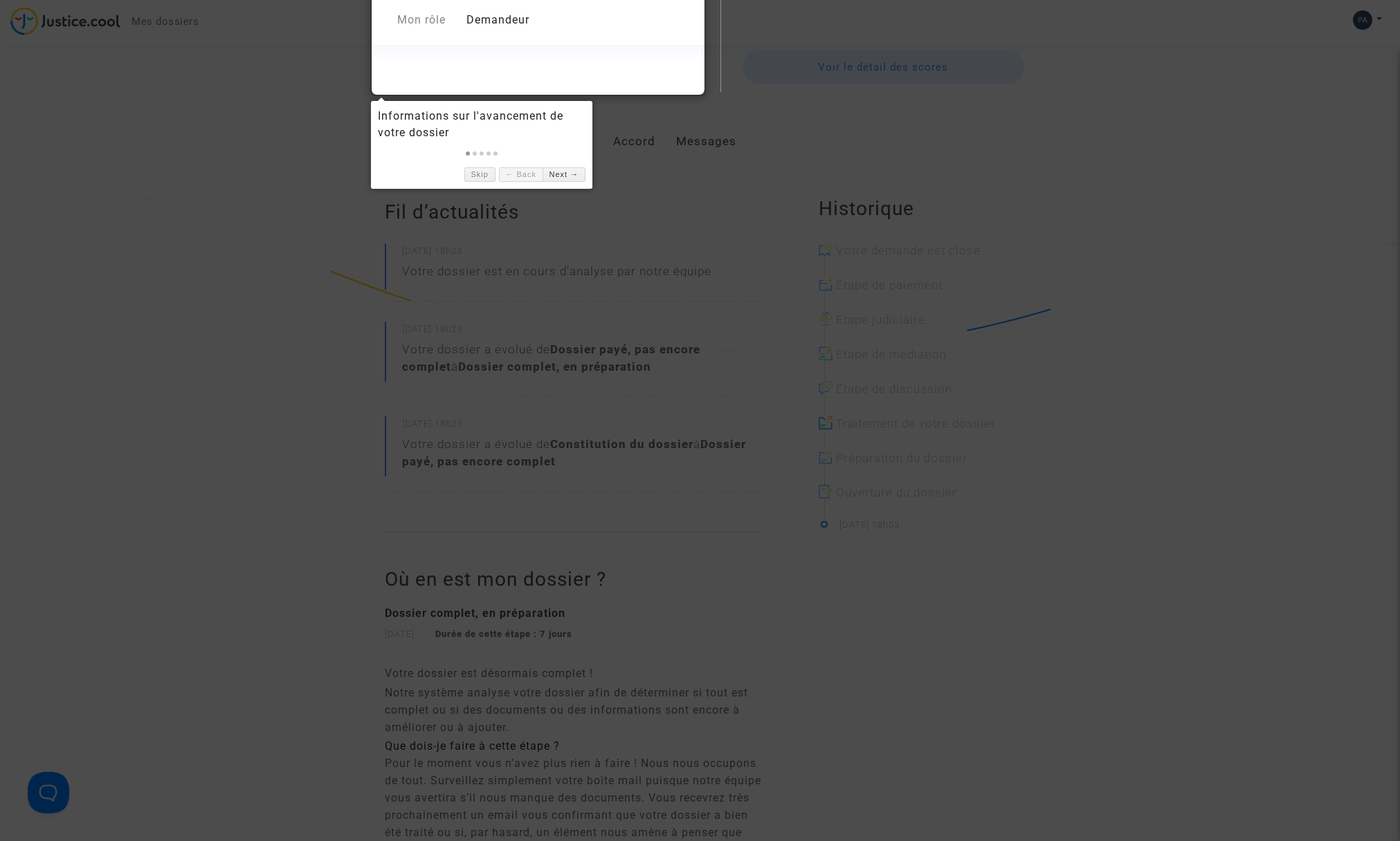
scroll to position [193, 0]
click at [659, 211] on div at bounding box center [700, 420] width 1400 height 841
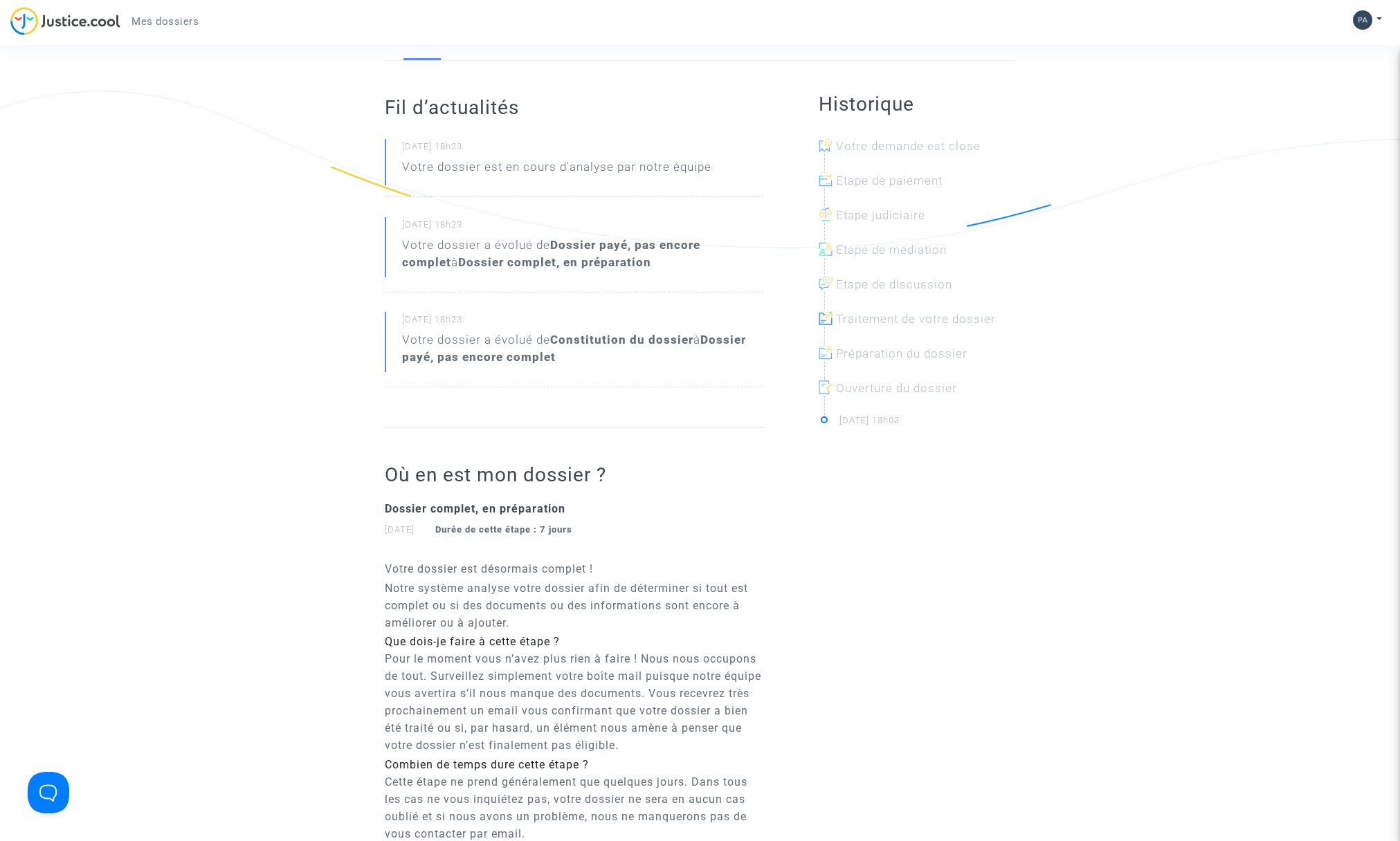
scroll to position [0, 0]
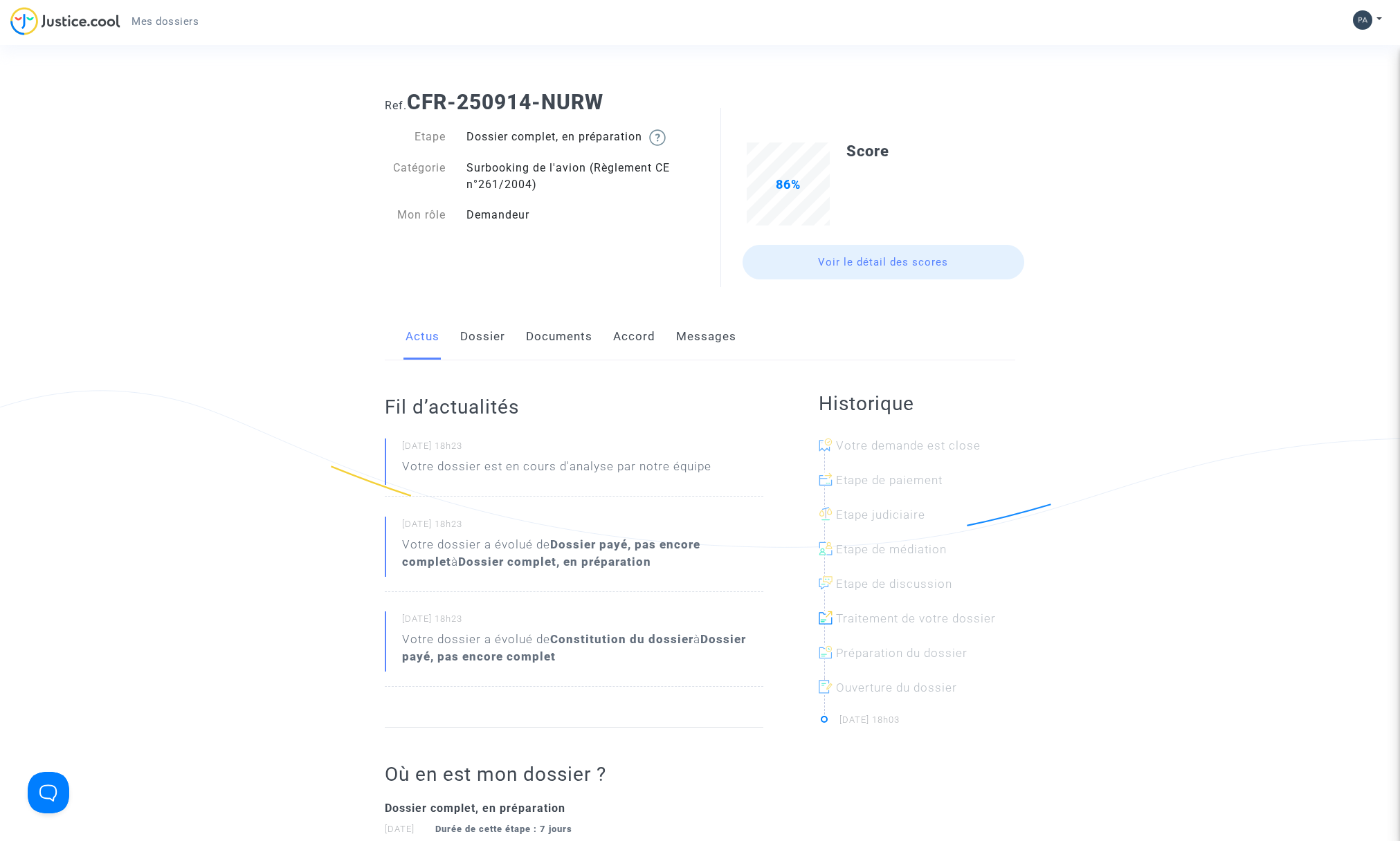
click at [859, 260] on link "Voir le détail des scores" at bounding box center [884, 262] width 282 height 34
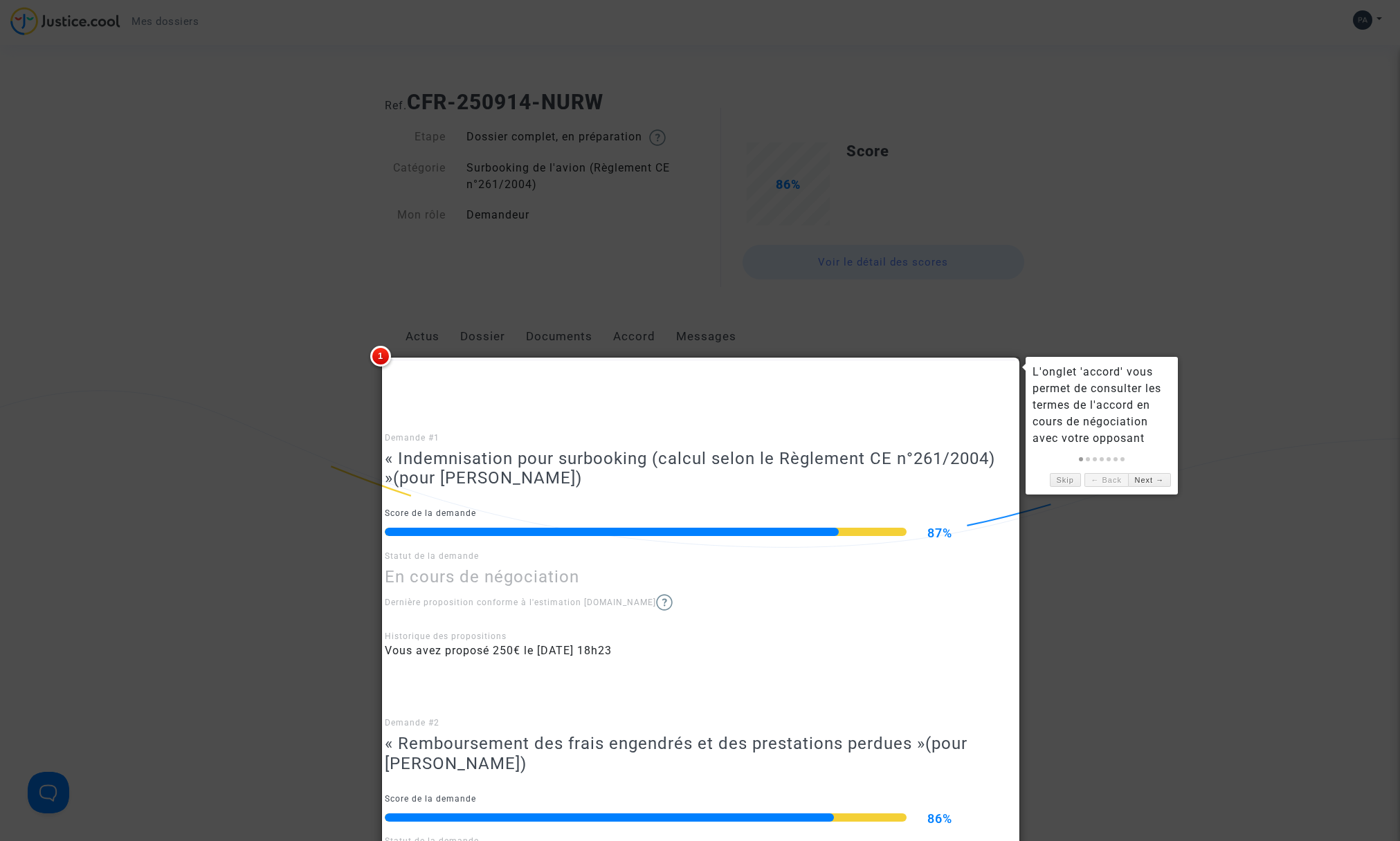
scroll to position [1, 0]
